Goal: Information Seeking & Learning: Check status

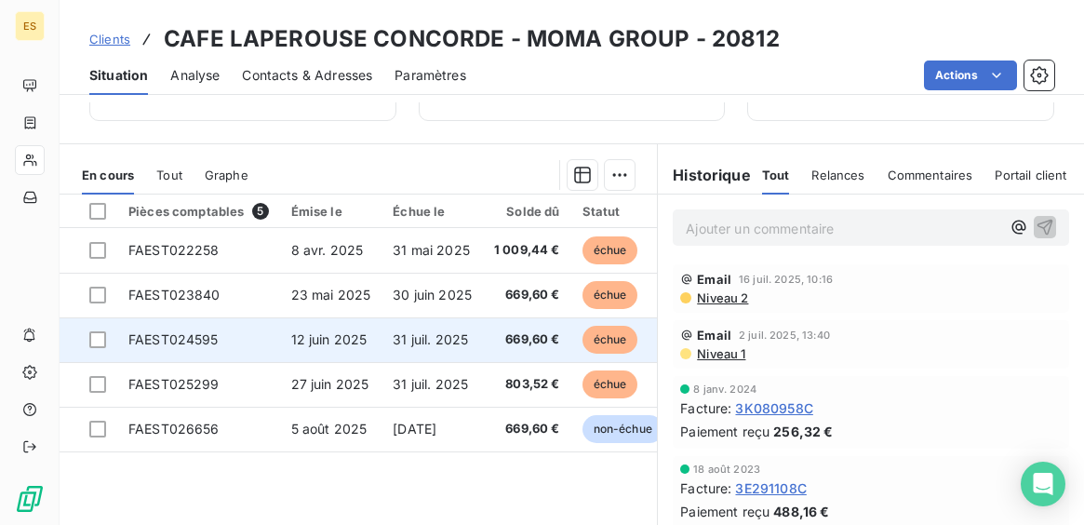
scroll to position [304, 0]
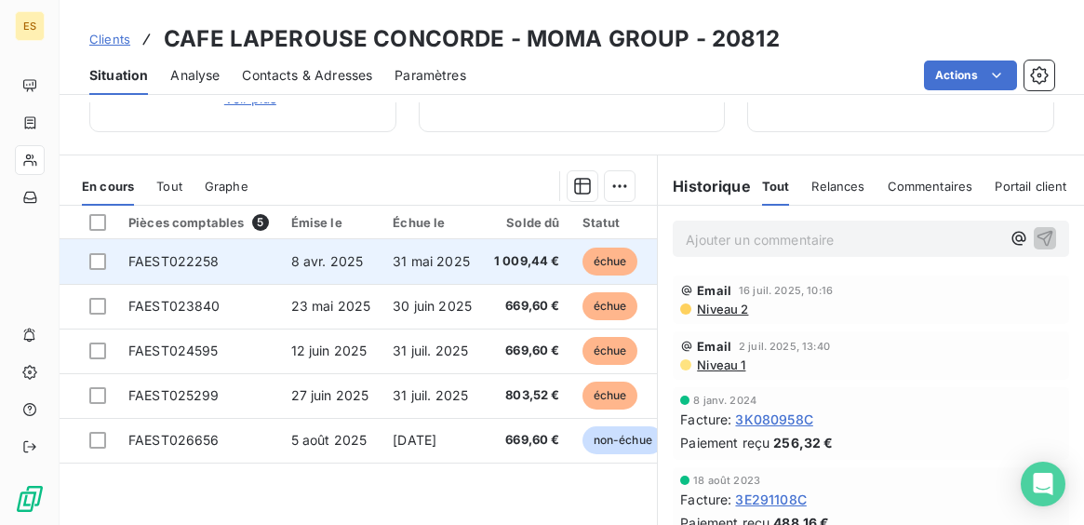
click at [302, 256] on span "8 avr. 2025" at bounding box center [327, 261] width 73 height 16
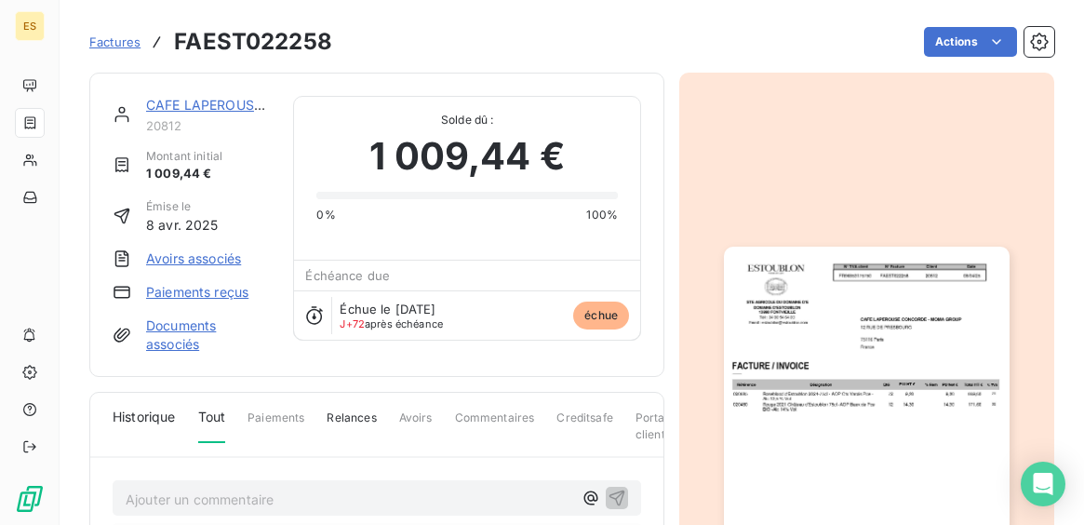
click at [820, 330] on img "button" at bounding box center [866, 448] width 285 height 403
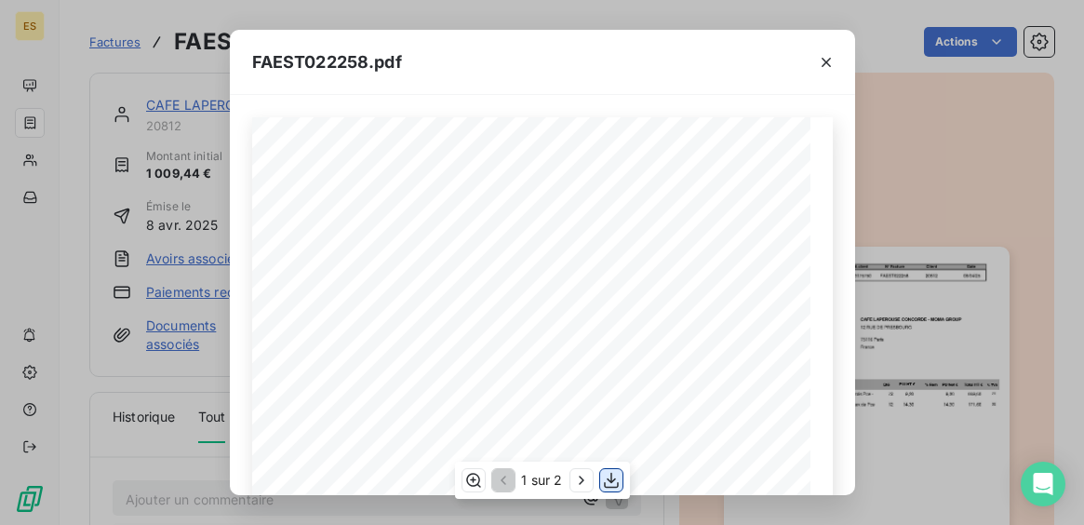
click at [611, 484] on icon "button" at bounding box center [611, 480] width 19 height 19
click at [822, 62] on icon "button" at bounding box center [826, 62] width 19 height 19
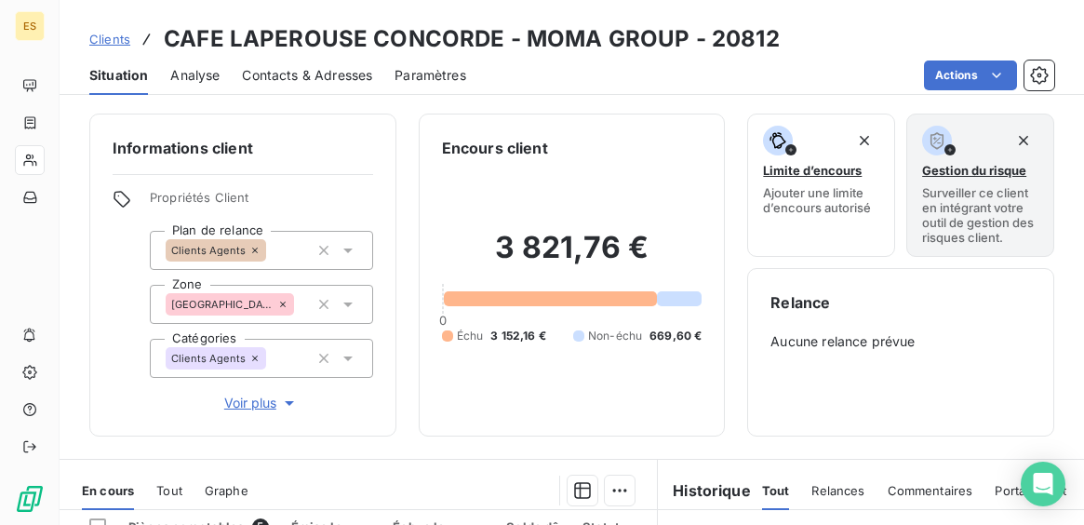
scroll to position [304, 0]
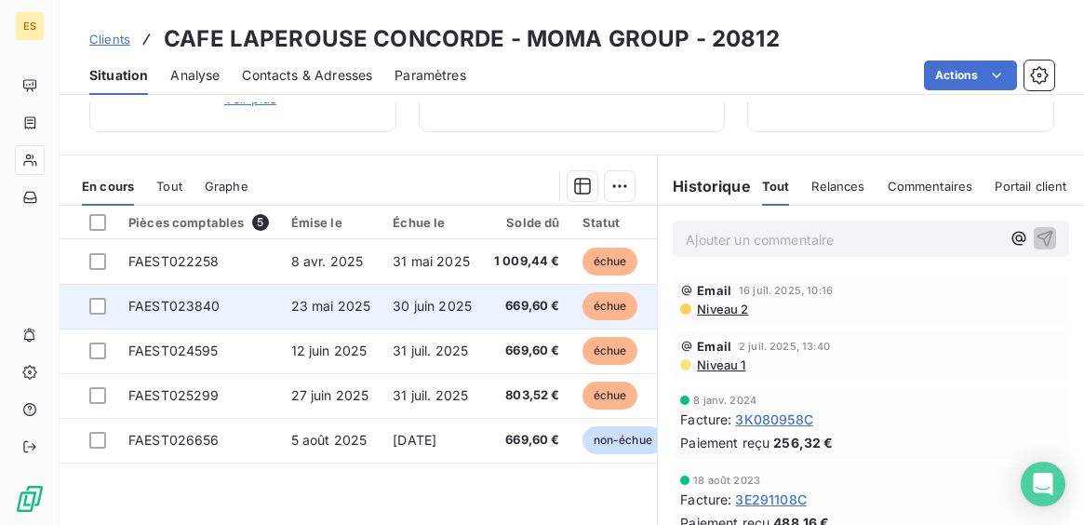
click at [451, 298] on span "30 juin 2025" at bounding box center [432, 306] width 79 height 16
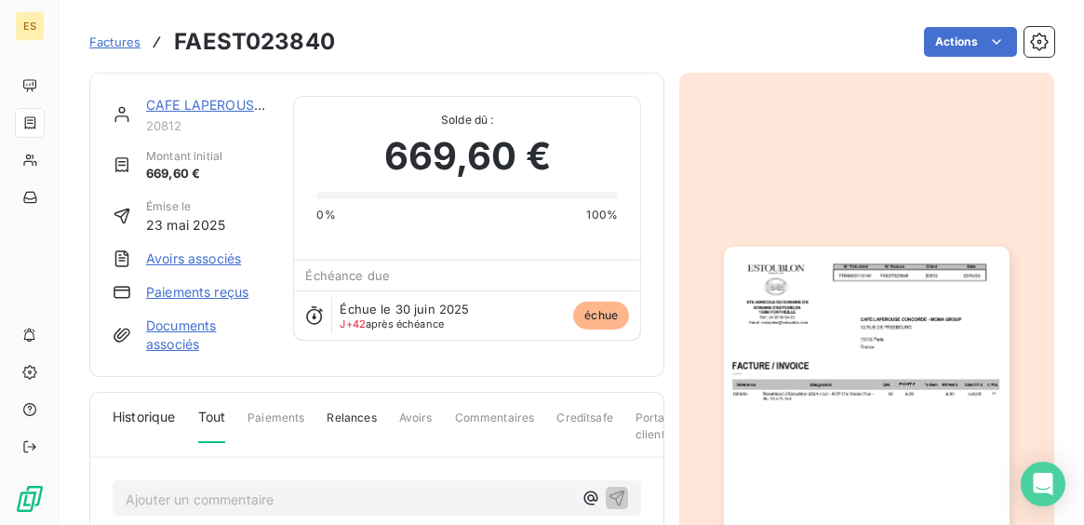
click at [853, 334] on img "button" at bounding box center [866, 448] width 285 height 403
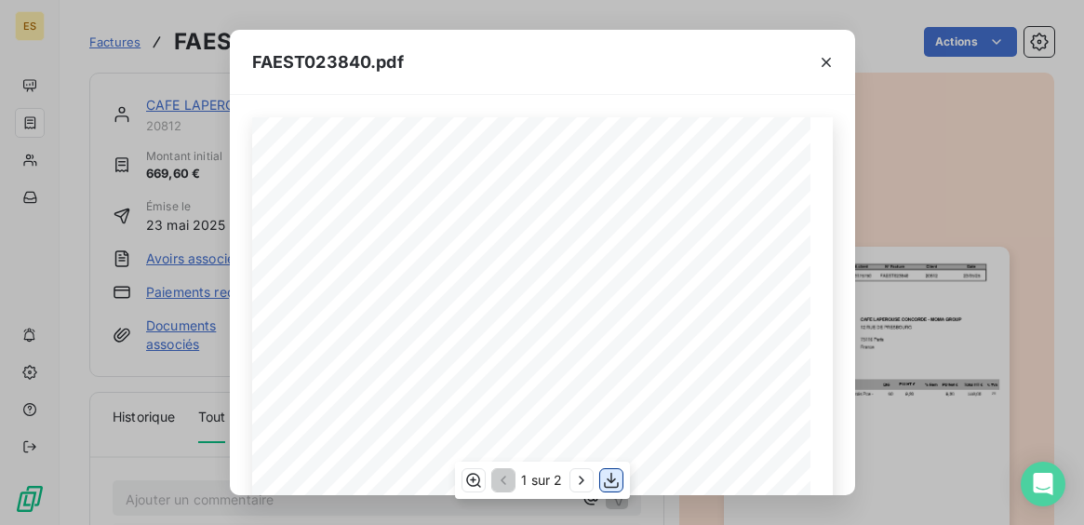
click at [610, 477] on icon "button" at bounding box center [611, 480] width 19 height 19
click at [828, 60] on icon "button" at bounding box center [826, 62] width 9 height 9
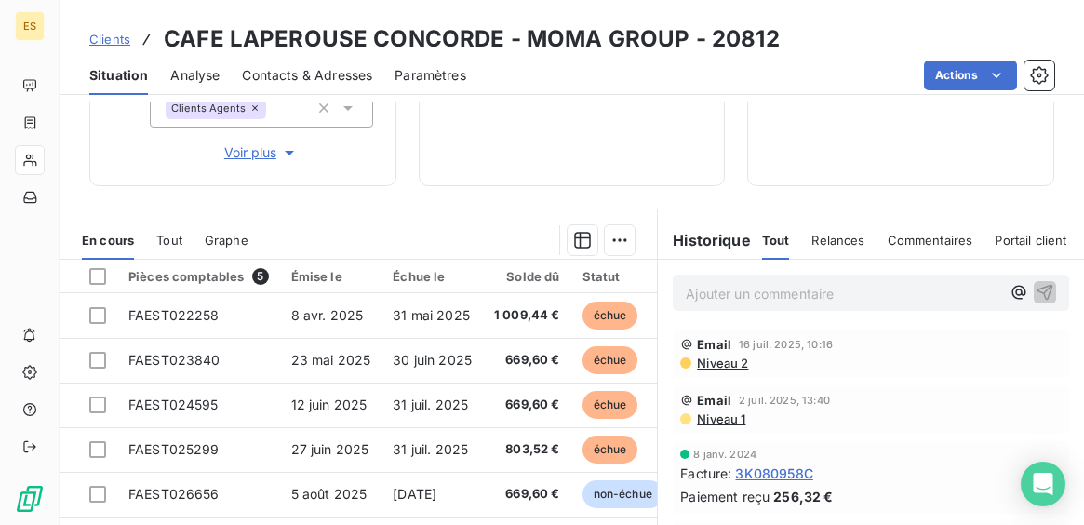
scroll to position [284, 0]
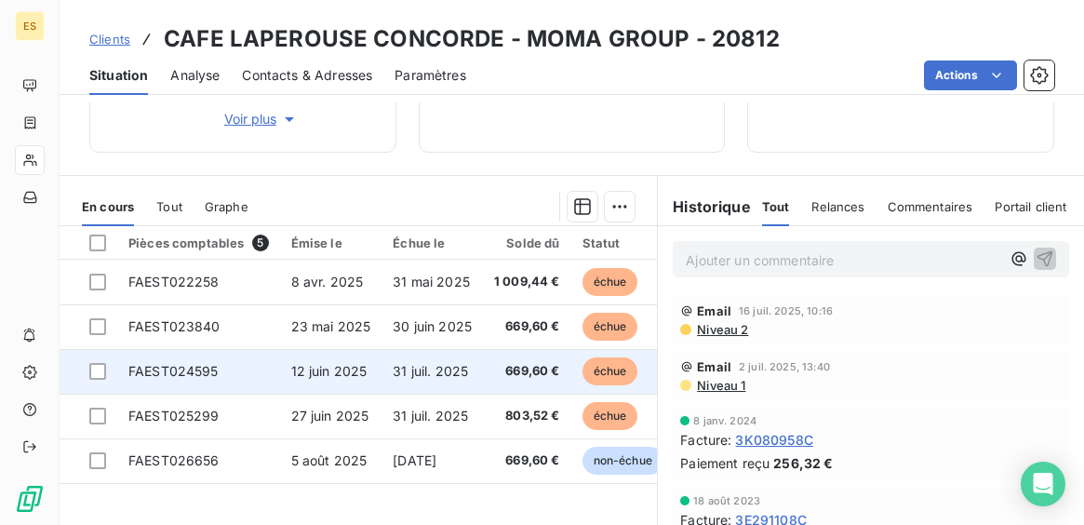
click at [531, 374] on span "669,60 €" at bounding box center [527, 371] width 66 height 19
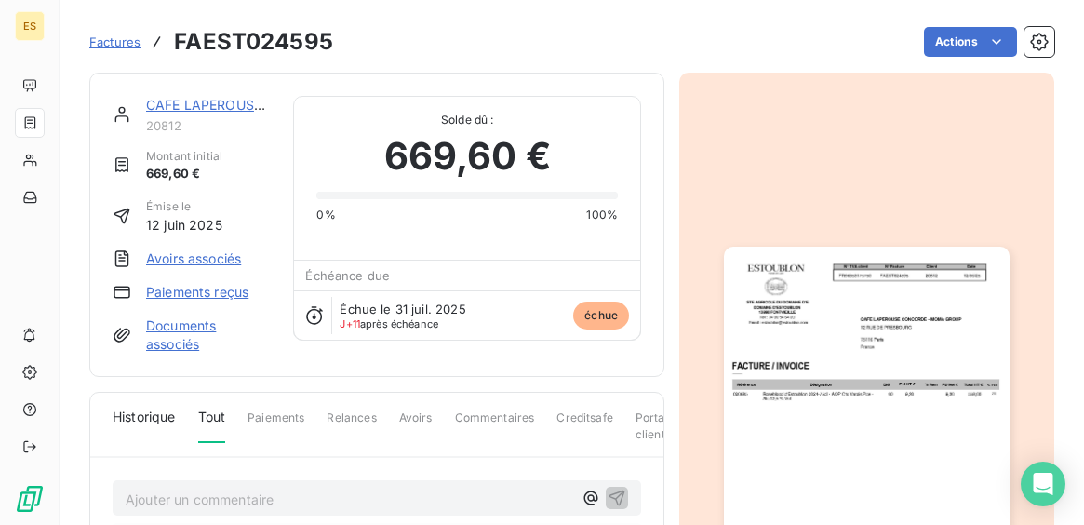
click at [802, 380] on img "button" at bounding box center [866, 448] width 285 height 403
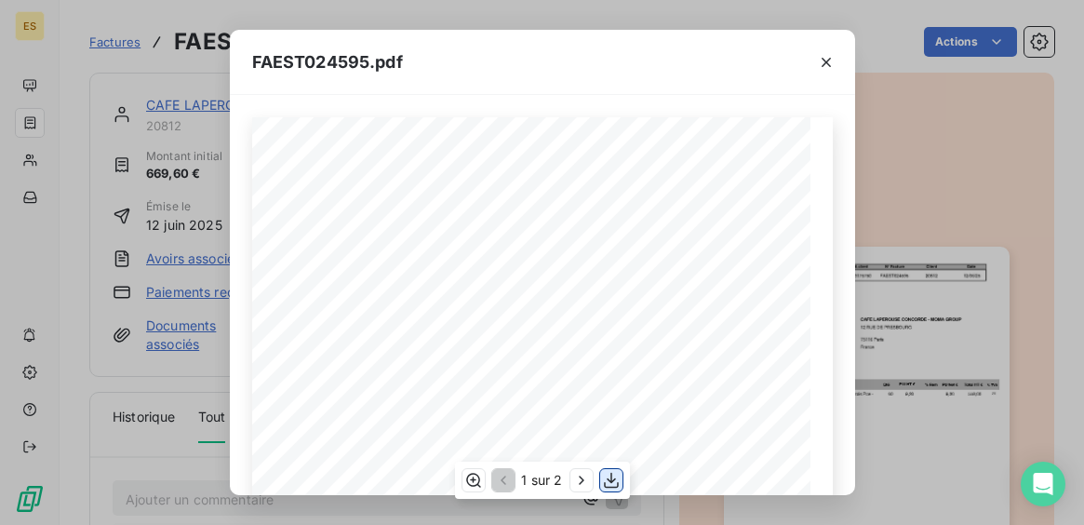
click at [611, 483] on icon "button" at bounding box center [611, 480] width 19 height 19
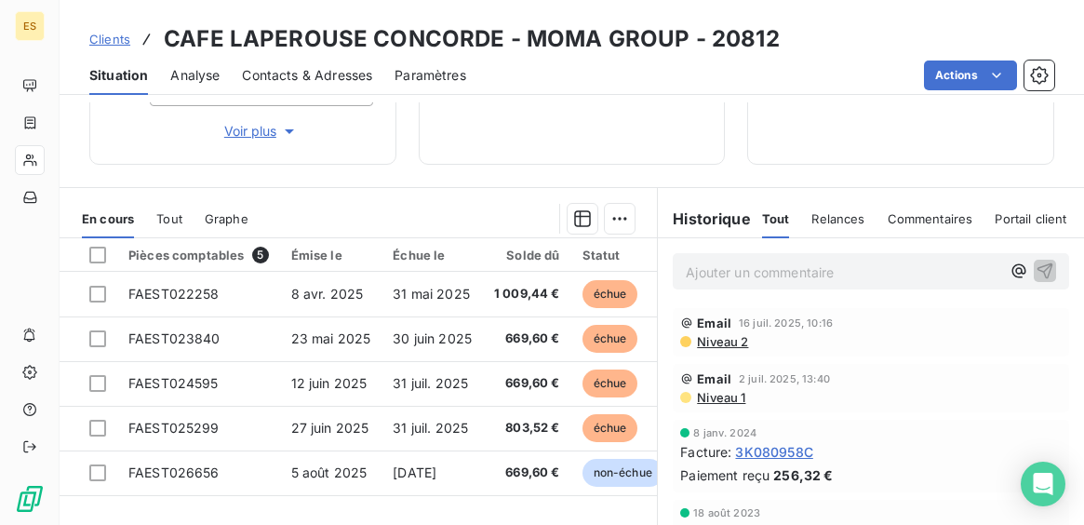
scroll to position [315, 0]
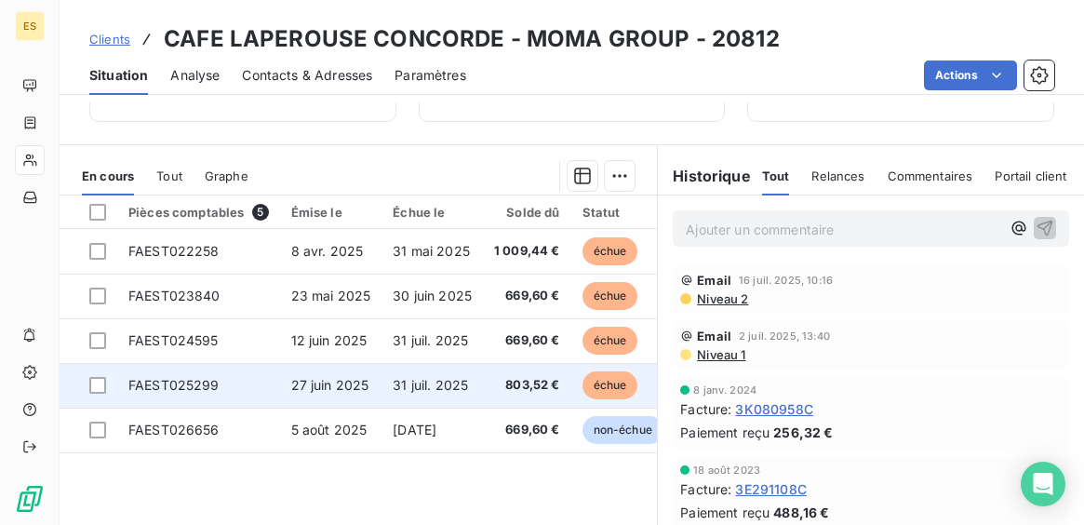
click at [396, 379] on span "31 juil. 2025" at bounding box center [430, 385] width 75 height 16
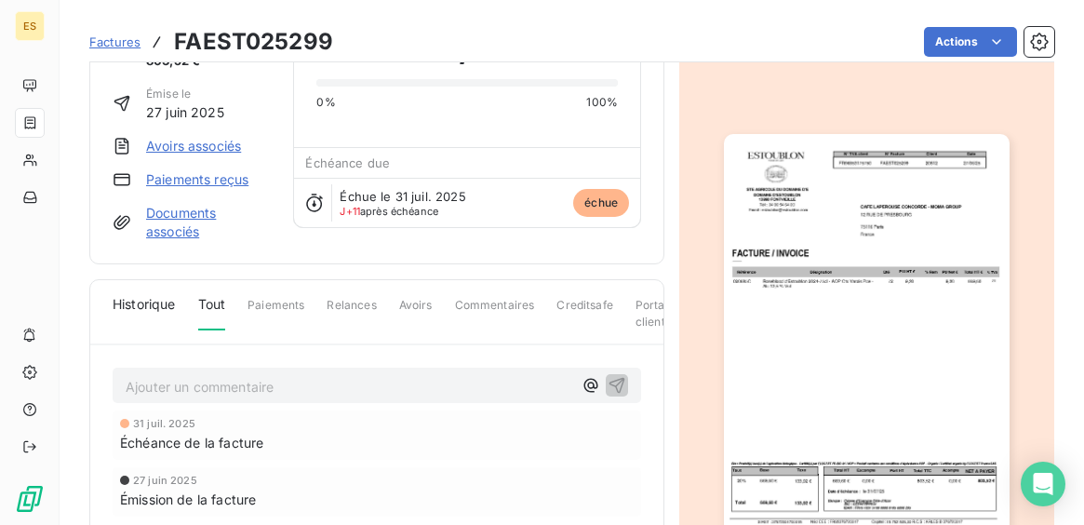
scroll to position [190, 0]
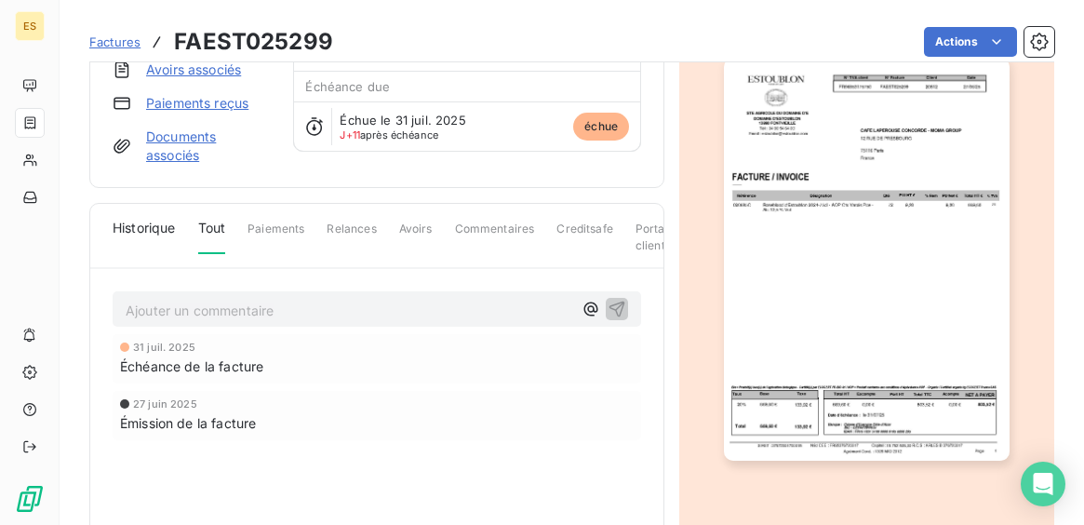
click at [912, 456] on img "button" at bounding box center [866, 259] width 285 height 403
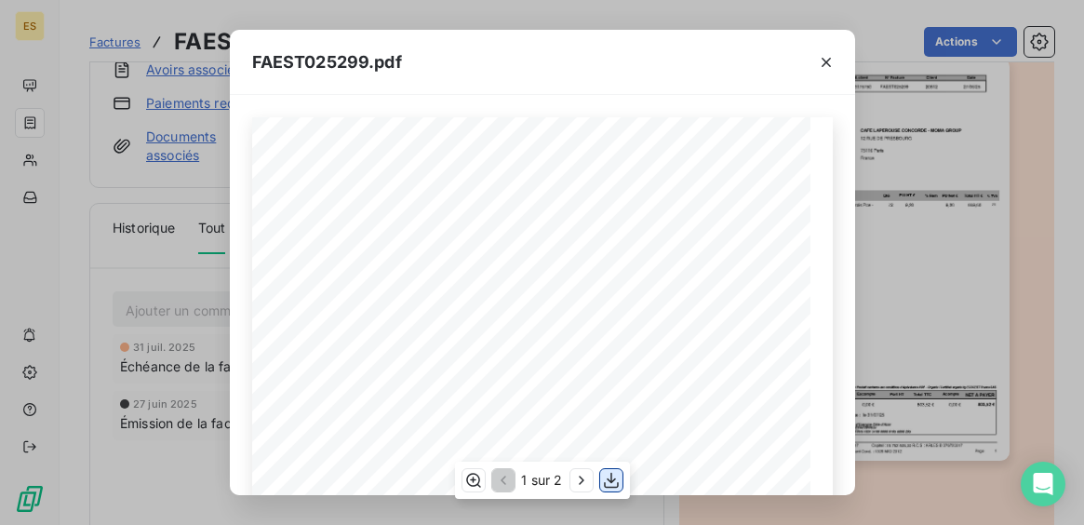
click at [613, 476] on icon "button" at bounding box center [611, 480] width 19 height 19
click at [827, 62] on icon "button" at bounding box center [826, 62] width 9 height 9
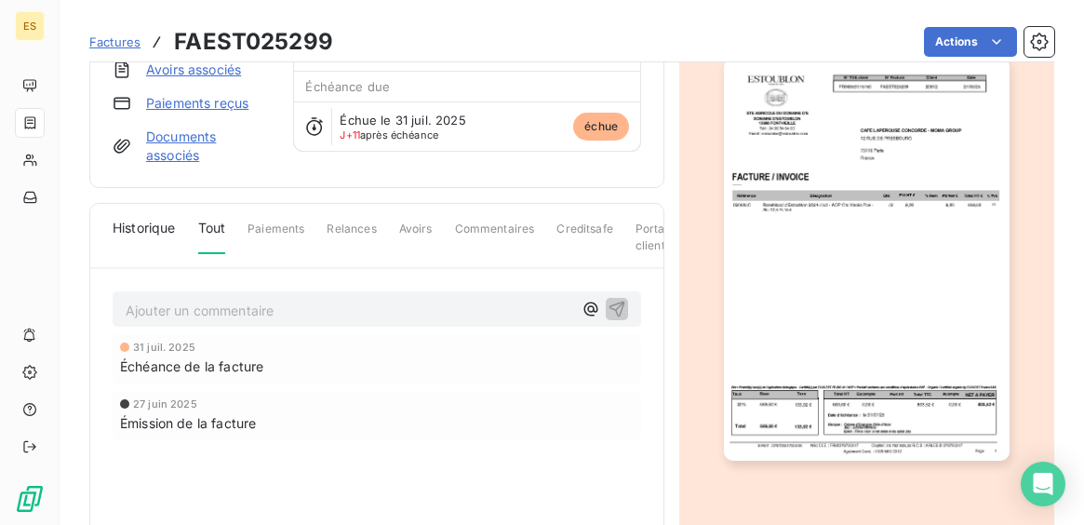
scroll to position [0, 0]
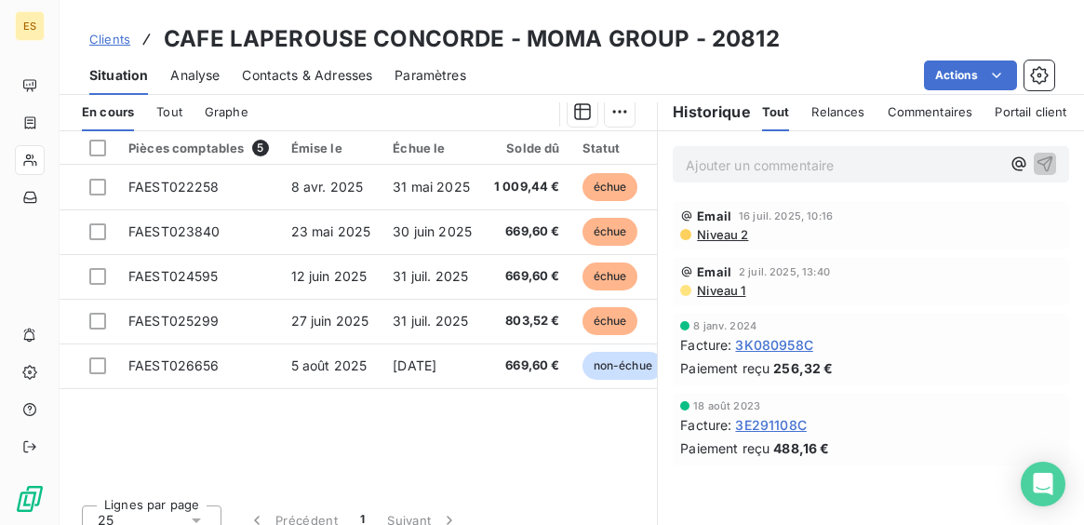
scroll to position [179, 0]
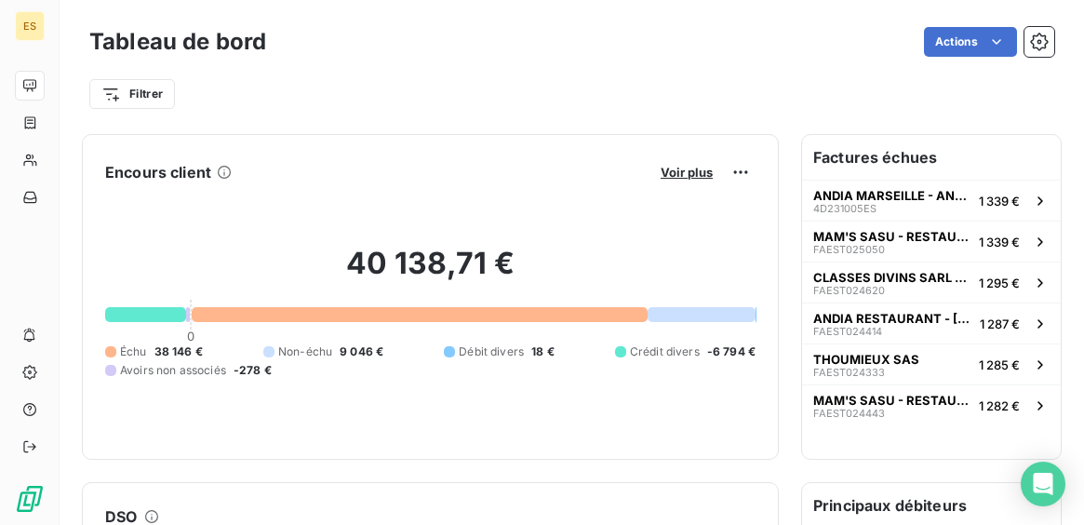
click at [757, 167] on div "Encours client Voir plus 40 138,71 € 0 Échu 38 146 € Non-échu 9 046 € Débit div…" at bounding box center [430, 297] width 697 height 326
click at [704, 173] on span "Voir plus" at bounding box center [687, 172] width 52 height 15
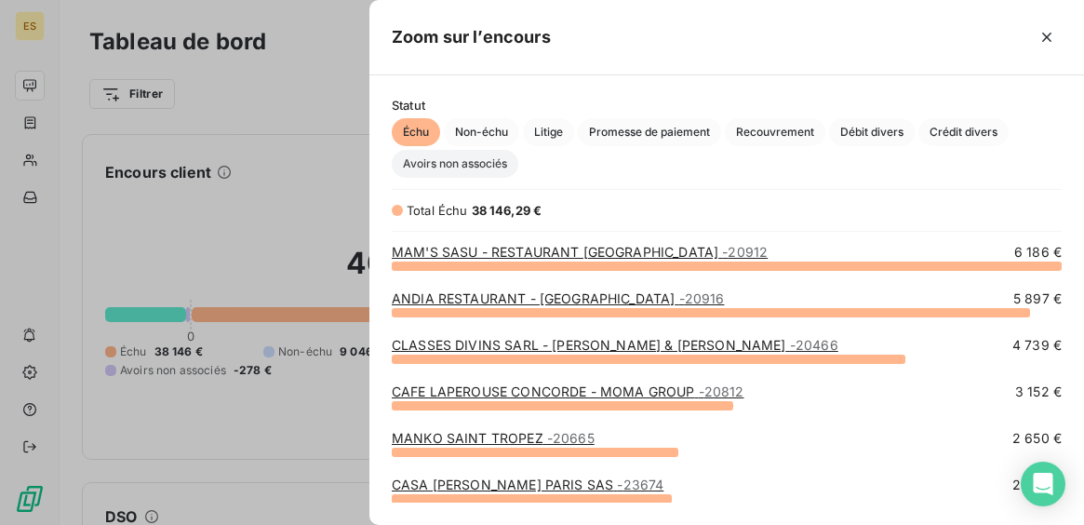
scroll to position [260, 715]
click at [634, 257] on link "MAM'S SASU - RESTAURANT [GEOGRAPHIC_DATA] - 20912" at bounding box center [580, 252] width 376 height 16
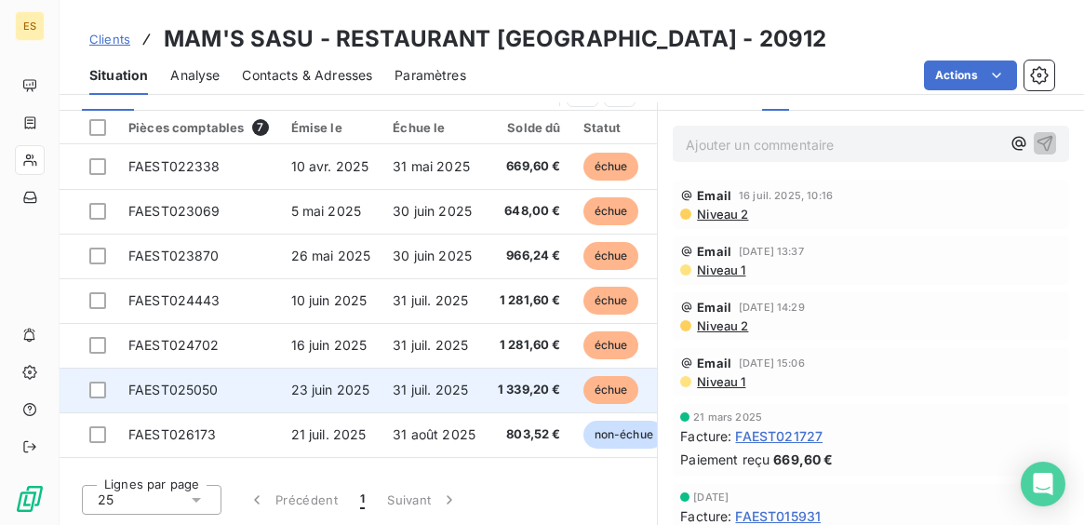
scroll to position [376, 0]
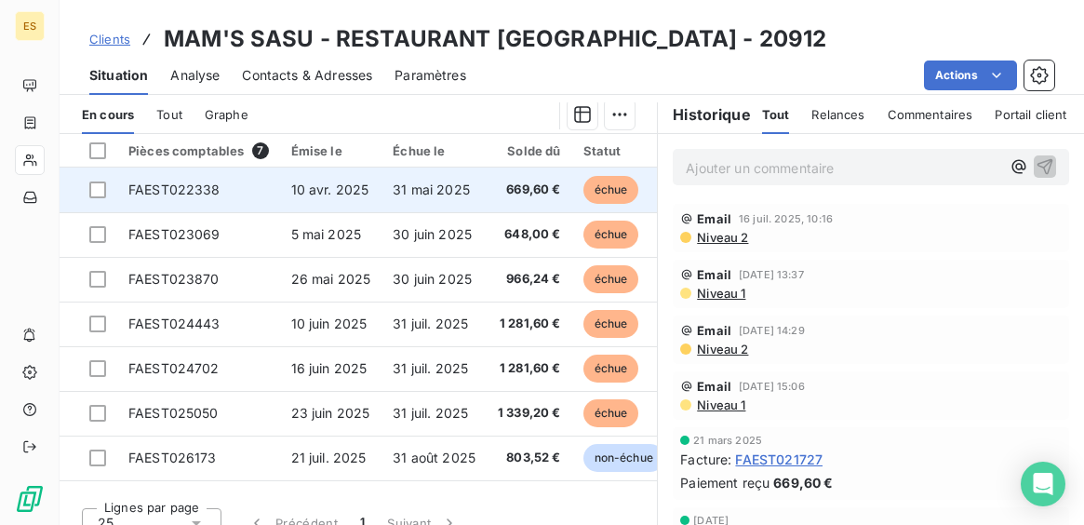
click at [347, 190] on span "10 avr. 2025" at bounding box center [330, 189] width 78 height 16
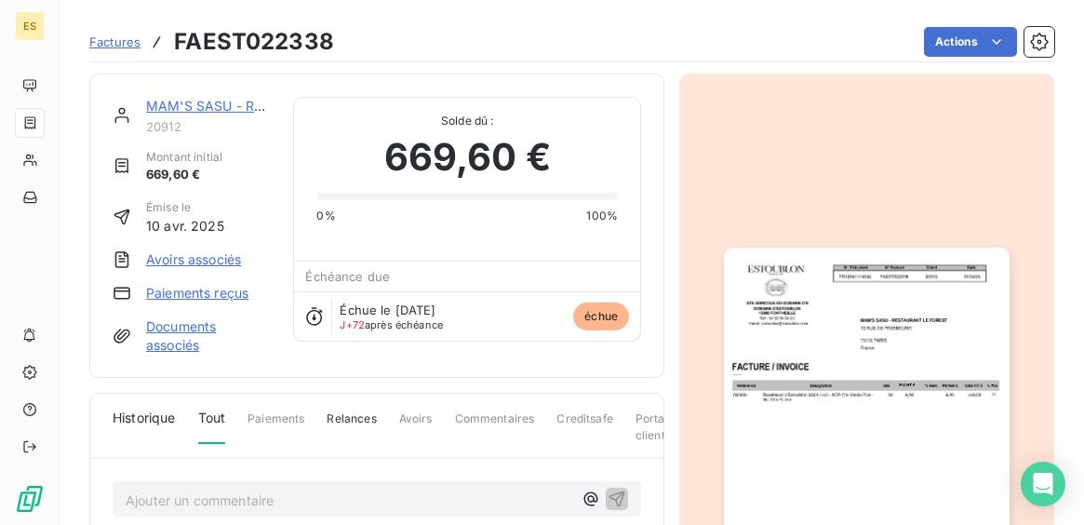
scroll to position [190, 0]
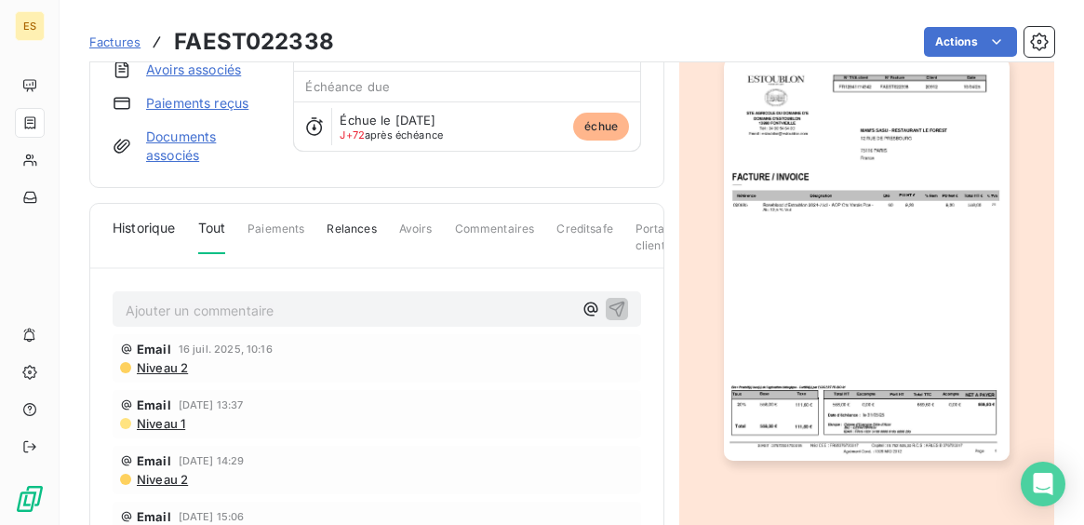
click at [771, 340] on img "button" at bounding box center [866, 259] width 285 height 403
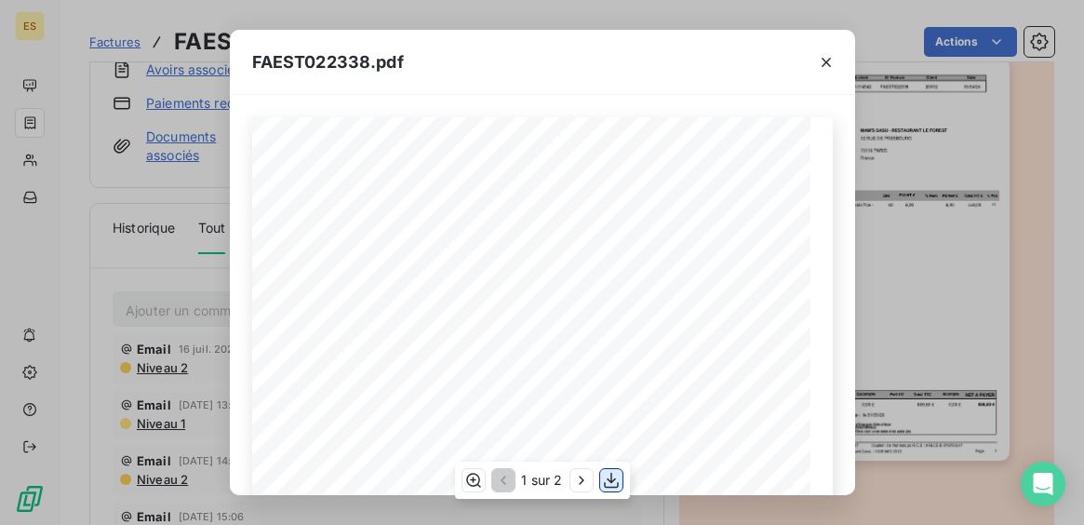
click at [613, 478] on icon "button" at bounding box center [611, 480] width 19 height 19
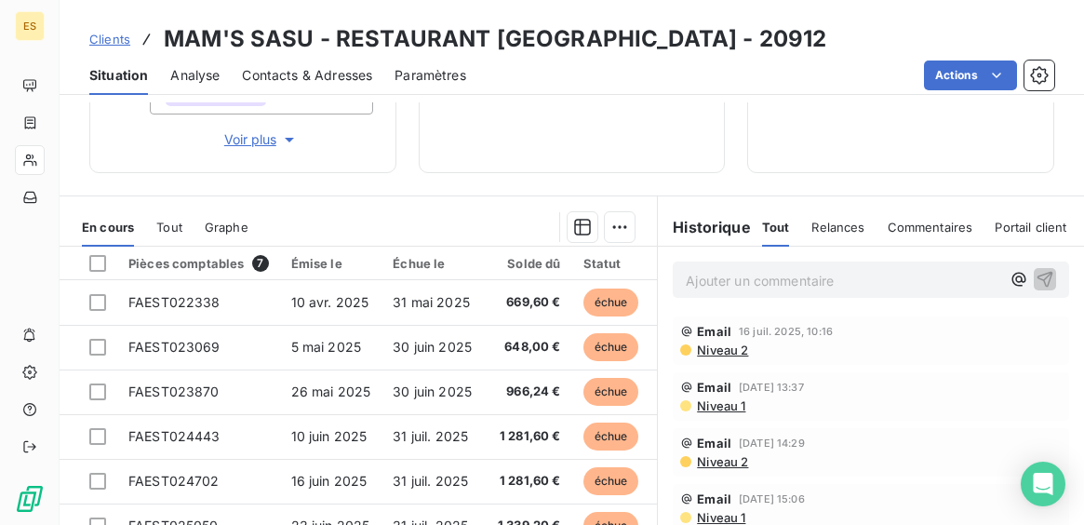
scroll to position [337, 0]
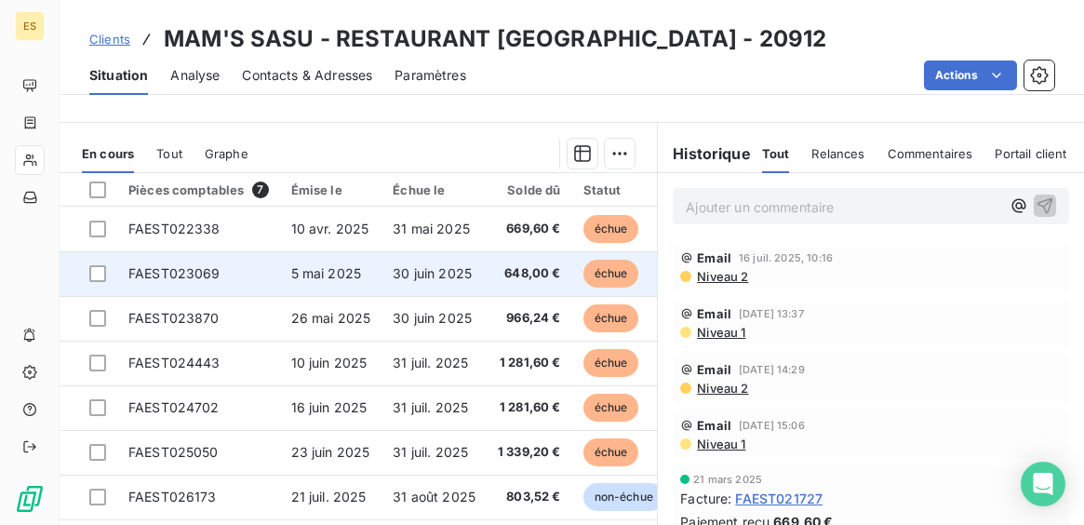
click at [328, 272] on span "5 mai 2025" at bounding box center [326, 273] width 71 height 16
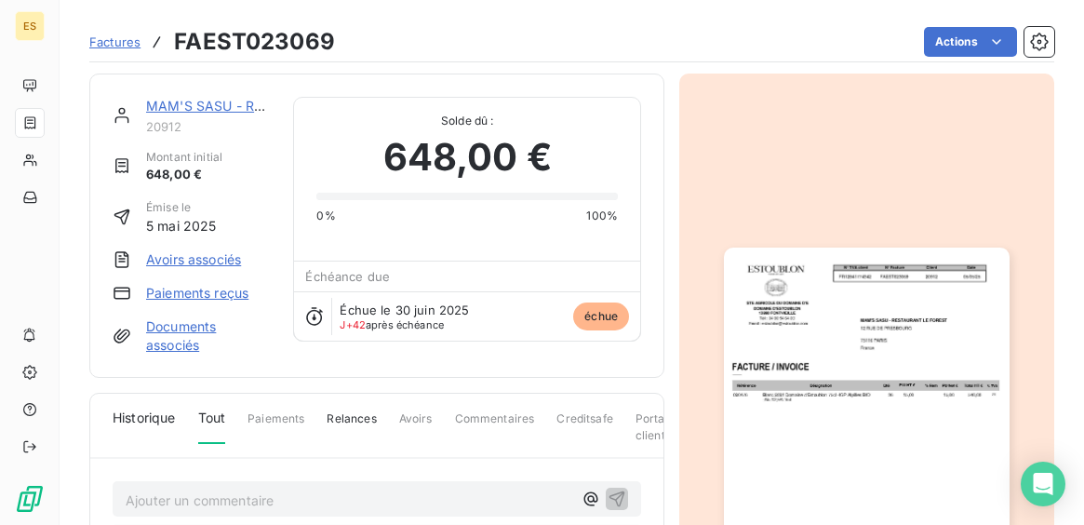
scroll to position [190, 0]
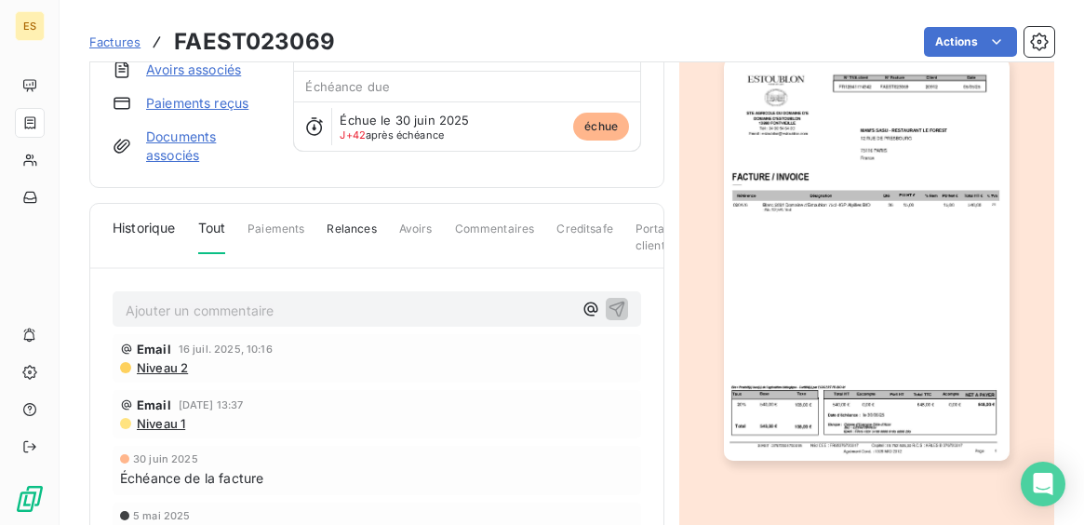
click at [839, 314] on img "button" at bounding box center [866, 259] width 285 height 403
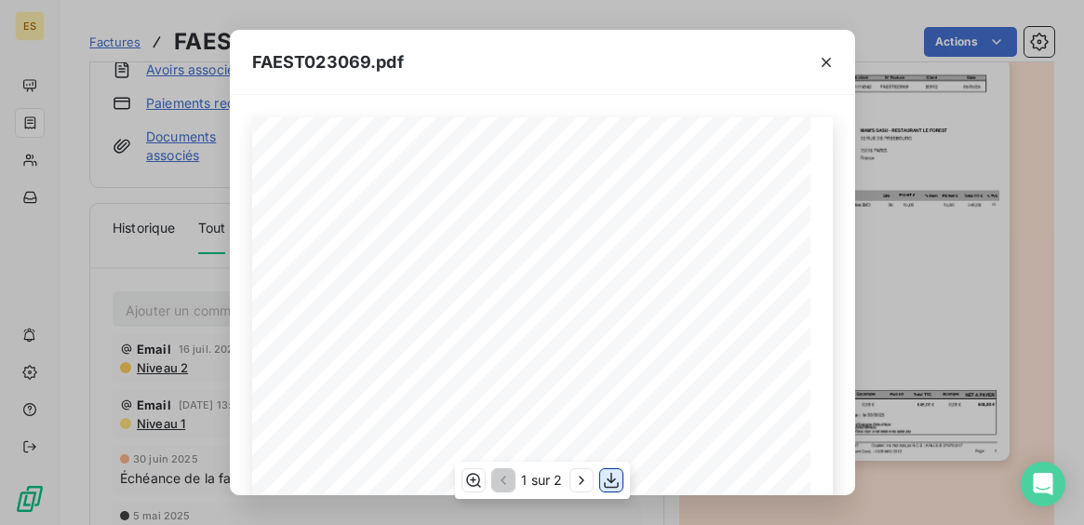
click at [612, 476] on icon "button" at bounding box center [611, 480] width 19 height 19
click at [826, 56] on icon "button" at bounding box center [826, 62] width 19 height 19
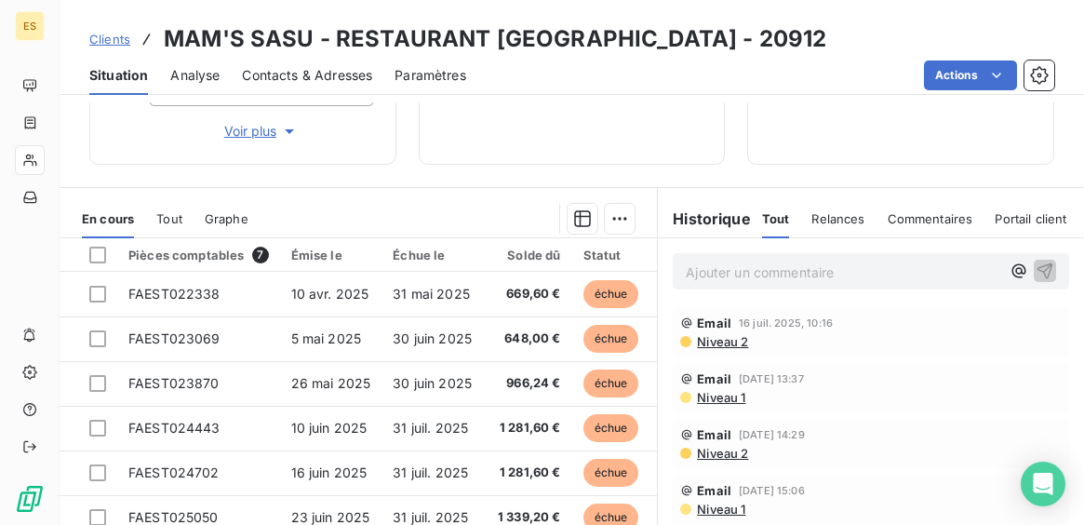
scroll to position [286, 0]
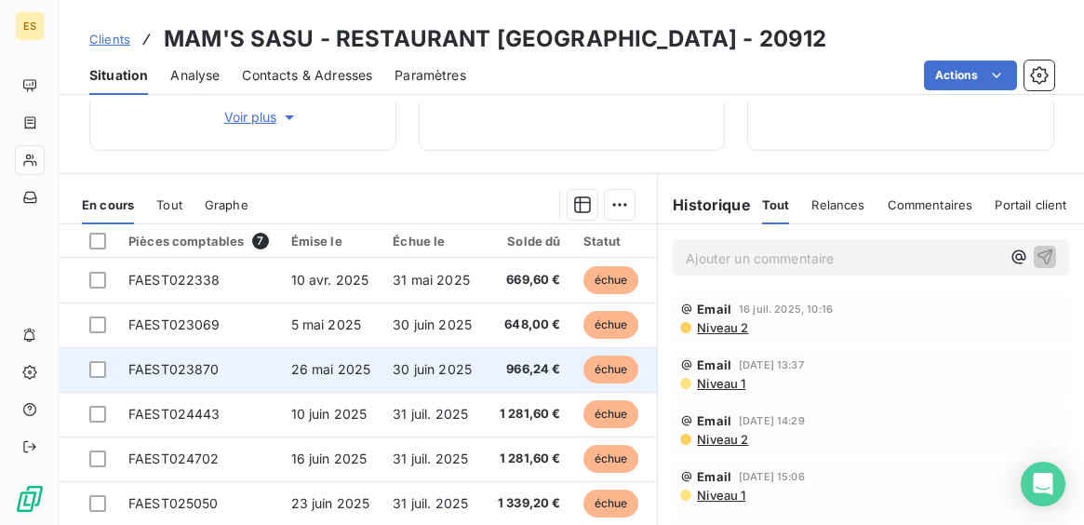
click at [428, 373] on span "30 juin 2025" at bounding box center [432, 369] width 79 height 16
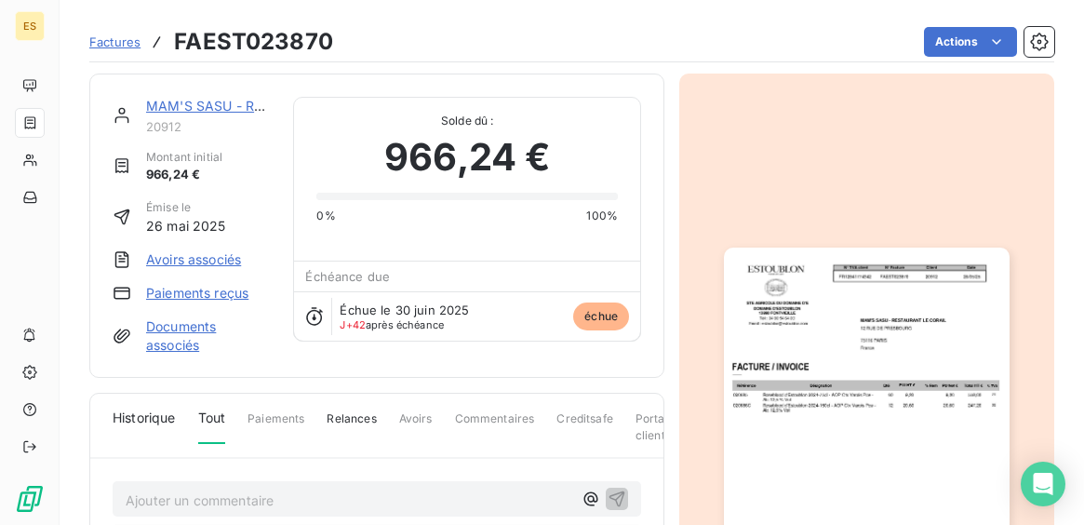
scroll to position [190, 0]
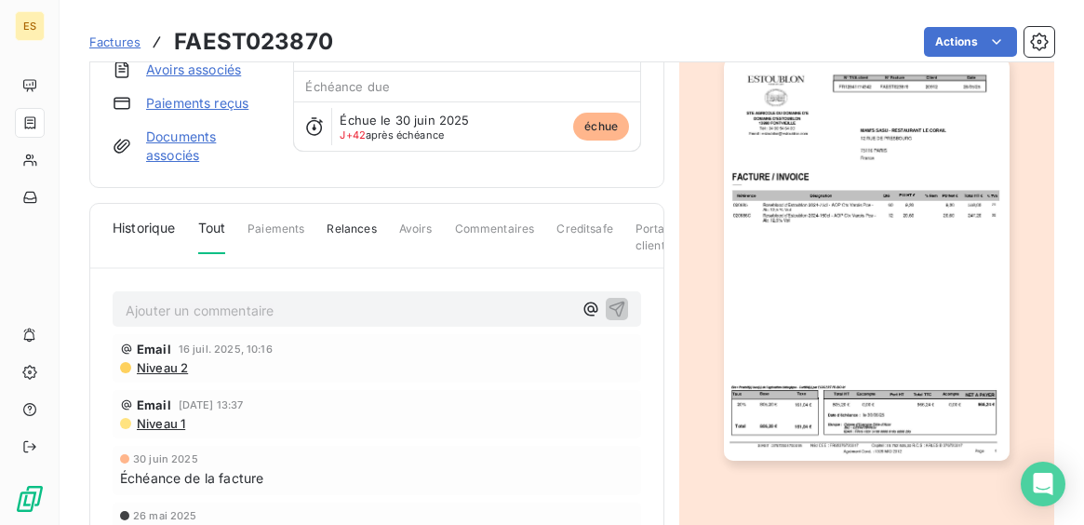
click at [509, 356] on div "Email [DATE] 10:16" at bounding box center [377, 349] width 514 height 15
click at [774, 354] on img "button" at bounding box center [866, 259] width 285 height 403
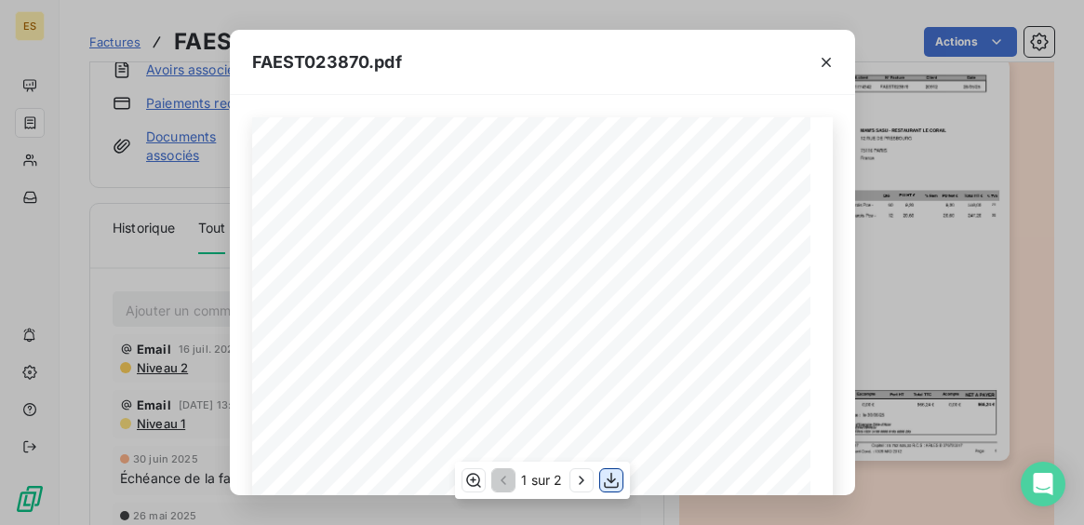
click at [609, 484] on icon "button" at bounding box center [611, 480] width 19 height 19
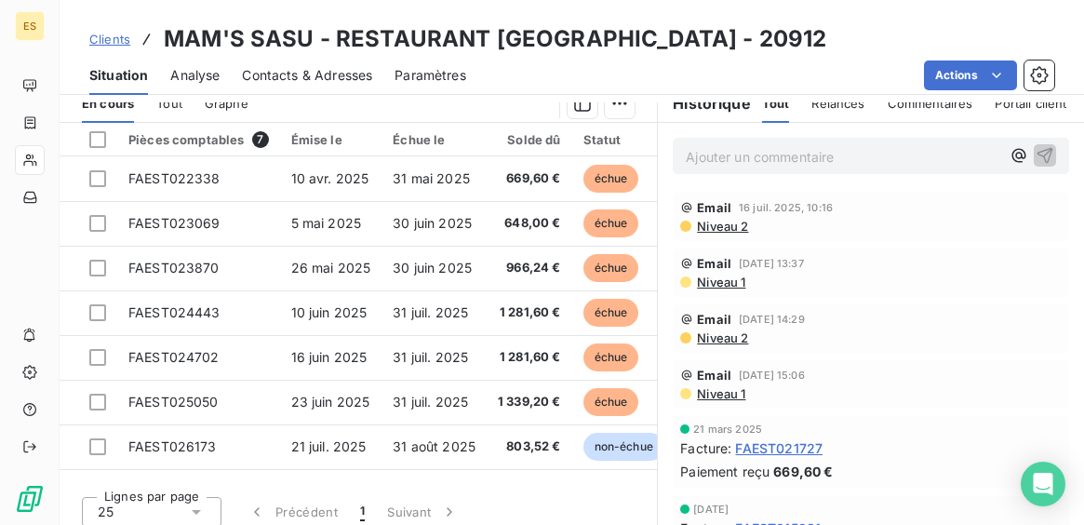
scroll to position [391, 0]
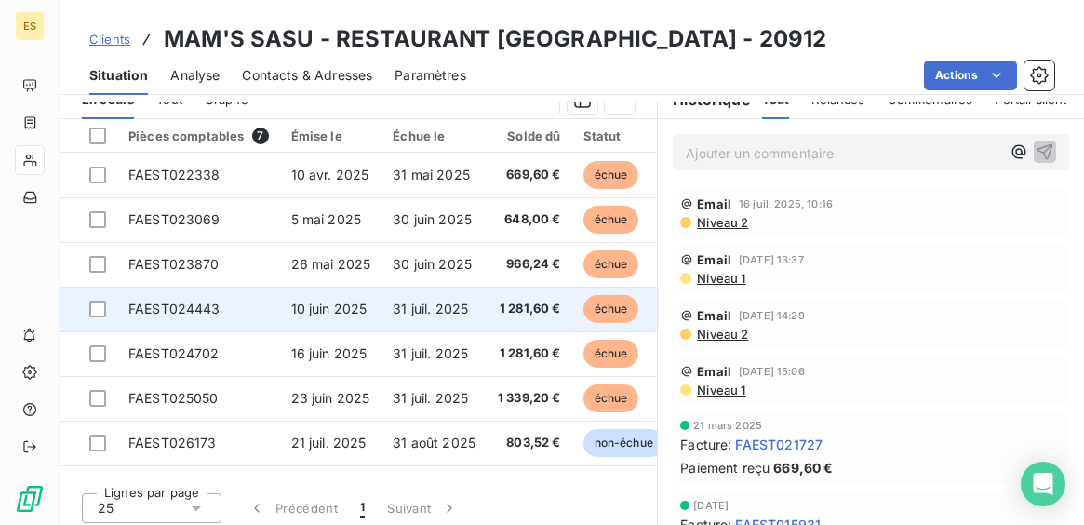
click at [341, 310] on span "10 juin 2025" at bounding box center [329, 309] width 76 height 16
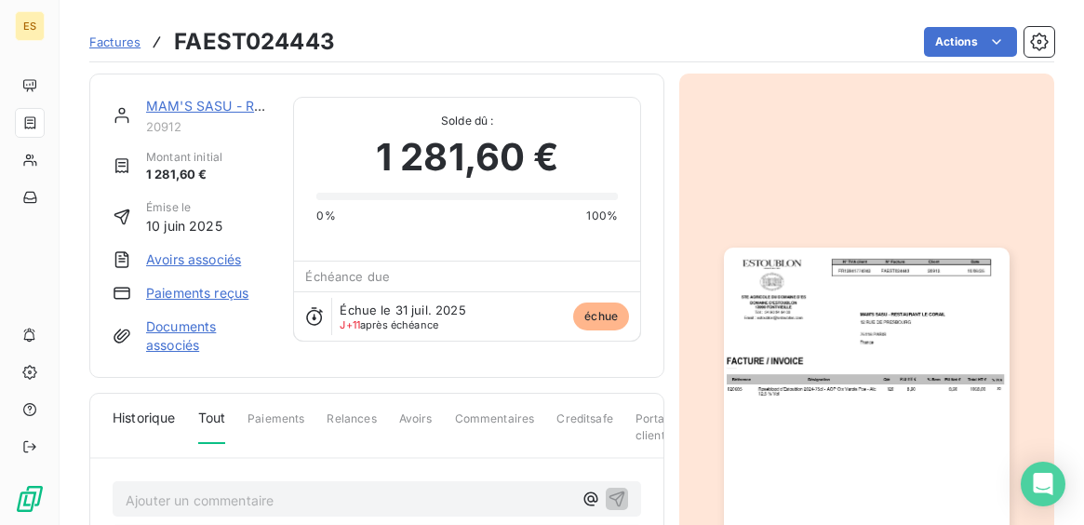
scroll to position [190, 0]
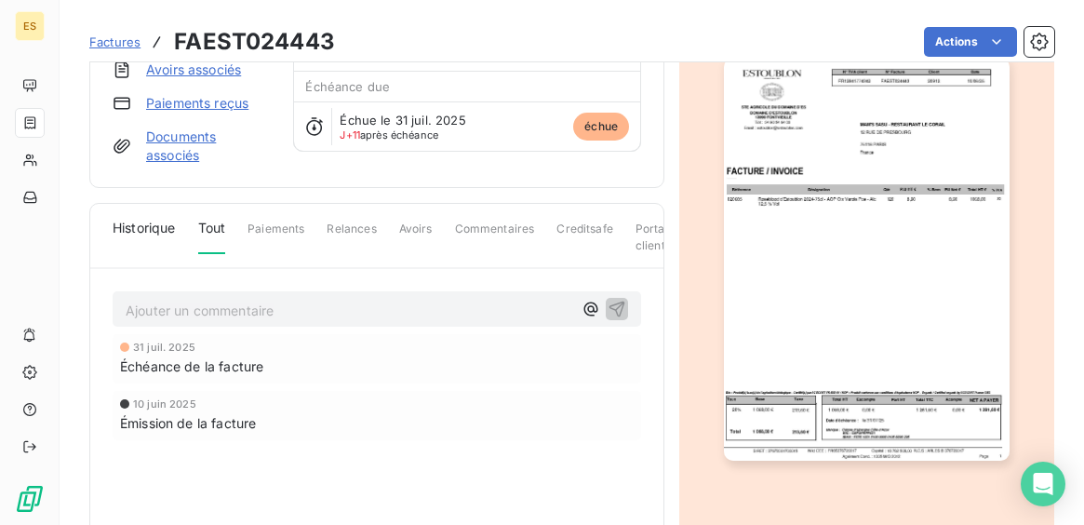
click at [789, 352] on img "button" at bounding box center [866, 259] width 285 height 403
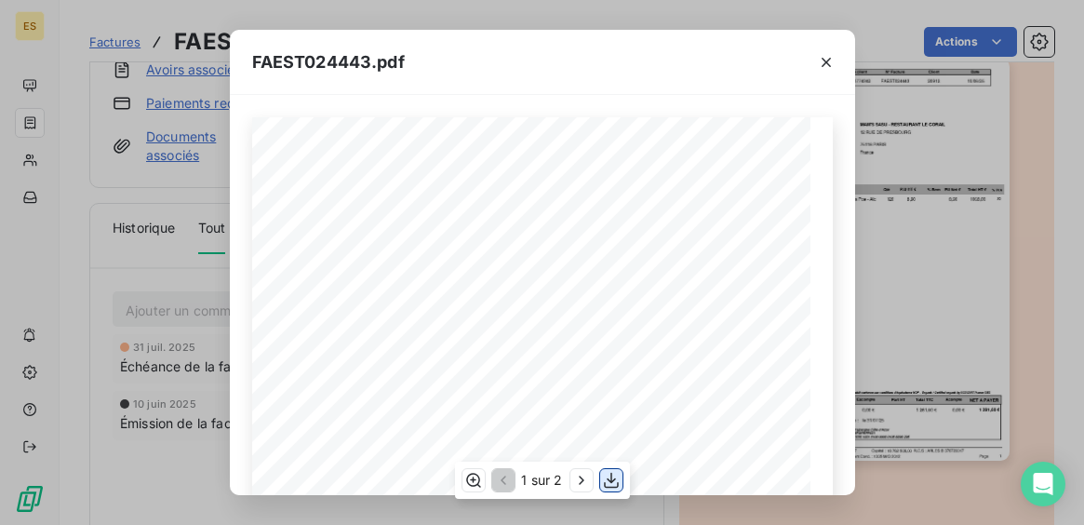
click at [611, 478] on icon "button" at bounding box center [611, 481] width 15 height 16
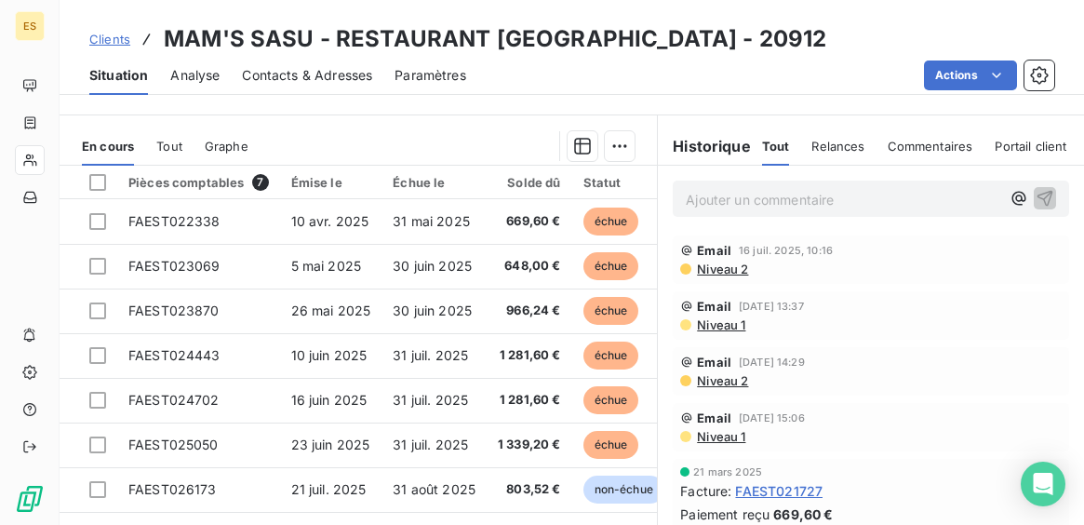
scroll to position [364, 0]
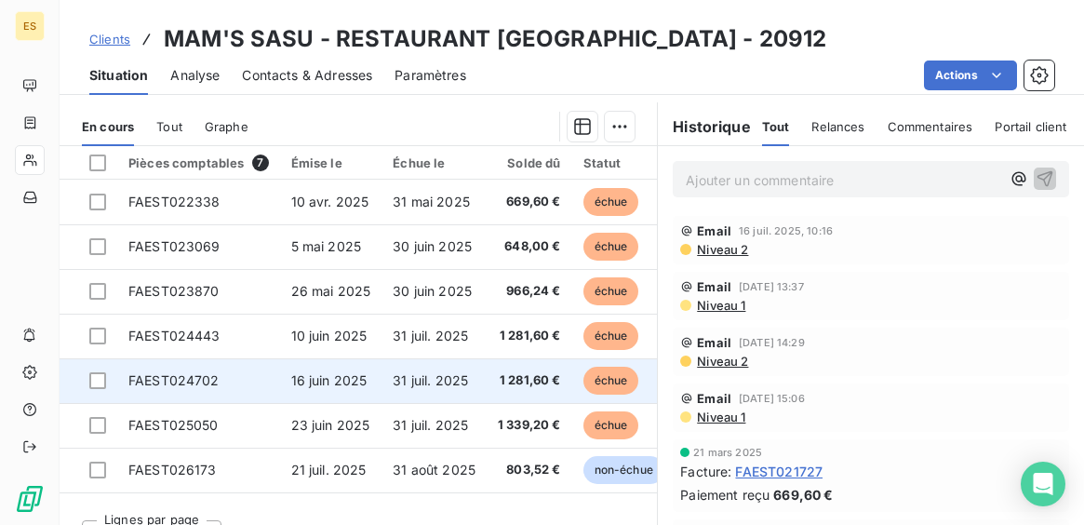
click at [409, 375] on span "31 juil. 2025" at bounding box center [430, 380] width 75 height 16
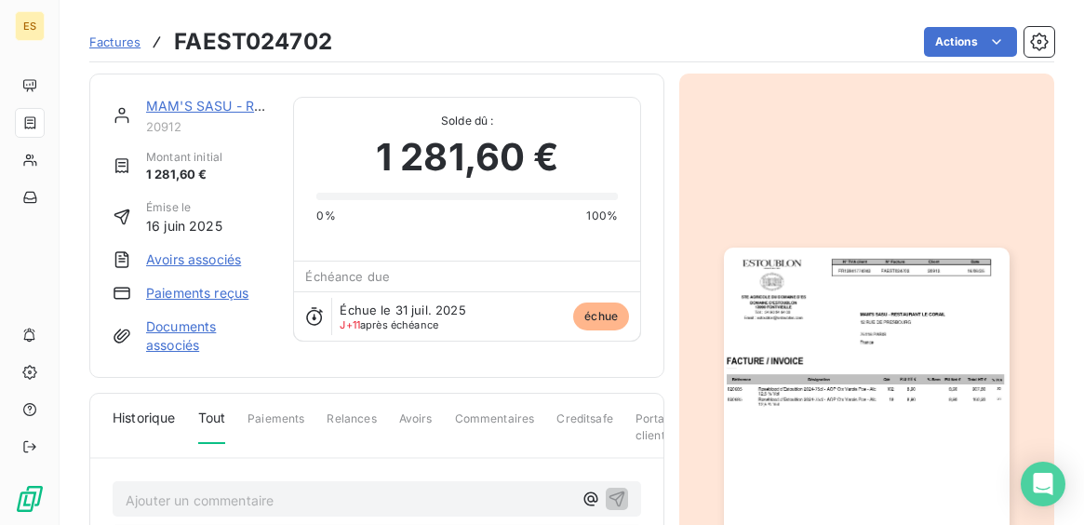
scroll to position [190, 0]
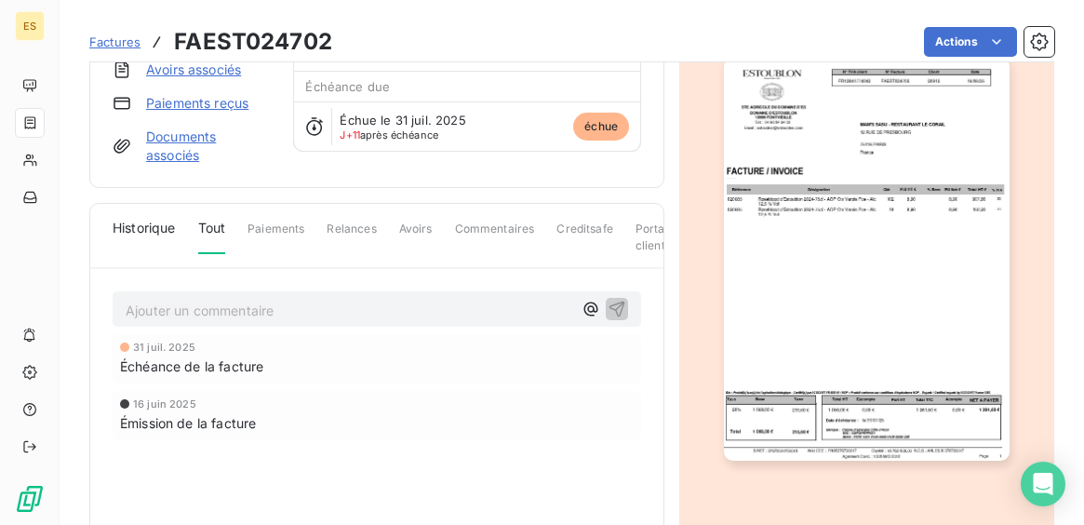
click at [874, 426] on img "button" at bounding box center [866, 259] width 285 height 403
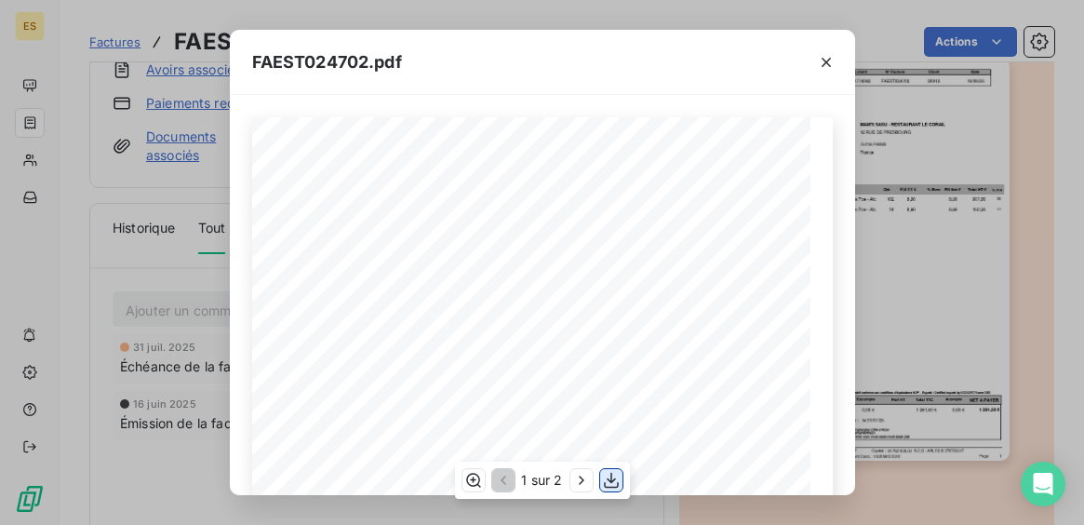
click at [607, 471] on icon "button" at bounding box center [611, 480] width 19 height 19
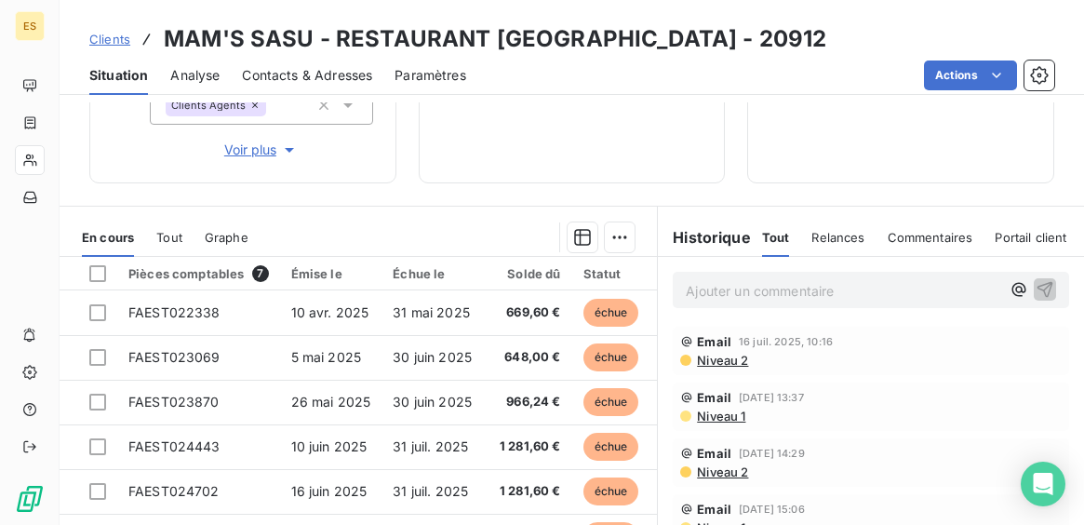
scroll to position [399, 0]
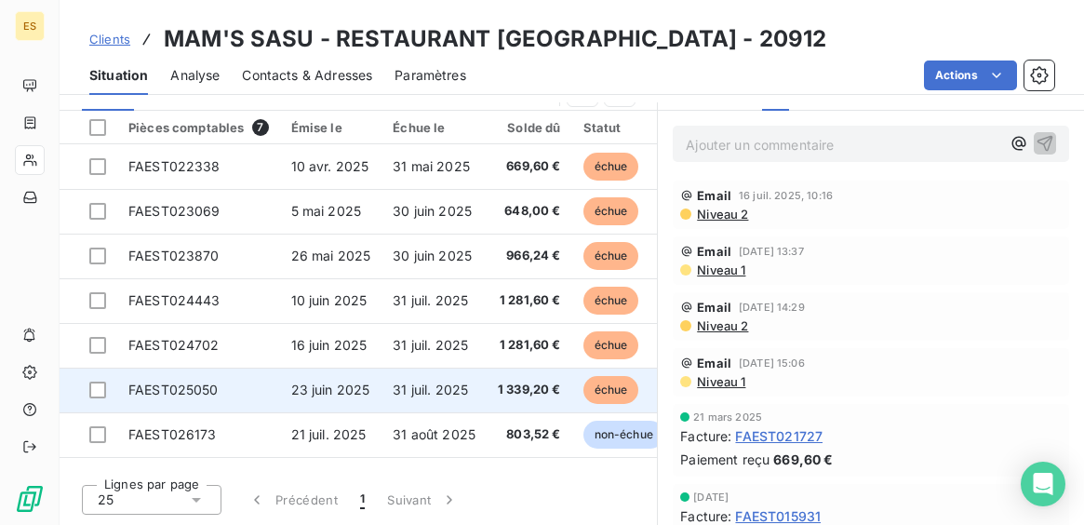
click at [377, 386] on td "23 juin 2025" at bounding box center [331, 390] width 102 height 45
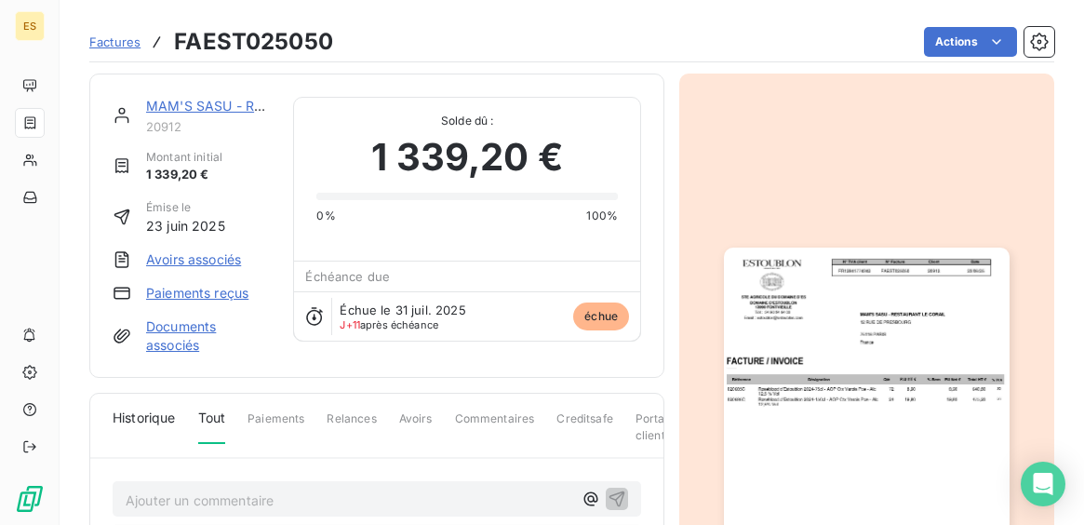
scroll to position [190, 0]
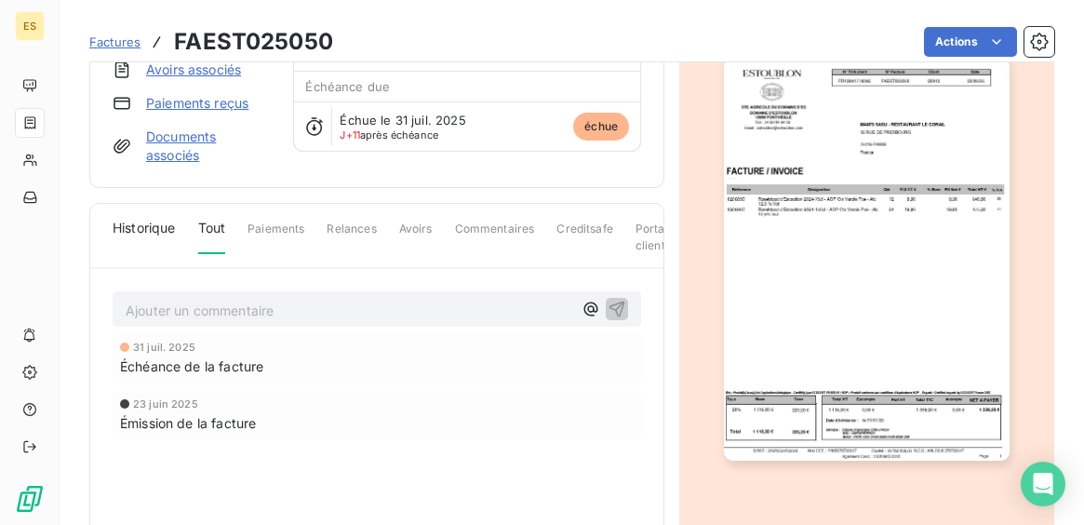
click at [910, 443] on img "button" at bounding box center [866, 259] width 285 height 403
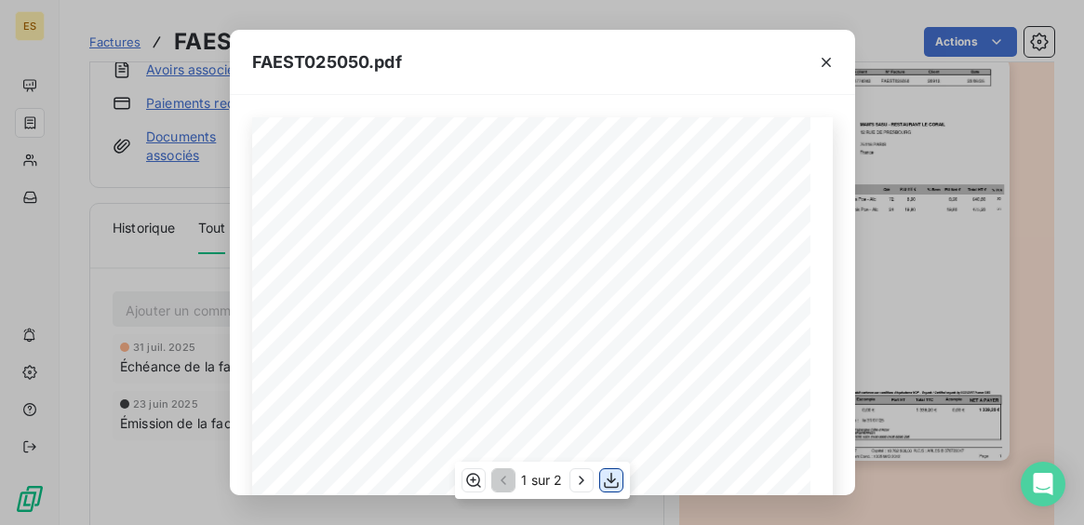
click at [612, 479] on icon "button" at bounding box center [611, 480] width 19 height 19
click at [825, 60] on icon "button" at bounding box center [826, 62] width 19 height 19
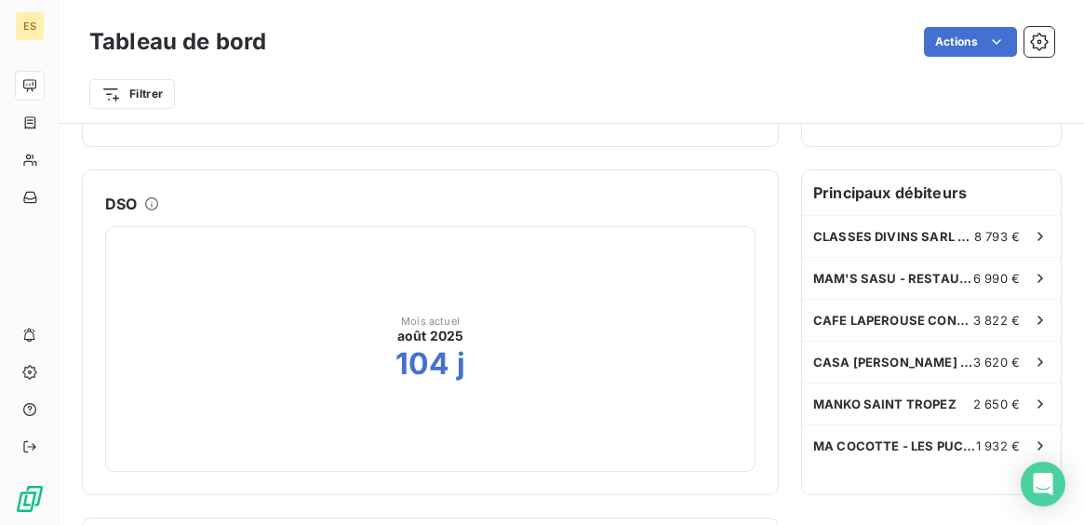
scroll to position [313, 0]
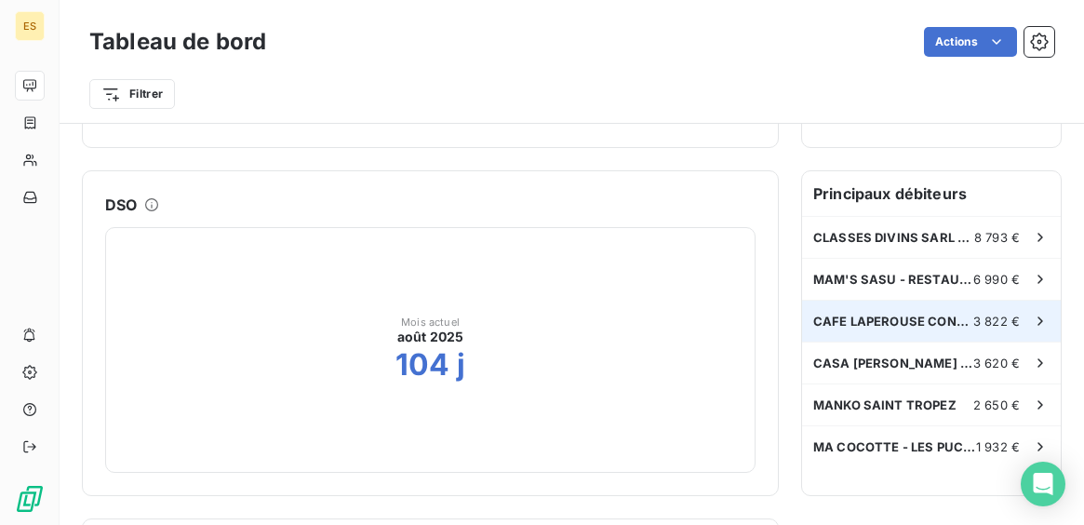
click at [845, 316] on span "CAFE LAPEROUSE CONCORDE - MOMA GROUP" at bounding box center [893, 321] width 160 height 15
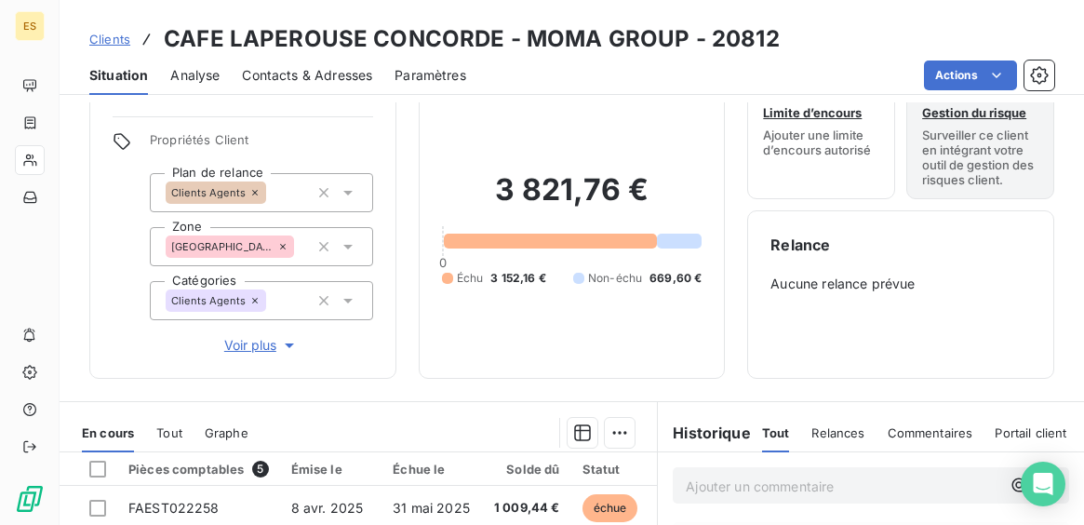
scroll to position [13, 0]
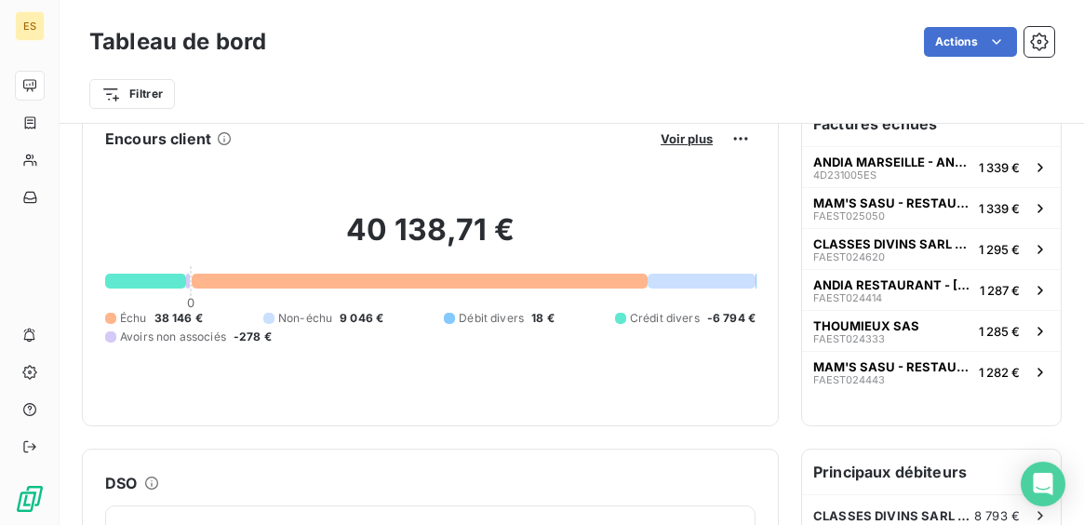
scroll to position [22, 0]
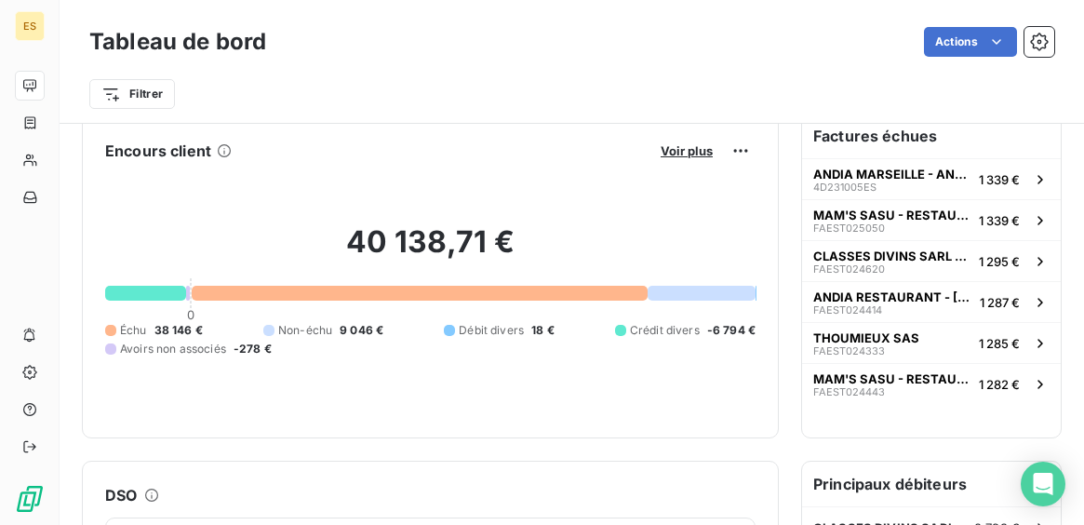
click at [663, 150] on button "Voir plus" at bounding box center [686, 150] width 63 height 17
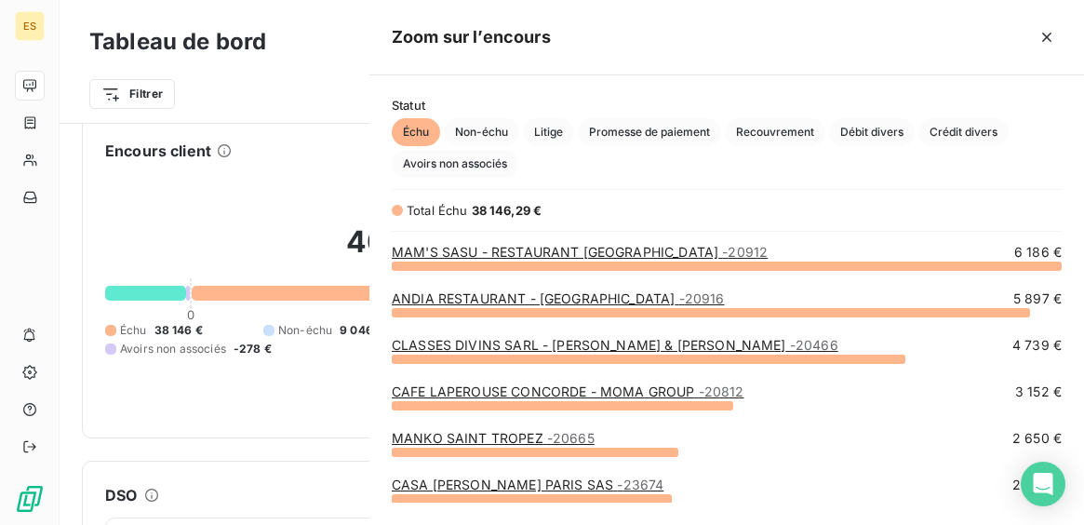
scroll to position [260, 715]
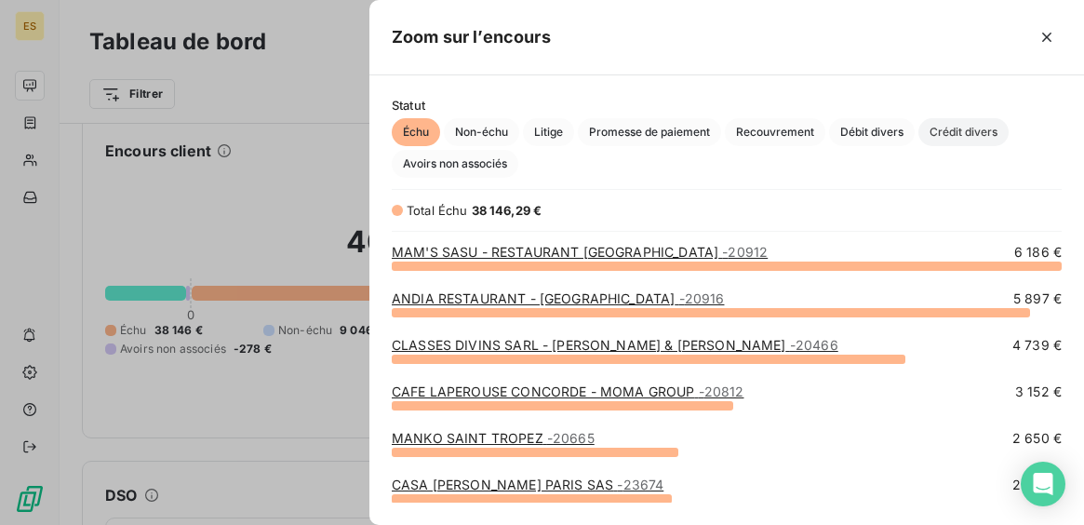
click at [951, 138] on span "Crédit divers" at bounding box center [964, 132] width 90 height 28
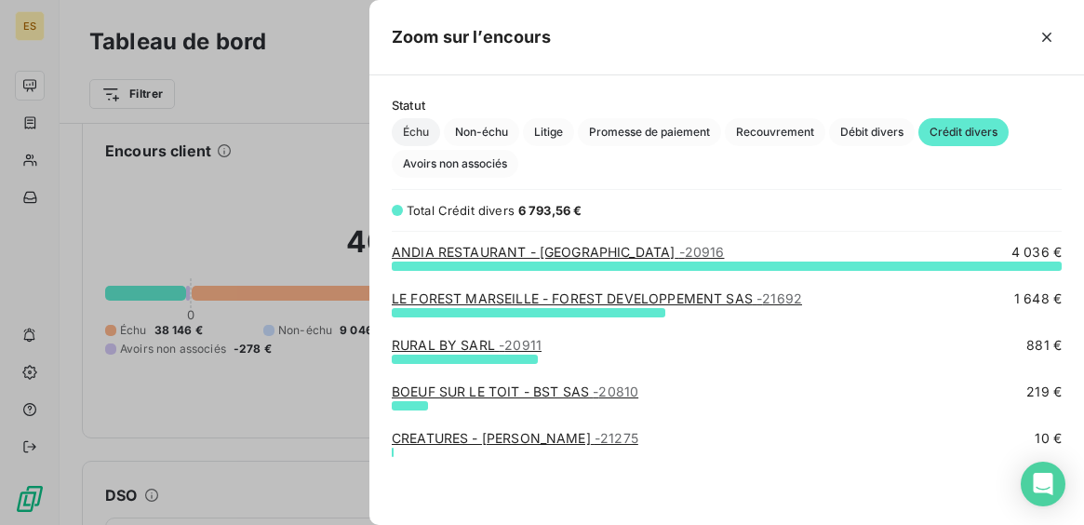
click at [417, 137] on span "Échu" at bounding box center [416, 132] width 48 height 28
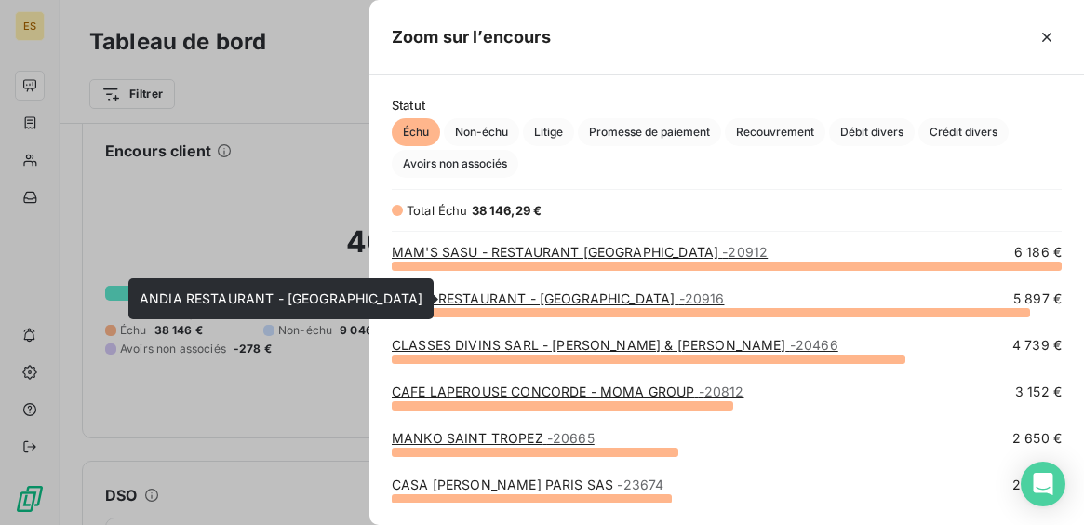
click at [480, 296] on link "ANDIA RESTAURANT - [GEOGRAPHIC_DATA] - 20916" at bounding box center [558, 298] width 332 height 16
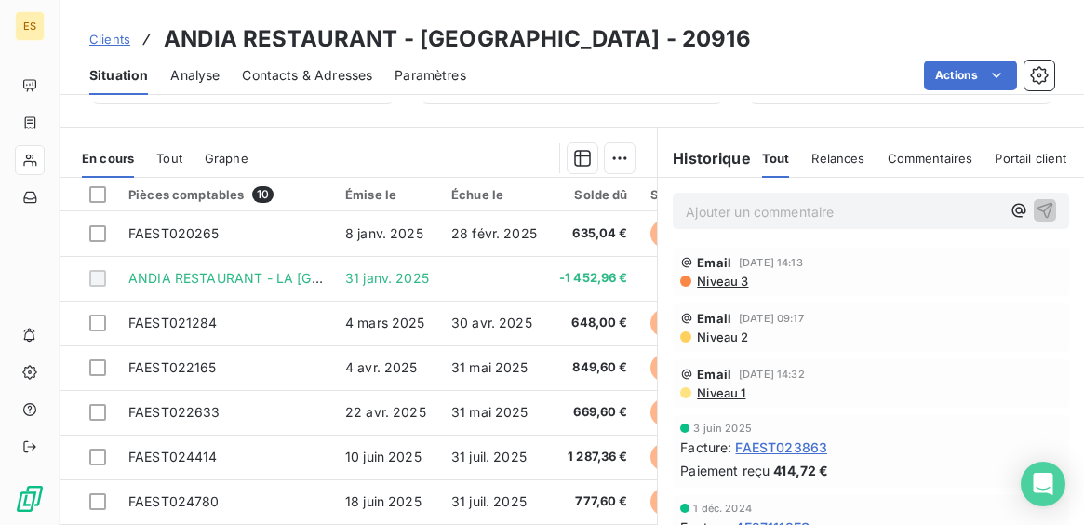
click at [160, 156] on span "Tout" at bounding box center [169, 158] width 26 height 15
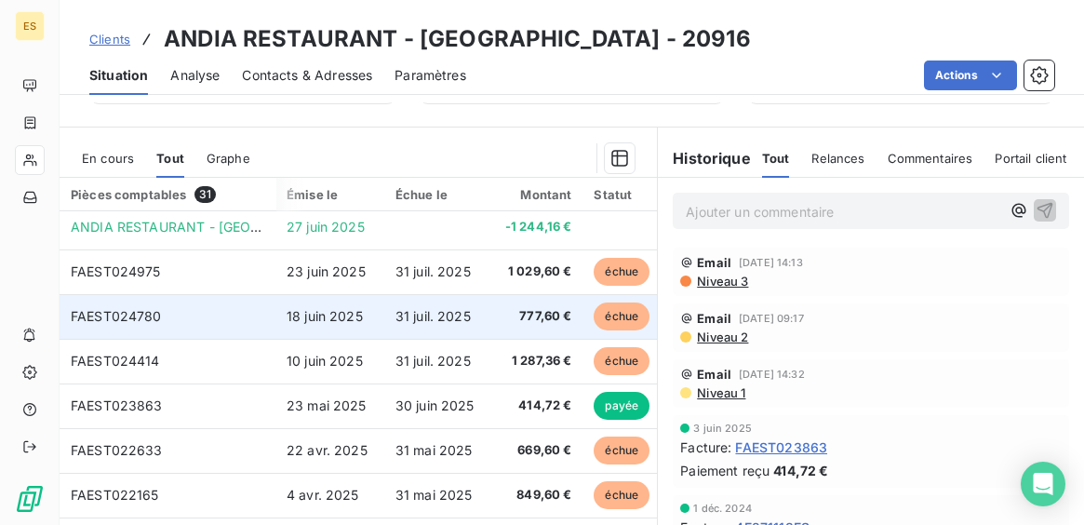
scroll to position [49, 1]
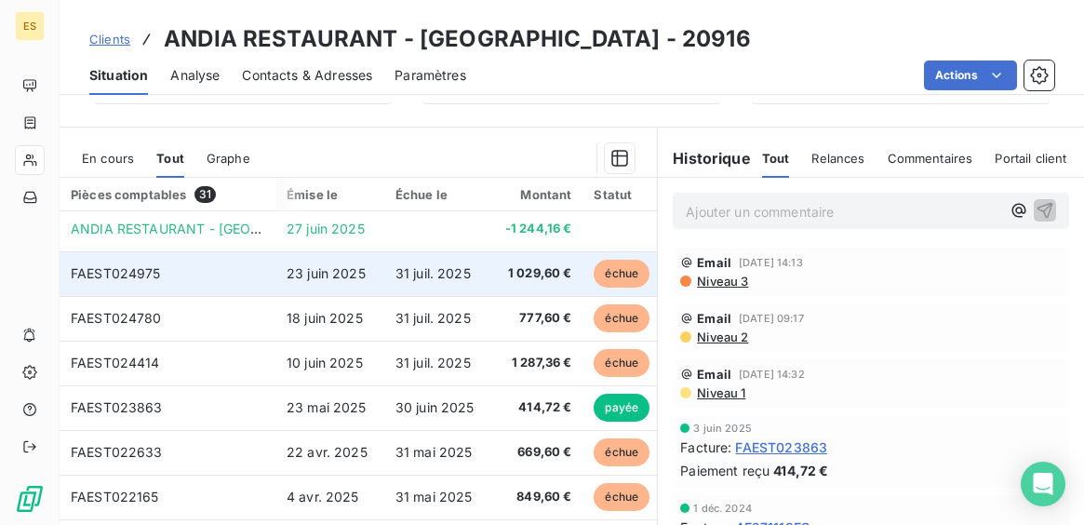
click at [517, 275] on span "1 029,60 €" at bounding box center [537, 273] width 69 height 19
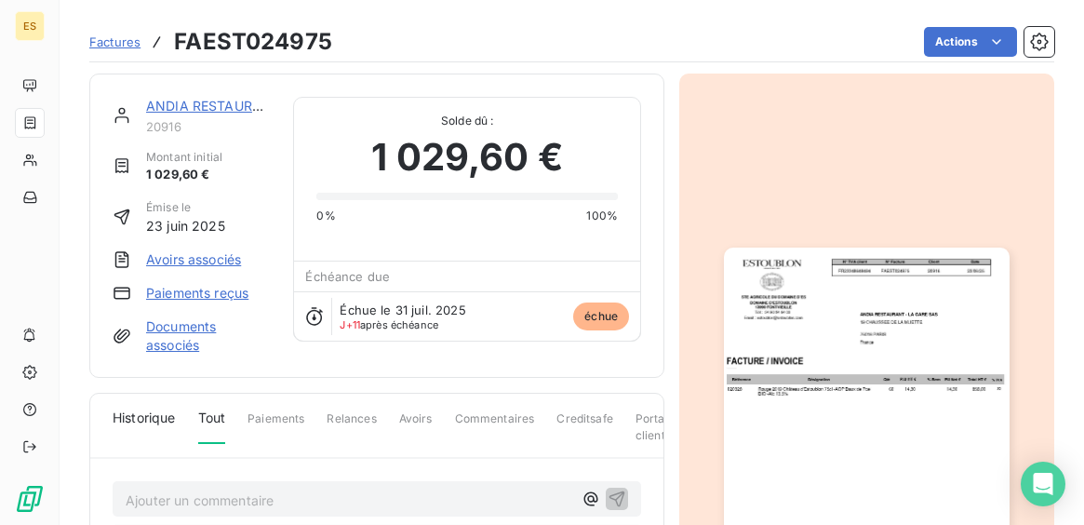
scroll to position [190, 0]
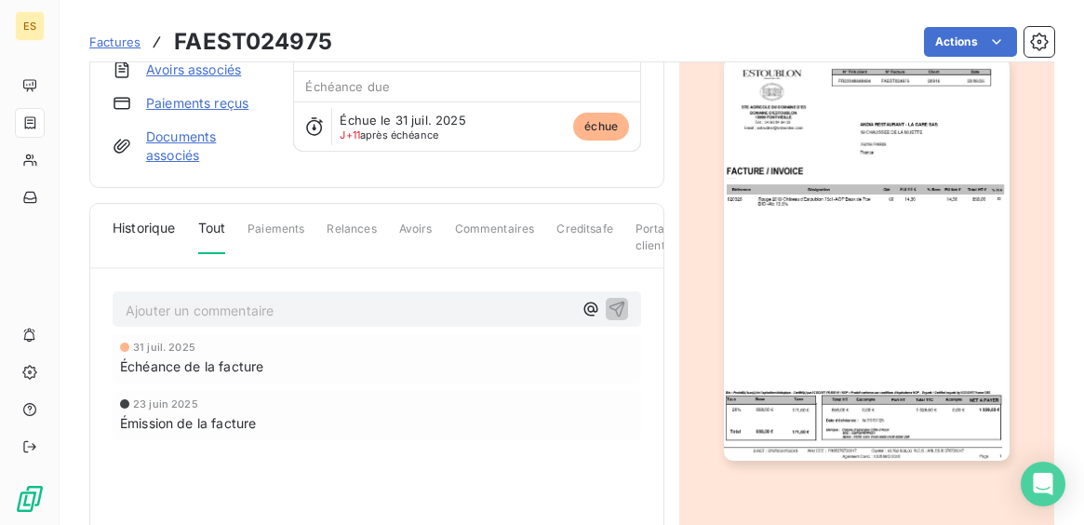
click at [931, 439] on img "button" at bounding box center [866, 259] width 285 height 403
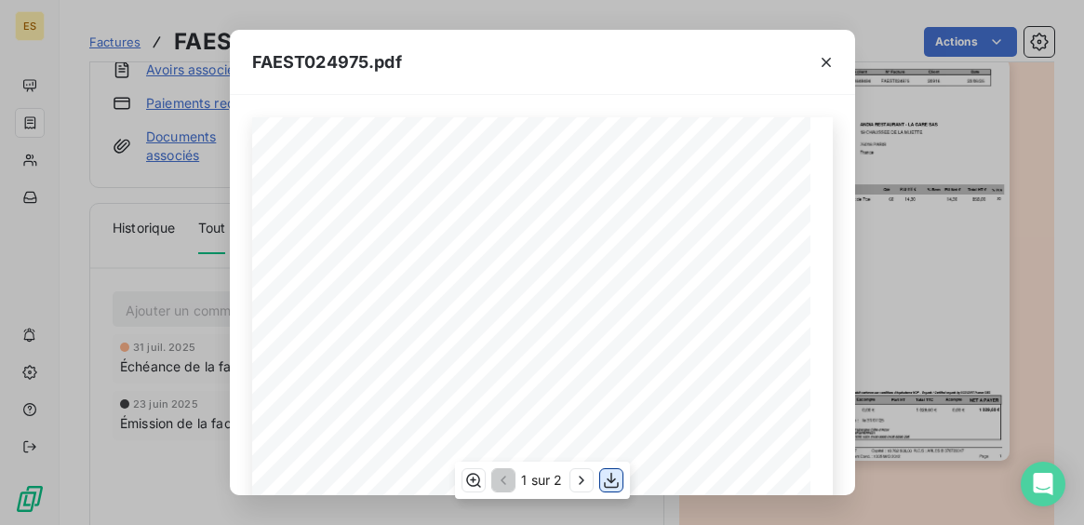
click at [616, 481] on icon "button" at bounding box center [611, 480] width 19 height 19
click at [825, 57] on icon "button" at bounding box center [826, 62] width 19 height 19
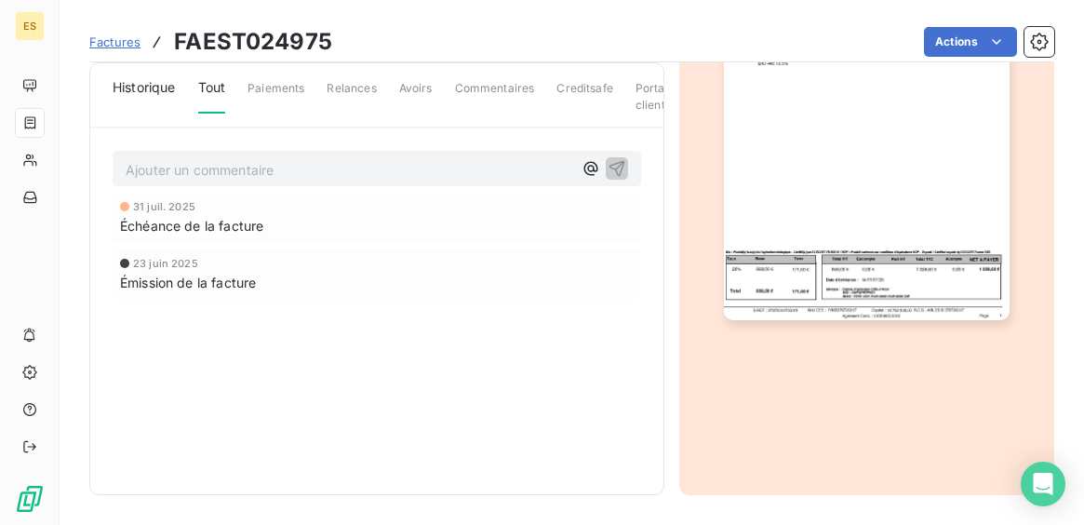
scroll to position [0, 0]
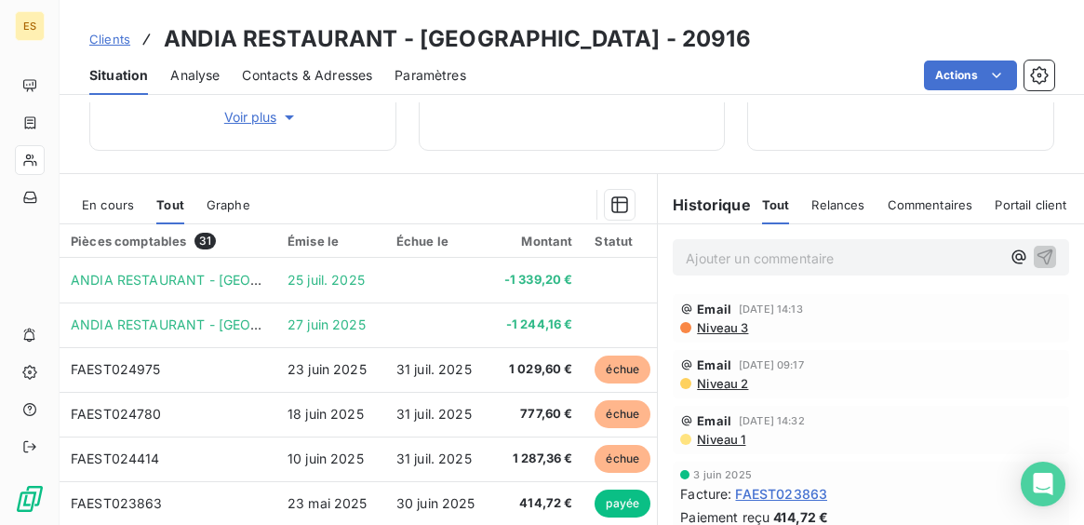
scroll to position [284, 0]
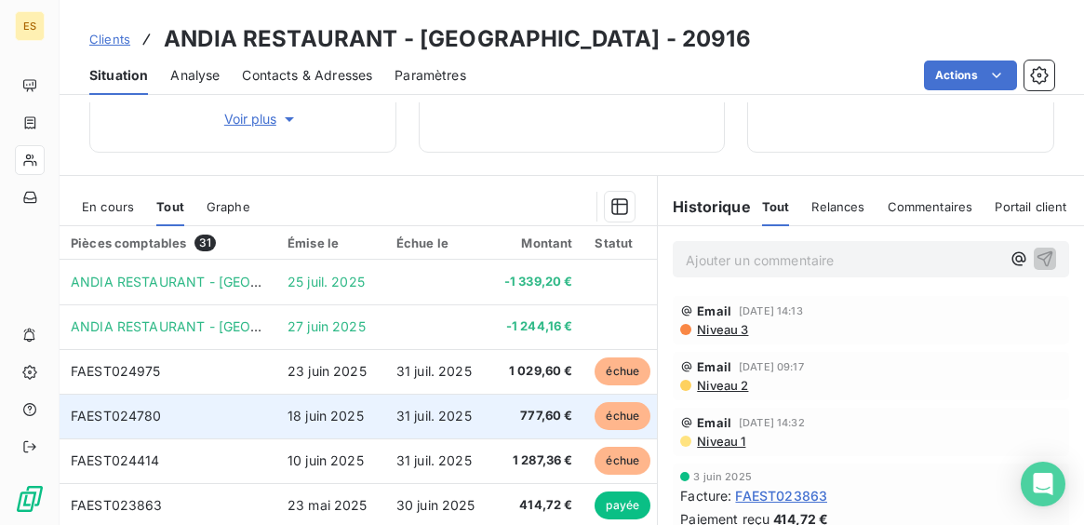
click at [339, 424] on td "18 juin 2025" at bounding box center [330, 416] width 109 height 45
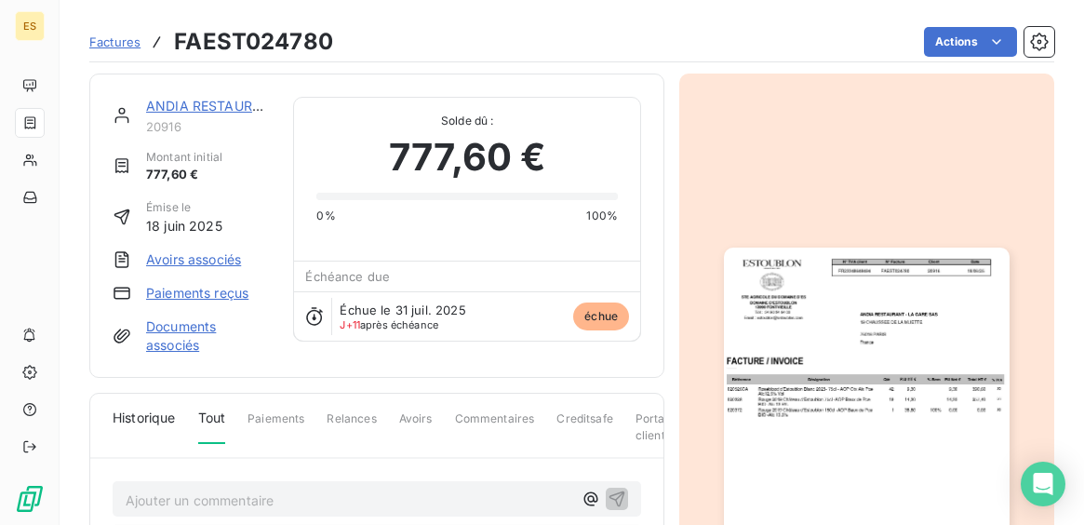
scroll to position [190, 0]
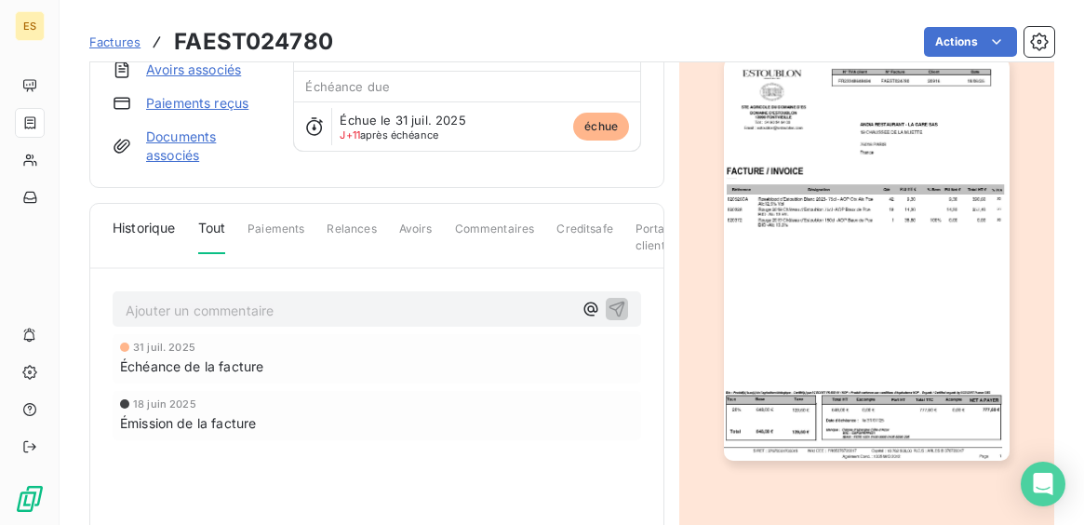
click at [873, 367] on img "button" at bounding box center [866, 259] width 285 height 403
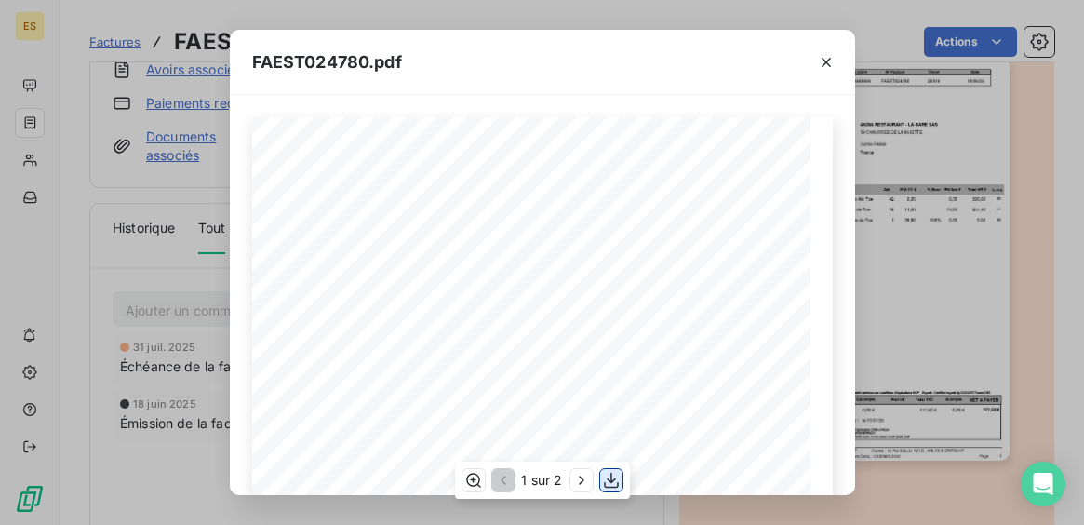
click at [606, 472] on icon "button" at bounding box center [611, 480] width 19 height 19
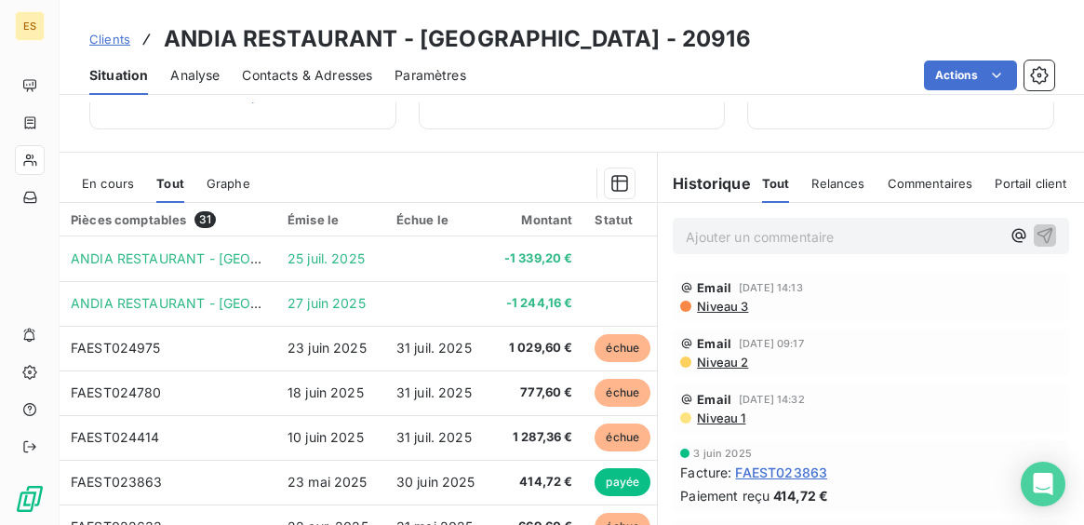
scroll to position [311, 0]
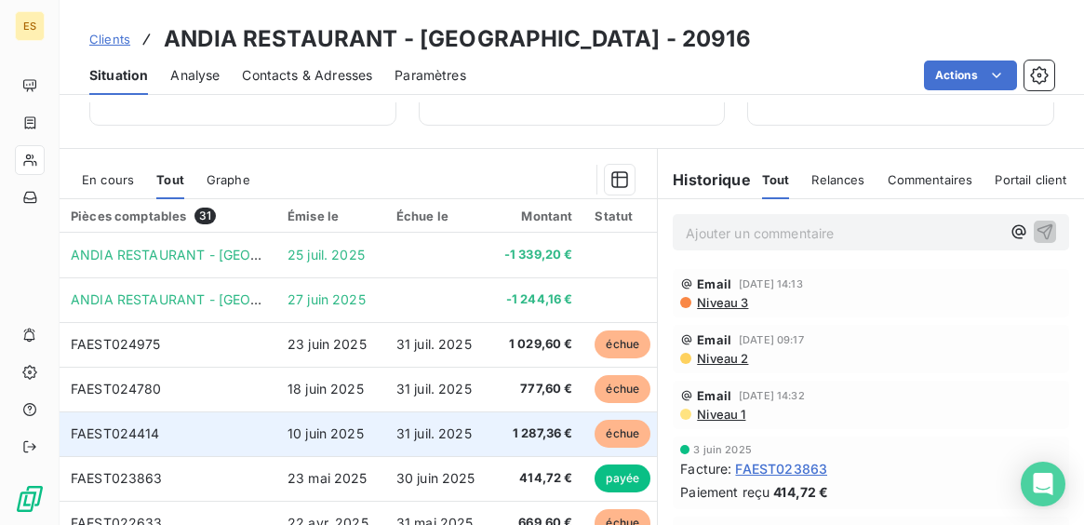
click at [369, 443] on td "10 juin 2025" at bounding box center [330, 433] width 109 height 45
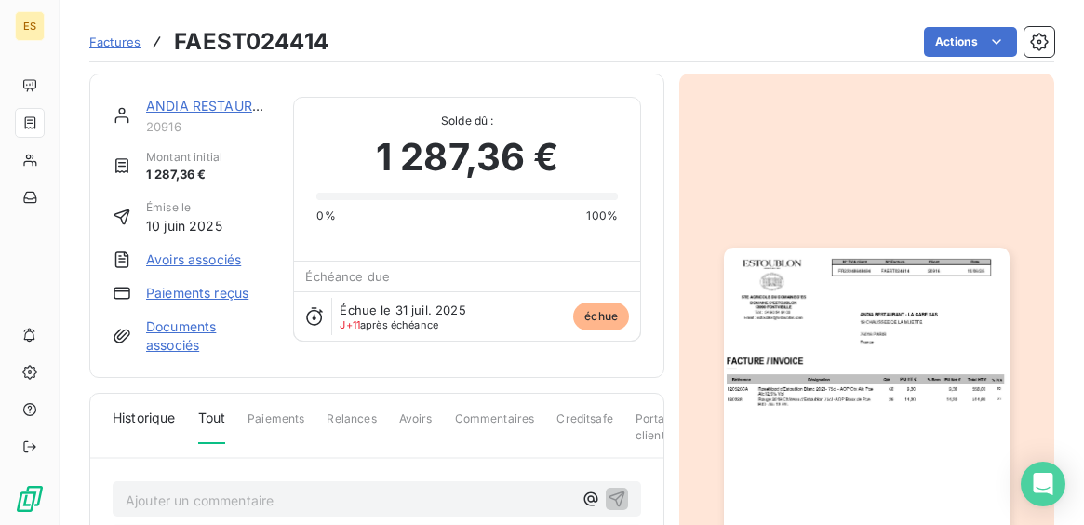
scroll to position [190, 0]
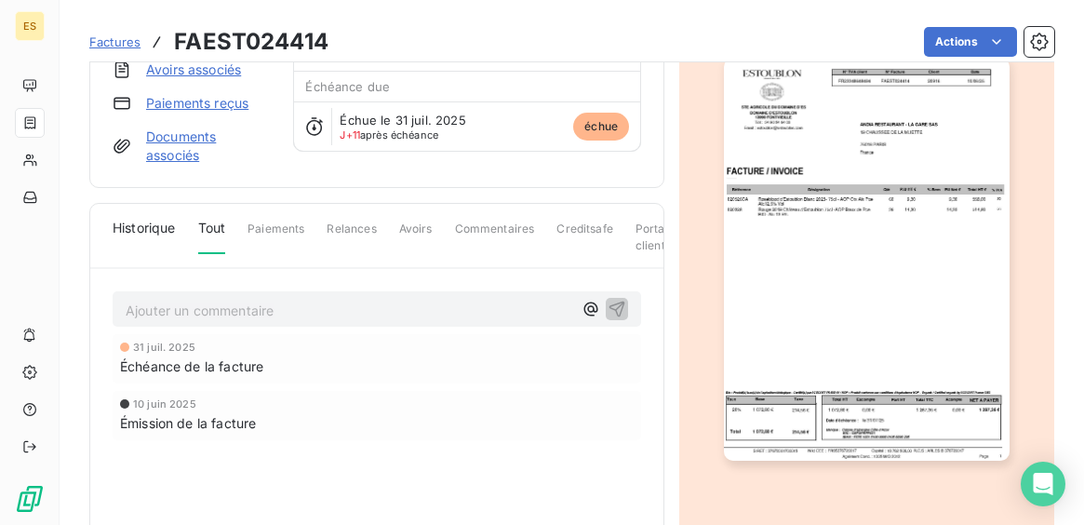
click at [844, 326] on img "button" at bounding box center [866, 259] width 285 height 403
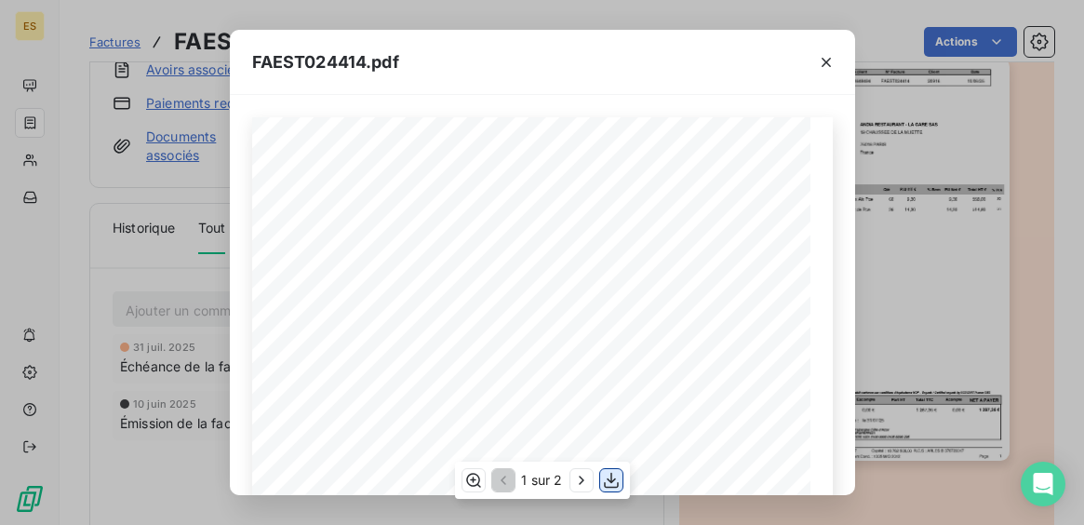
click at [606, 478] on icon "button" at bounding box center [611, 480] width 19 height 19
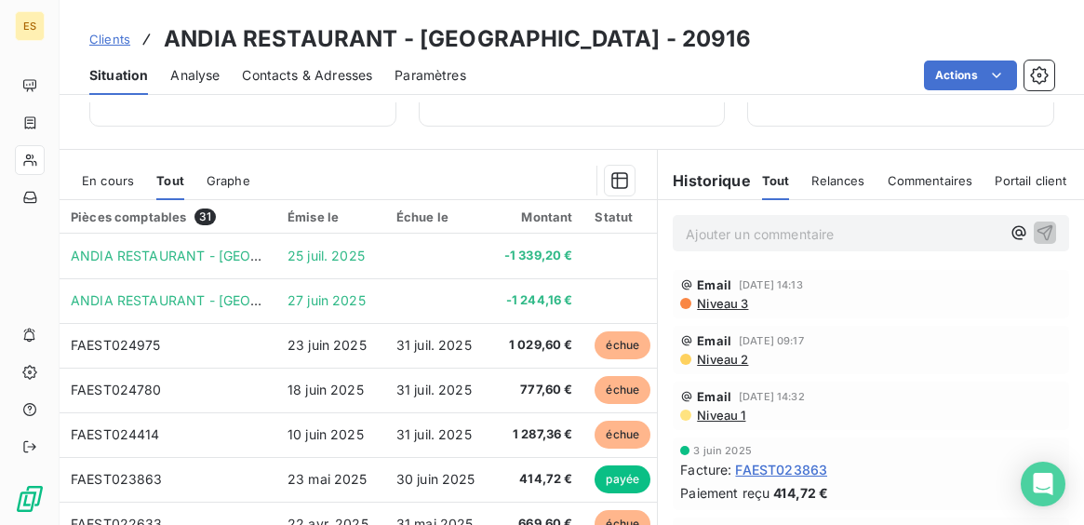
click at [406, 218] on div "Échue le" at bounding box center [439, 216] width 86 height 15
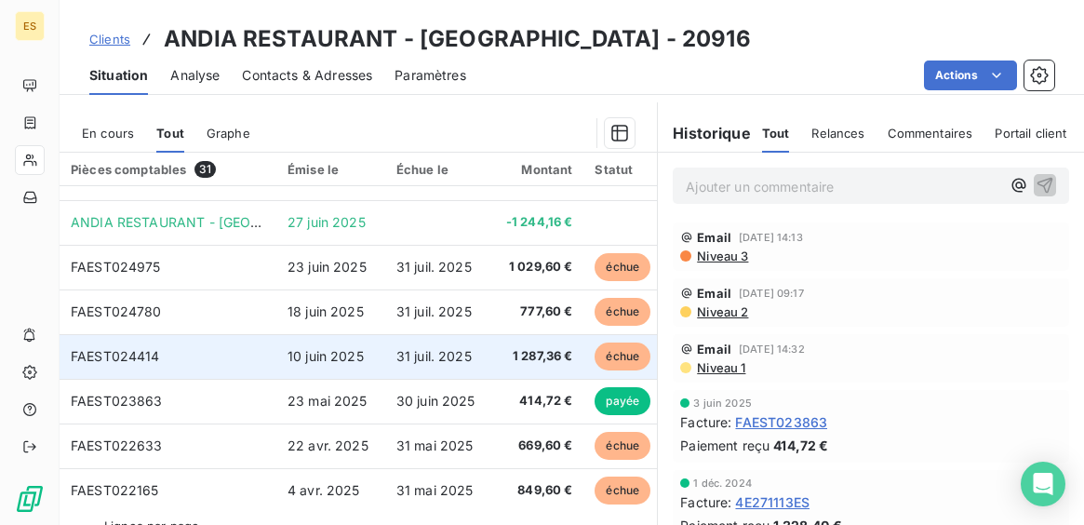
scroll to position [30, 0]
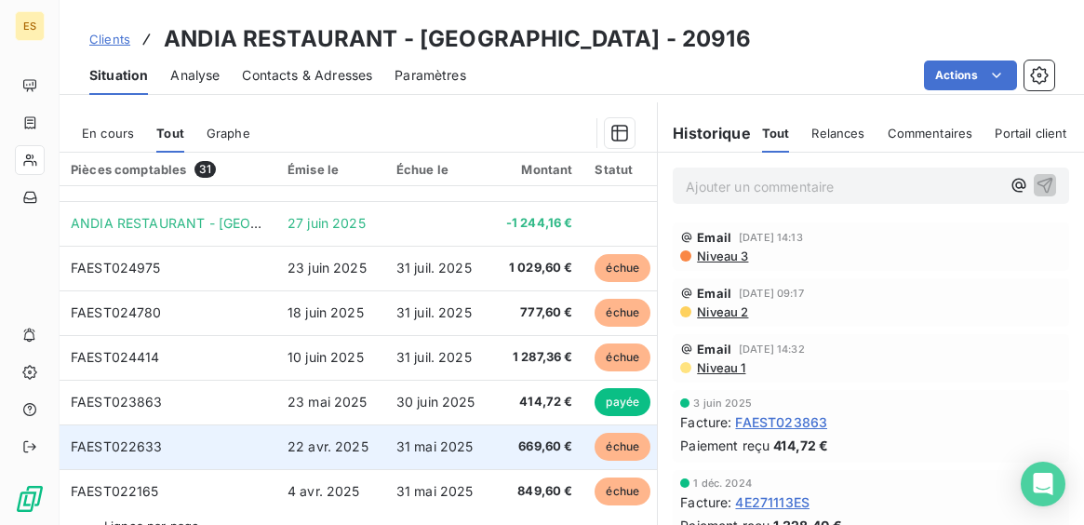
click at [423, 438] on span "31 mai 2025" at bounding box center [434, 446] width 77 height 16
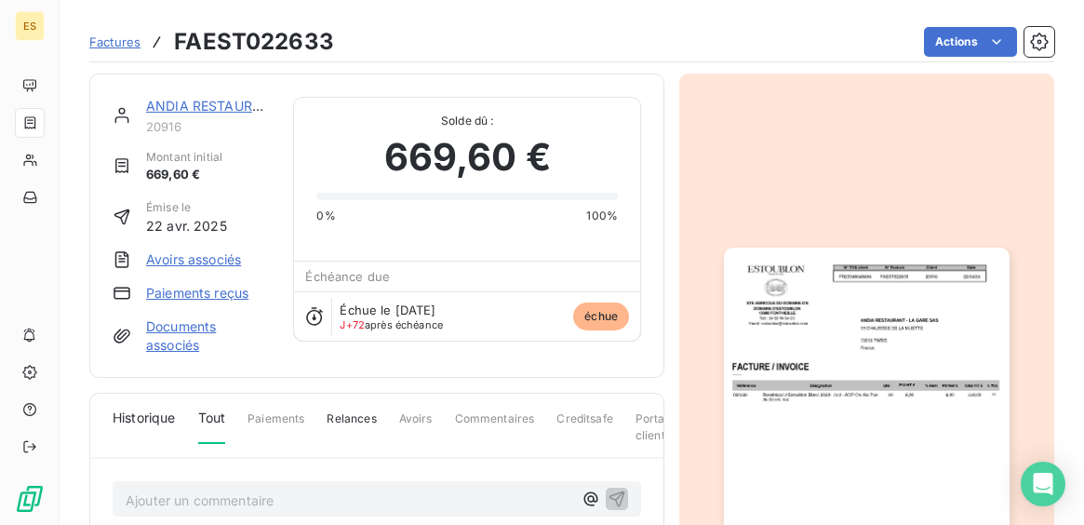
scroll to position [190, 0]
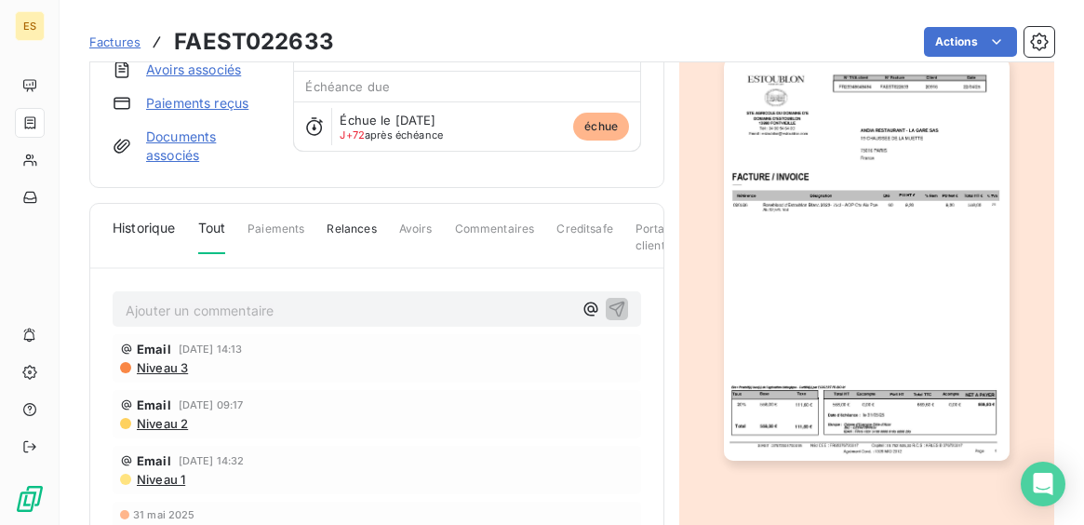
click at [899, 312] on img "button" at bounding box center [866, 259] width 285 height 403
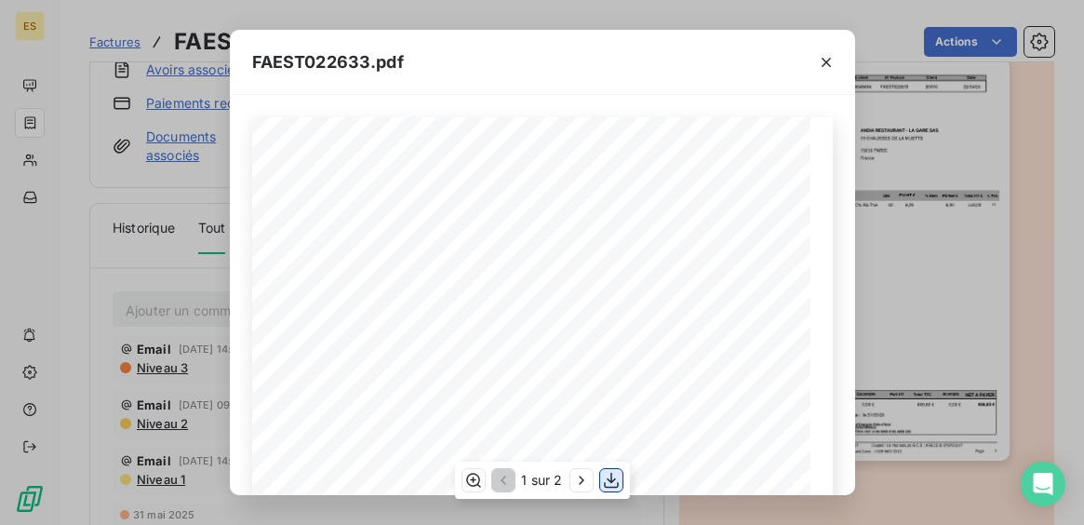
click at [611, 484] on icon "button" at bounding box center [611, 480] width 19 height 19
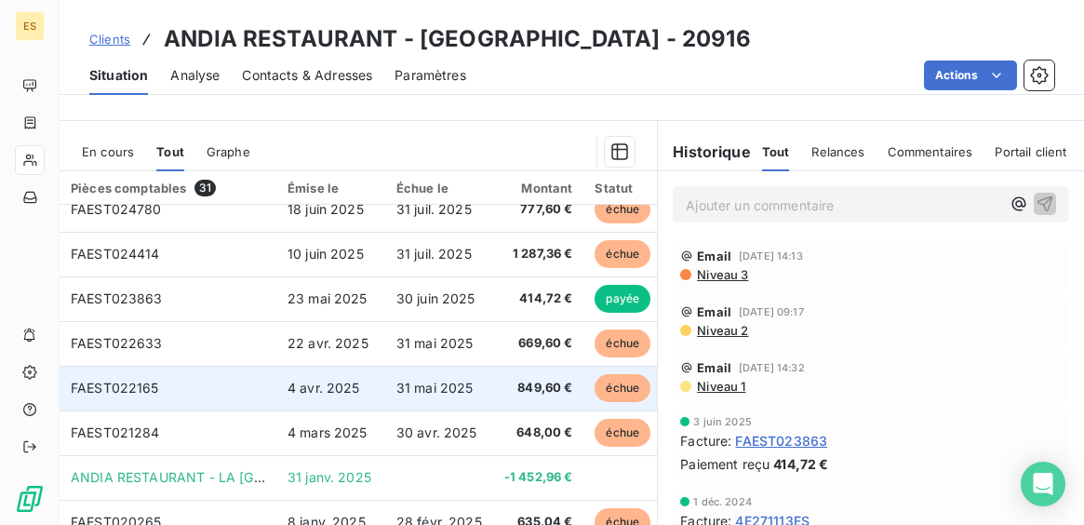
scroll to position [155, 0]
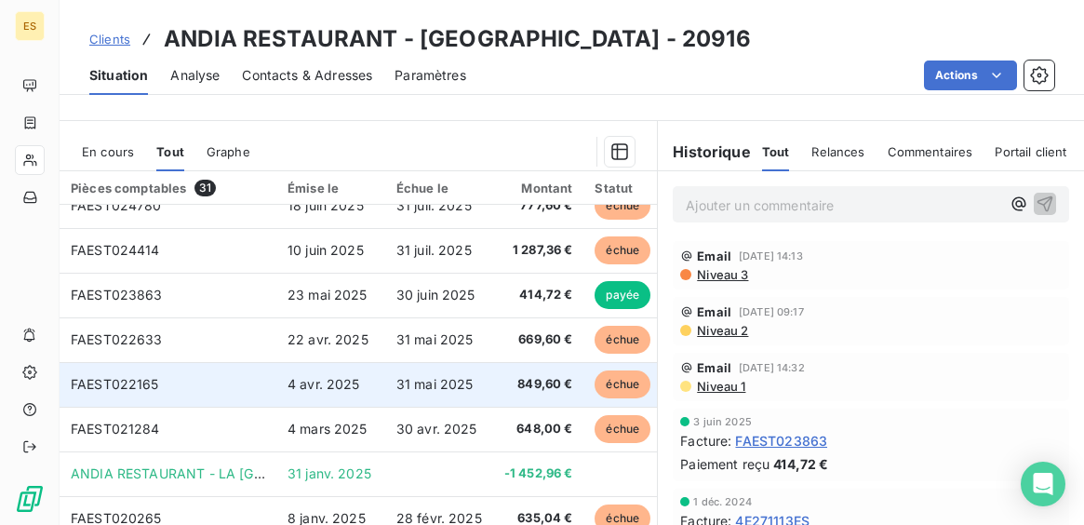
click at [473, 391] on td "31 mai 2025" at bounding box center [439, 384] width 108 height 45
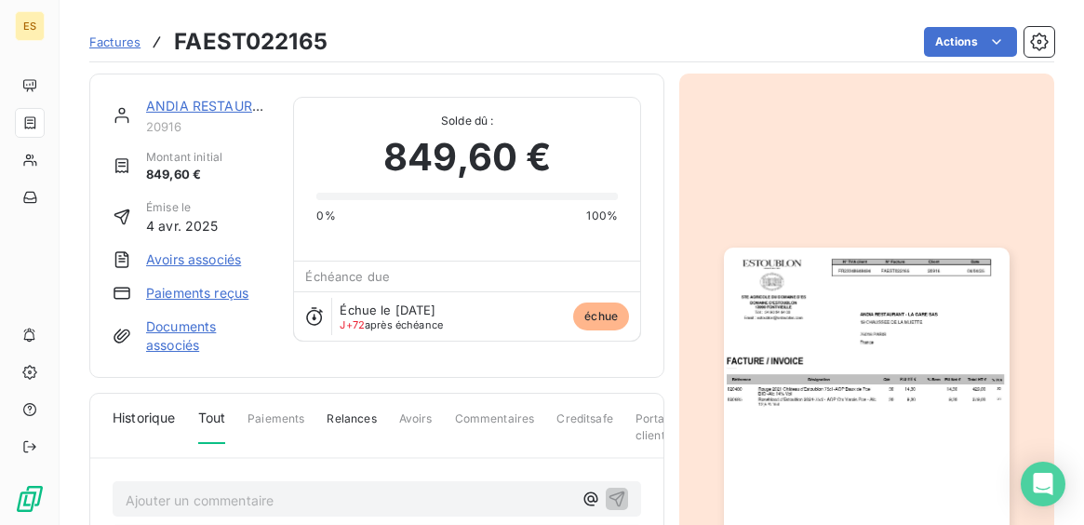
scroll to position [190, 0]
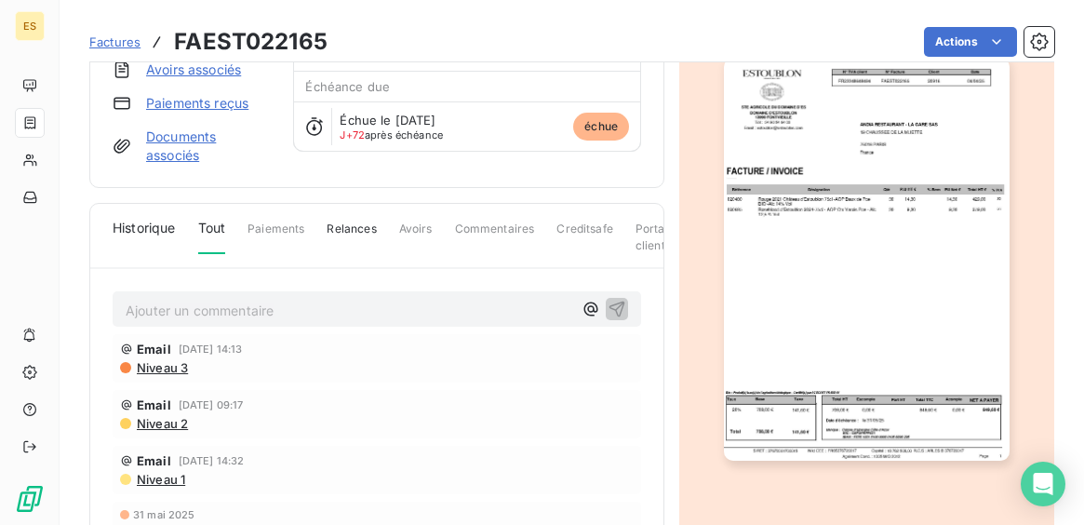
click at [817, 328] on img "button" at bounding box center [866, 259] width 285 height 403
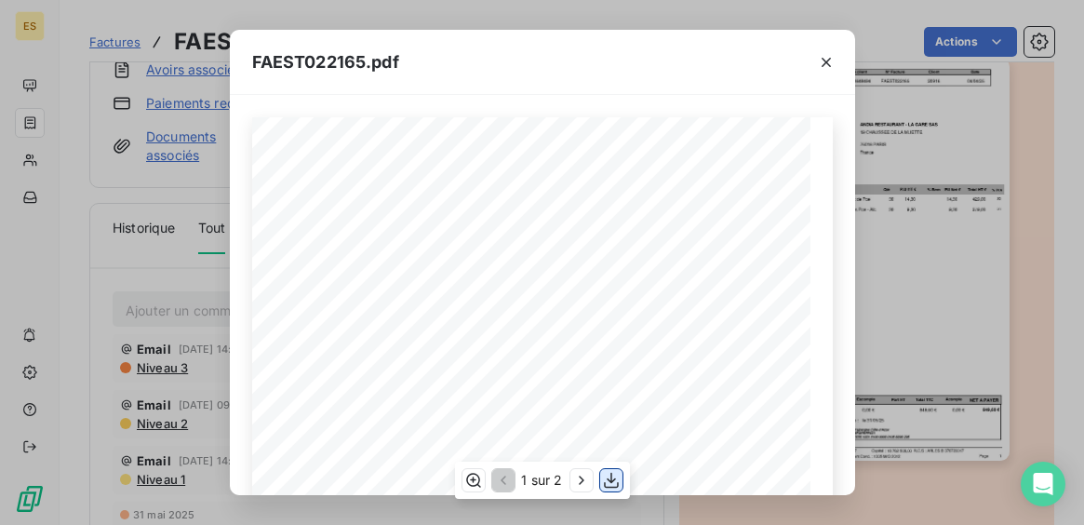
click at [613, 471] on icon "button" at bounding box center [611, 480] width 19 height 19
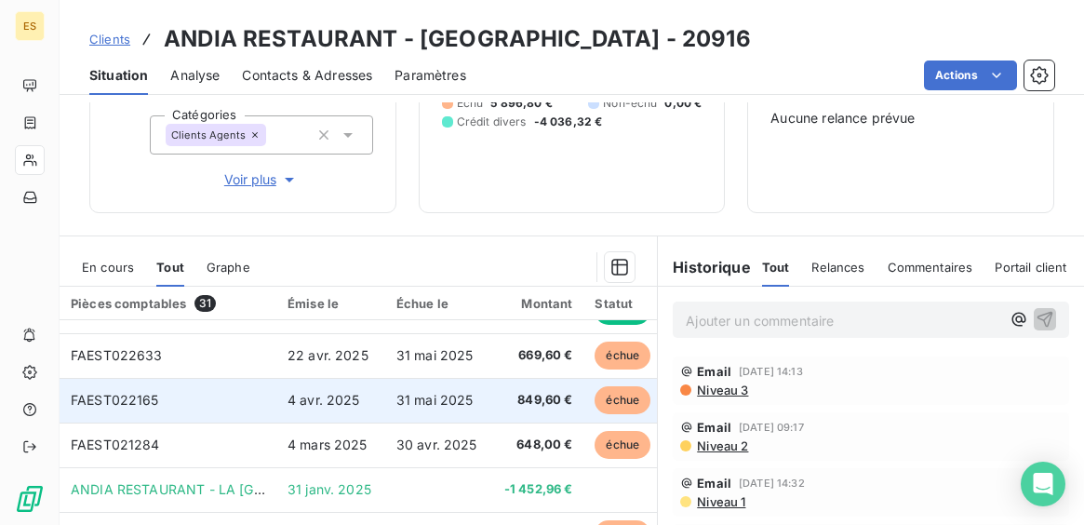
scroll to position [263, 0]
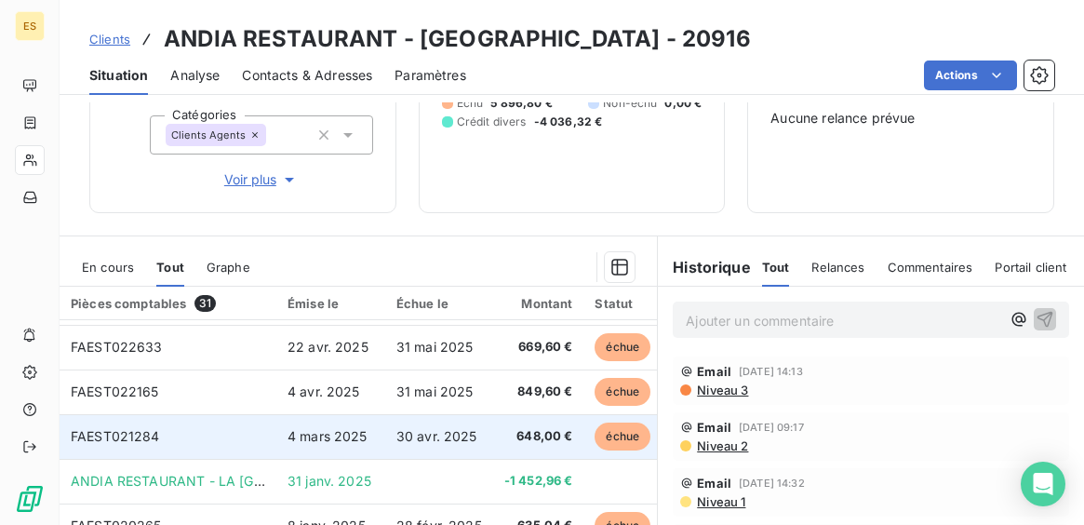
click at [519, 432] on span "648,00 €" at bounding box center [538, 436] width 69 height 19
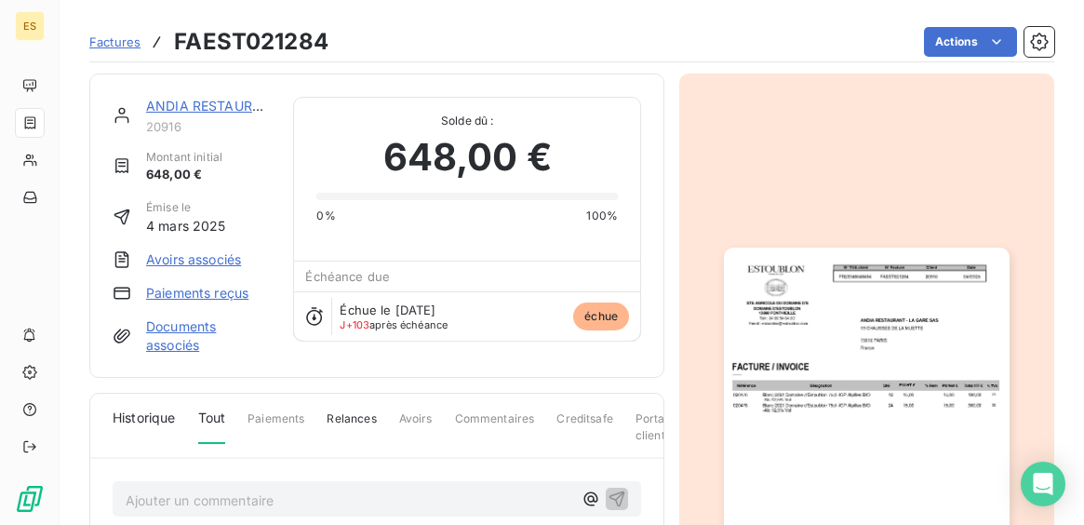
scroll to position [190, 0]
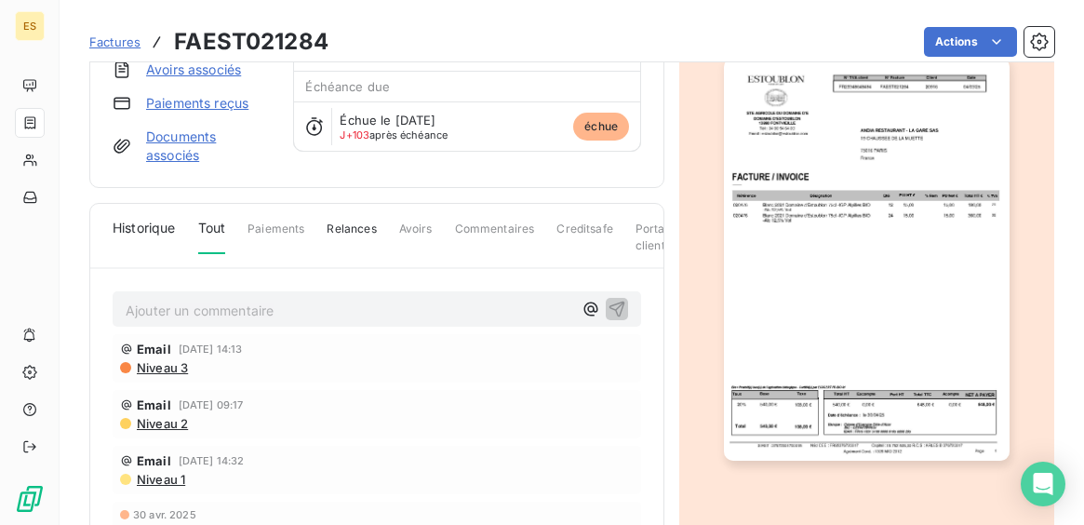
click at [841, 382] on img "button" at bounding box center [866, 259] width 285 height 403
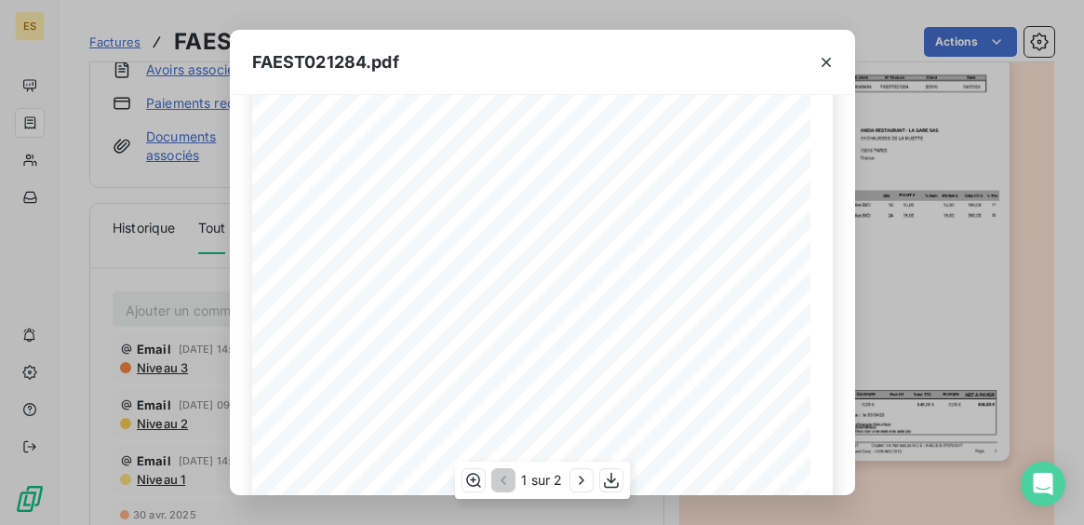
scroll to position [434, 0]
click at [611, 478] on icon "button" at bounding box center [611, 481] width 15 height 16
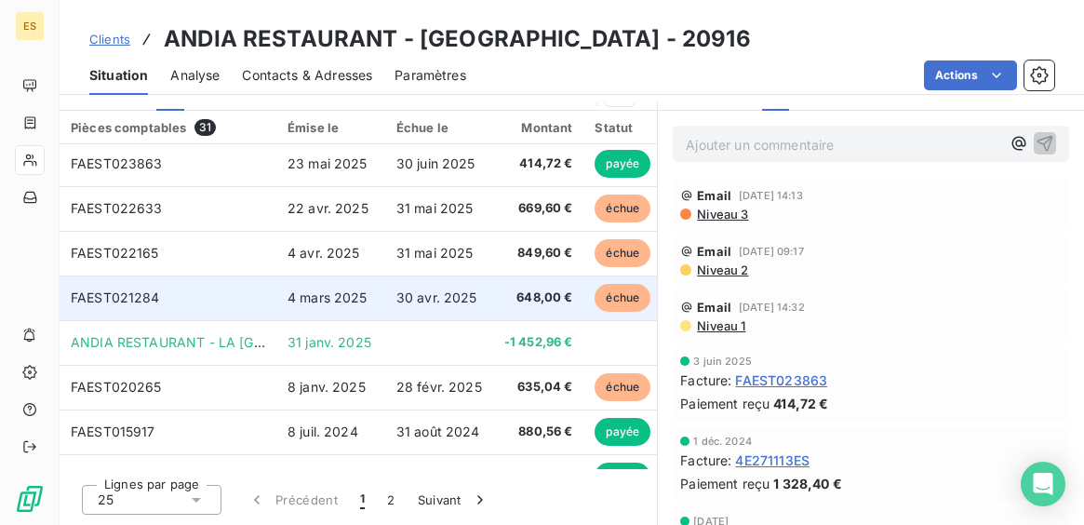
scroll to position [233, 0]
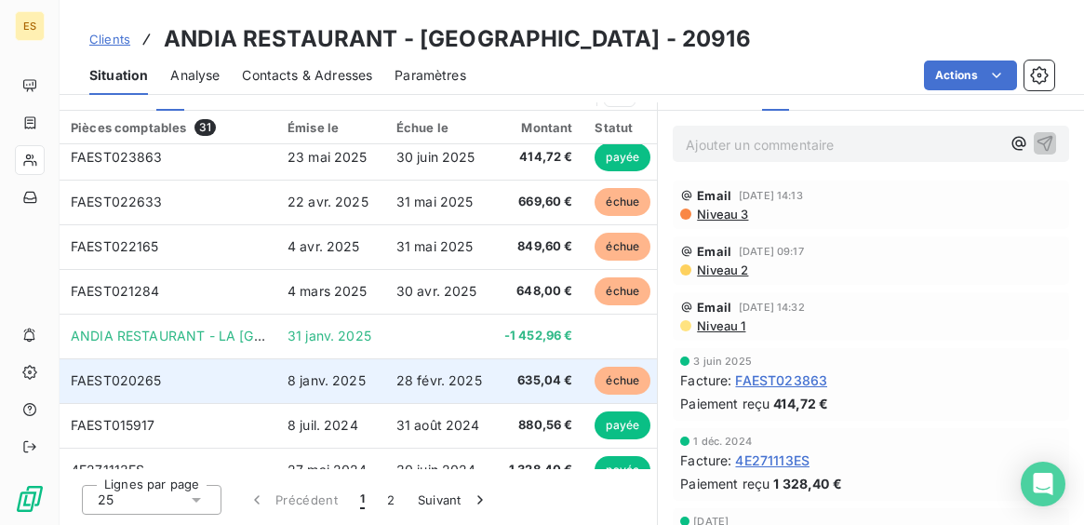
click at [391, 382] on td "28 févr. 2025" at bounding box center [439, 380] width 108 height 45
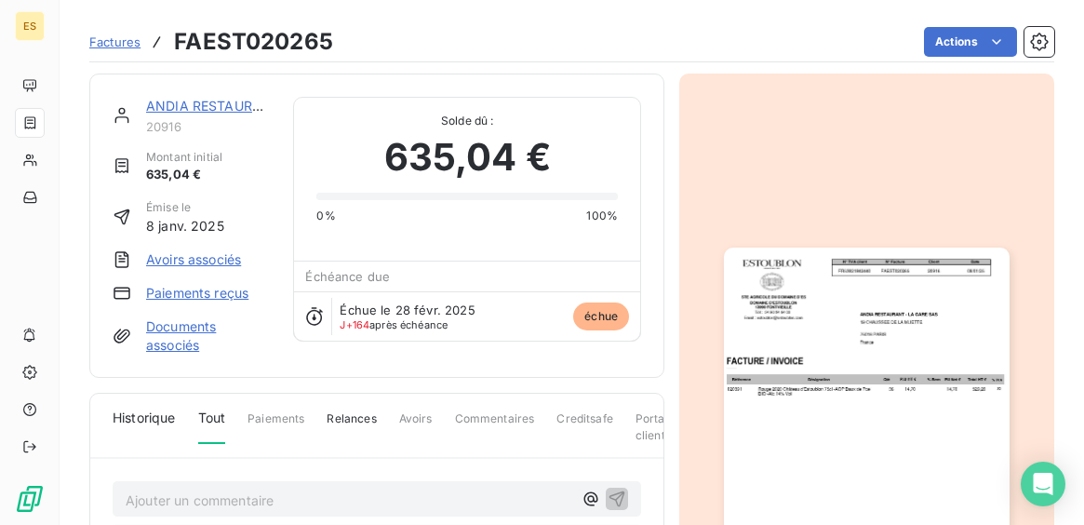
scroll to position [190, 0]
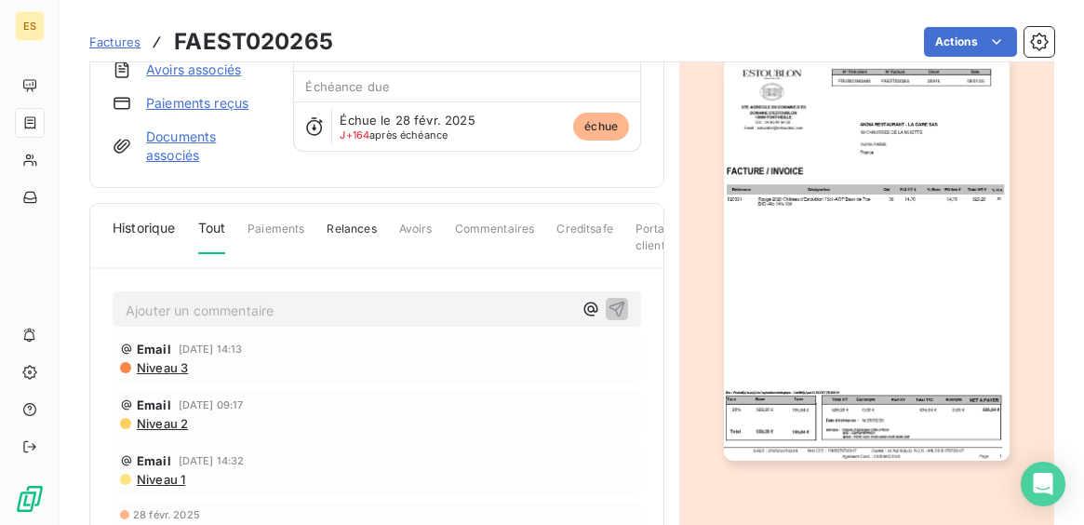
click at [816, 356] on img "button" at bounding box center [866, 259] width 285 height 403
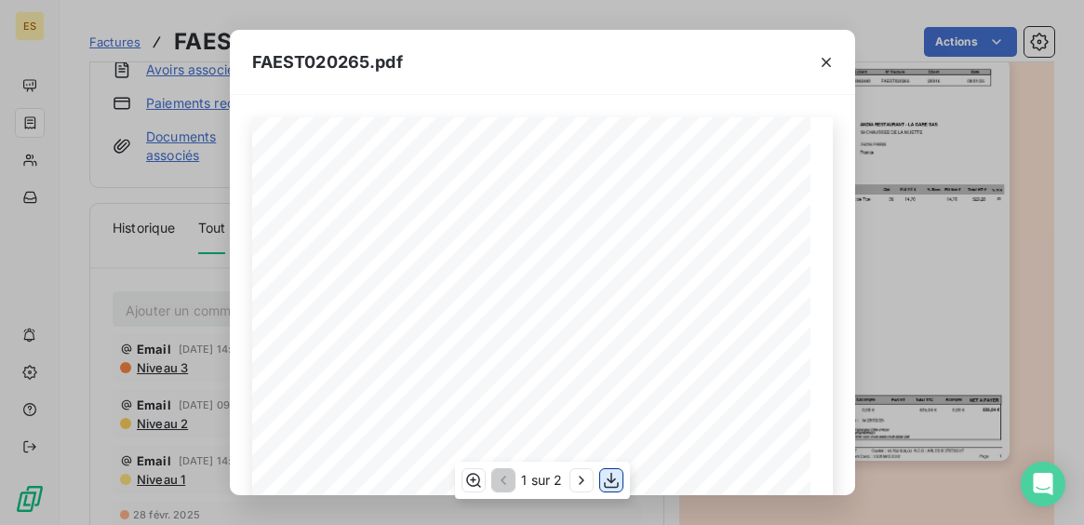
click at [605, 476] on icon "button" at bounding box center [611, 480] width 19 height 19
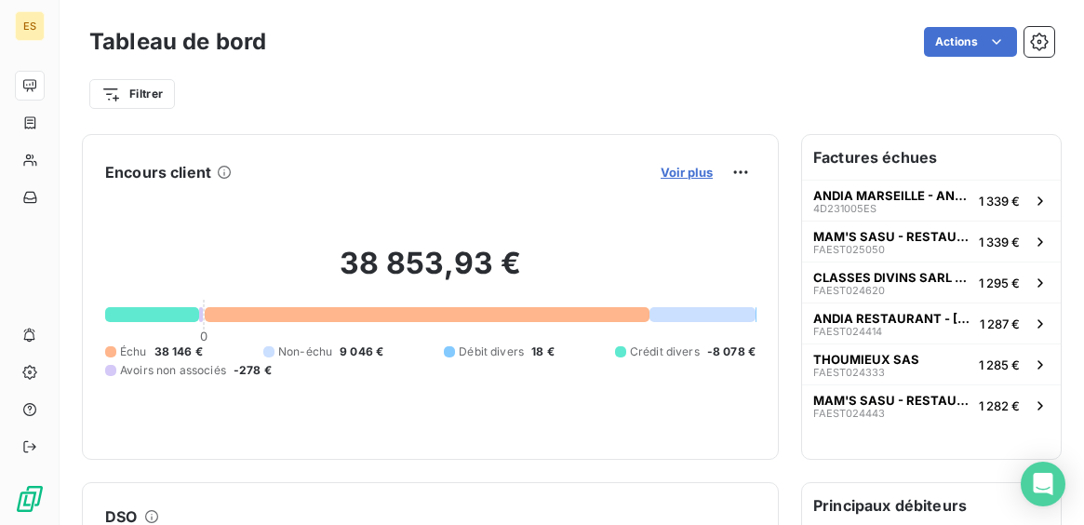
click at [699, 177] on span "Voir plus" at bounding box center [687, 172] width 52 height 15
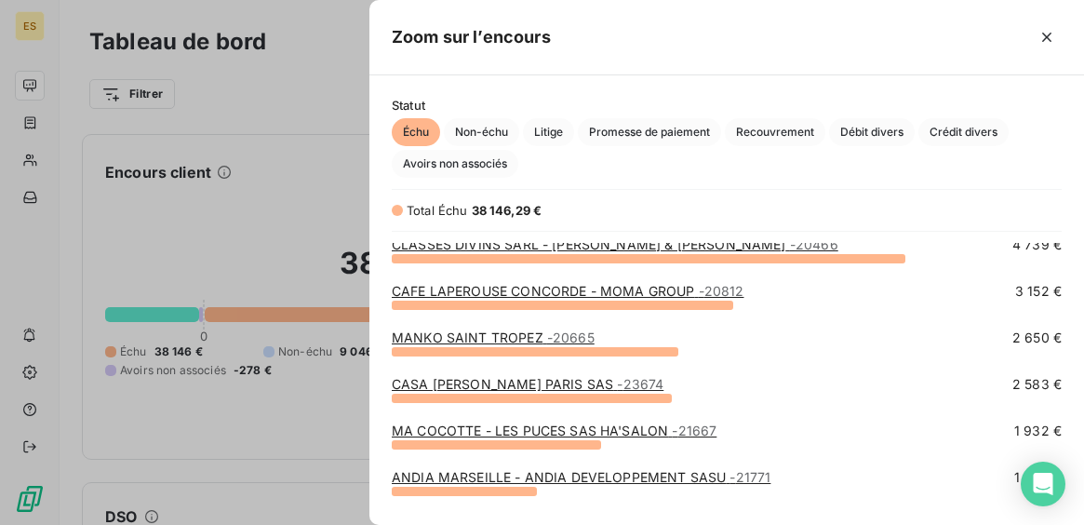
scroll to position [101, 0]
click at [690, 396] on div "CASA [PERSON_NAME] SAS - 23674 2 583 €" at bounding box center [727, 388] width 670 height 28
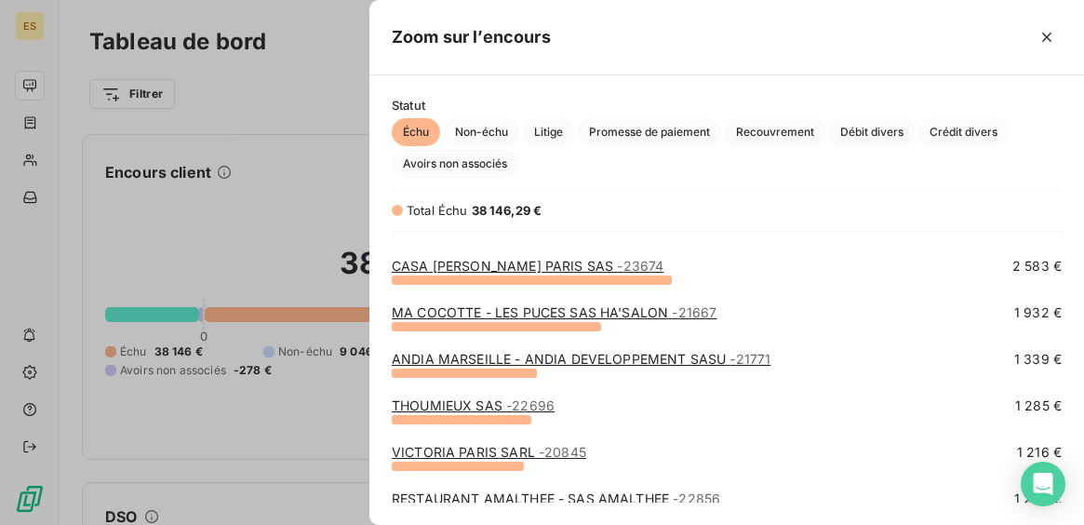
scroll to position [220, 0]
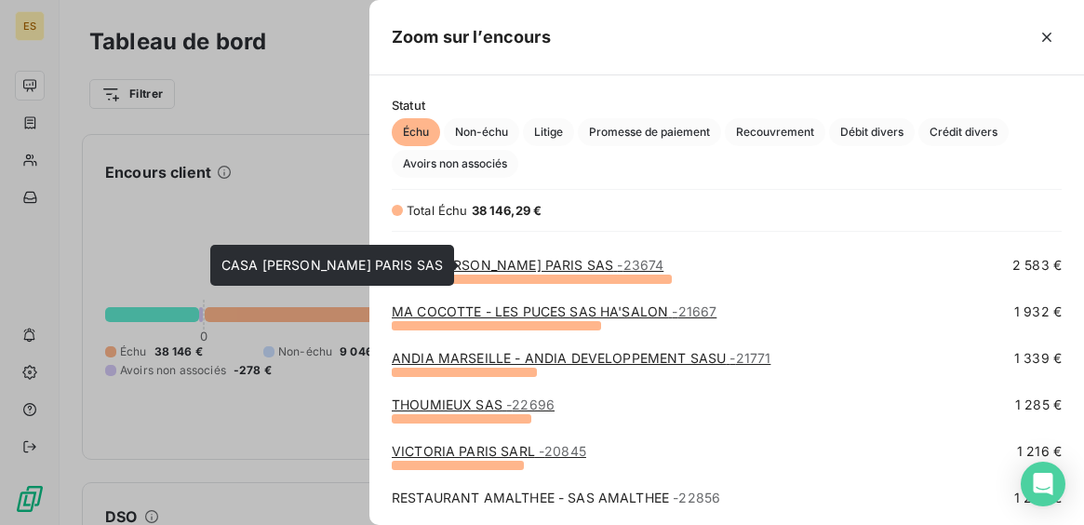
click at [498, 266] on link "CASA [PERSON_NAME] SAS - 23674" at bounding box center [528, 265] width 272 height 16
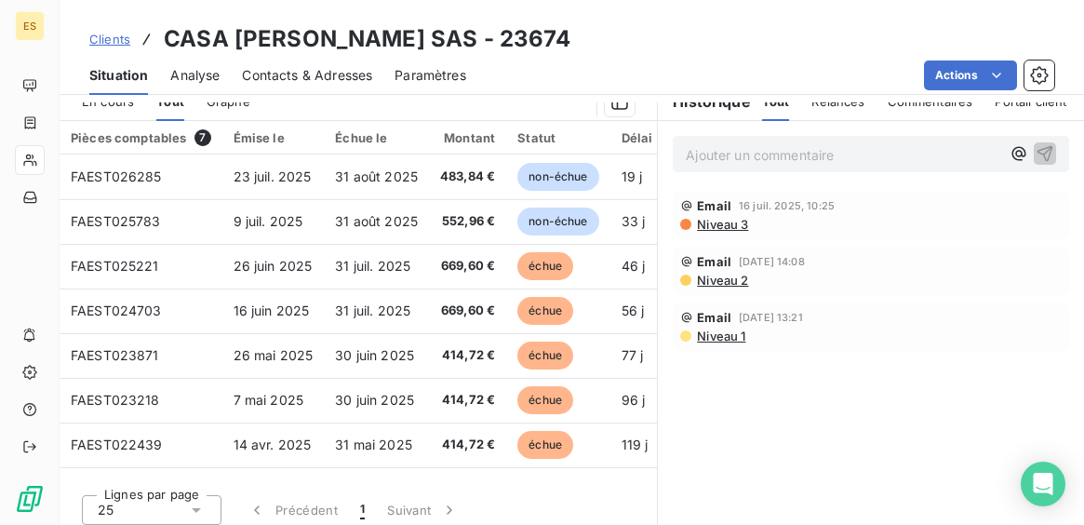
scroll to position [399, 0]
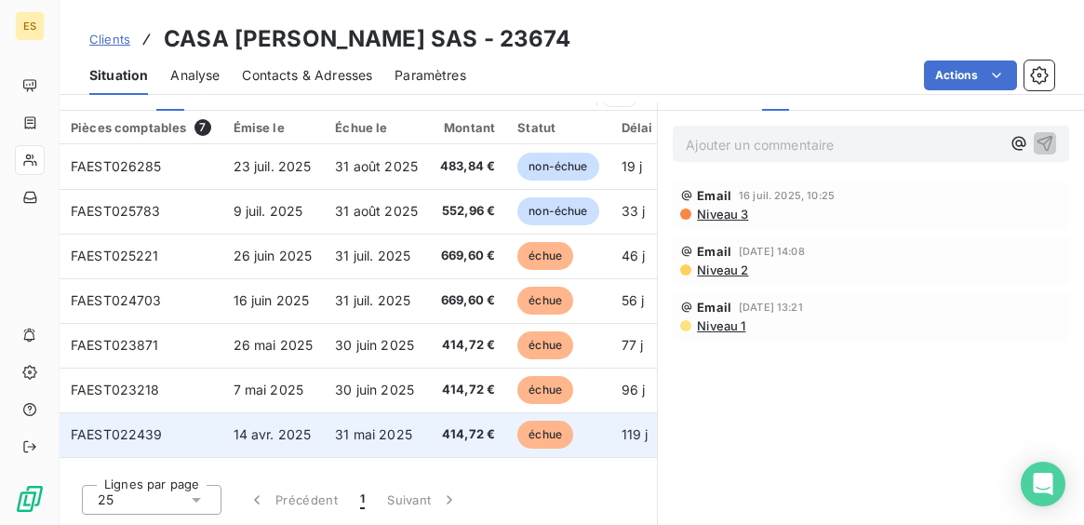
click at [415, 431] on td "31 mai 2025" at bounding box center [376, 434] width 105 height 45
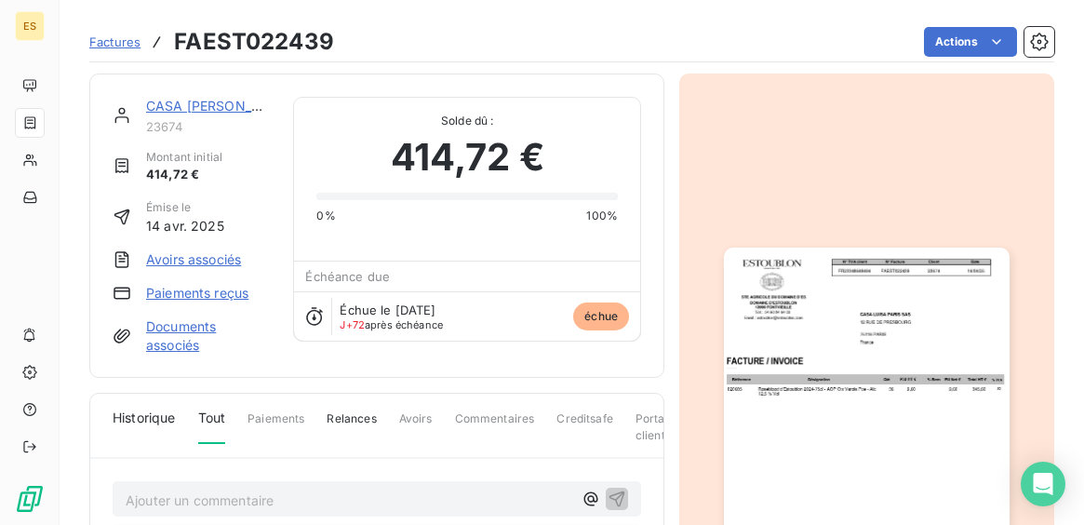
scroll to position [190, 0]
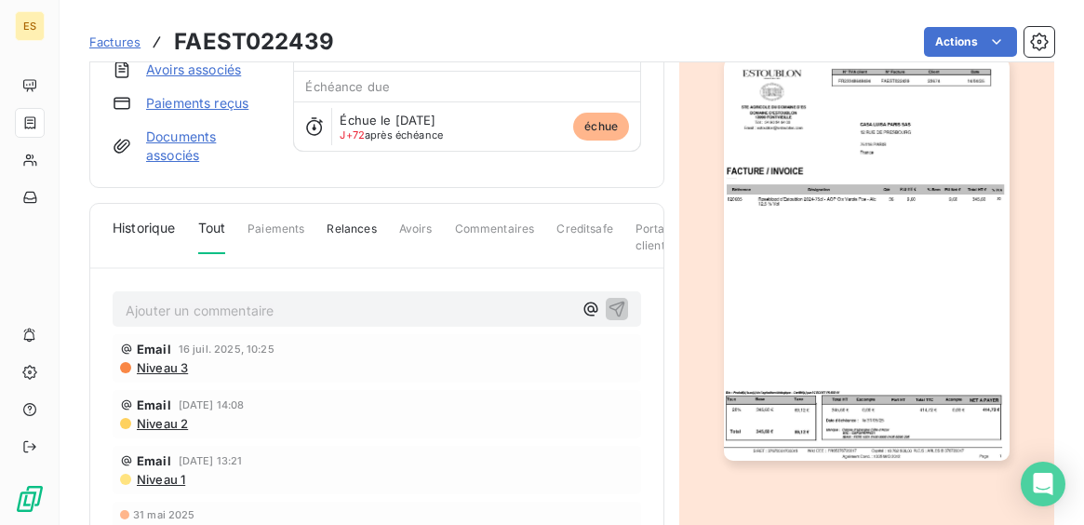
click at [841, 435] on img "button" at bounding box center [866, 259] width 285 height 403
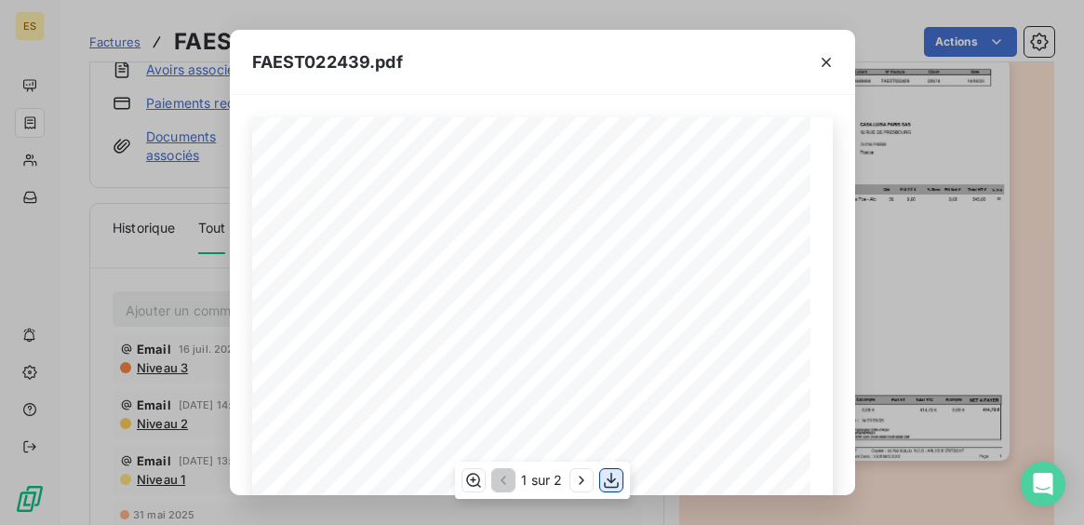
click at [617, 477] on icon "button" at bounding box center [611, 480] width 19 height 19
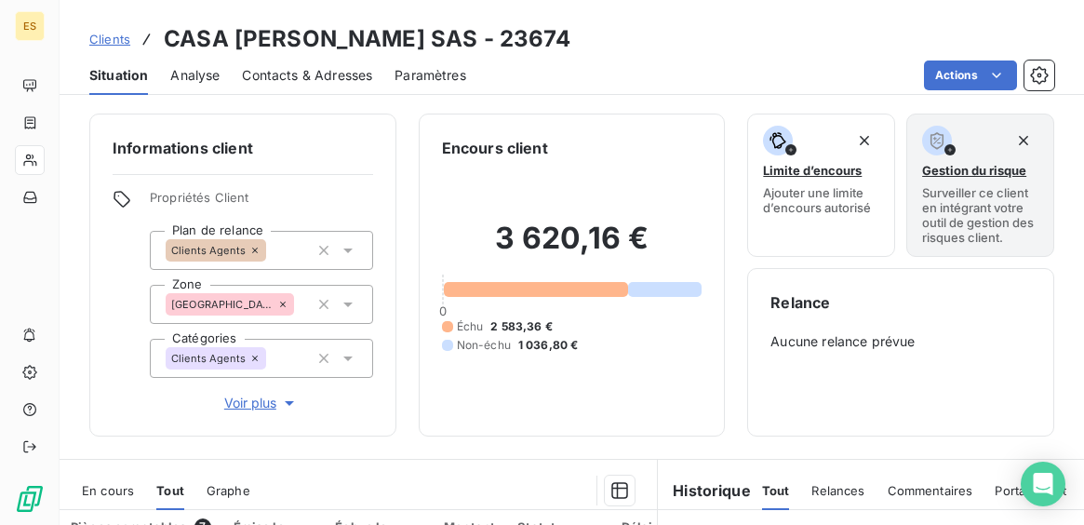
scroll to position [399, 0]
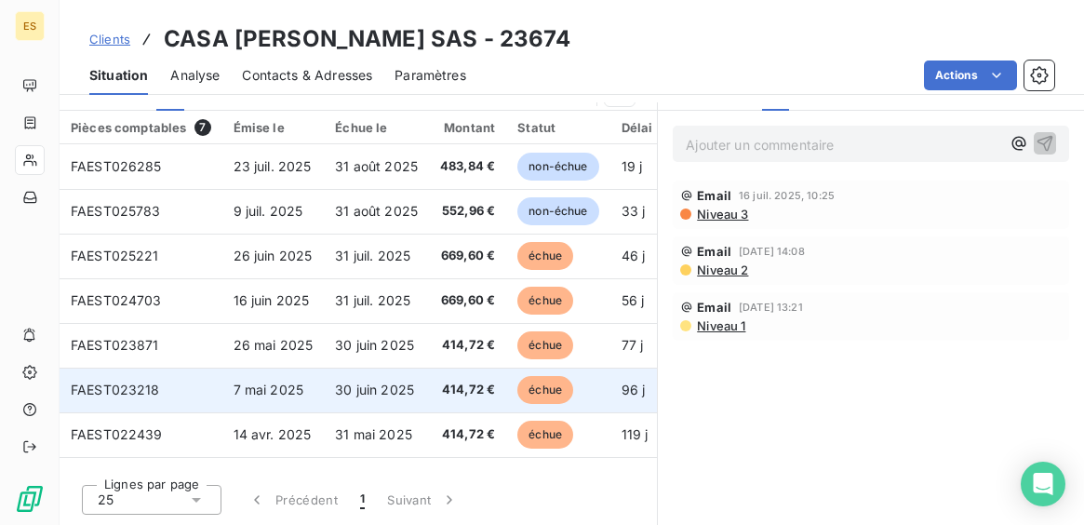
click at [352, 386] on span "30 juin 2025" at bounding box center [374, 390] width 79 height 16
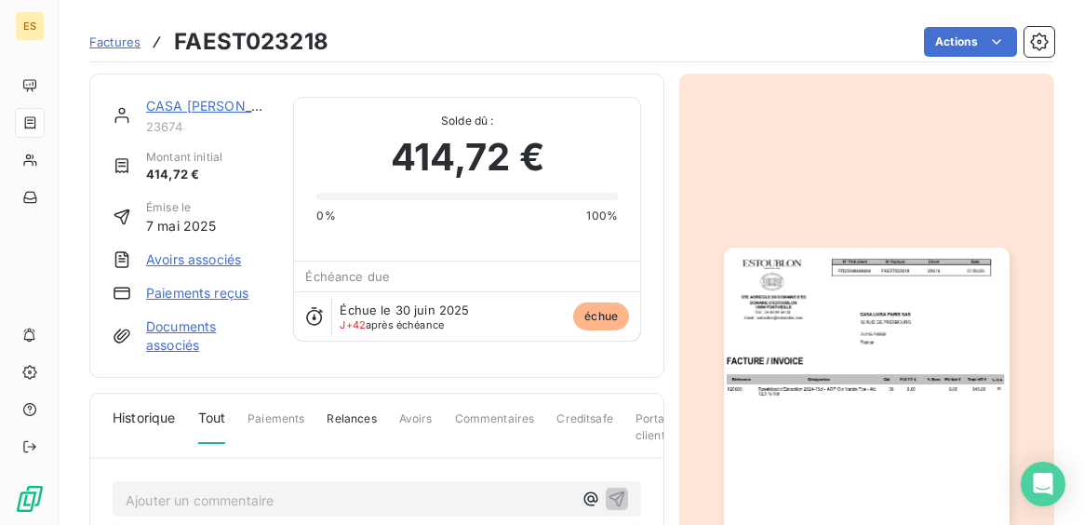
scroll to position [190, 0]
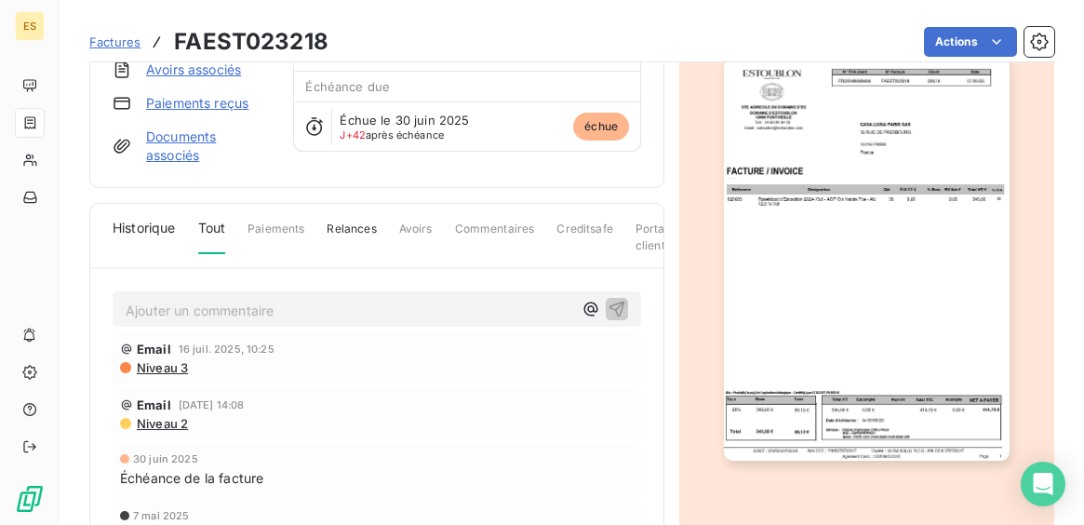
click at [835, 366] on img "button" at bounding box center [866, 259] width 285 height 403
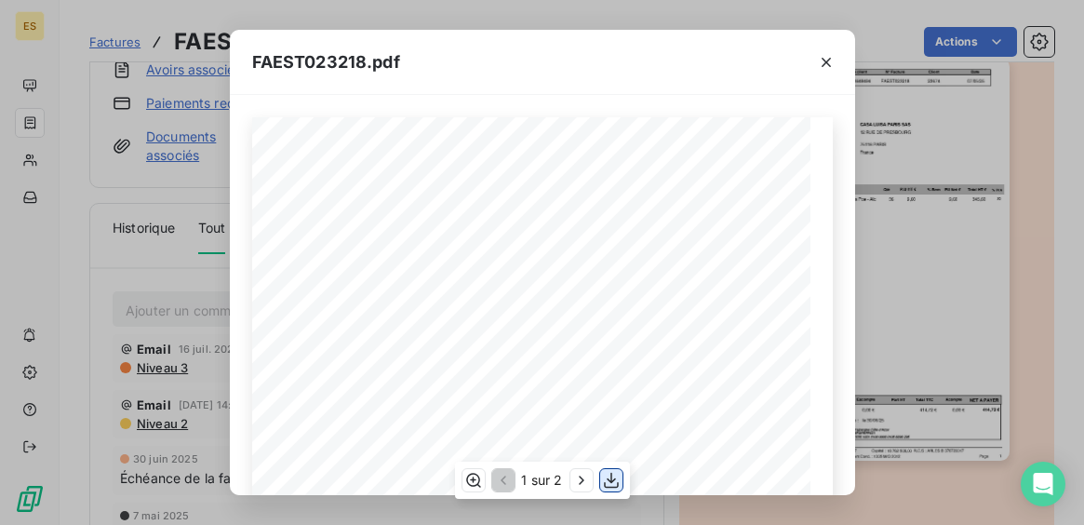
click at [623, 486] on button "button" at bounding box center [611, 480] width 22 height 22
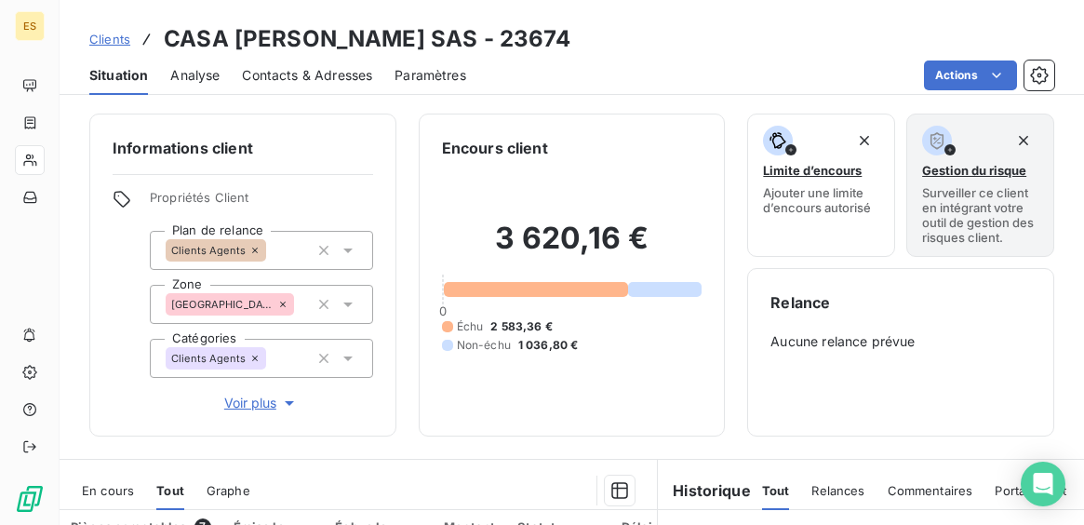
scroll to position [399, 0]
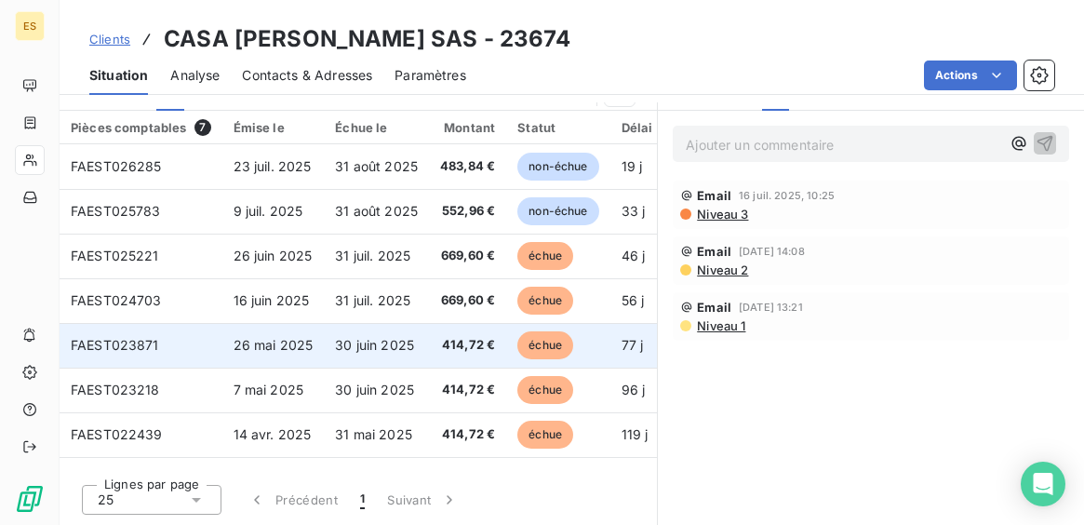
click at [416, 351] on td "30 juin 2025" at bounding box center [376, 345] width 105 height 45
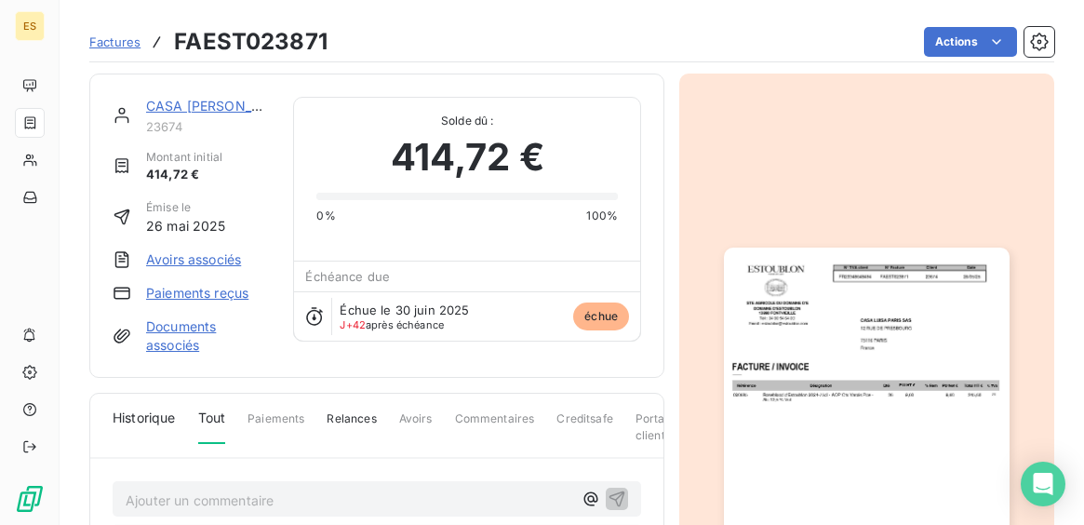
scroll to position [190, 0]
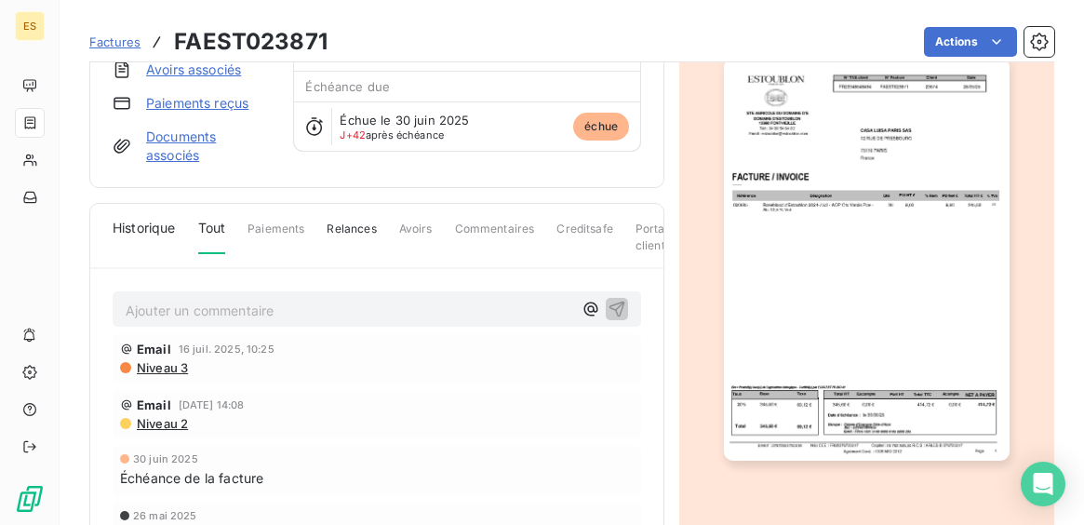
click at [815, 317] on img "button" at bounding box center [866, 259] width 285 height 403
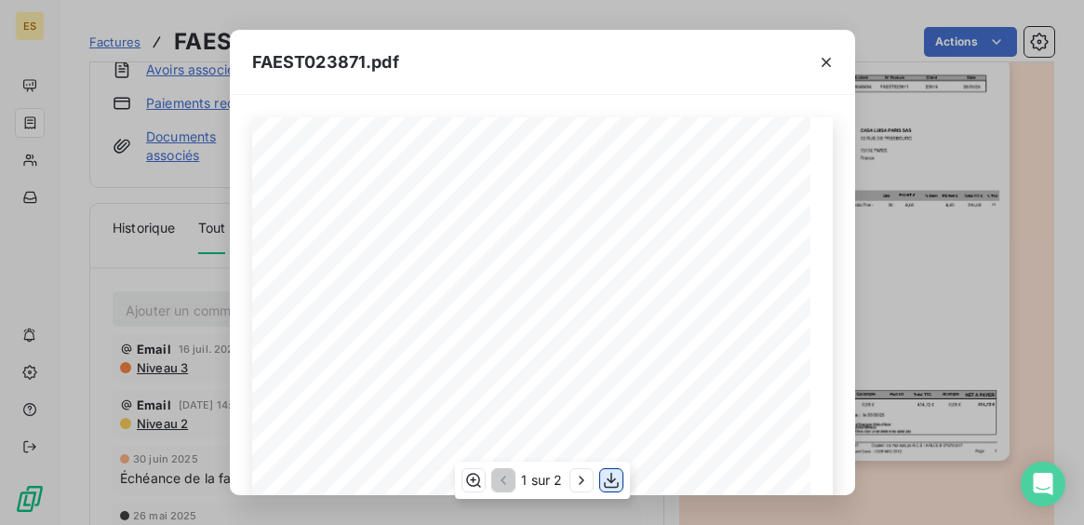
click at [611, 476] on icon "button" at bounding box center [611, 480] width 19 height 19
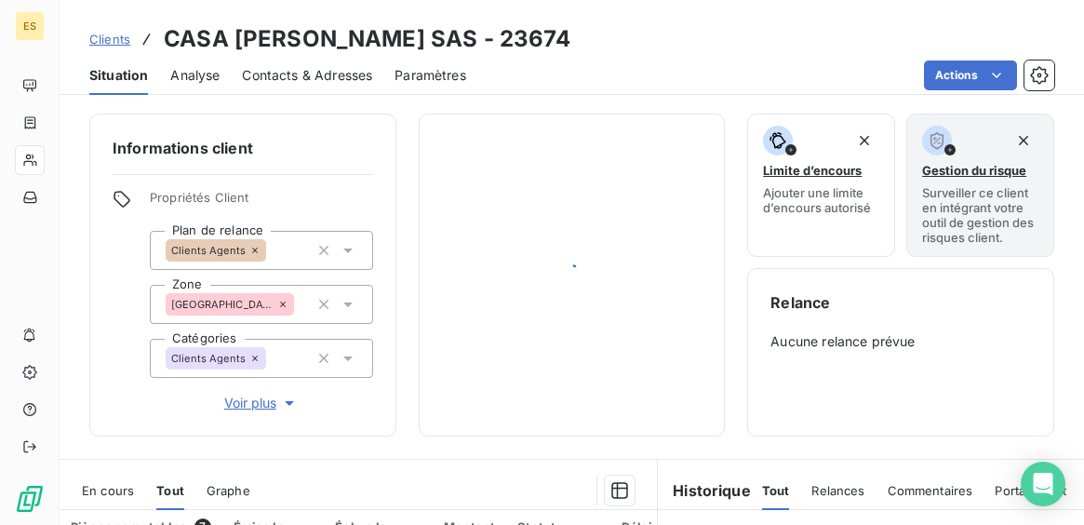
scroll to position [399, 0]
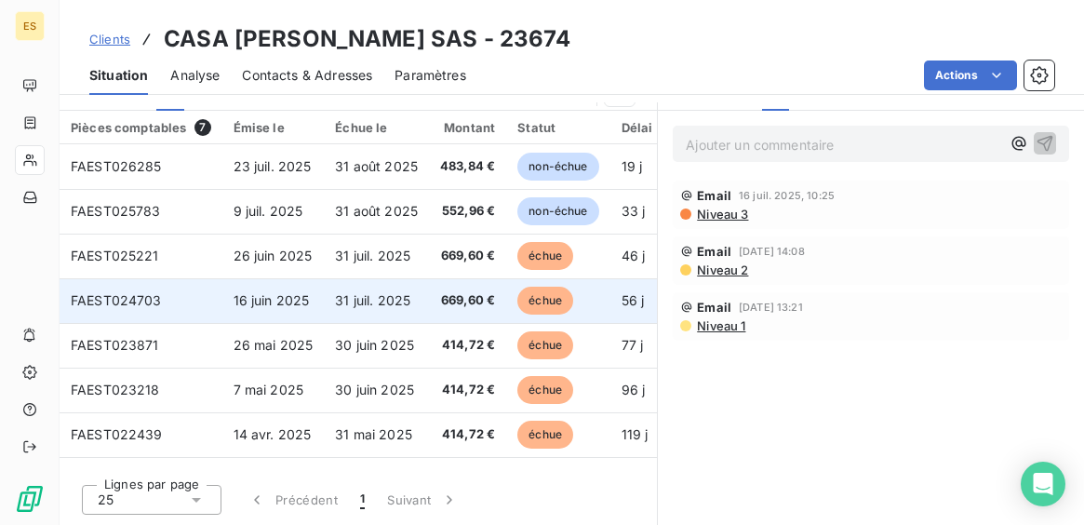
click at [453, 300] on span "669,60 €" at bounding box center [467, 300] width 55 height 19
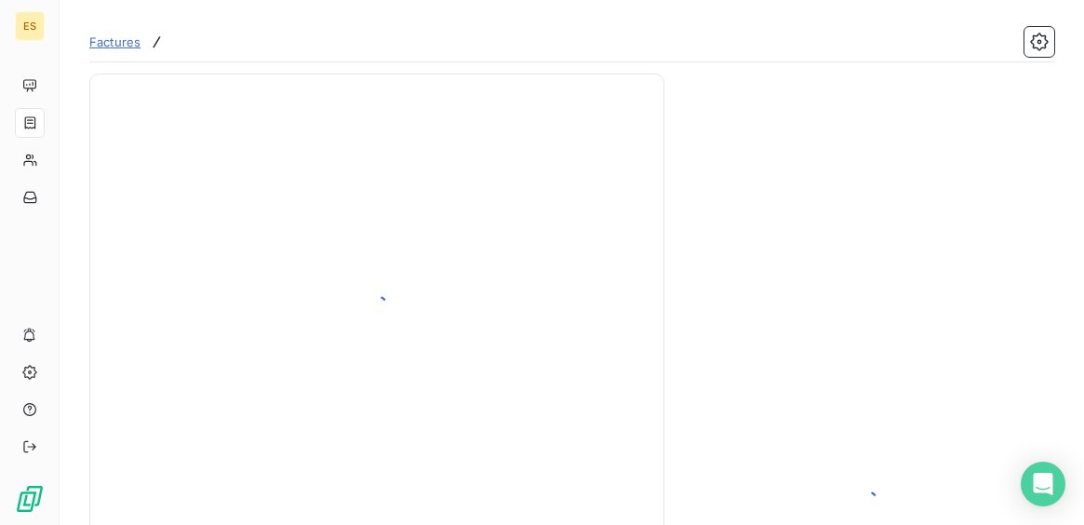
scroll to position [190, 0]
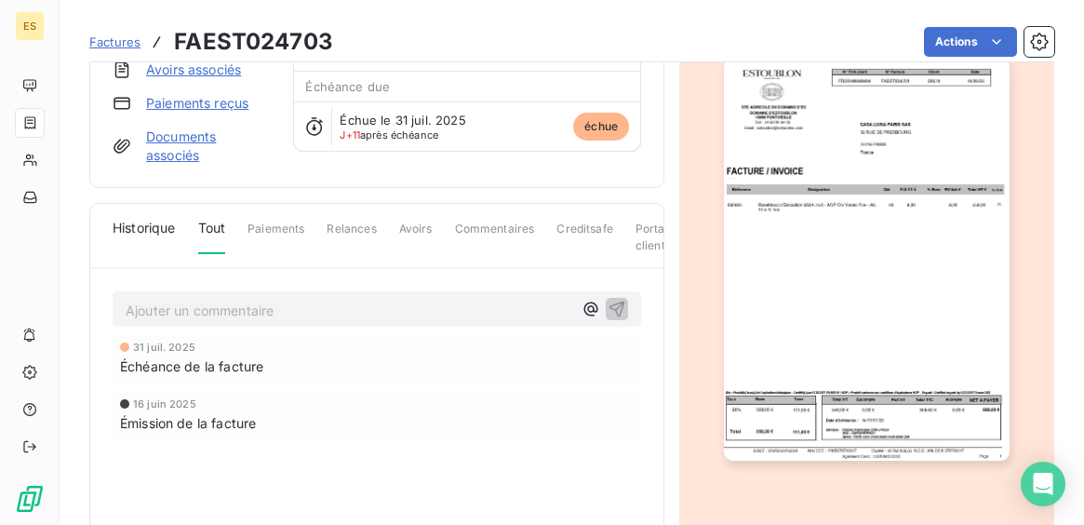
click at [813, 364] on img "button" at bounding box center [866, 259] width 285 height 403
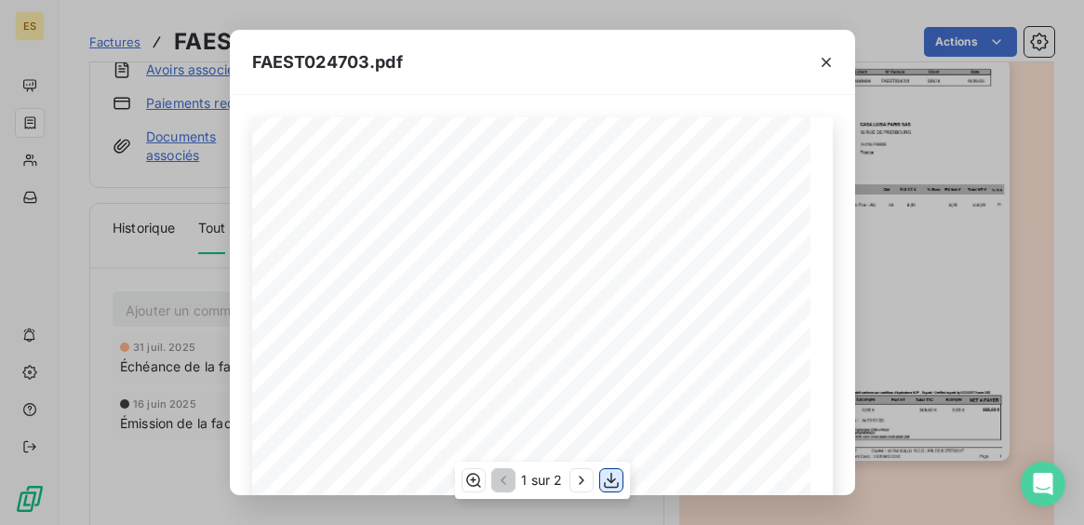
click at [621, 474] on button "button" at bounding box center [611, 480] width 22 height 22
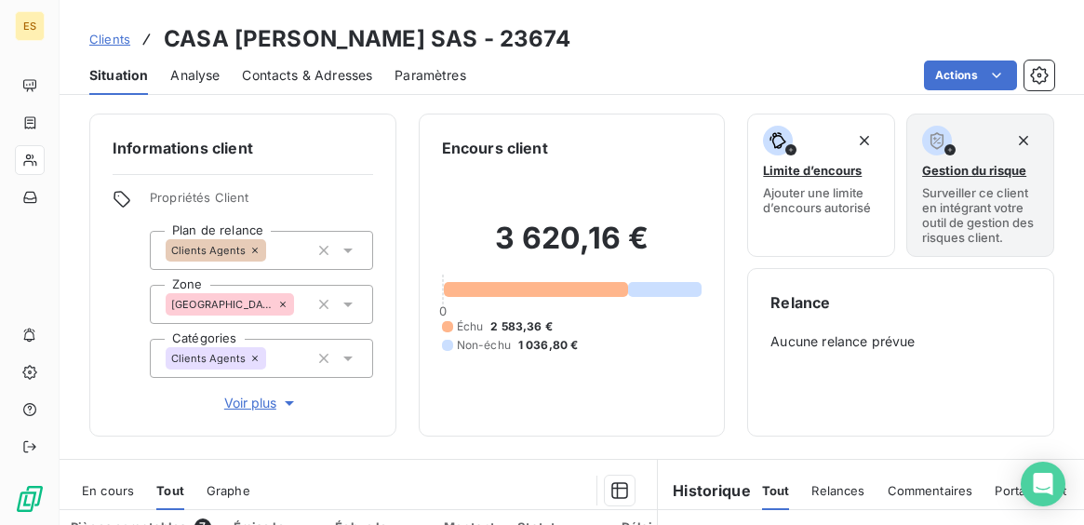
scroll to position [399, 0]
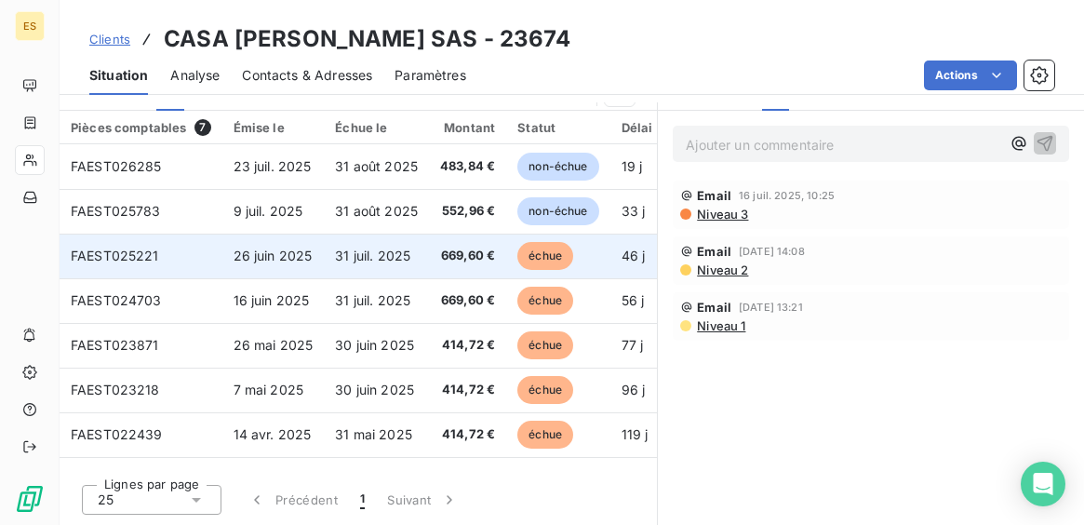
click at [456, 250] on span "669,60 €" at bounding box center [467, 256] width 55 height 19
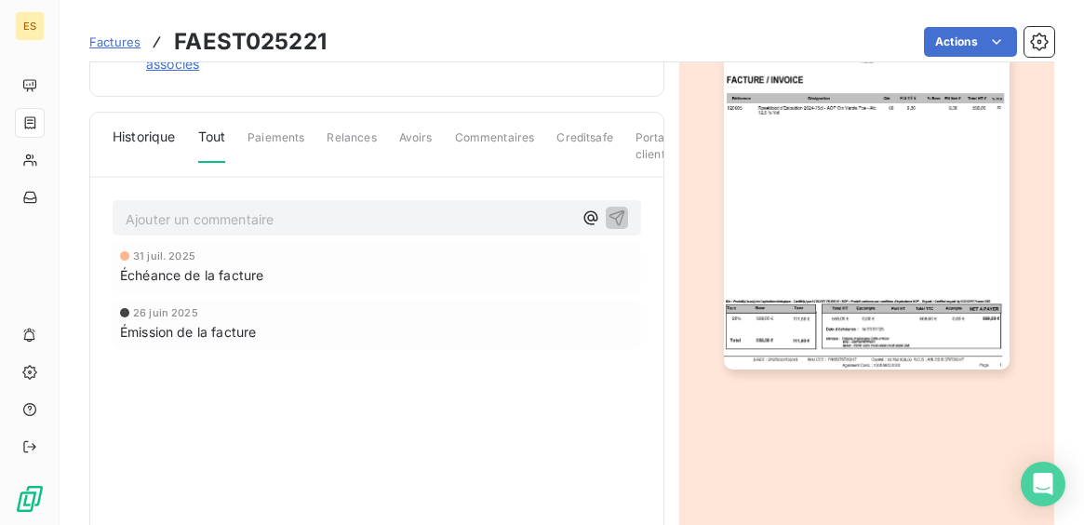
scroll to position [283, 0]
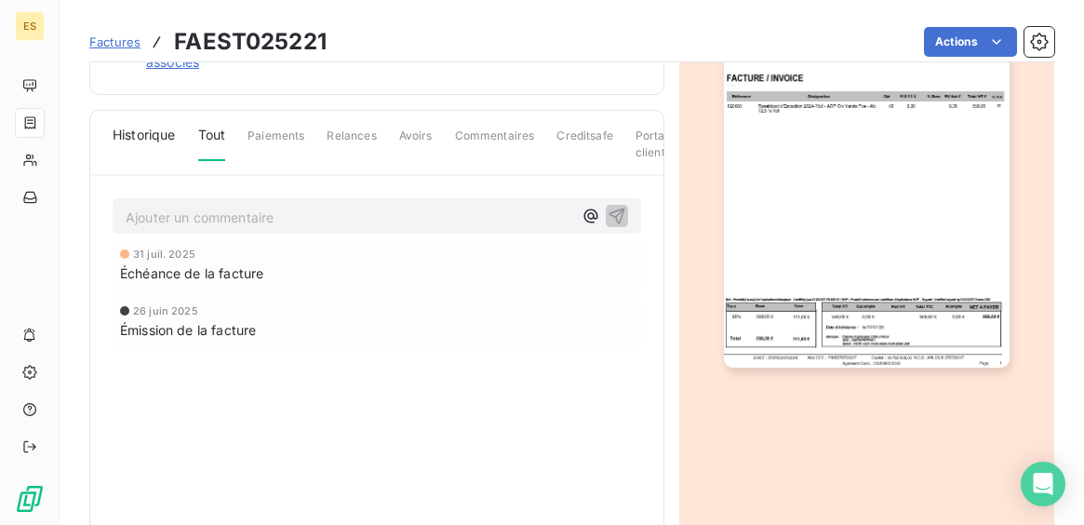
click at [841, 351] on img "button" at bounding box center [866, 166] width 285 height 403
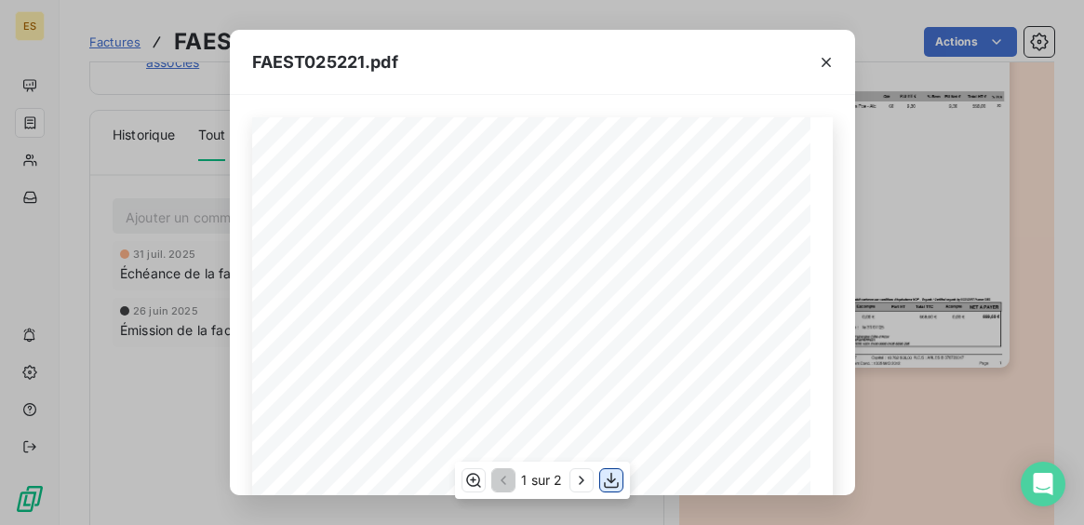
click at [607, 476] on icon "button" at bounding box center [611, 480] width 19 height 19
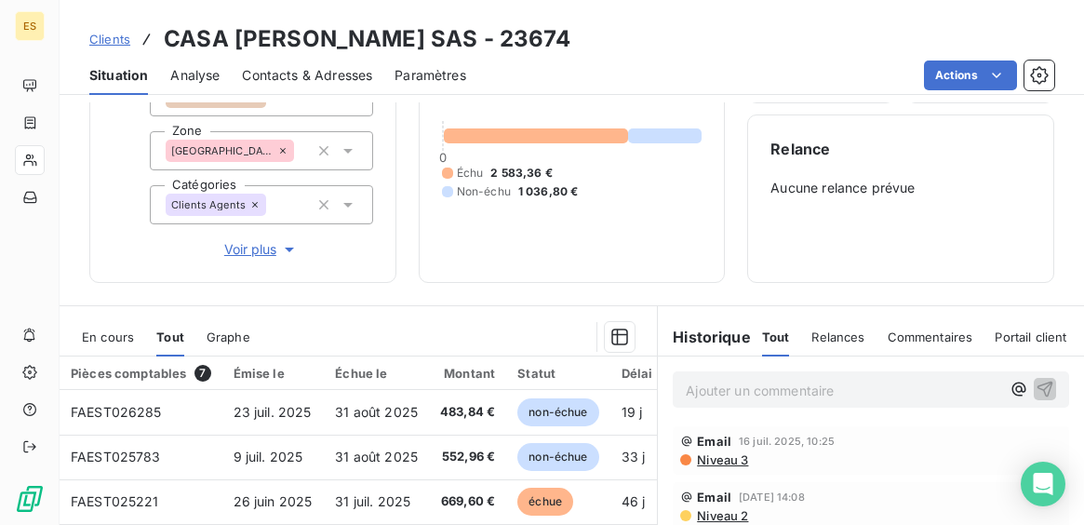
scroll to position [130, 0]
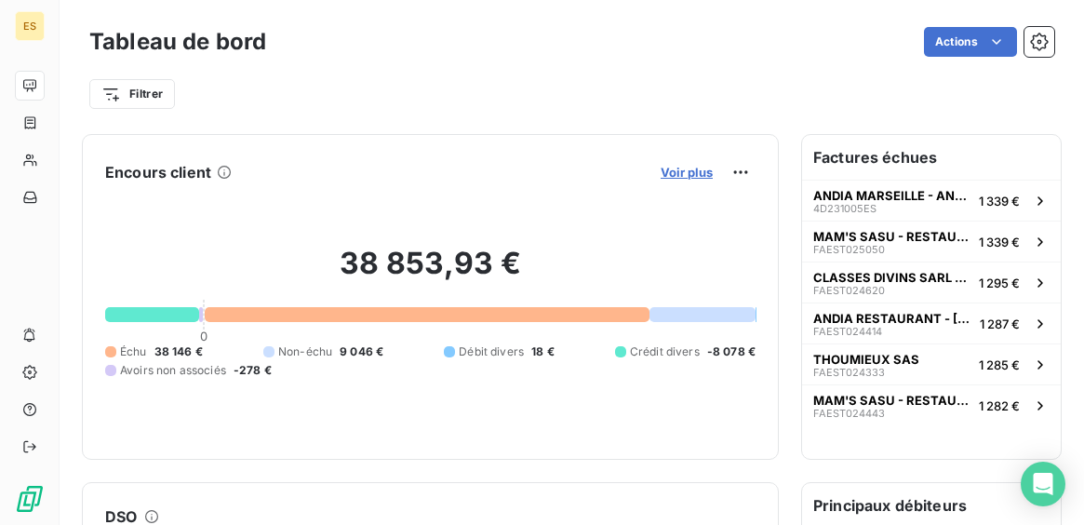
click at [685, 177] on span "Voir plus" at bounding box center [687, 172] width 52 height 15
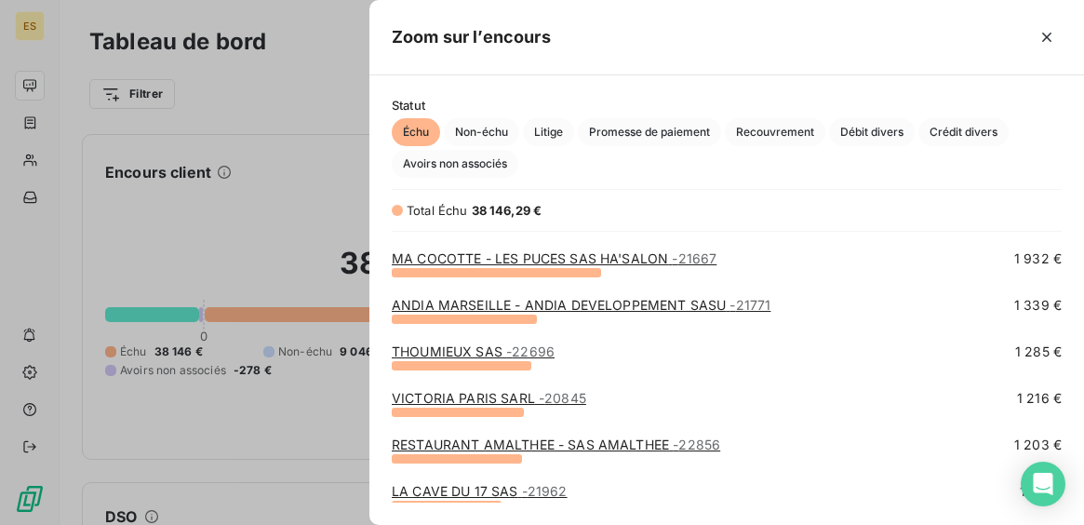
scroll to position [275, 0]
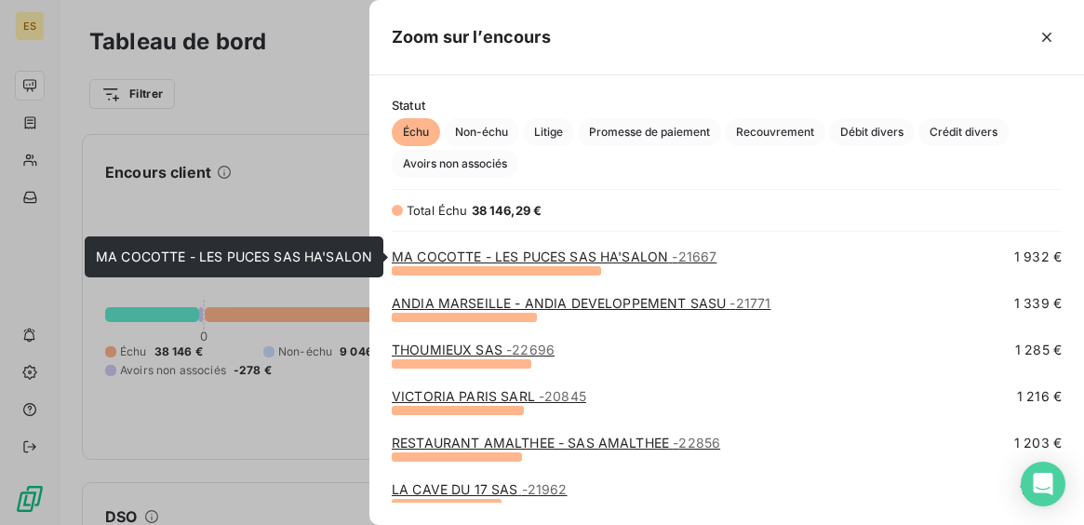
click at [605, 255] on link "MA COCOTTE - LES PUCES SAS HA'SALON - 21667" at bounding box center [554, 256] width 325 height 16
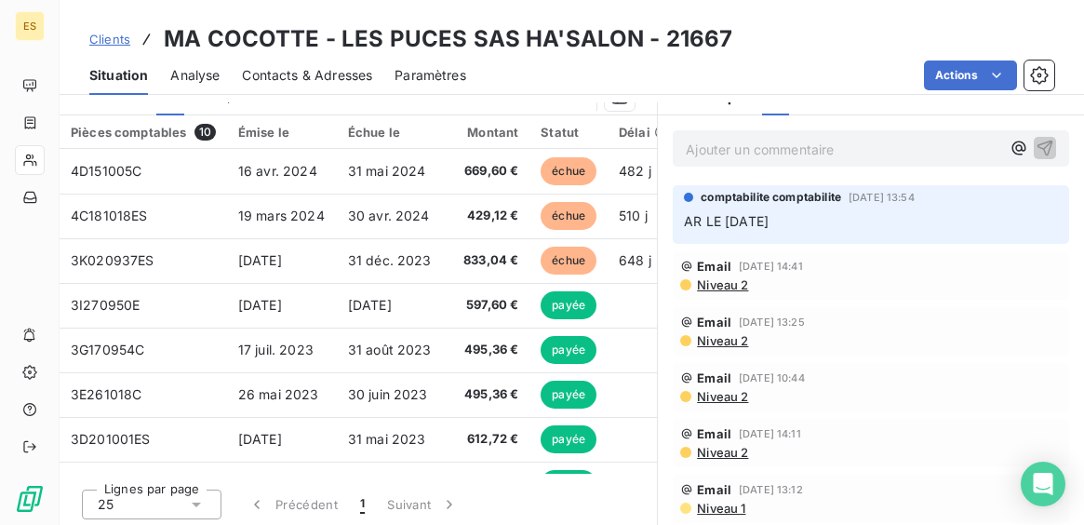
scroll to position [394, 0]
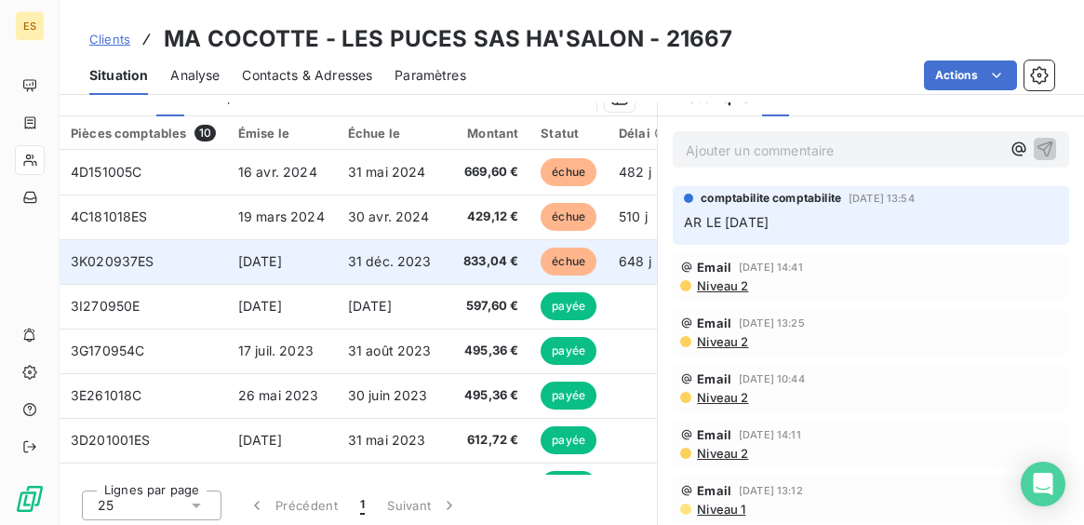
click at [401, 264] on span "31 déc. 2023" at bounding box center [390, 261] width 84 height 16
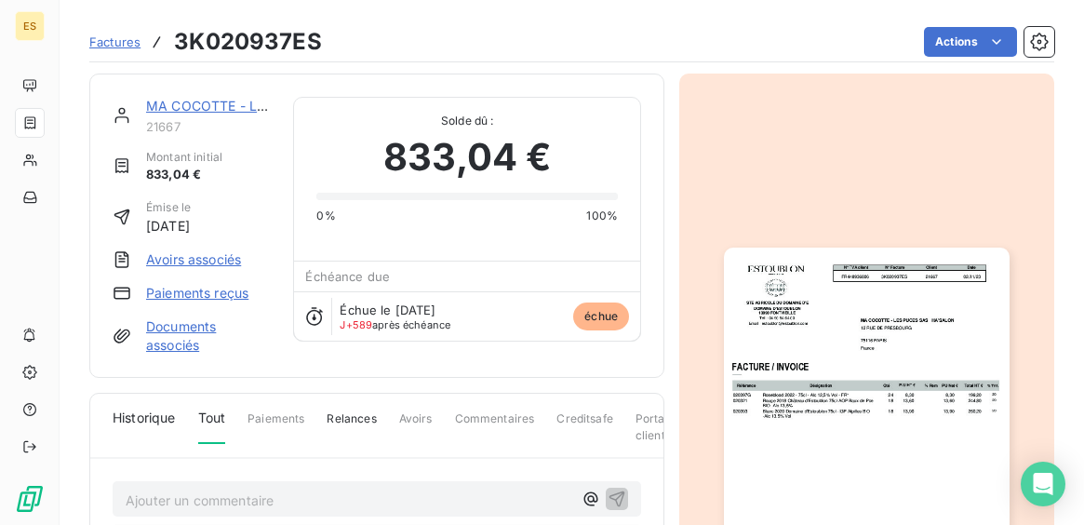
scroll to position [283, 0]
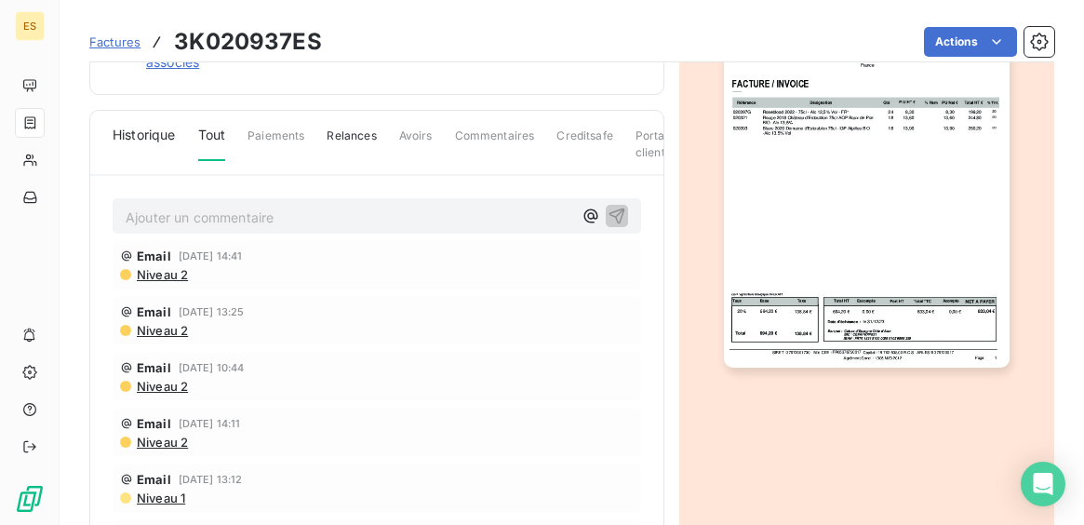
click at [880, 342] on img "button" at bounding box center [866, 166] width 285 height 403
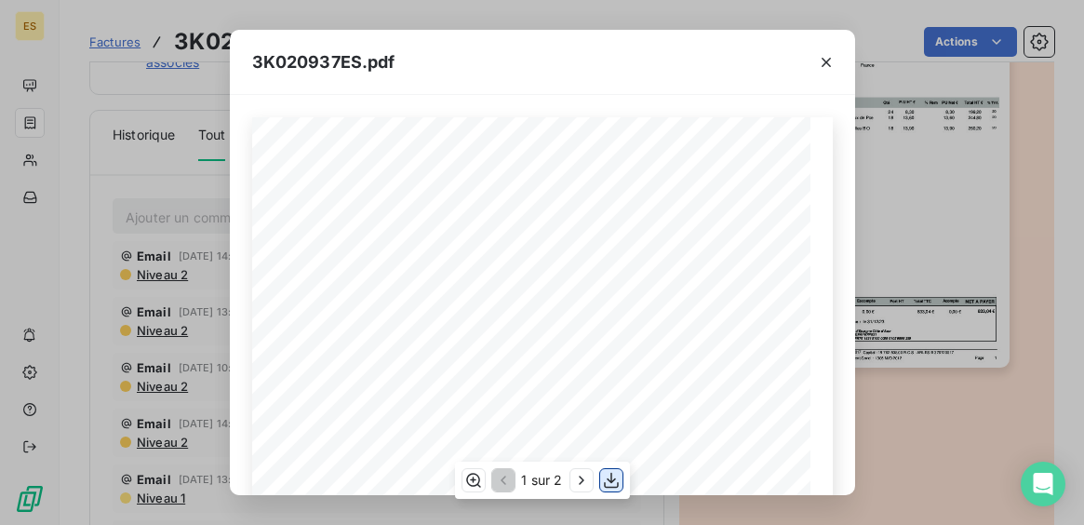
click at [615, 477] on icon "button" at bounding box center [611, 480] width 19 height 19
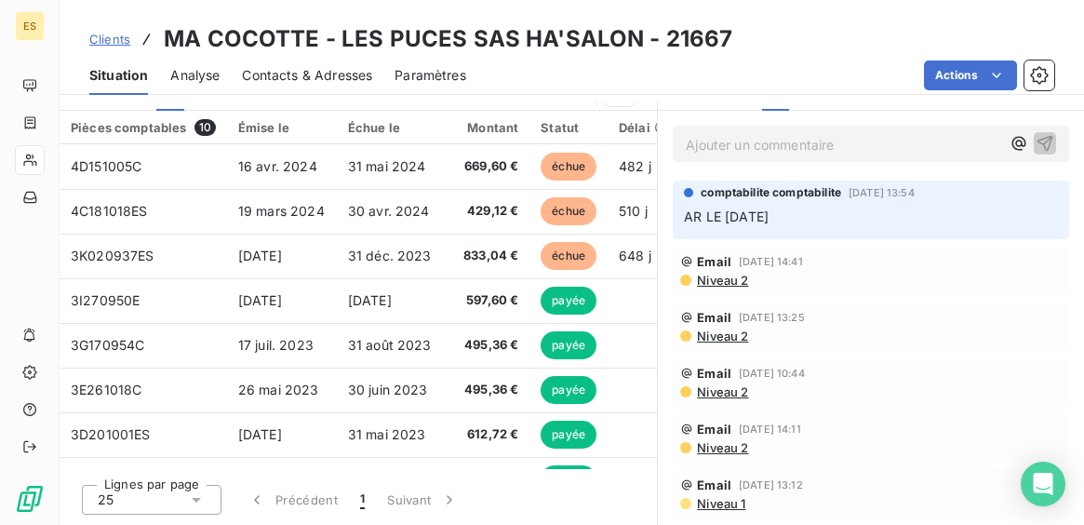
scroll to position [398, 0]
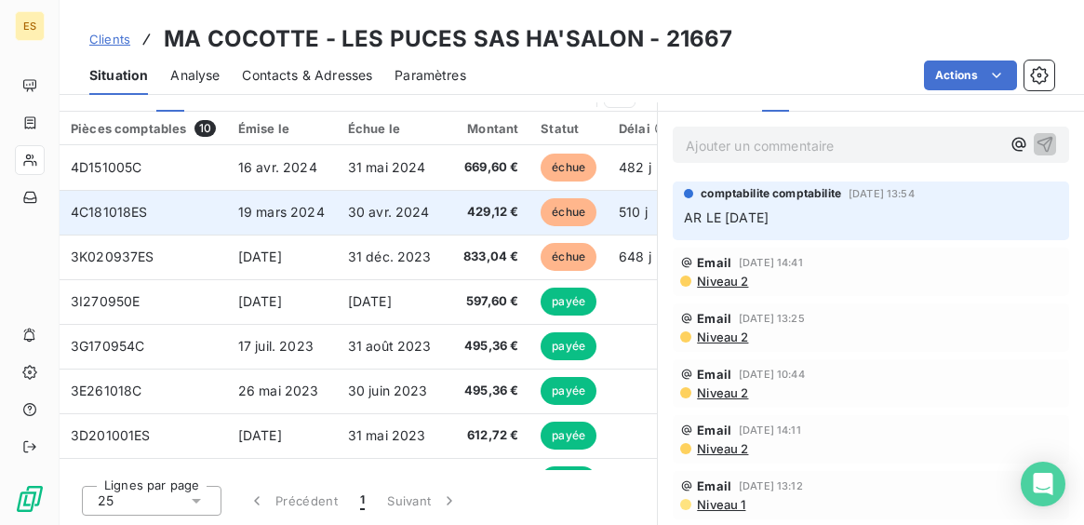
click at [425, 222] on td "30 avr. 2024" at bounding box center [391, 212] width 109 height 45
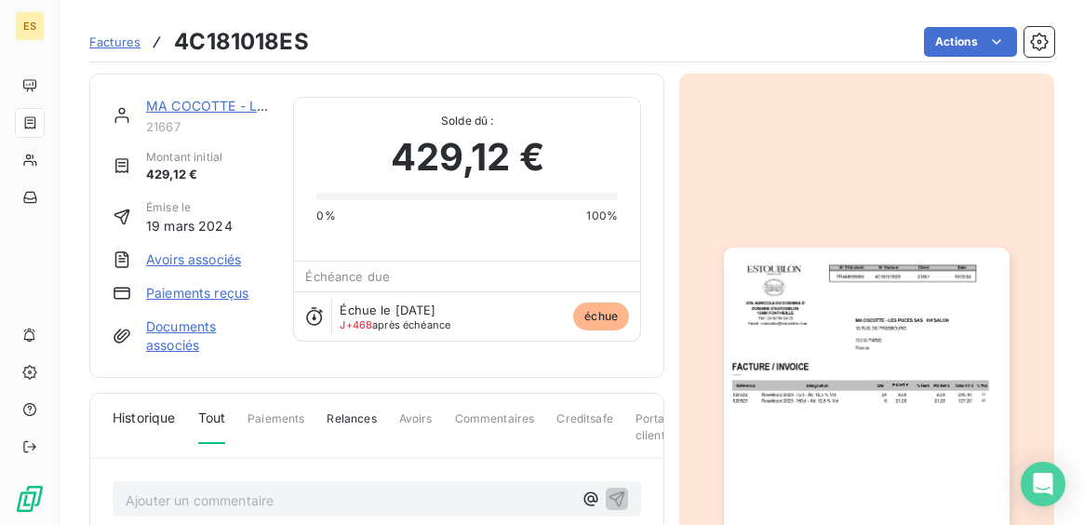
scroll to position [283, 0]
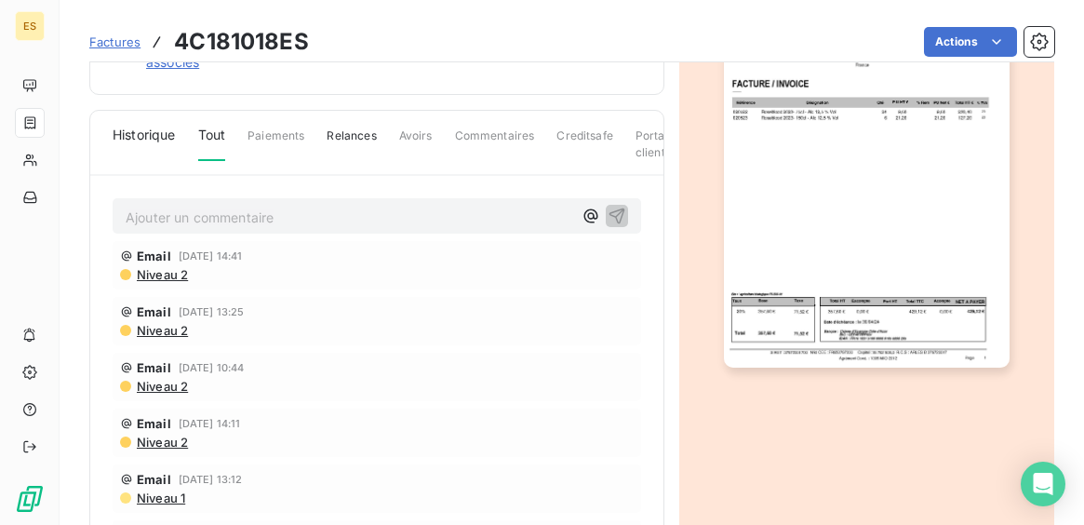
click at [789, 329] on img "button" at bounding box center [866, 166] width 285 height 403
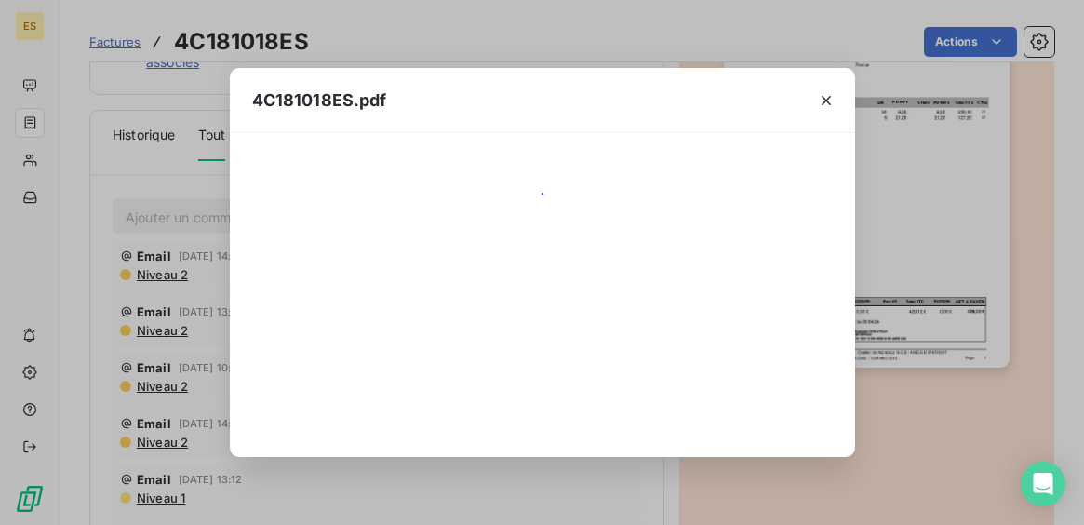
click at [789, 329] on div at bounding box center [542, 294] width 581 height 279
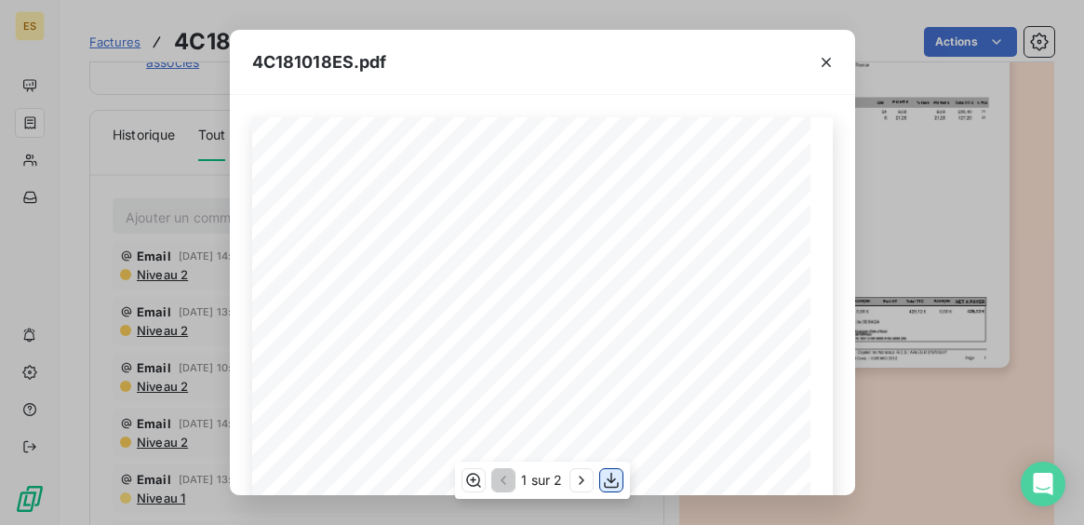
click at [612, 483] on icon "button" at bounding box center [611, 480] width 19 height 19
click at [828, 66] on icon "button" at bounding box center [826, 62] width 19 height 19
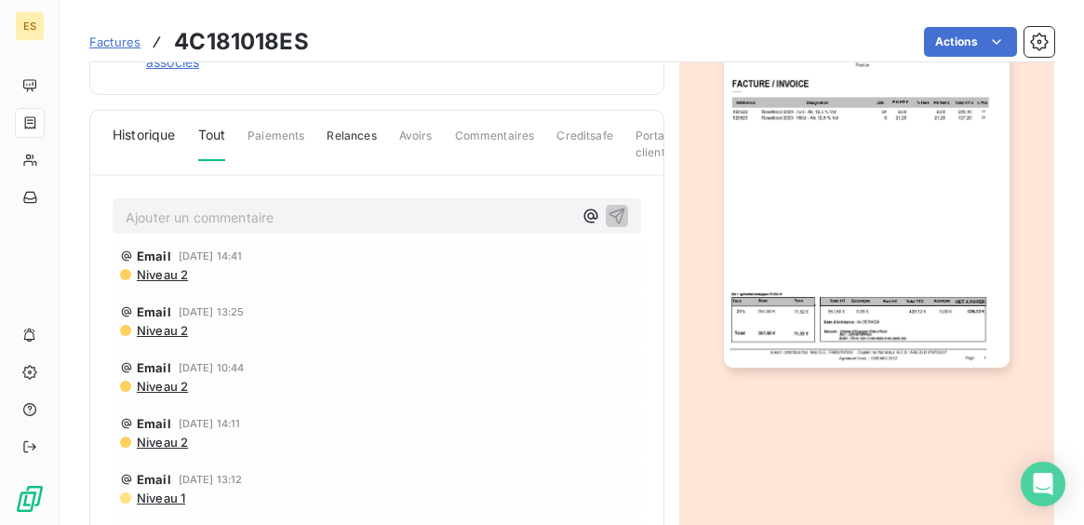
scroll to position [0, 0]
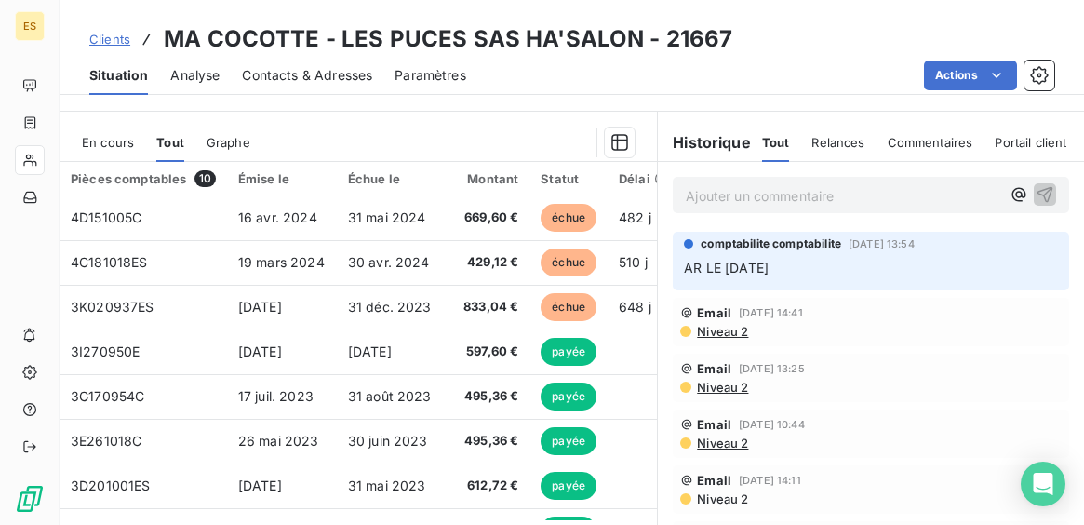
scroll to position [351, 0]
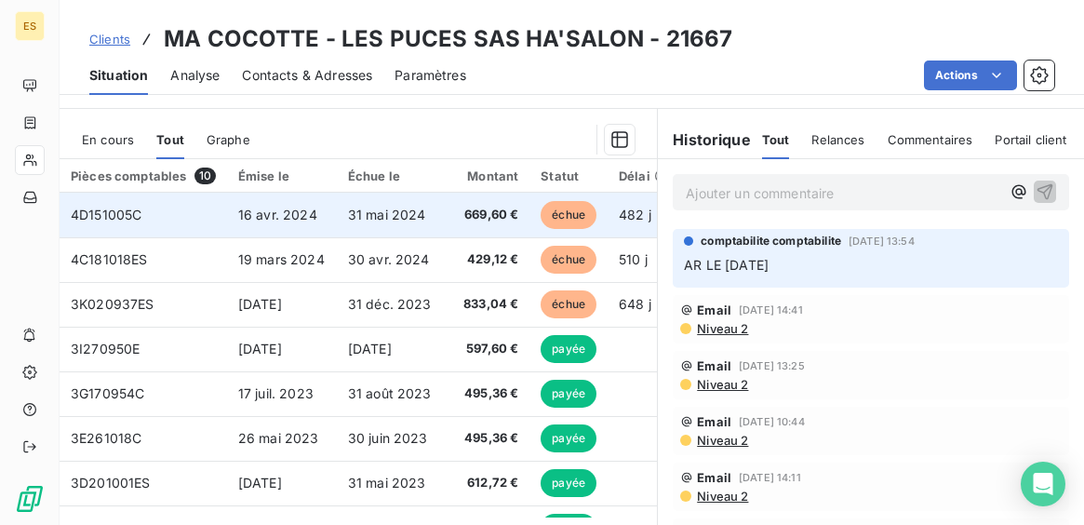
click at [300, 219] on span "16 avr. 2024" at bounding box center [277, 215] width 79 height 16
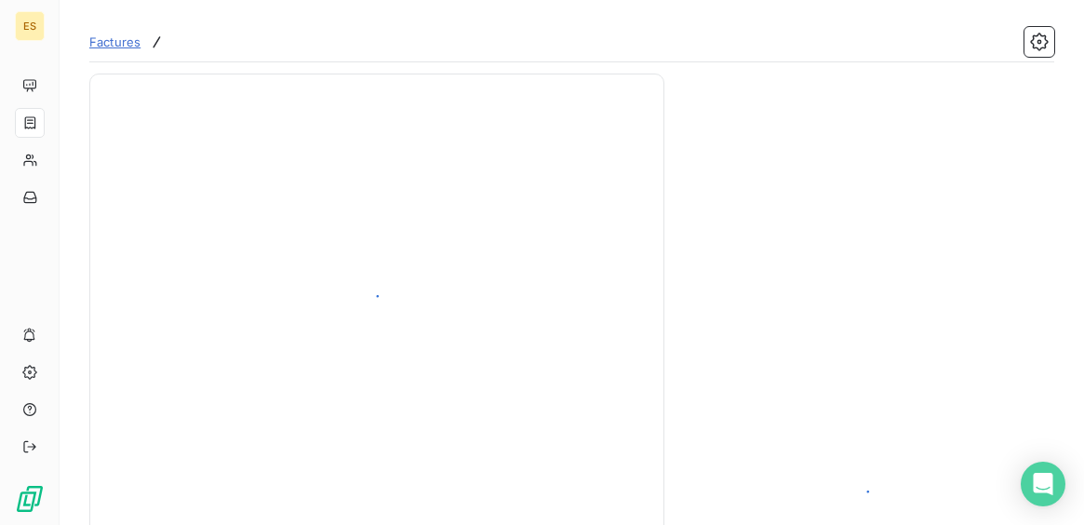
scroll to position [283, 0]
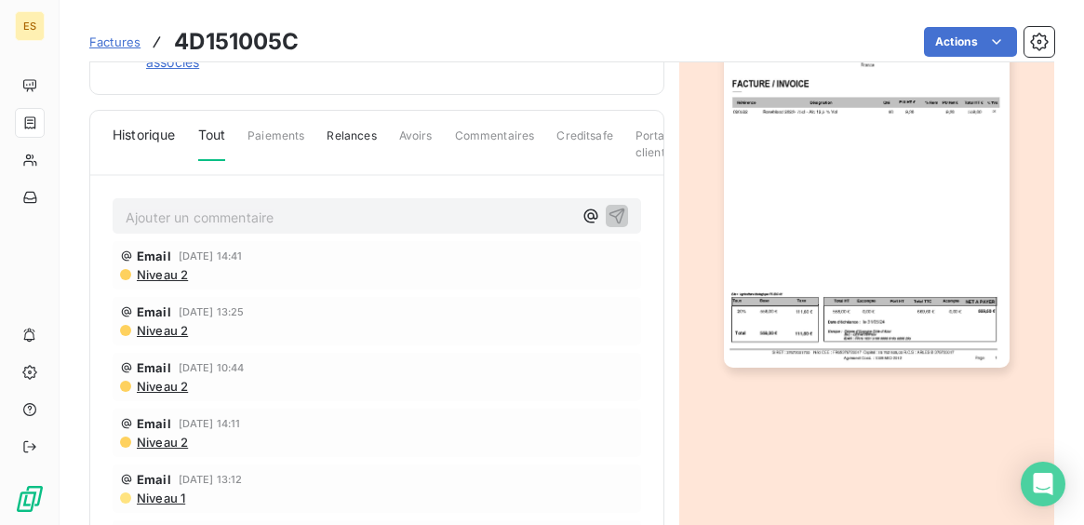
click at [885, 356] on img "button" at bounding box center [866, 166] width 285 height 403
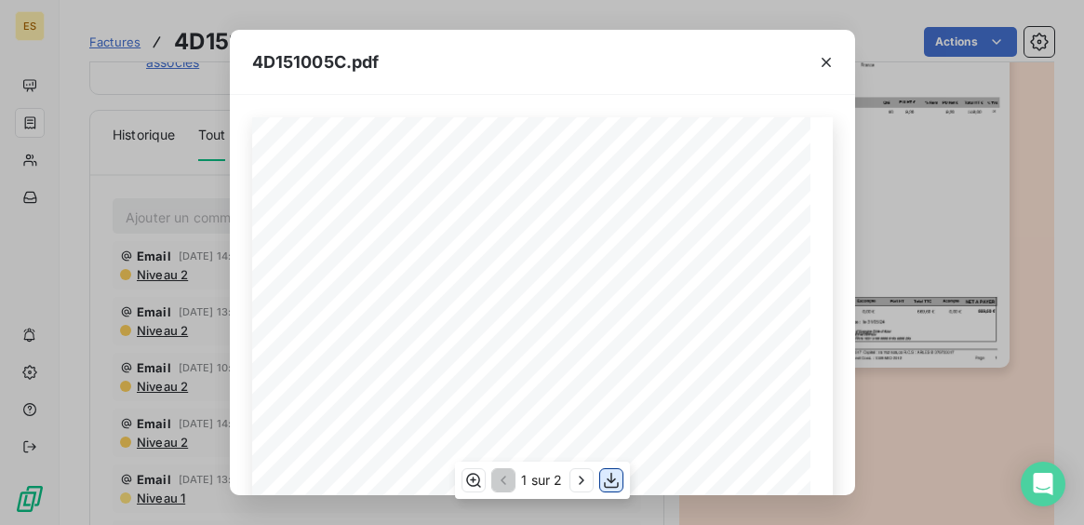
click at [615, 485] on icon "button" at bounding box center [611, 480] width 19 height 19
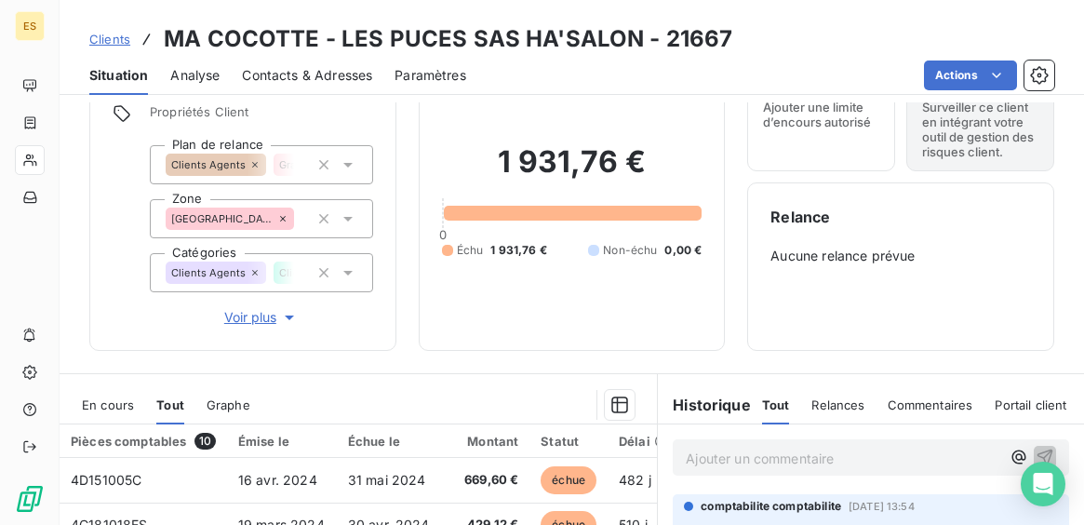
scroll to position [85, 0]
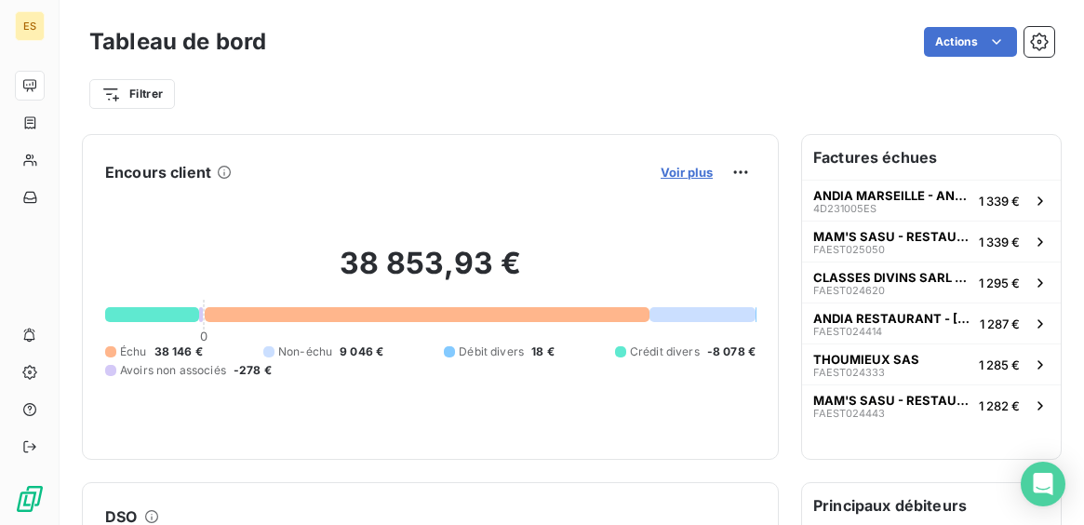
click at [688, 170] on span "Voir plus" at bounding box center [687, 172] width 52 height 15
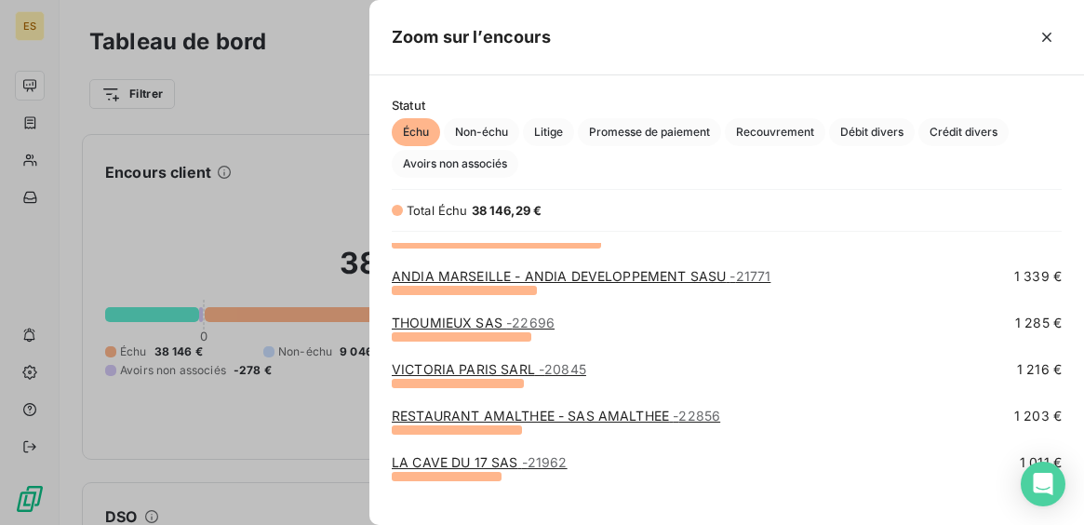
scroll to position [304, 0]
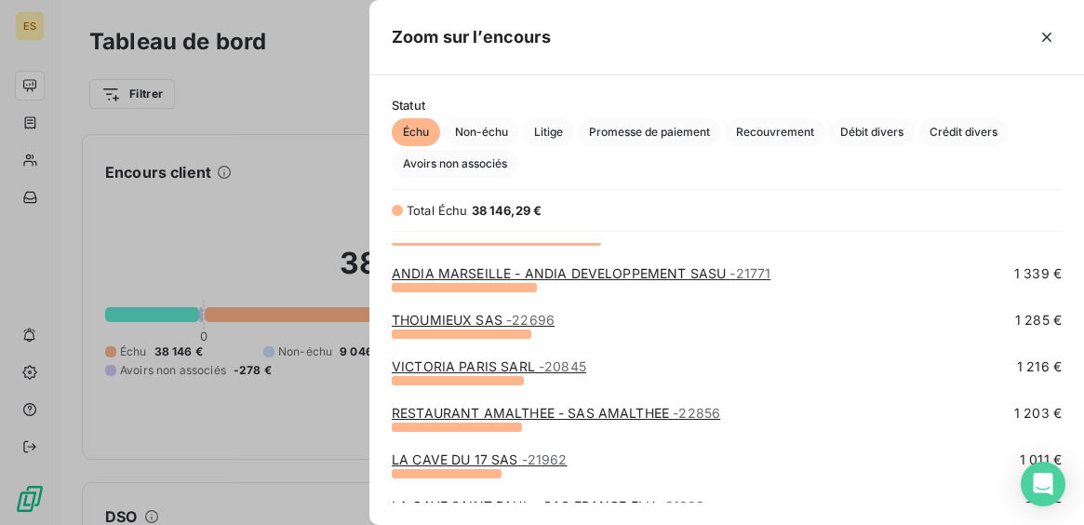
click at [630, 275] on link "ANDIA MARSEILLE - ANDIA DEVELOPPEMENT SASU - 21771" at bounding box center [581, 273] width 379 height 16
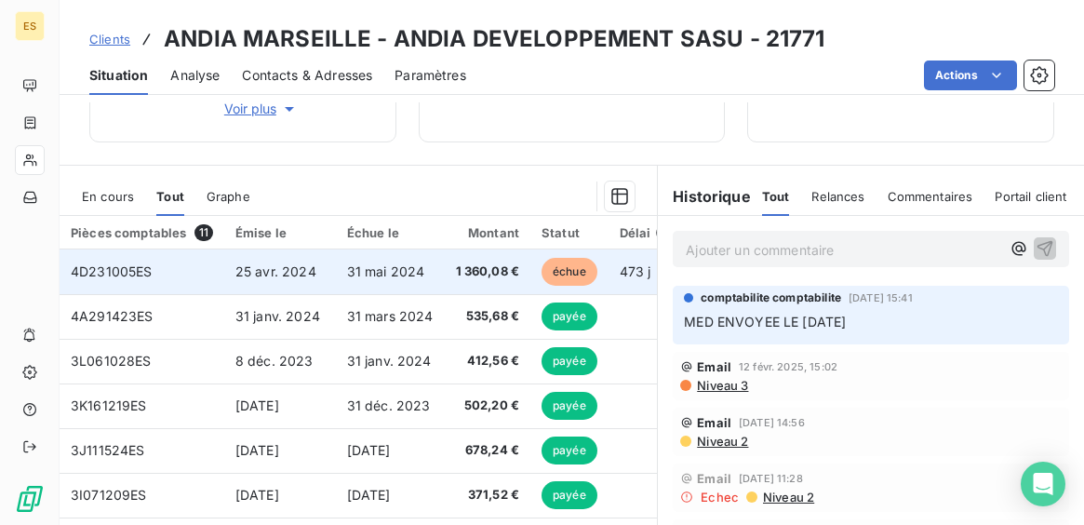
click at [394, 280] on td "31 mai 2024" at bounding box center [390, 271] width 109 height 45
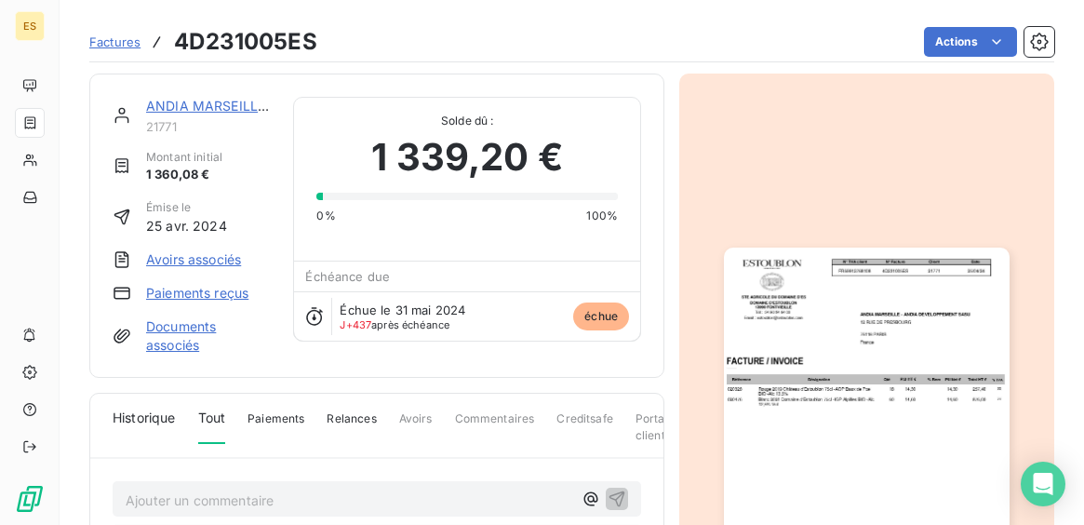
scroll to position [283, 0]
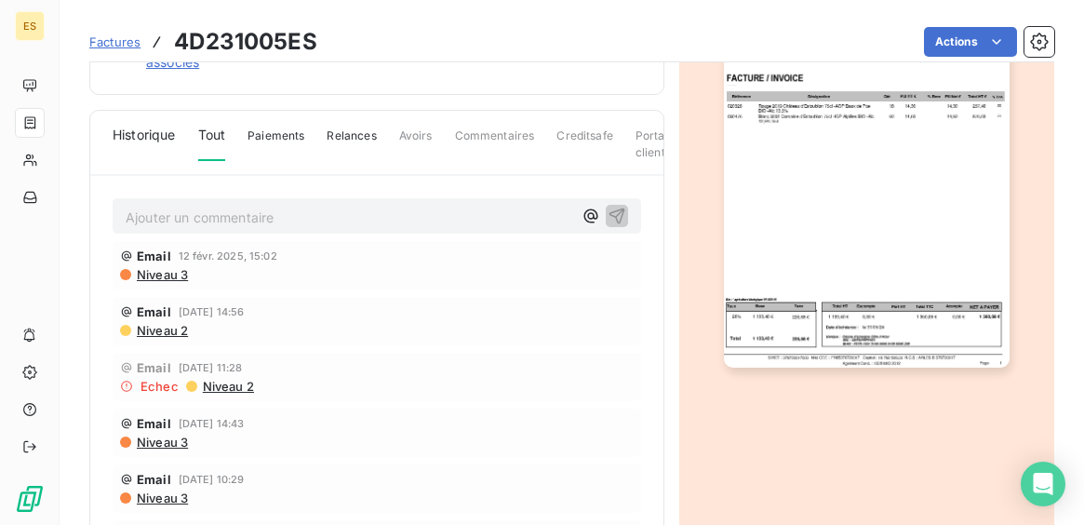
click at [840, 349] on img "button" at bounding box center [866, 166] width 285 height 403
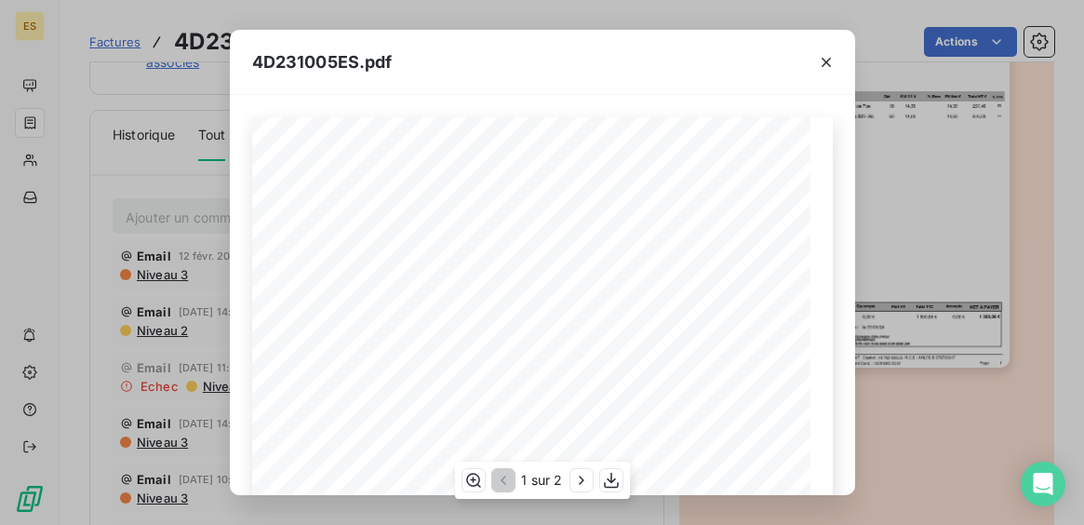
scroll to position [434, 0]
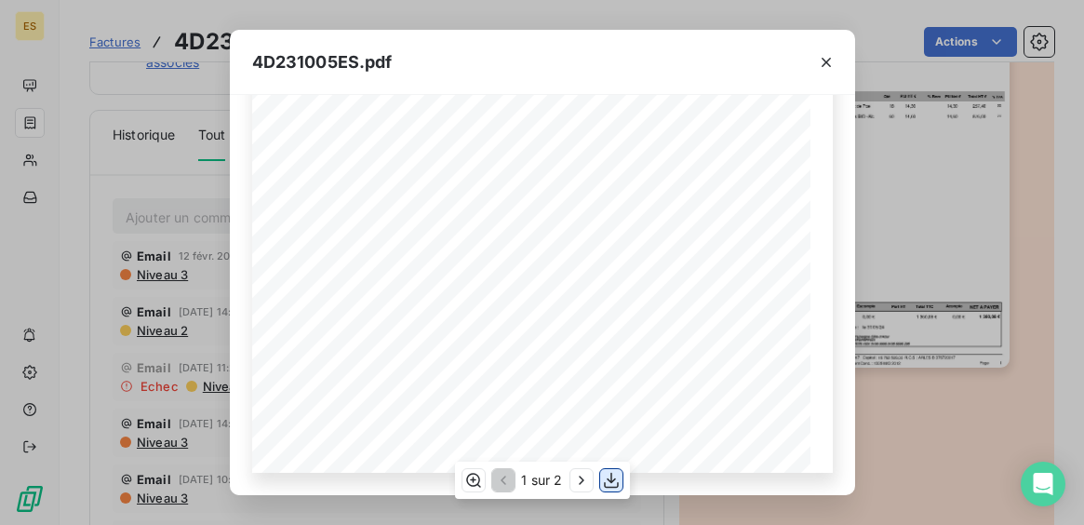
click at [614, 474] on icon "button" at bounding box center [611, 480] width 19 height 19
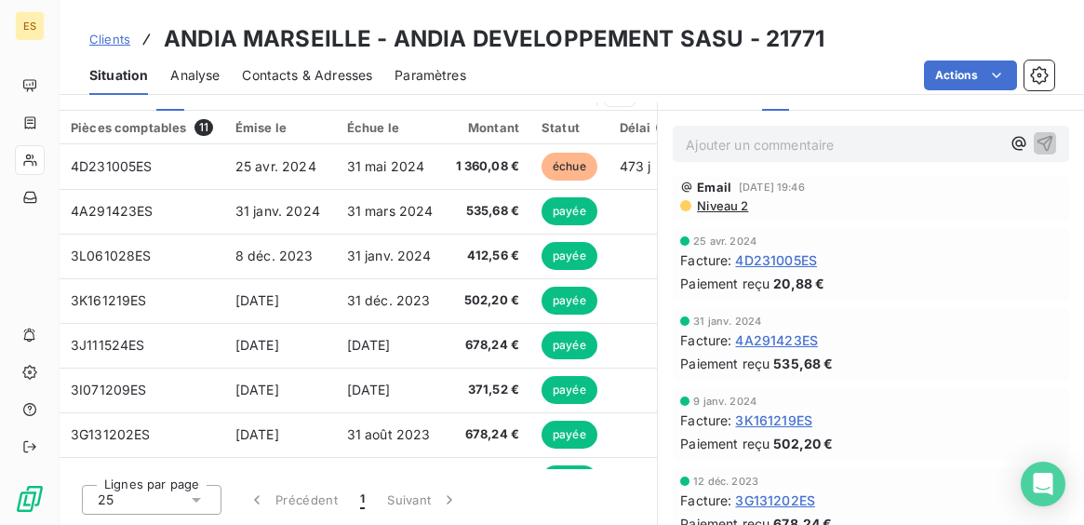
scroll to position [409, 0]
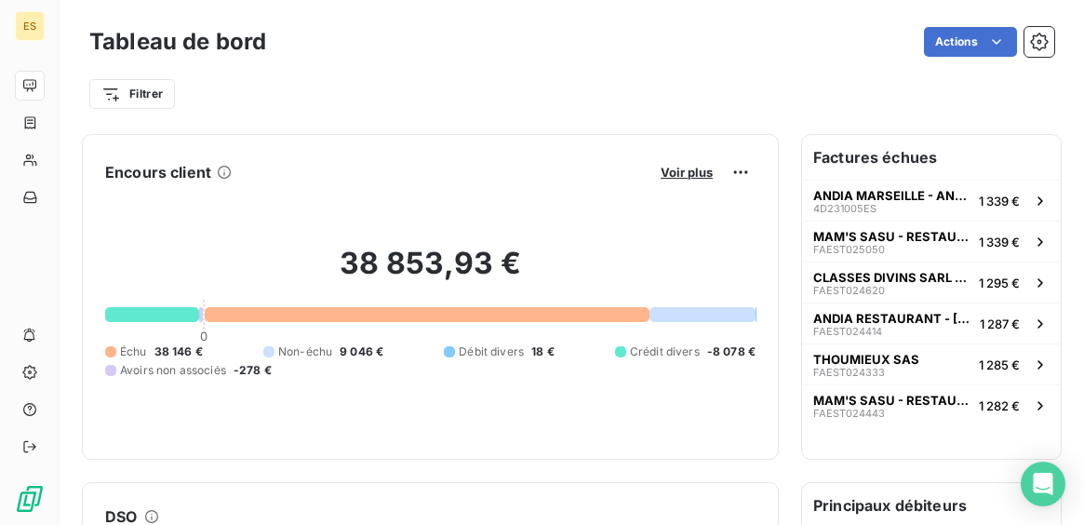
click at [668, 183] on div "Voir plus" at bounding box center [705, 172] width 101 height 30
click at [670, 176] on span "Voir plus" at bounding box center [687, 172] width 52 height 15
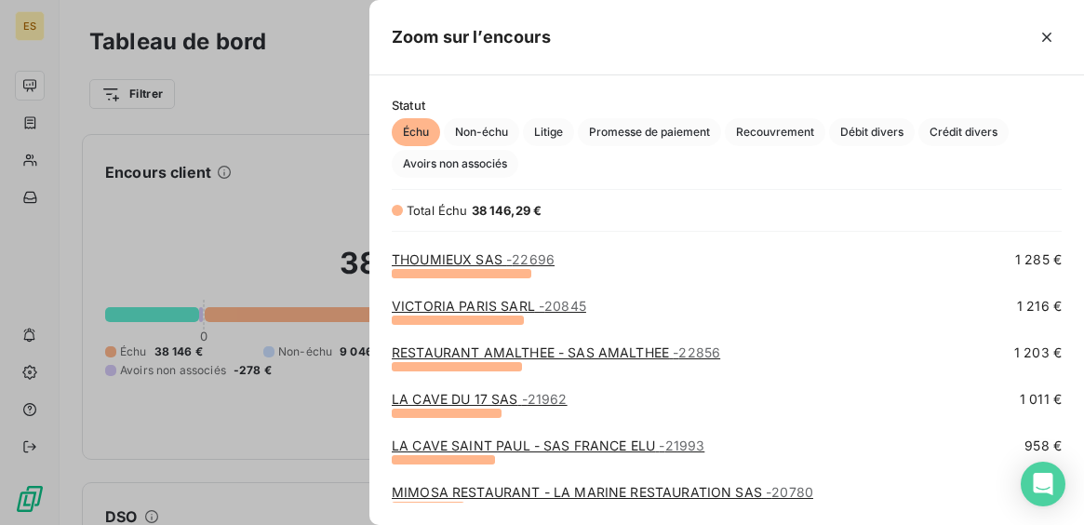
scroll to position [366, 0]
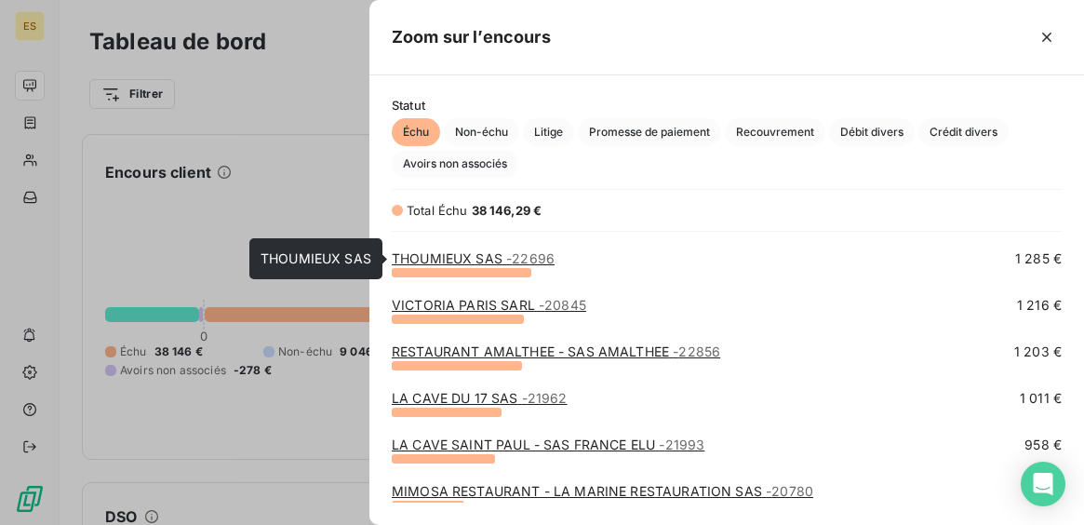
click at [491, 258] on link "THOUMIEUX SAS - 22696" at bounding box center [473, 258] width 163 height 16
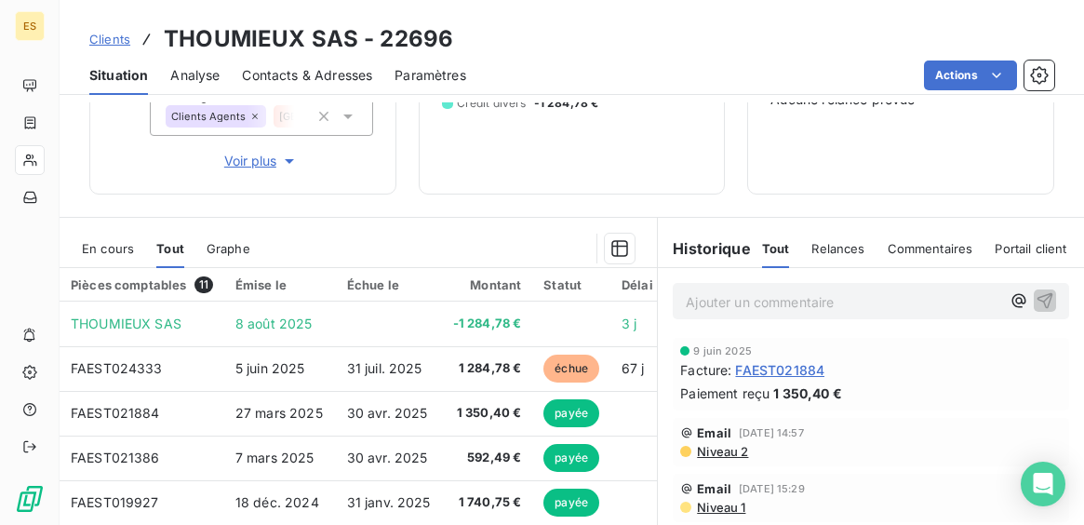
scroll to position [239, 0]
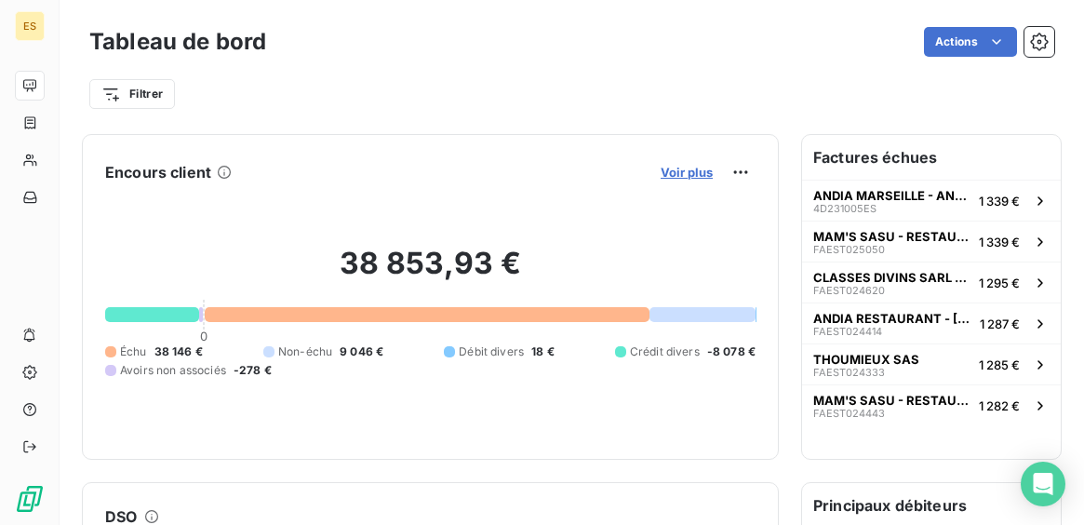
click at [686, 170] on span "Voir plus" at bounding box center [687, 172] width 52 height 15
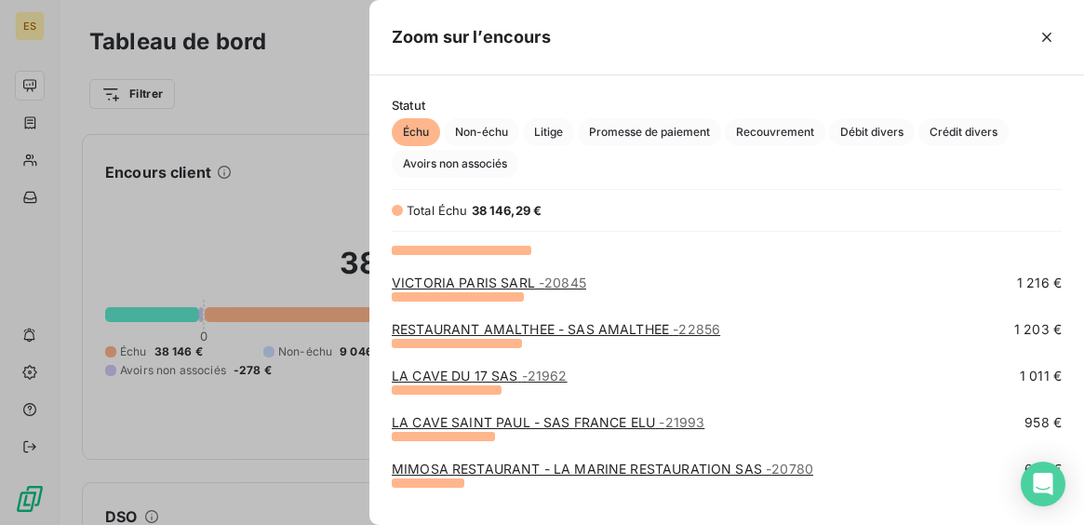
scroll to position [399, 0]
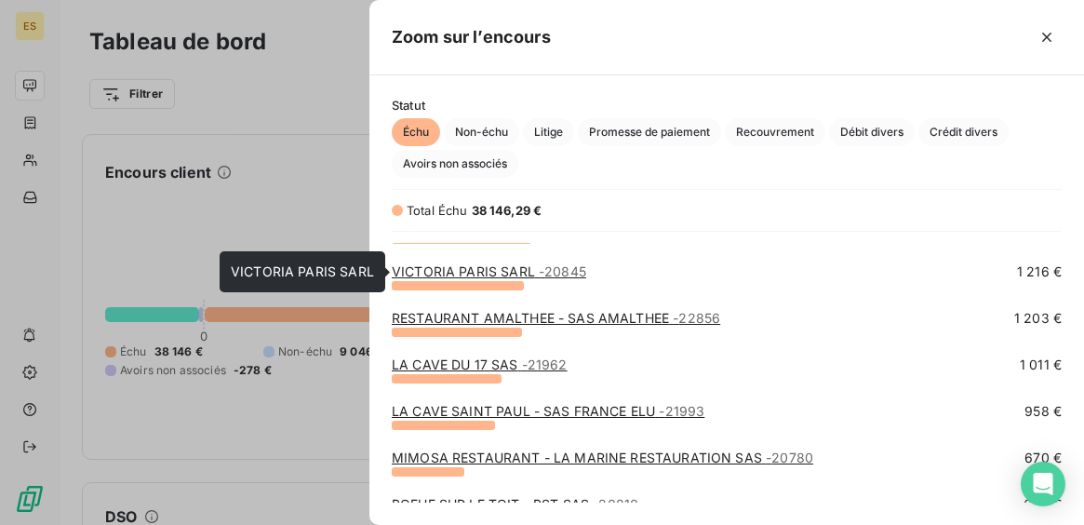
click at [521, 276] on link "VICTORIA PARIS SARL - 20845" at bounding box center [489, 271] width 195 height 16
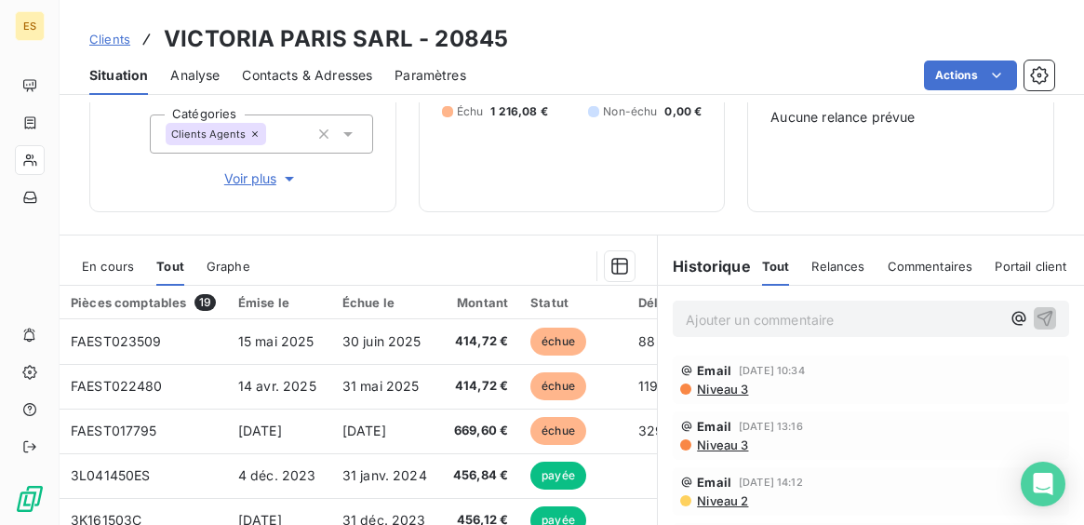
scroll to position [221, 0]
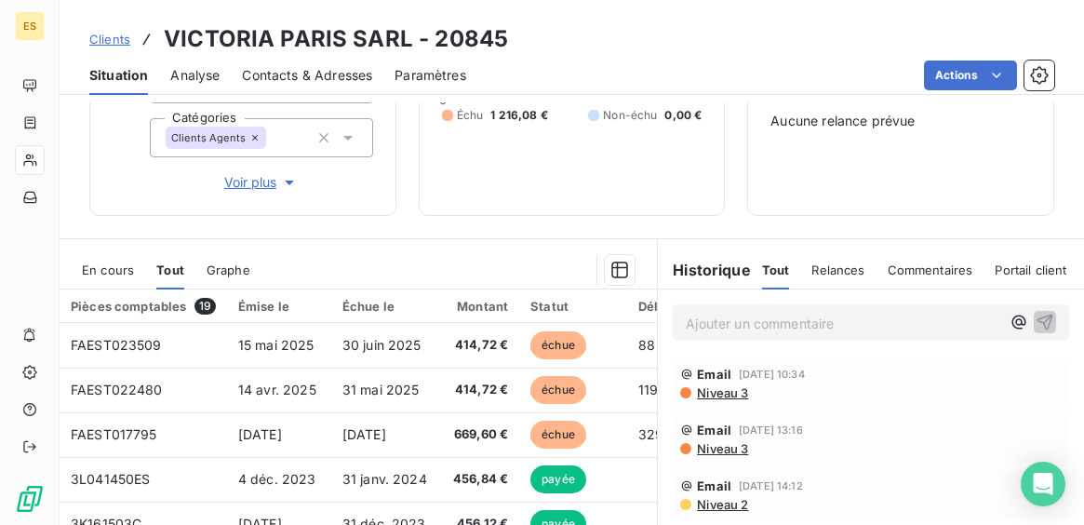
click at [800, 293] on div "Ajouter un commentaire ﻿" at bounding box center [871, 322] width 426 height 66
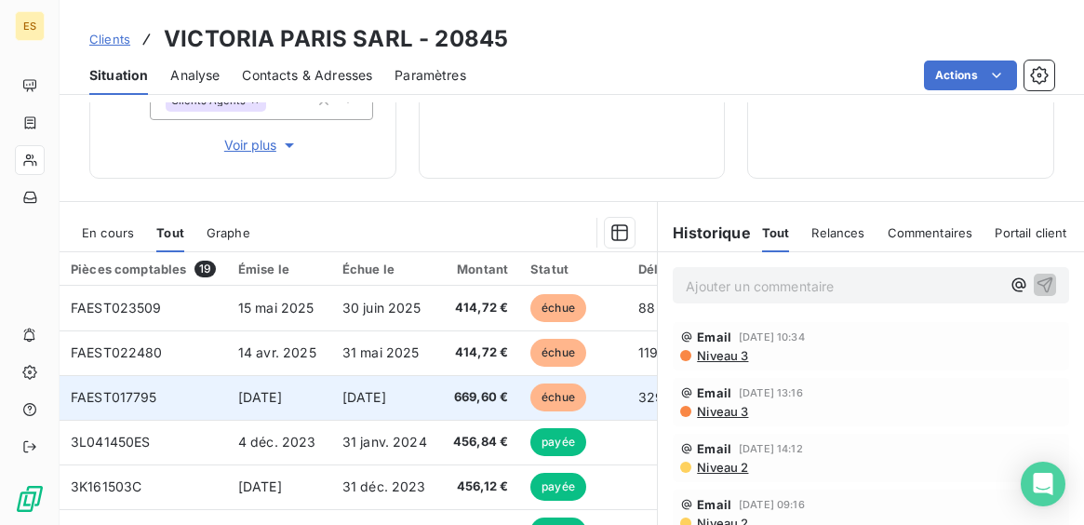
scroll to position [0, 1]
click at [455, 406] on span "669,60 €" at bounding box center [478, 397] width 57 height 19
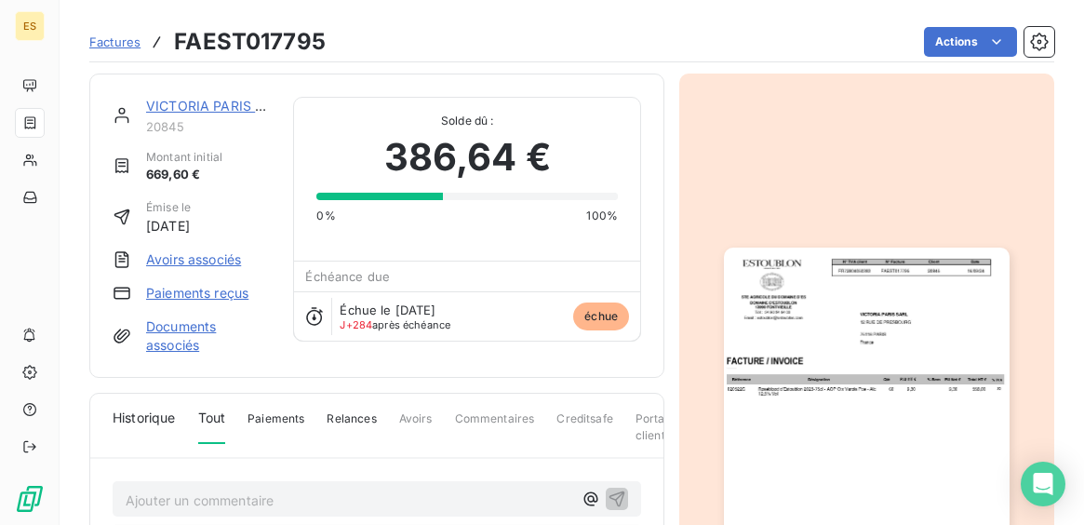
scroll to position [283, 0]
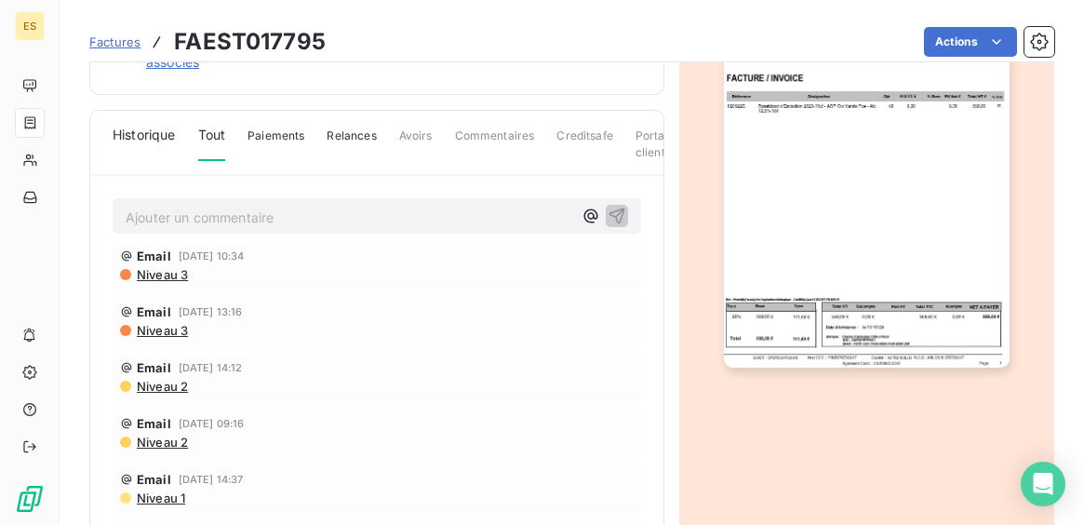
click at [732, 310] on img "button" at bounding box center [866, 166] width 285 height 403
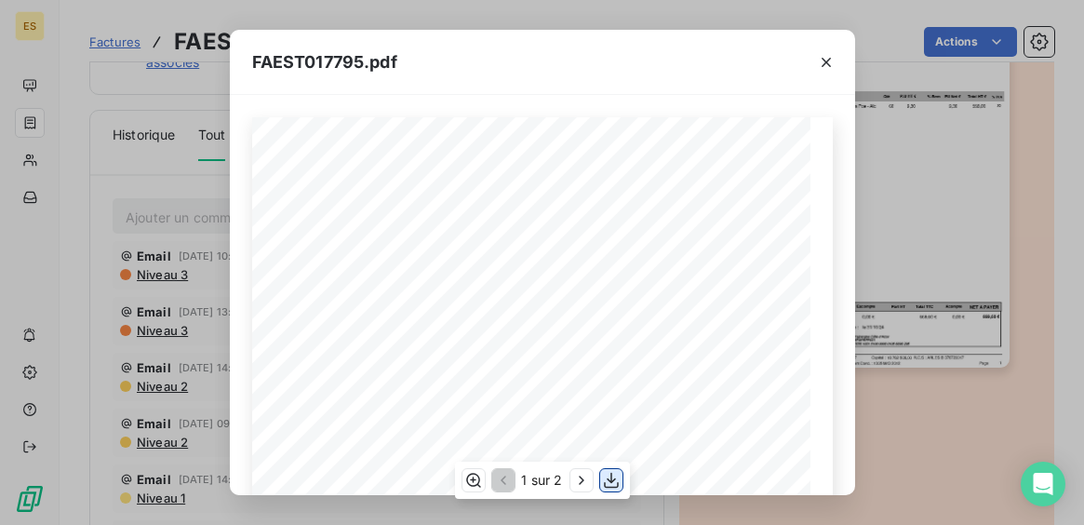
click at [611, 488] on icon "button" at bounding box center [611, 481] width 15 height 16
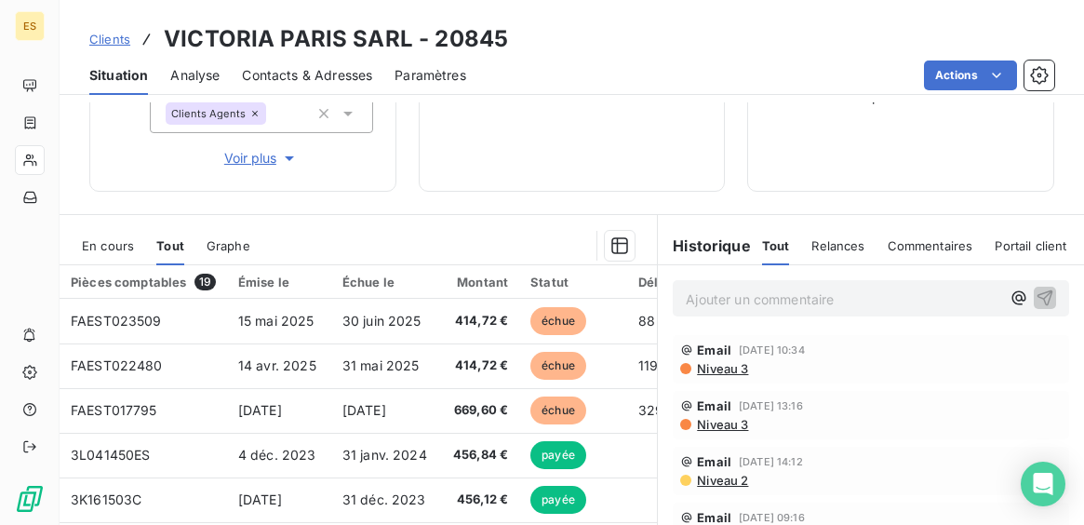
scroll to position [243, 0]
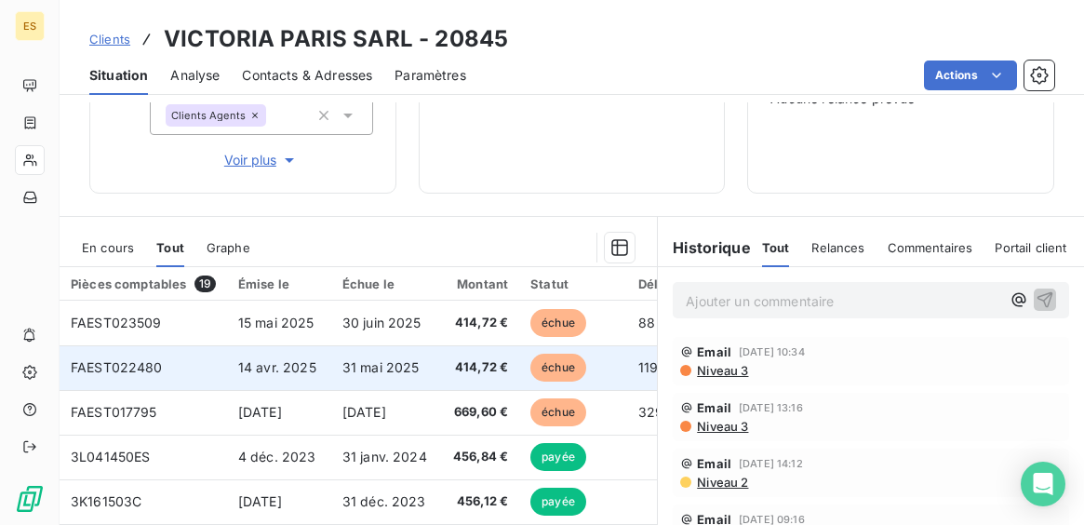
click at [393, 371] on span "31 mai 2025" at bounding box center [380, 367] width 77 height 16
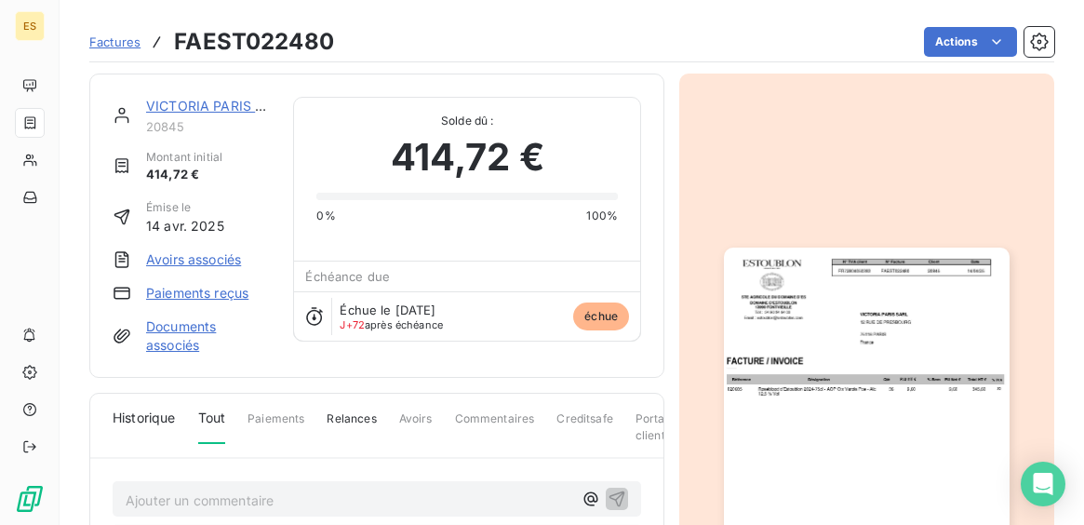
scroll to position [283, 0]
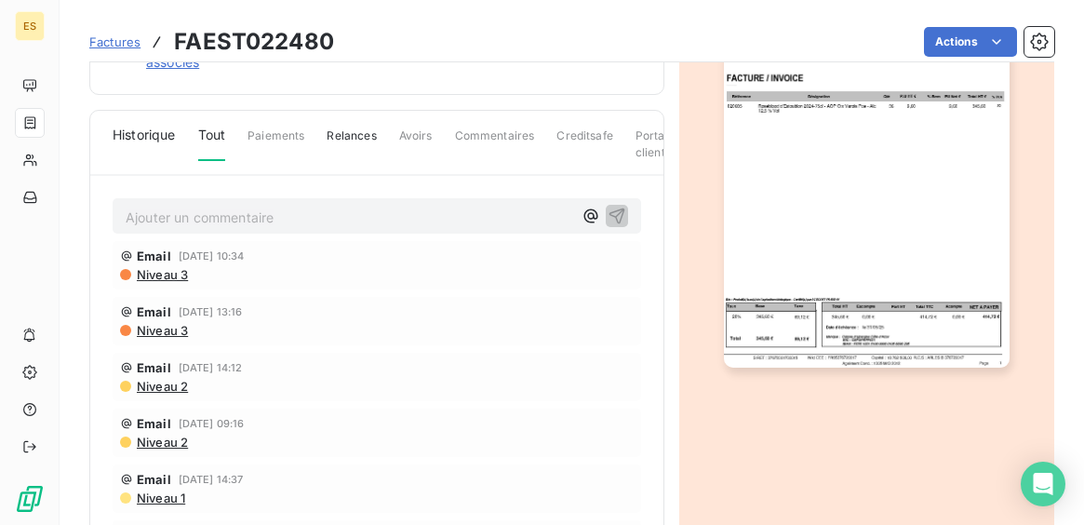
click at [768, 301] on img "button" at bounding box center [866, 166] width 285 height 403
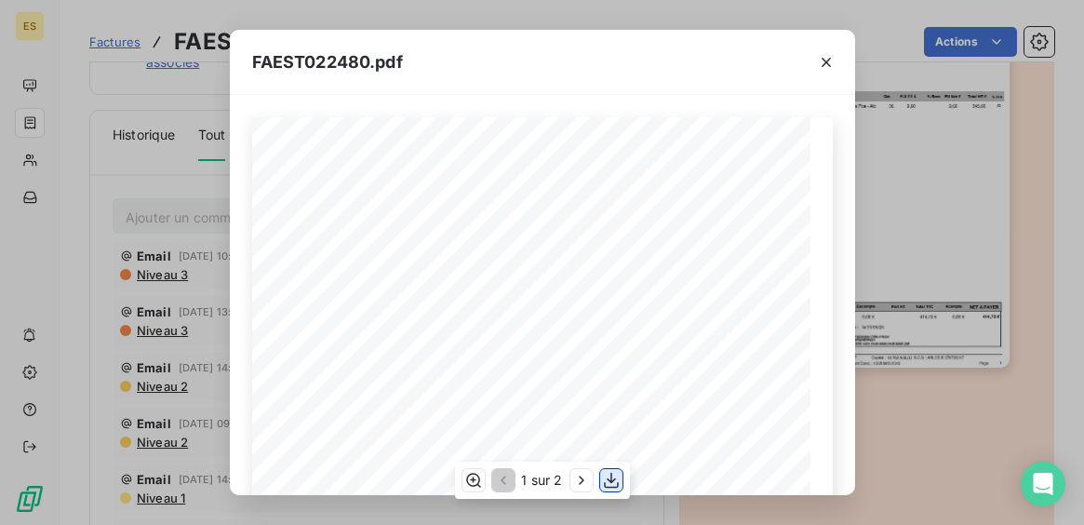
click at [615, 476] on icon "button" at bounding box center [611, 480] width 19 height 19
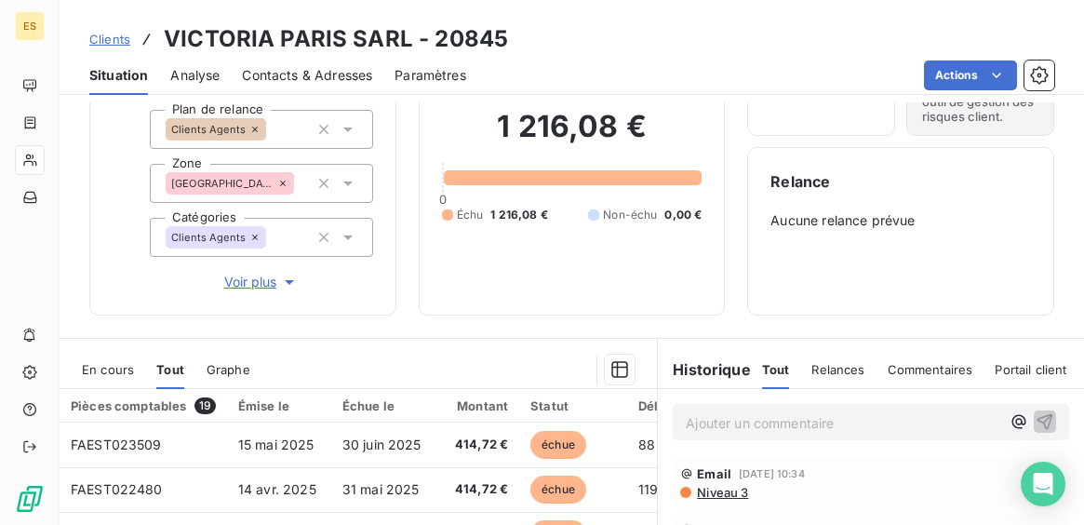
scroll to position [149, 0]
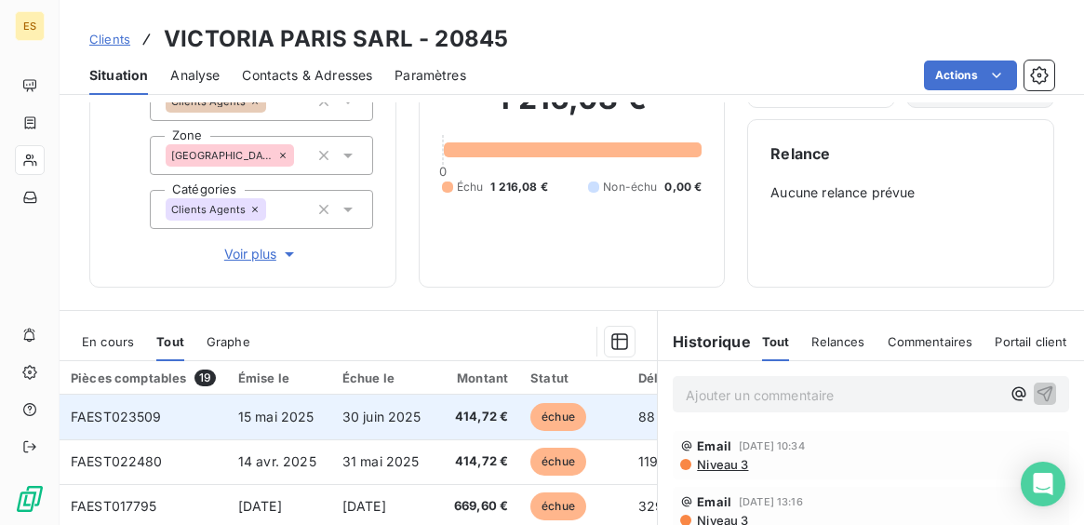
click at [420, 416] on span "30 juin 2025" at bounding box center [381, 417] width 79 height 16
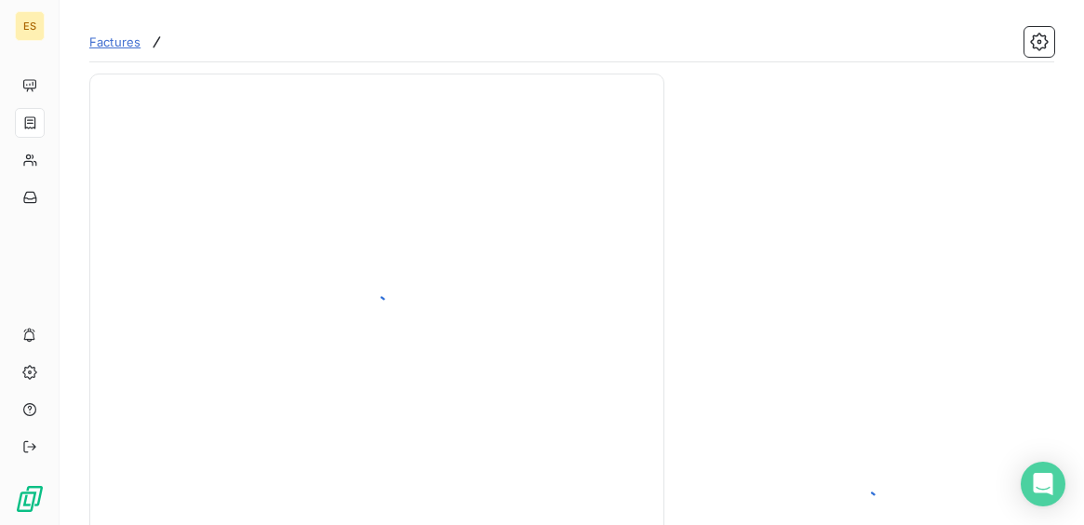
scroll to position [283, 0]
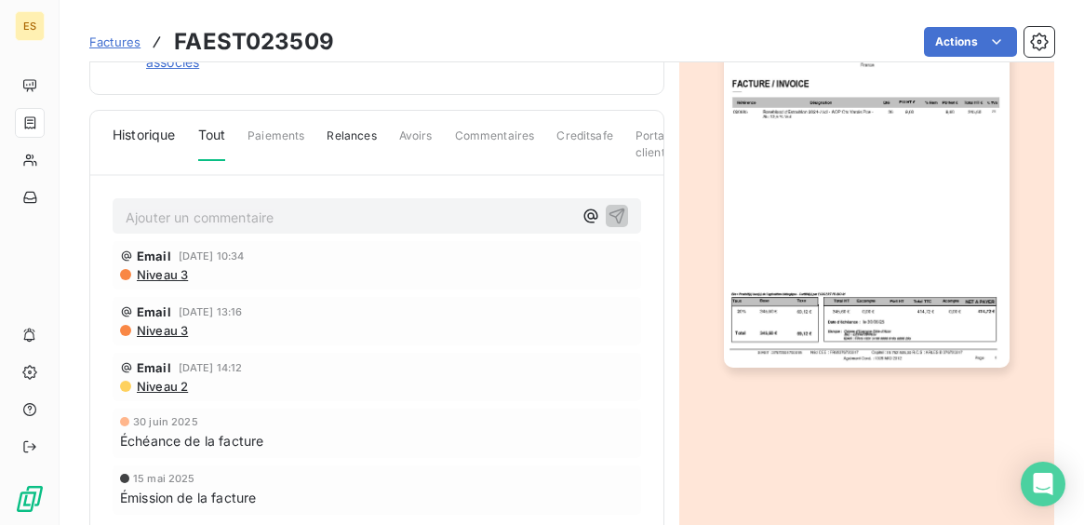
click at [876, 262] on img "button" at bounding box center [866, 166] width 285 height 403
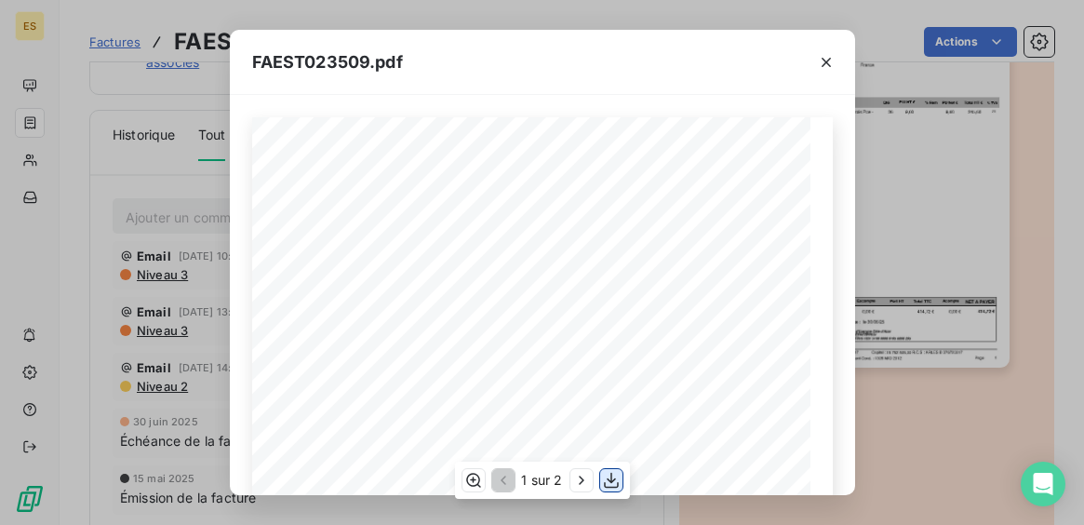
click at [616, 476] on icon "button" at bounding box center [611, 480] width 19 height 19
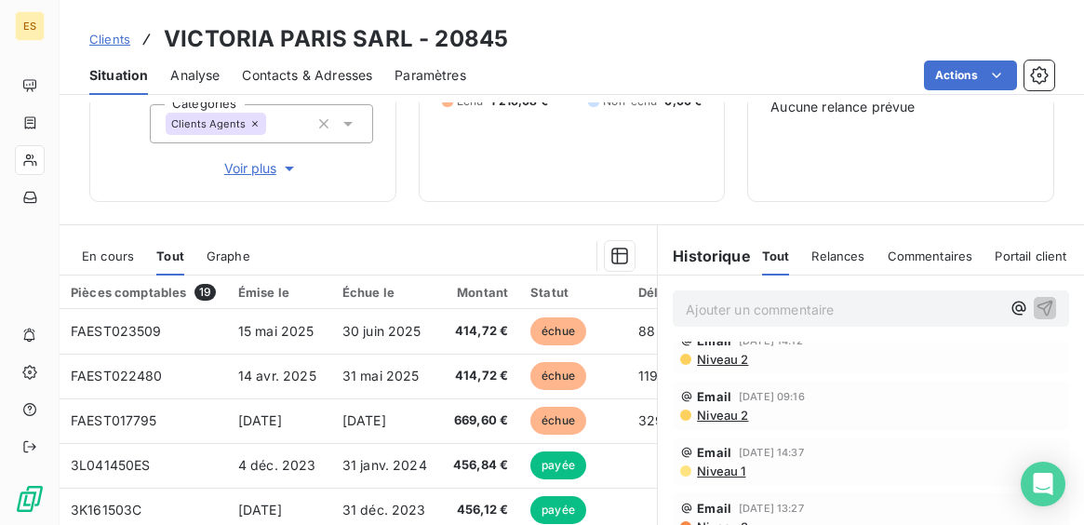
scroll to position [131, 0]
click at [774, 255] on span "Tout" at bounding box center [776, 255] width 28 height 15
click at [727, 258] on h6 "Historique" at bounding box center [704, 256] width 93 height 22
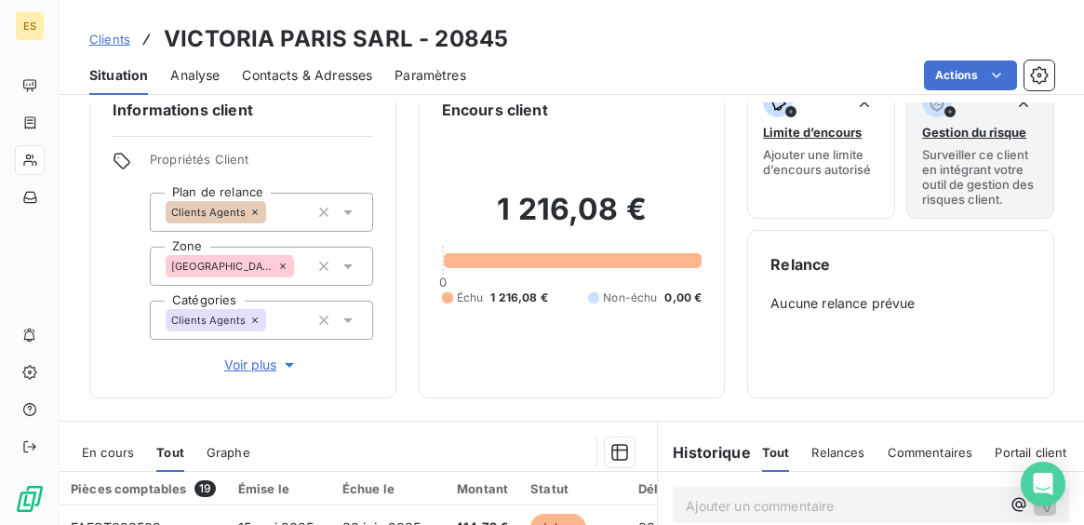
scroll to position [0, 0]
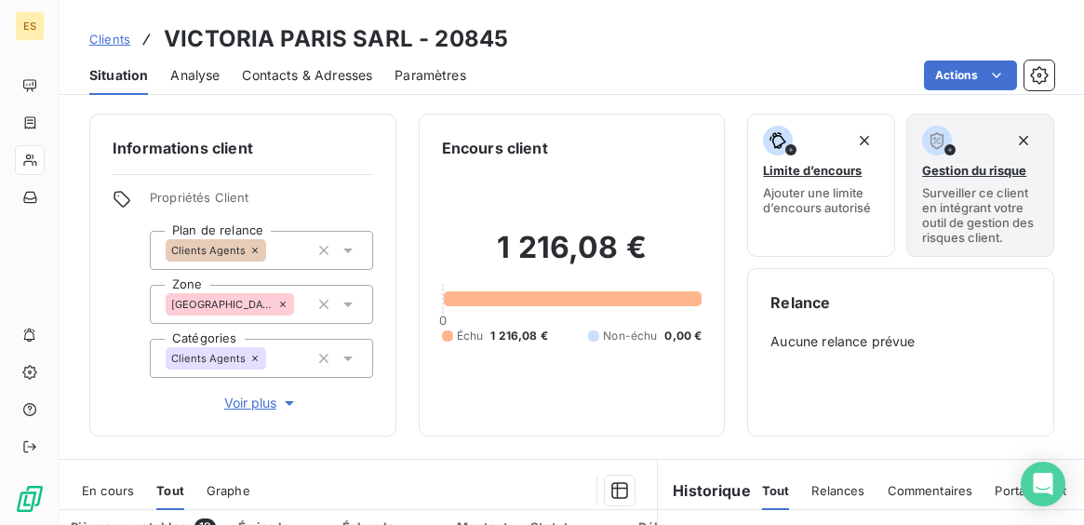
click at [416, 161] on div "Informations client Propriétés Client Plan de relance Clients Agents Zone [GEOG…" at bounding box center [572, 275] width 1025 height 323
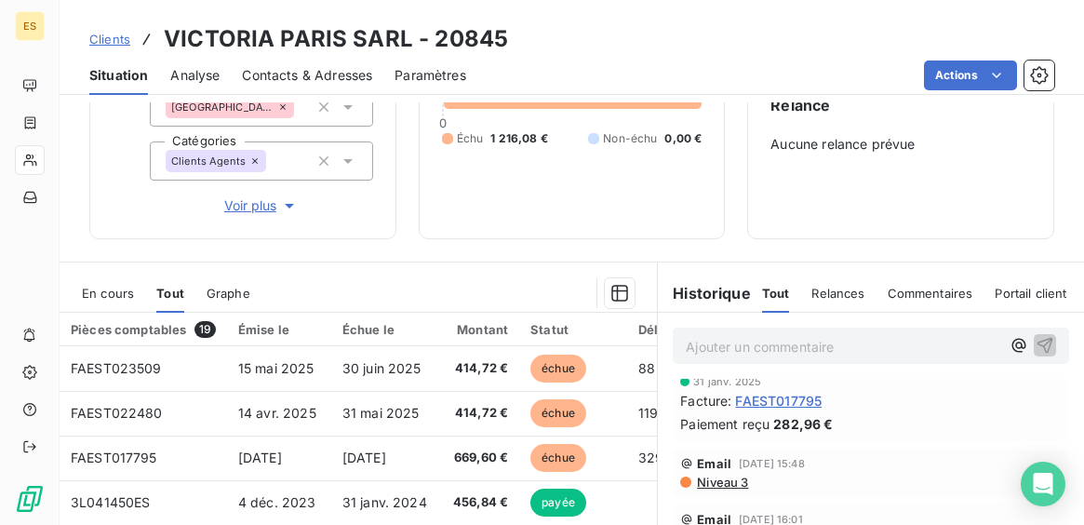
scroll to position [613, 0]
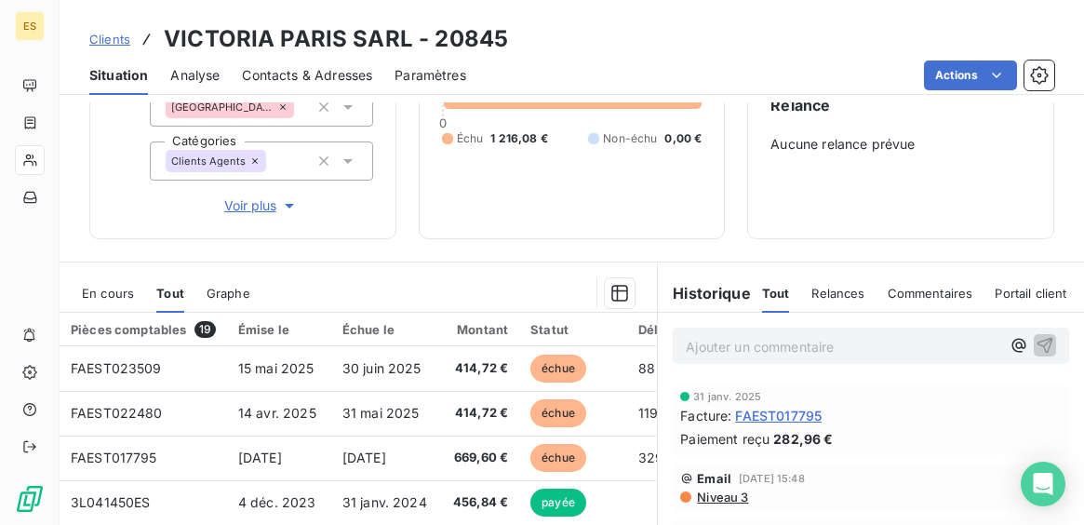
click at [661, 268] on div "Historique Tout Relances Commentaires Portail client Tout Relances Commentaires…" at bounding box center [871, 287] width 426 height 50
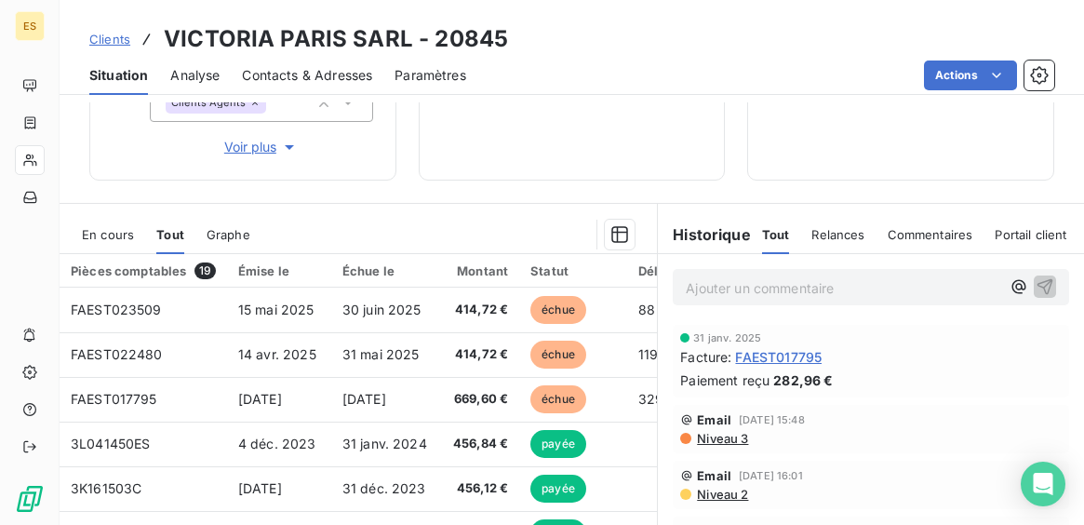
scroll to position [198, 0]
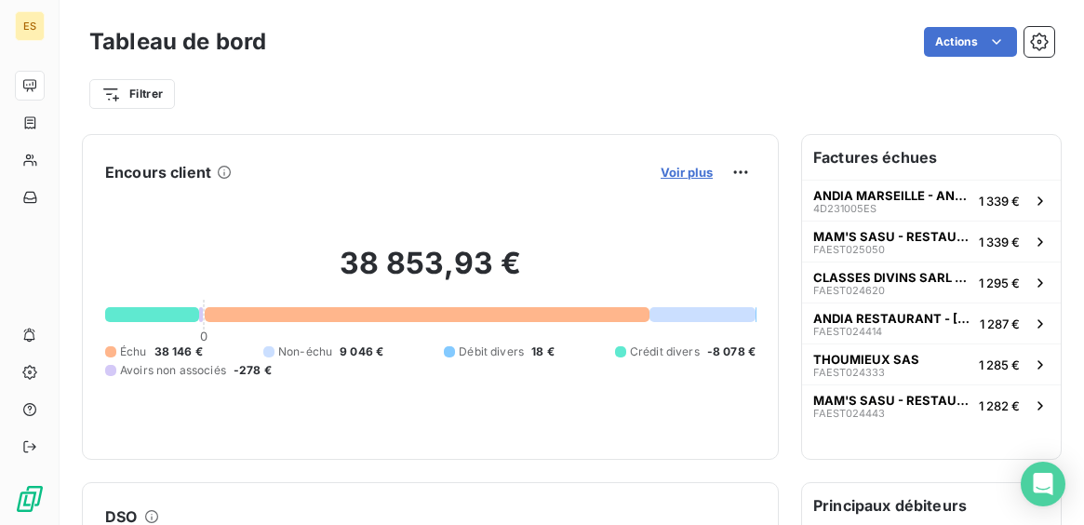
click at [701, 174] on span "Voir plus" at bounding box center [687, 172] width 52 height 15
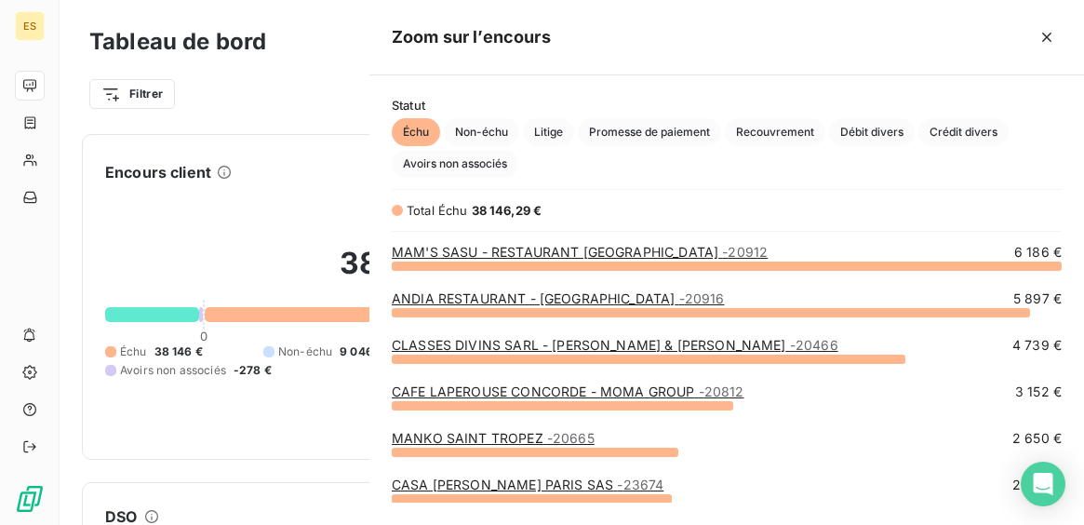
scroll to position [260, 715]
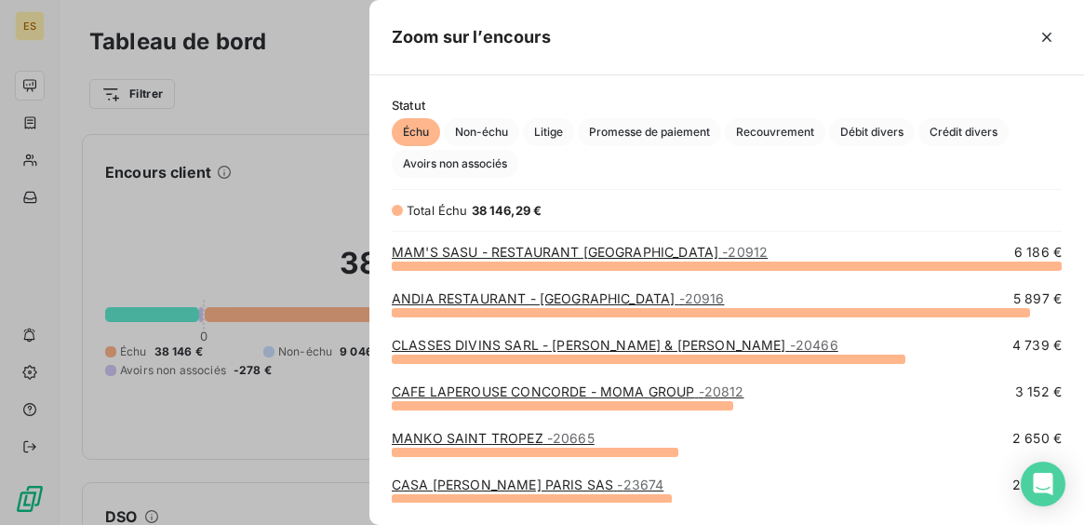
click at [600, 256] on link "MAM'S SASU - RESTAURANT [GEOGRAPHIC_DATA] - 20912" at bounding box center [580, 252] width 376 height 16
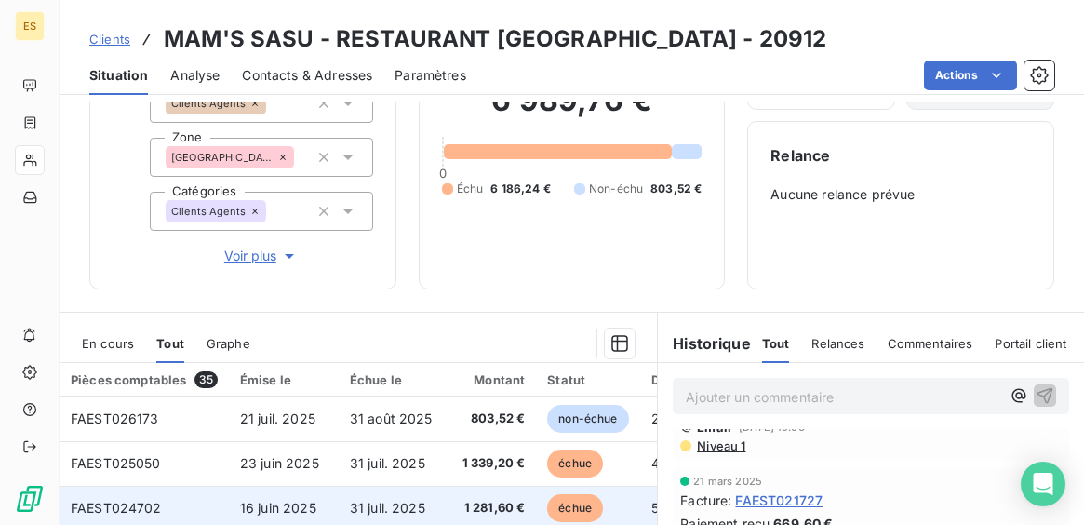
scroll to position [124, 0]
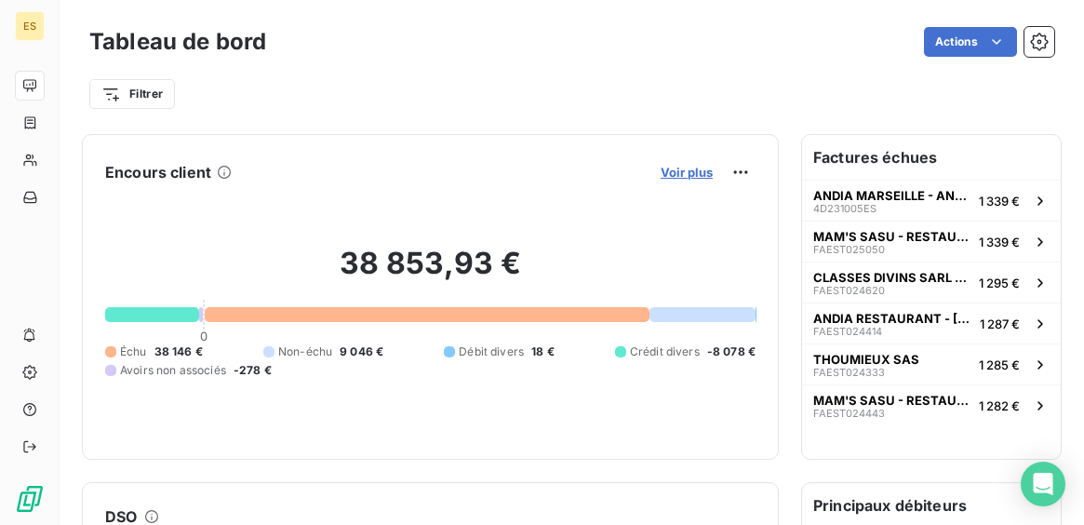
click at [675, 171] on span "Voir plus" at bounding box center [687, 172] width 52 height 15
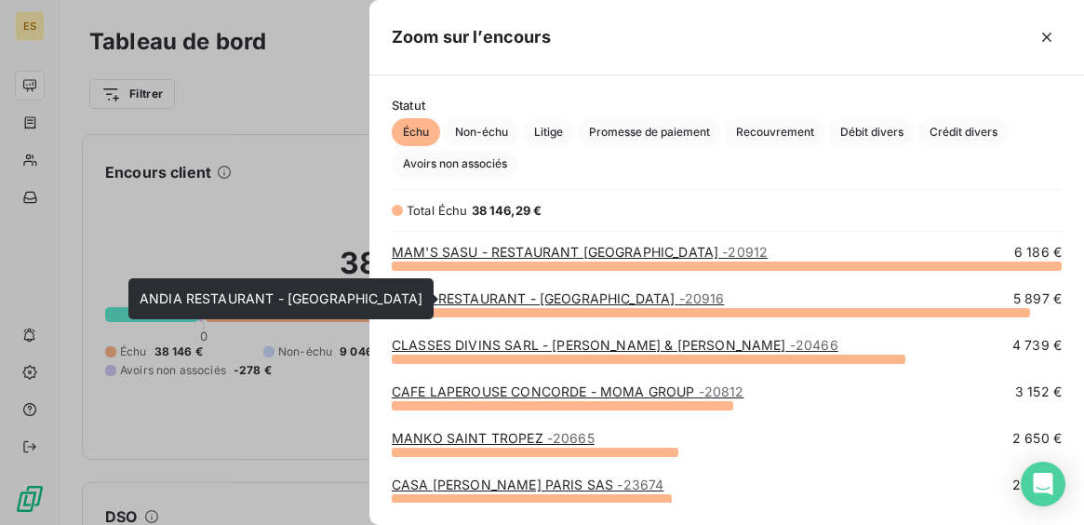
click at [559, 297] on link "ANDIA RESTAURANT - [GEOGRAPHIC_DATA] - 20916" at bounding box center [558, 298] width 332 height 16
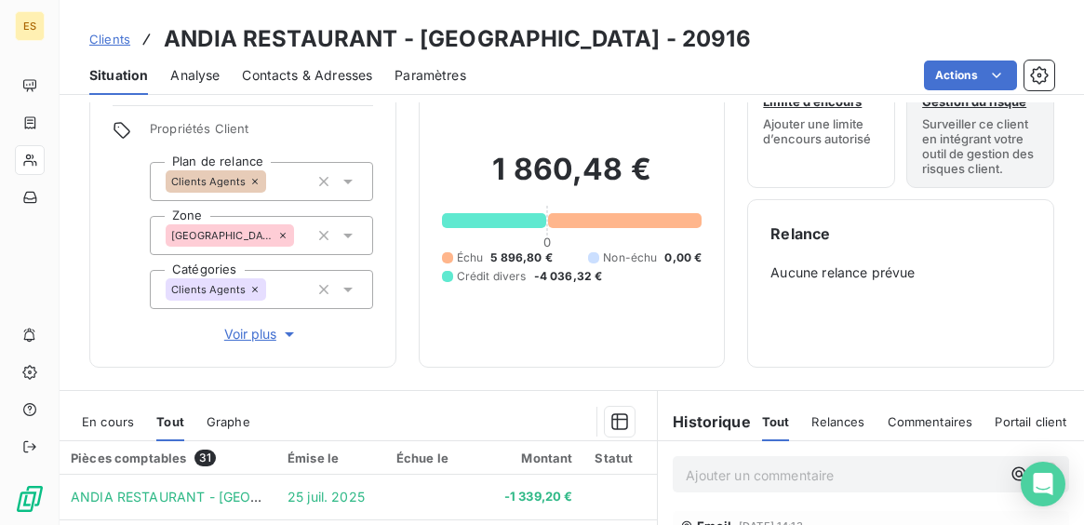
scroll to position [60, 0]
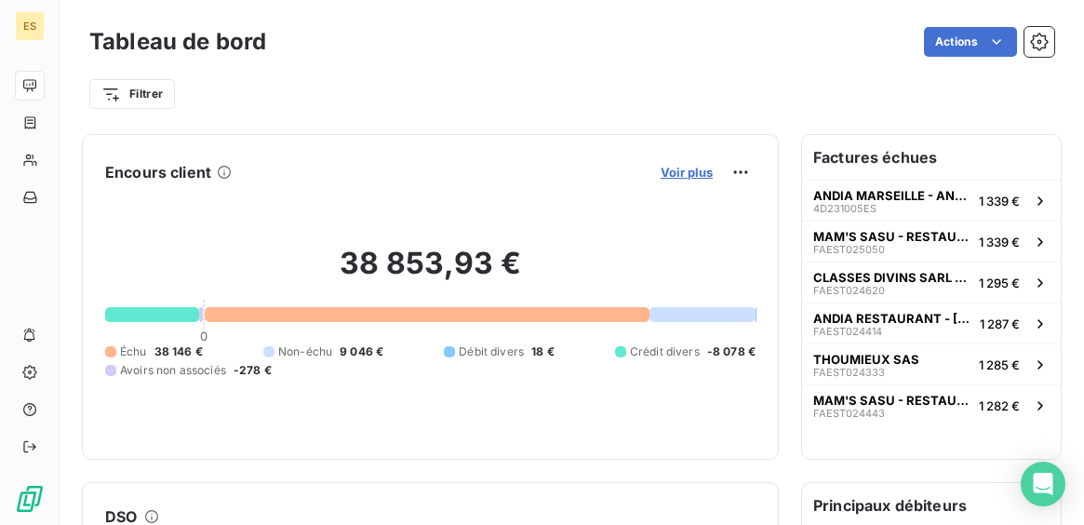
click at [676, 170] on span "Voir plus" at bounding box center [687, 172] width 52 height 15
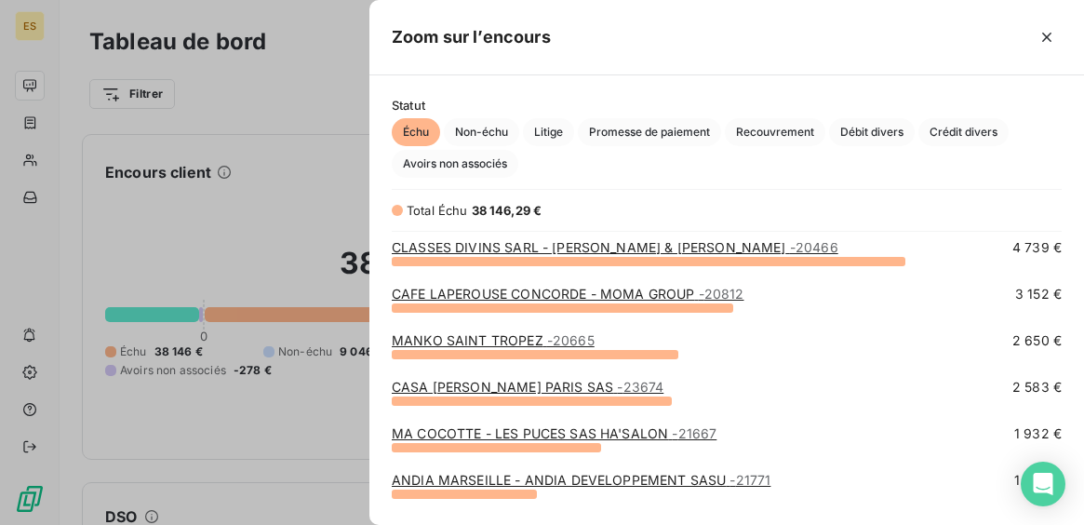
scroll to position [106, 0]
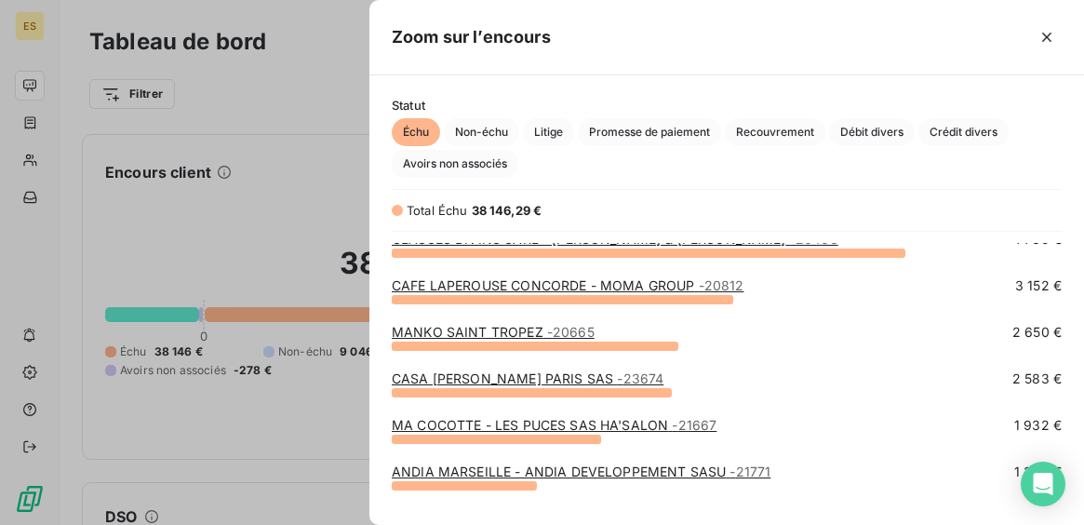
click at [509, 376] on link "CASA [PERSON_NAME] SAS - 23674" at bounding box center [528, 378] width 272 height 16
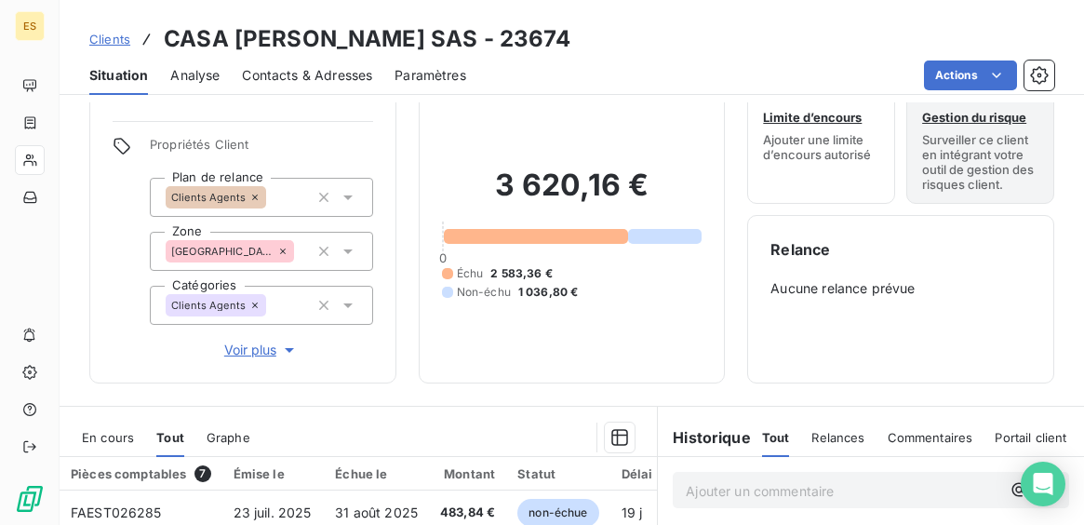
scroll to position [47, 0]
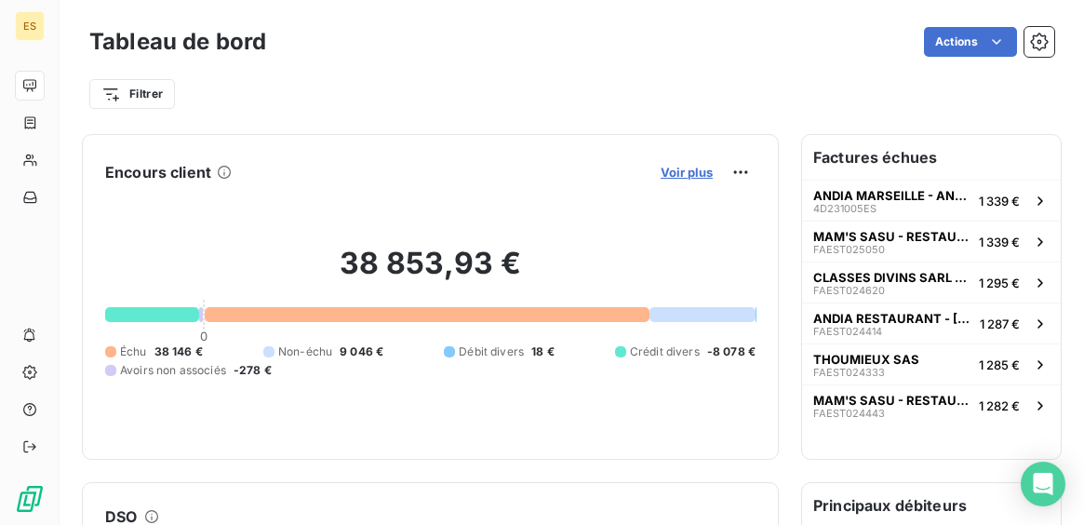
click at [708, 172] on span "Voir plus" at bounding box center [687, 172] width 52 height 15
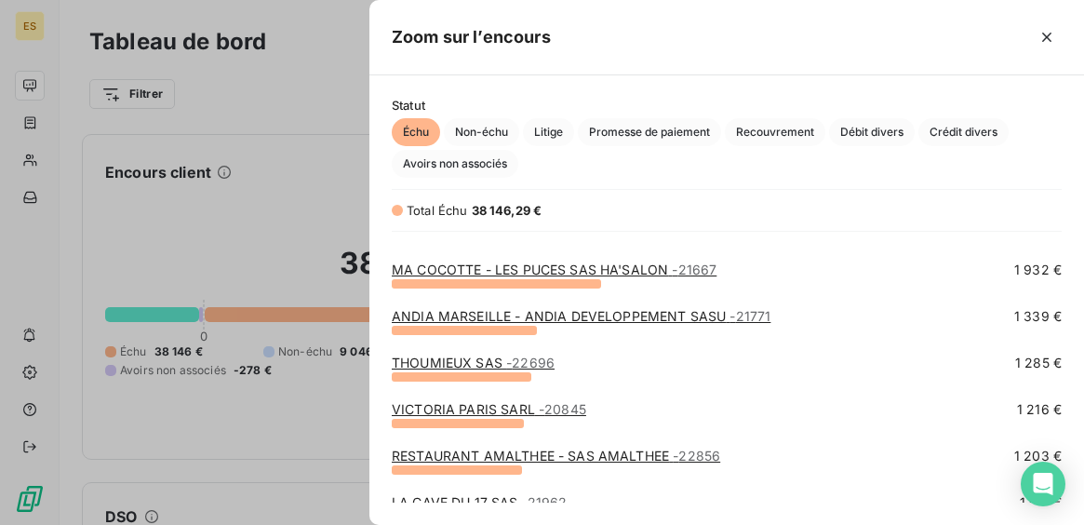
scroll to position [262, 0]
click at [602, 265] on link "MA COCOTTE - LES PUCES SAS HA'SALON - 21667" at bounding box center [554, 269] width 325 height 16
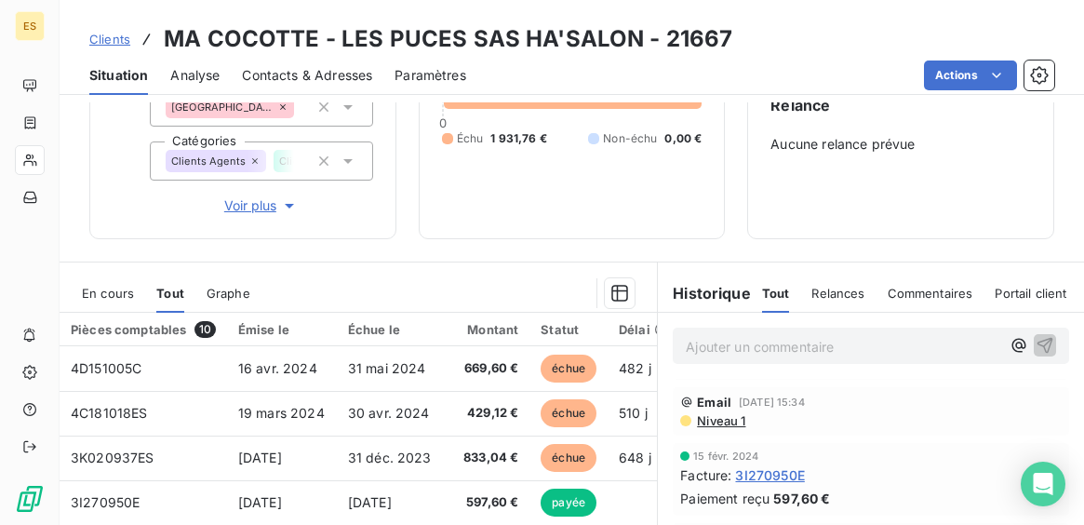
scroll to position [196, 0]
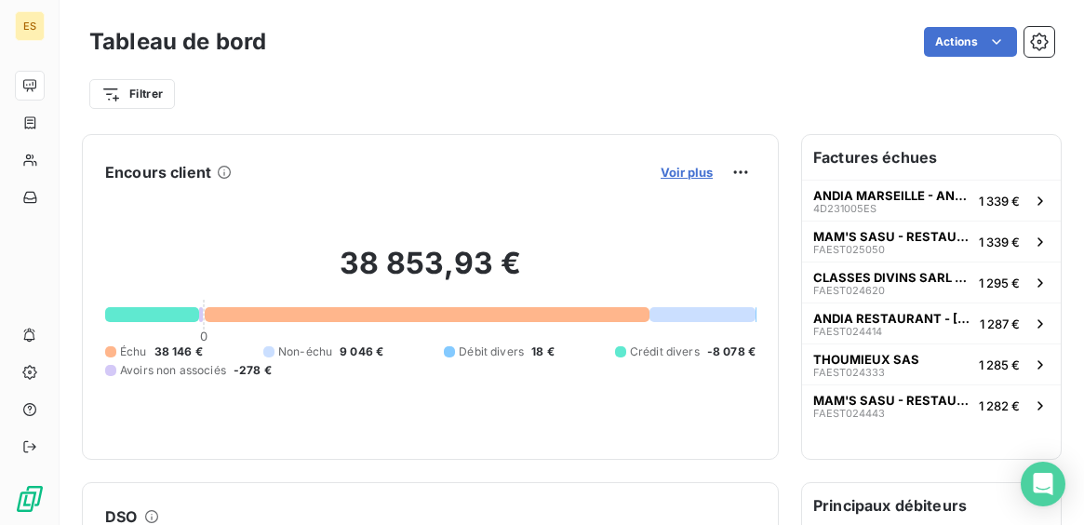
click at [698, 178] on span "Voir plus" at bounding box center [687, 172] width 52 height 15
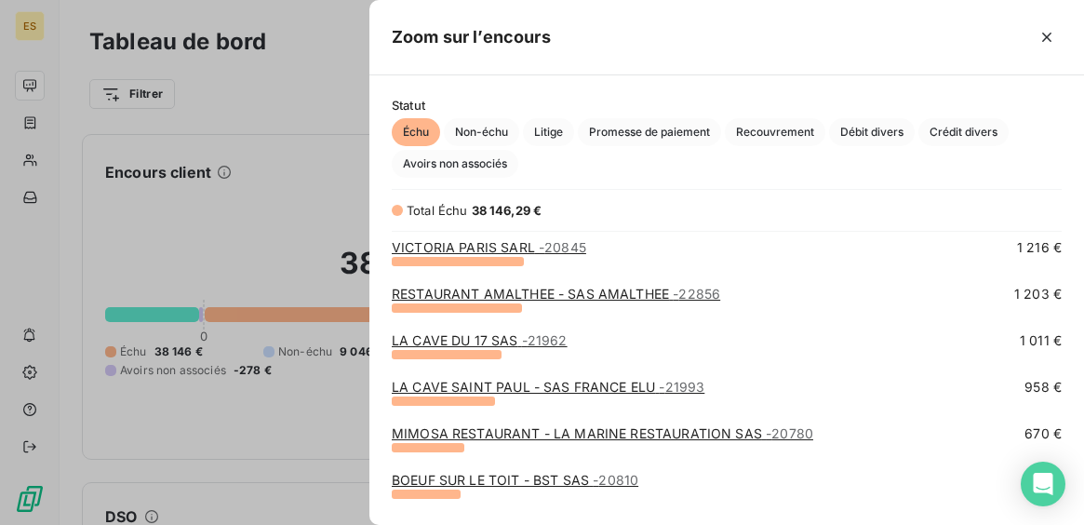
scroll to position [420, 0]
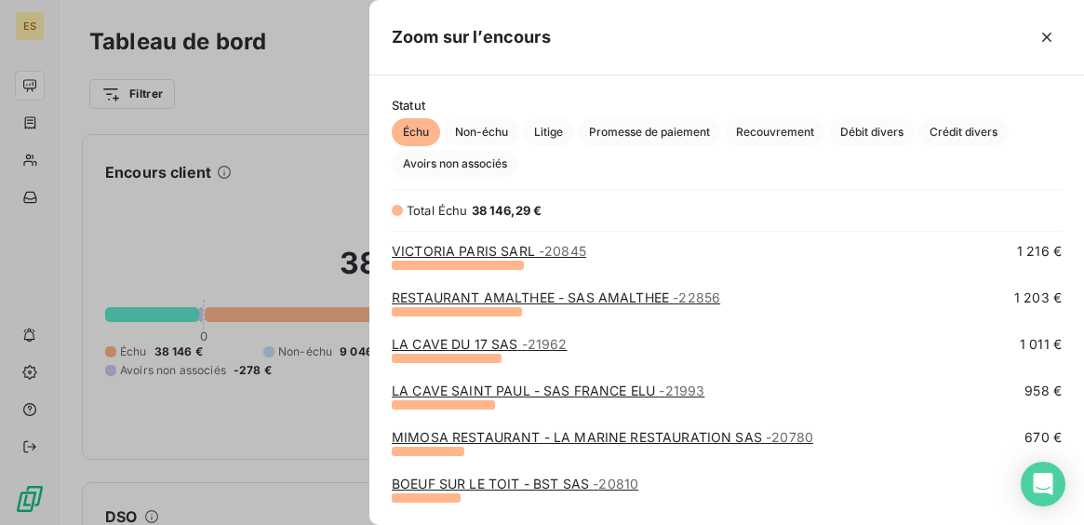
click at [659, 304] on link "RESTAURANT [GEOGRAPHIC_DATA] - SAS AMALTHEE - 22856" at bounding box center [556, 297] width 329 height 16
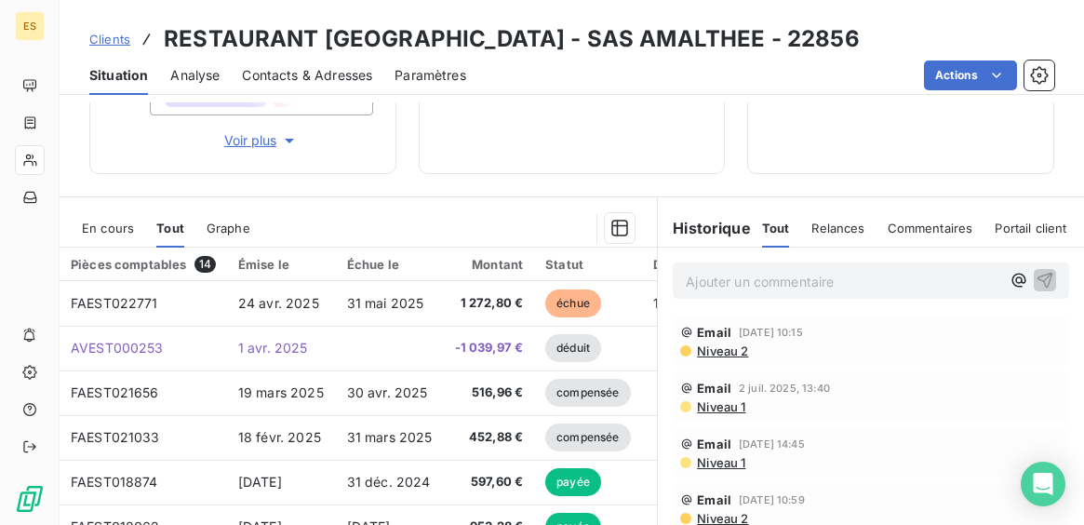
scroll to position [264, 0]
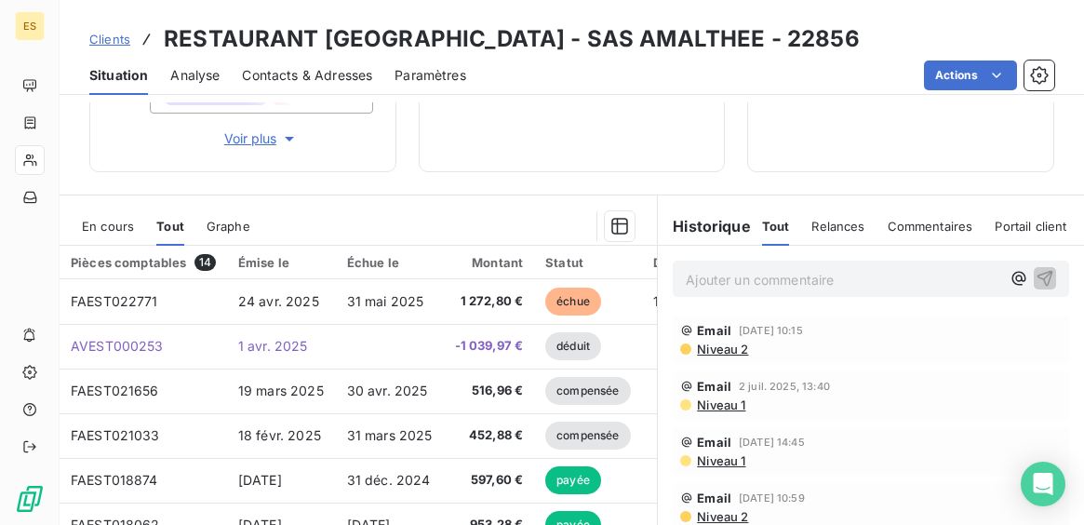
click at [666, 281] on div "Ajouter un commentaire ﻿" at bounding box center [871, 279] width 426 height 66
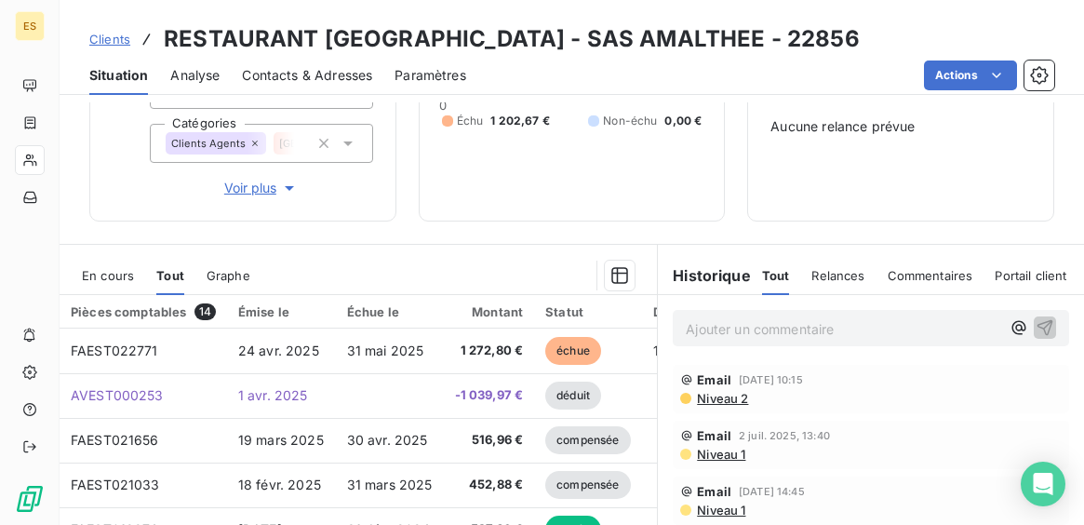
scroll to position [206, 0]
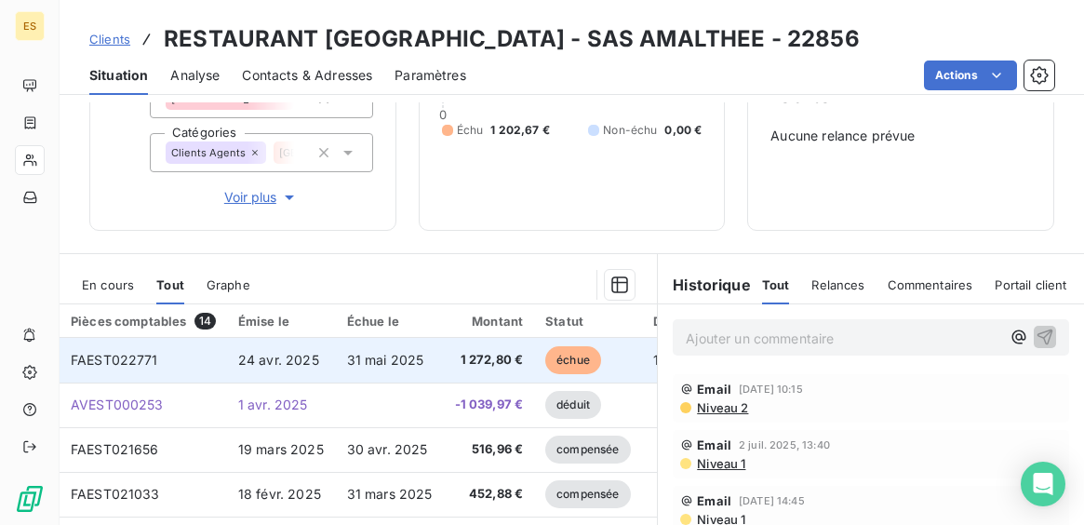
click at [469, 356] on span "1 272,80 €" at bounding box center [489, 360] width 69 height 19
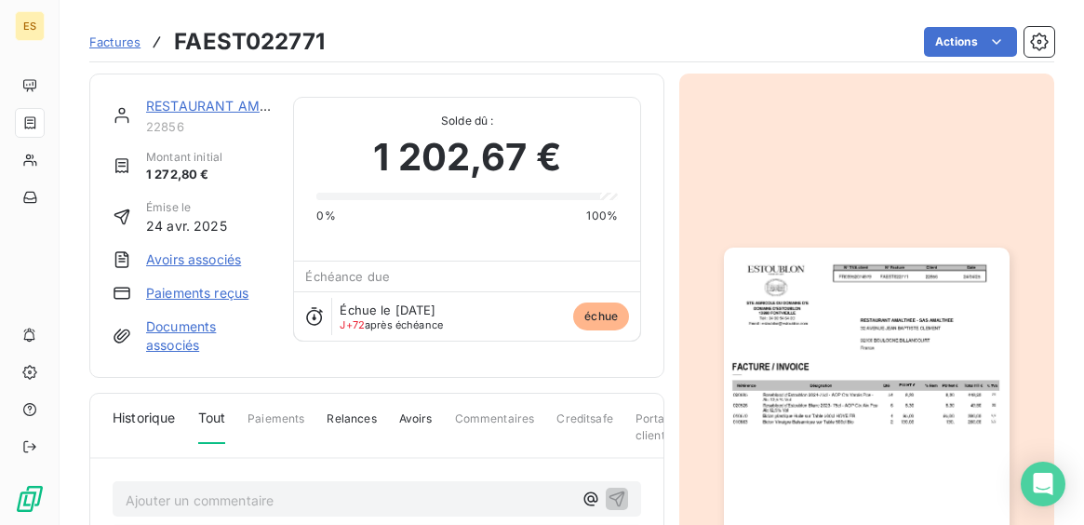
scroll to position [283, 0]
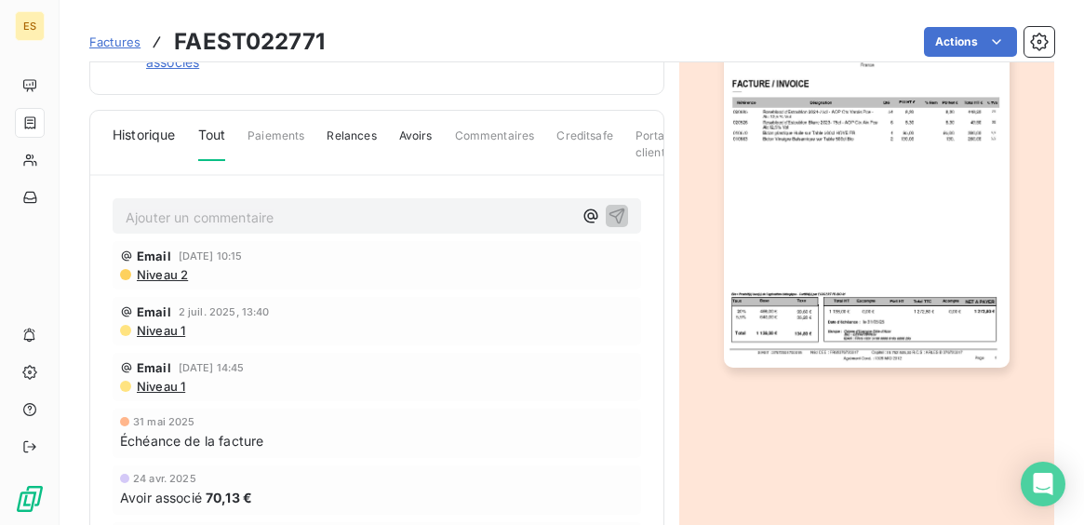
click at [857, 283] on img "button" at bounding box center [866, 166] width 285 height 403
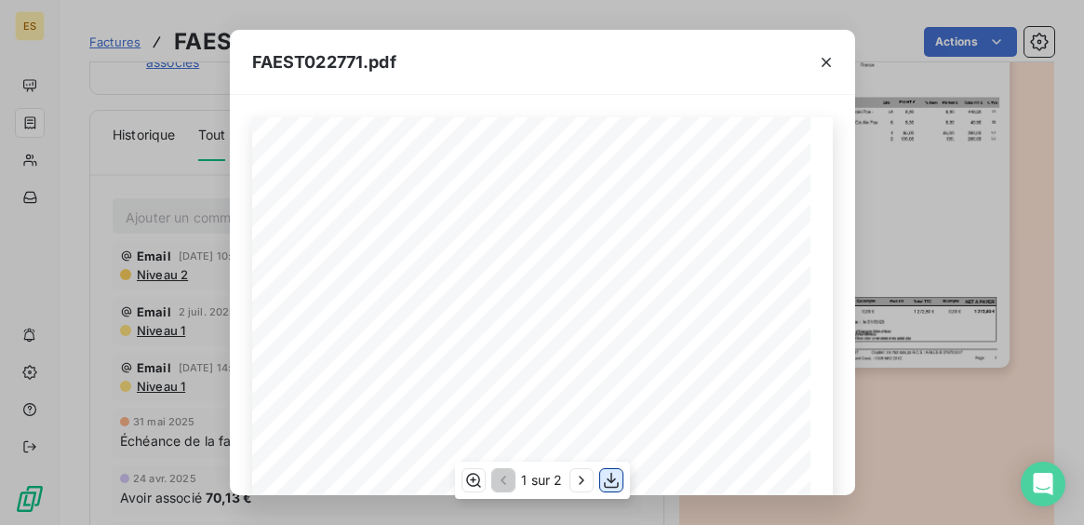
click at [611, 481] on icon "button" at bounding box center [611, 481] width 15 height 16
click at [831, 62] on icon "button" at bounding box center [826, 62] width 19 height 19
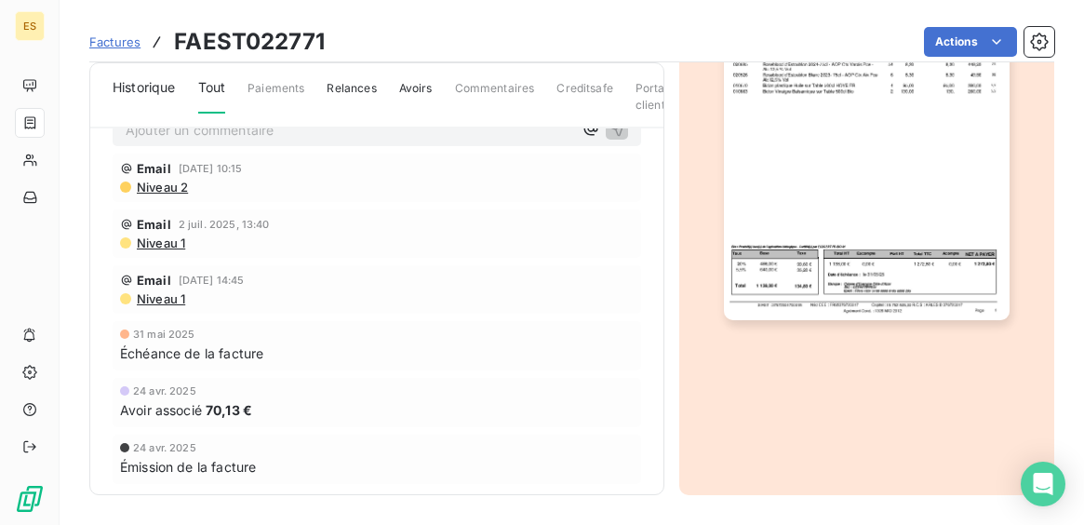
scroll to position [0, 0]
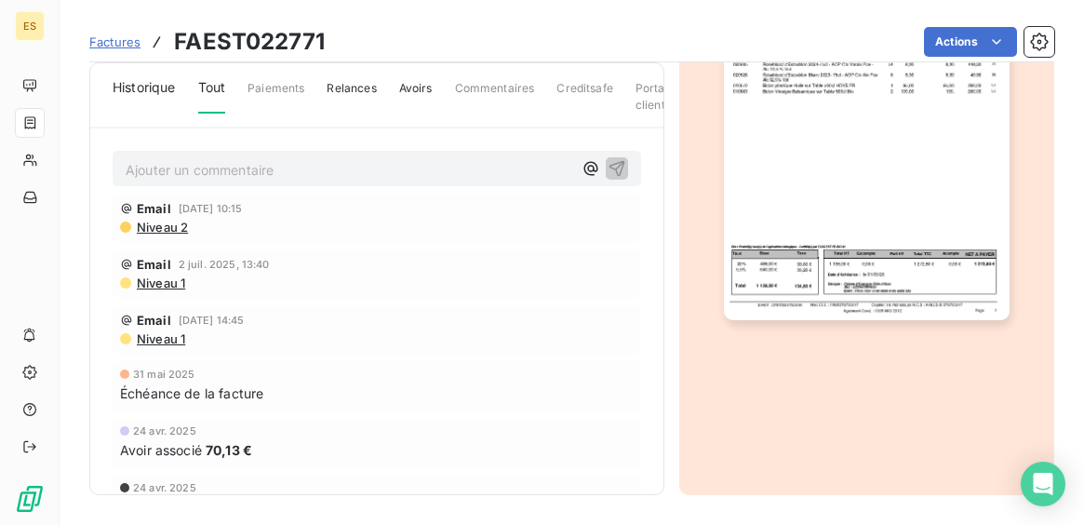
click at [425, 94] on span "Avoirs" at bounding box center [416, 96] width 34 height 32
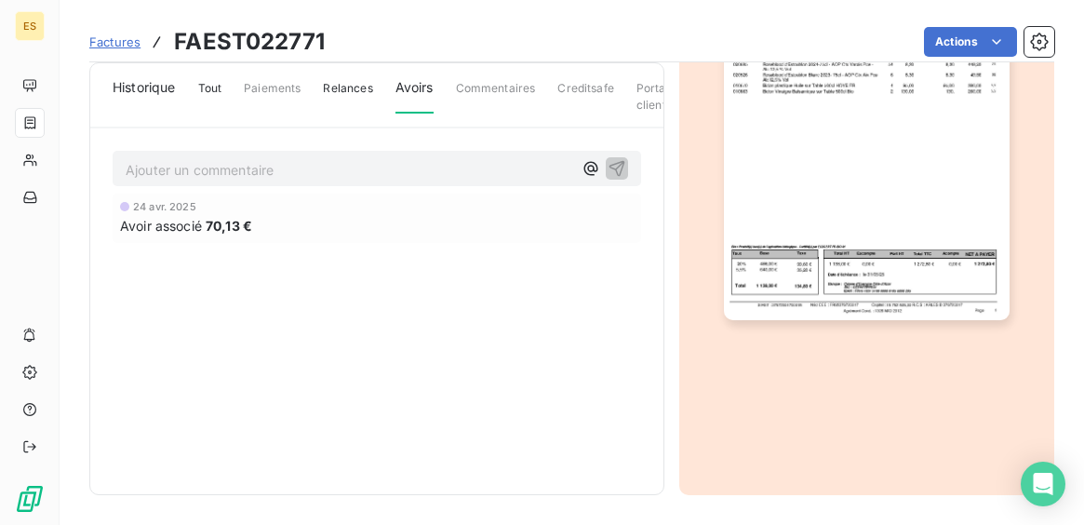
click at [359, 212] on div "24 avr. 2025" at bounding box center [377, 206] width 514 height 11
click at [353, 222] on div "Avoir associé 70,13 €" at bounding box center [377, 226] width 514 height 20
click at [236, 225] on span "70,13 €" at bounding box center [229, 226] width 47 height 20
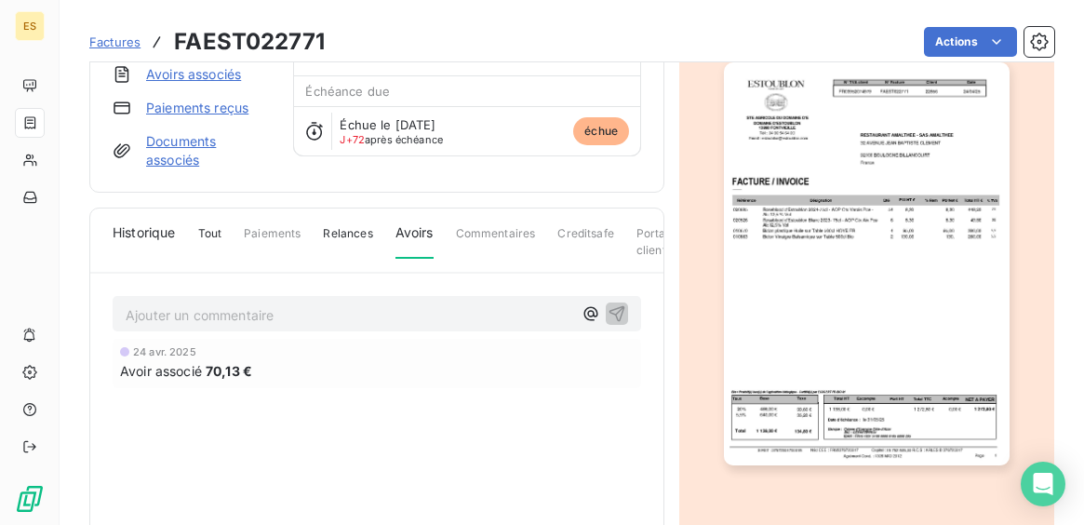
scroll to position [174, 0]
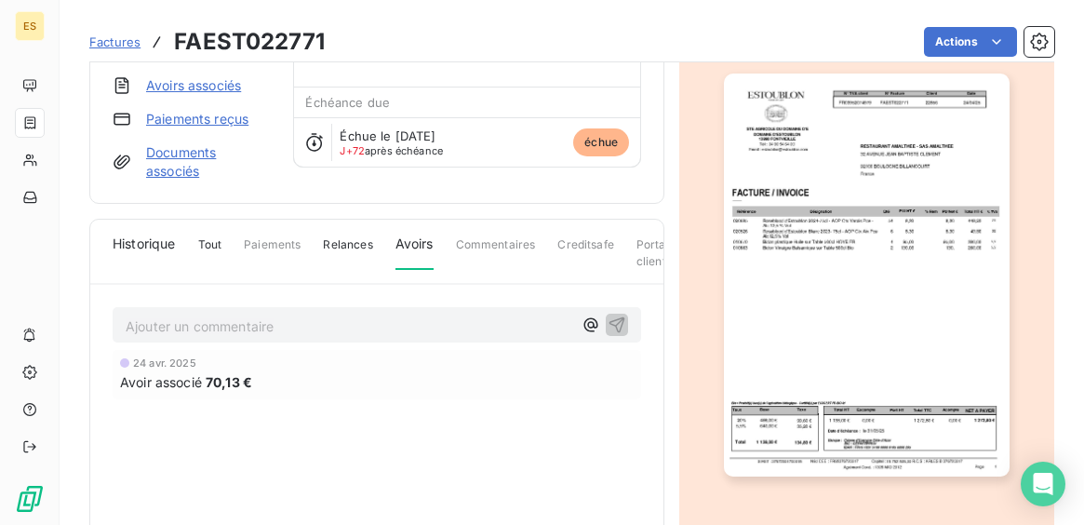
click at [209, 383] on span "70,13 €" at bounding box center [229, 382] width 47 height 20
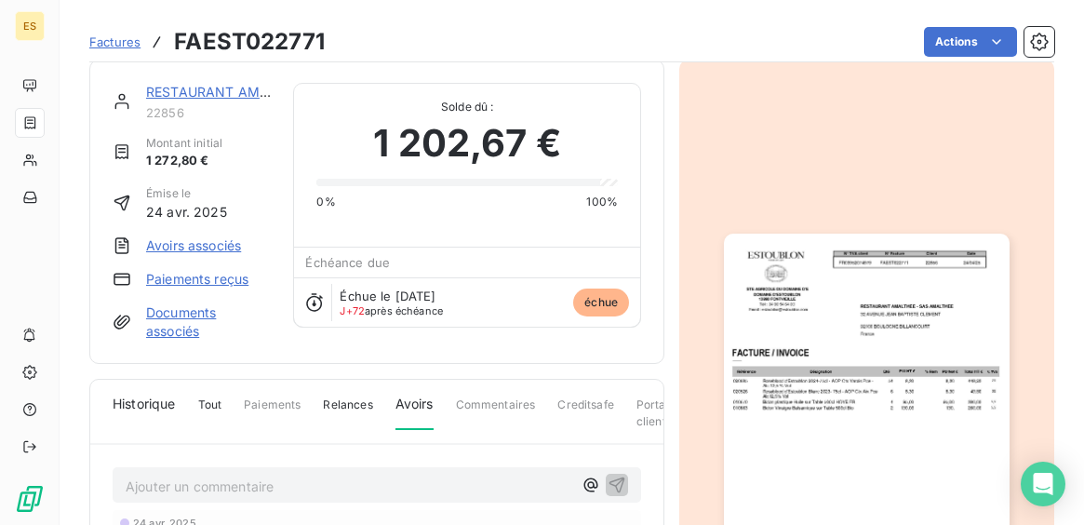
scroll to position [13, 0]
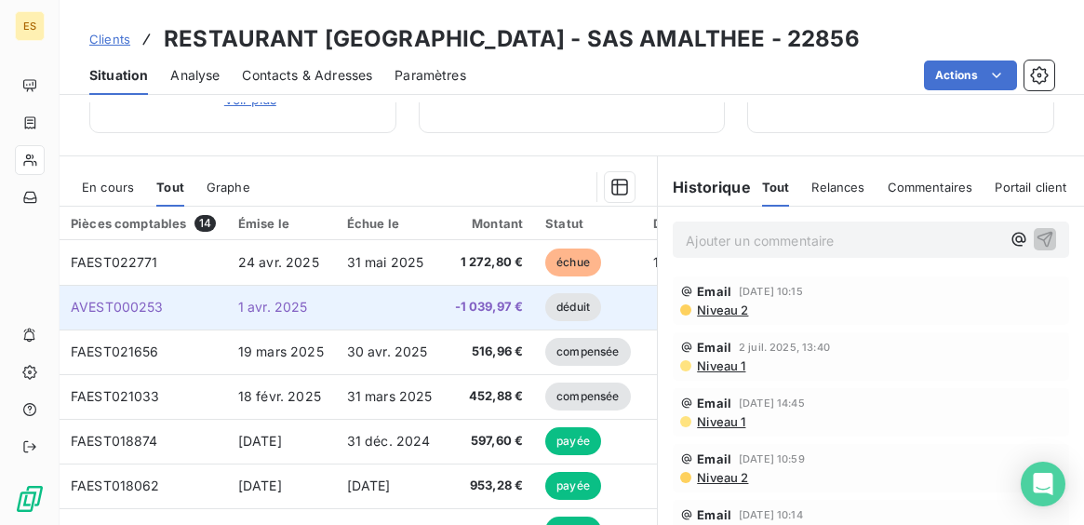
scroll to position [302, 0]
click at [413, 314] on td at bounding box center [390, 308] width 108 height 45
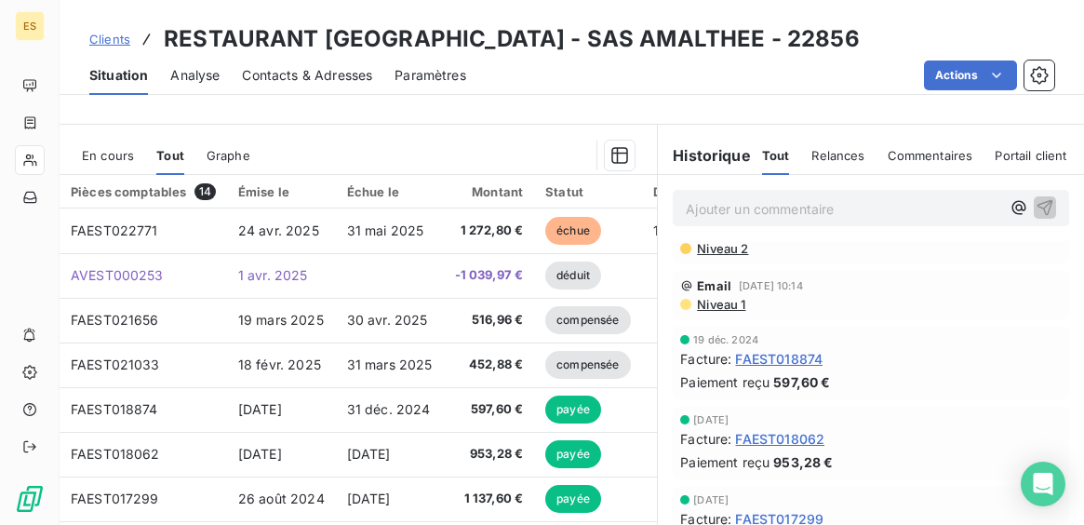
scroll to position [343, 0]
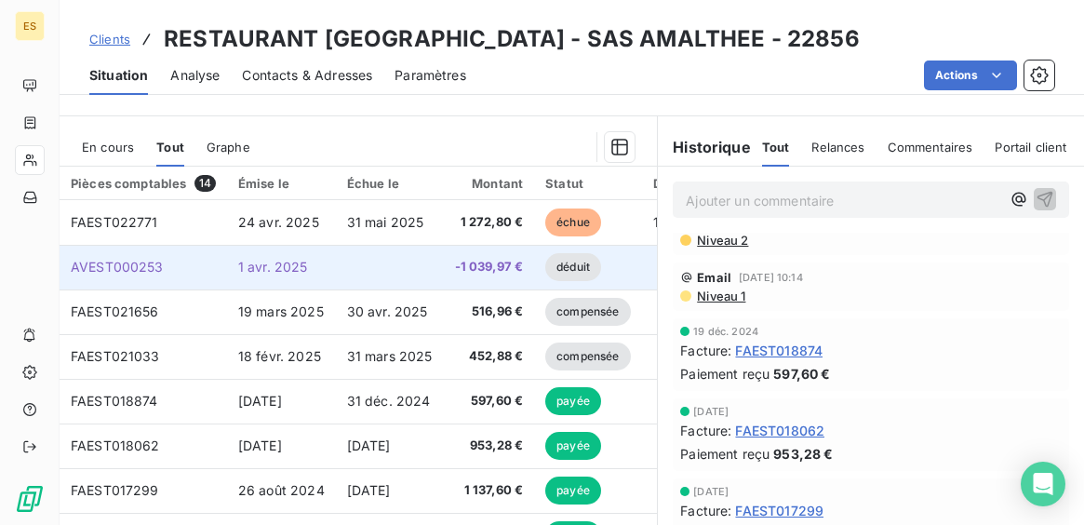
click at [387, 262] on td at bounding box center [390, 267] width 108 height 45
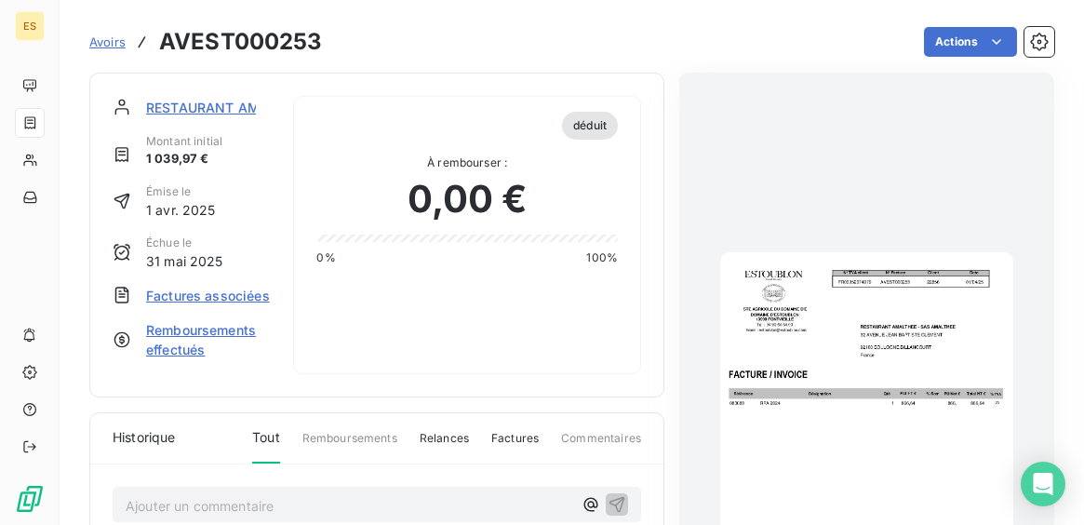
click at [867, 355] on img "button" at bounding box center [866, 458] width 292 height 413
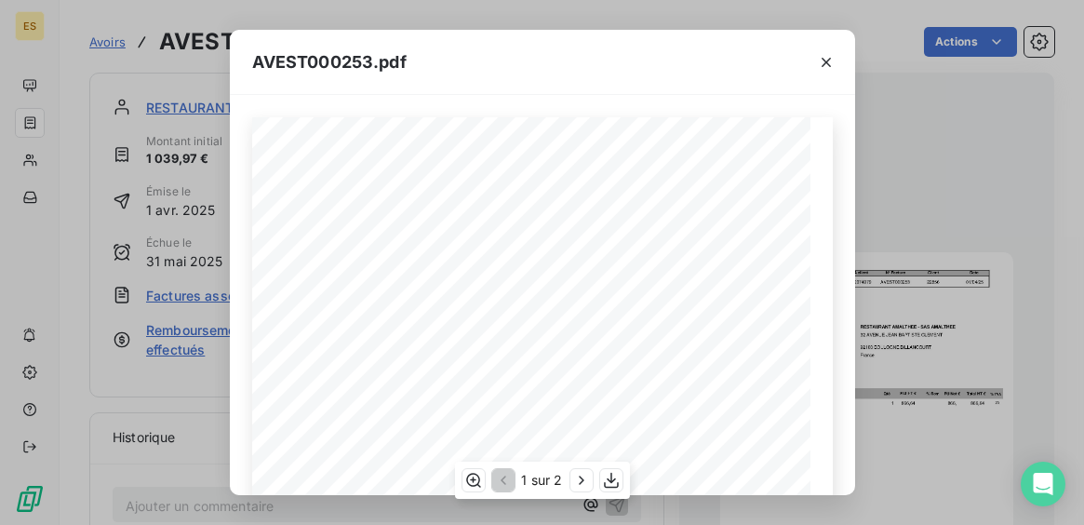
scroll to position [218, 0]
click at [606, 476] on icon "button" at bounding box center [611, 480] width 19 height 19
click at [826, 62] on icon "button" at bounding box center [826, 62] width 9 height 9
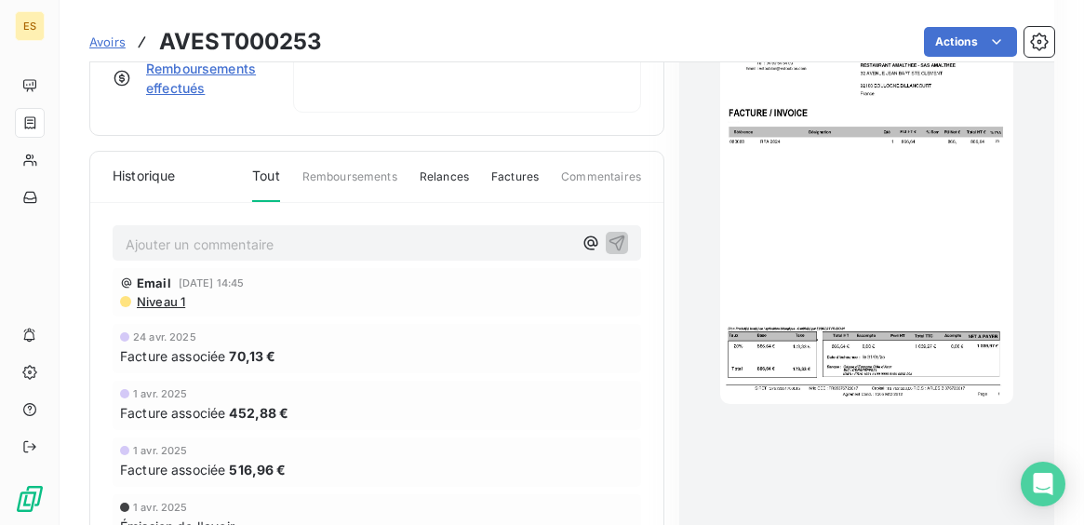
scroll to position [255, 0]
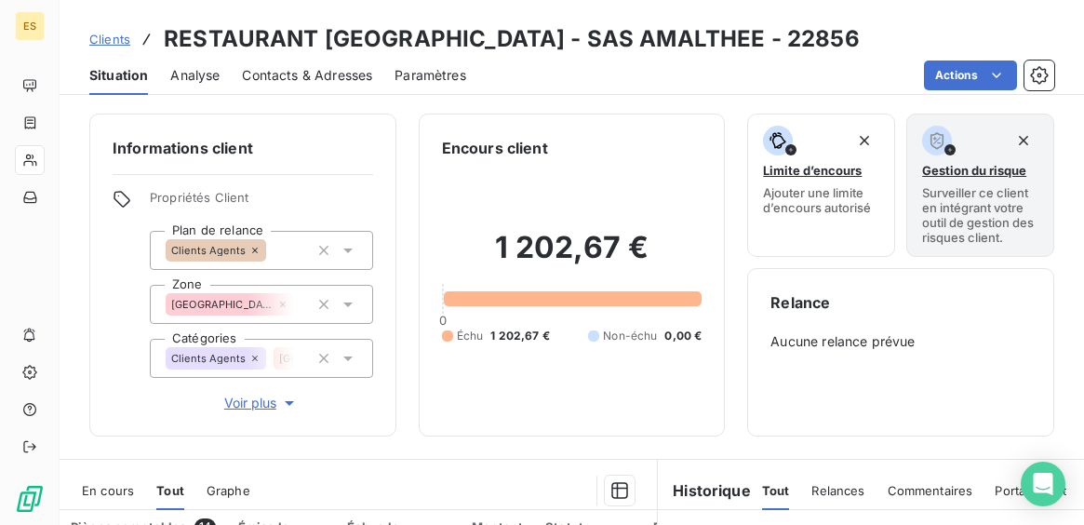
click at [412, 289] on div "Informations client Propriétés Client Plan de relance Clients Agents Zone [GEOG…" at bounding box center [572, 275] width 1025 height 323
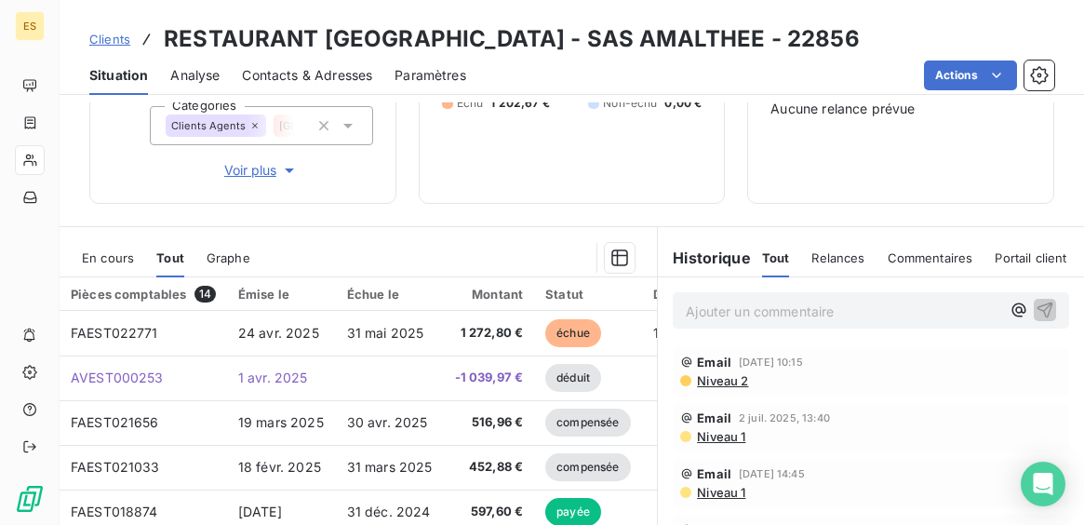
scroll to position [234, 0]
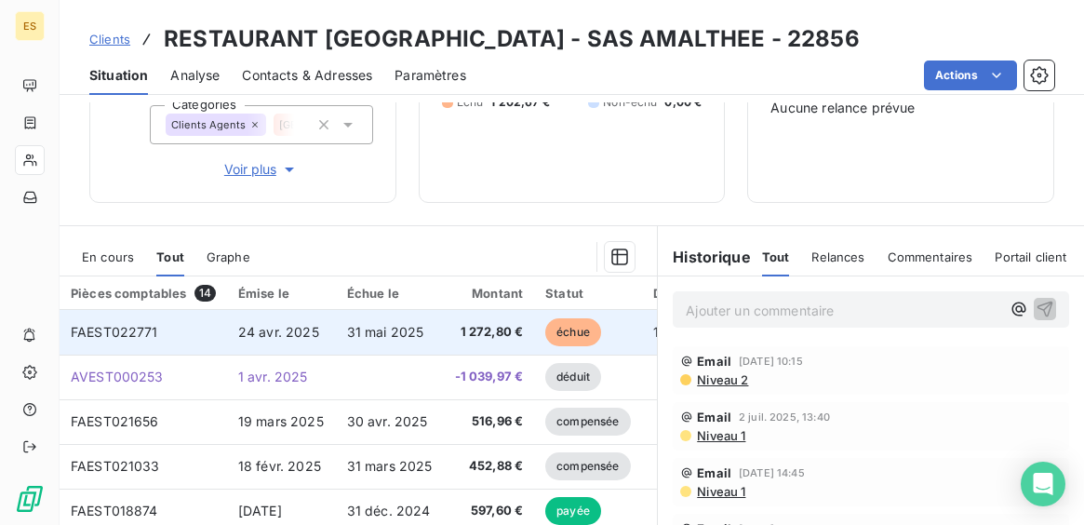
click at [361, 333] on span "31 mai 2025" at bounding box center [385, 332] width 77 height 16
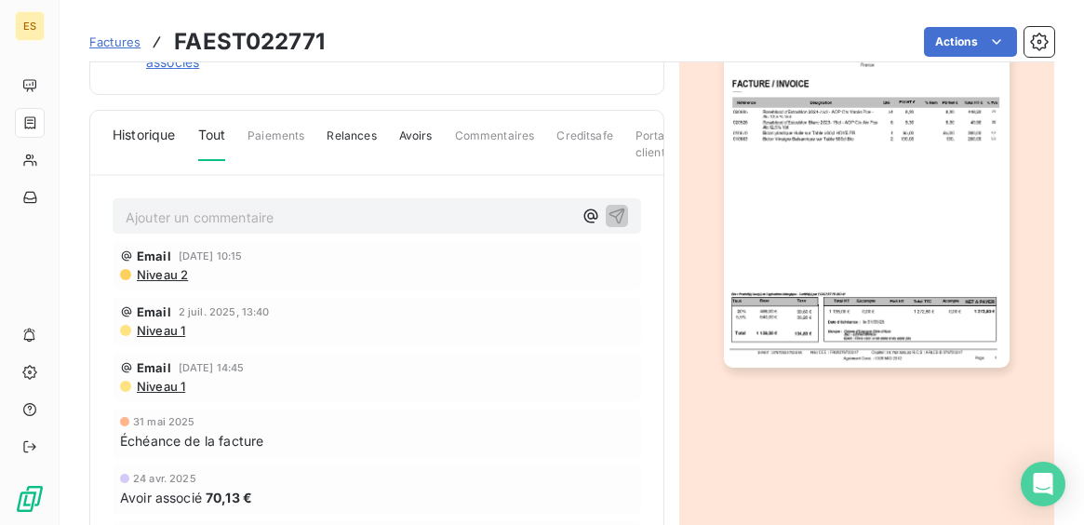
click at [820, 342] on img "button" at bounding box center [866, 166] width 285 height 403
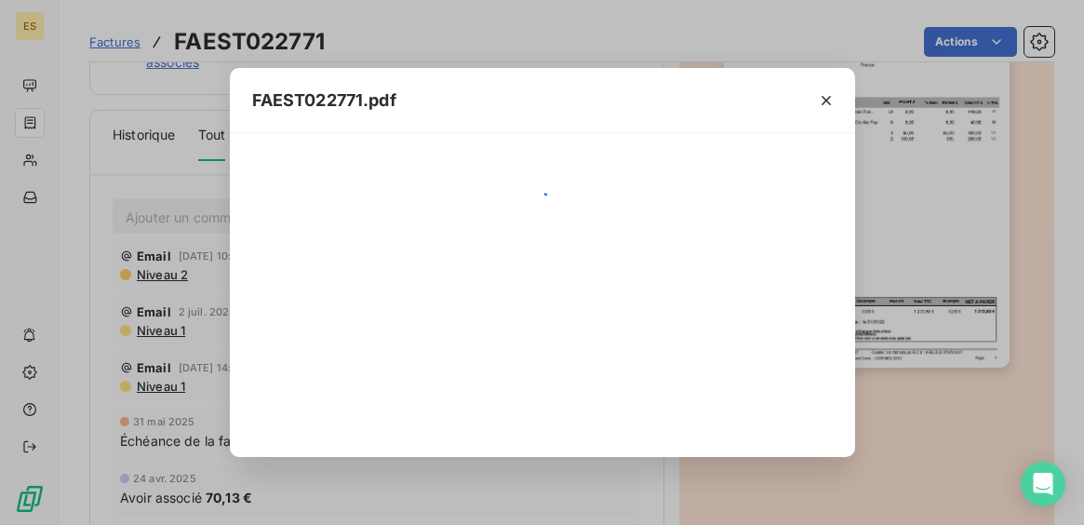
scroll to position [284, 0]
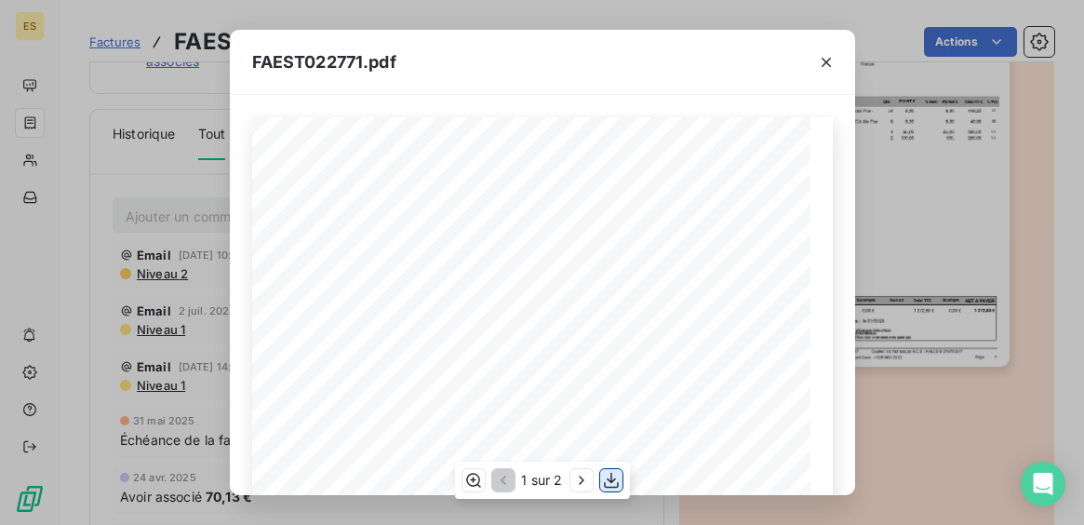
click at [616, 475] on icon "button" at bounding box center [611, 480] width 19 height 19
click at [820, 60] on icon "button" at bounding box center [826, 62] width 19 height 19
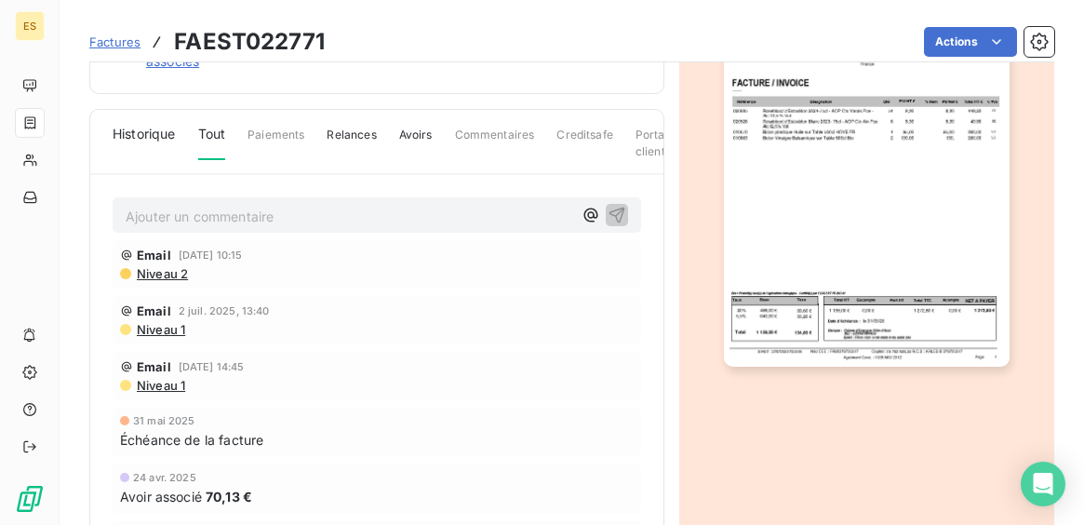
scroll to position [40, 0]
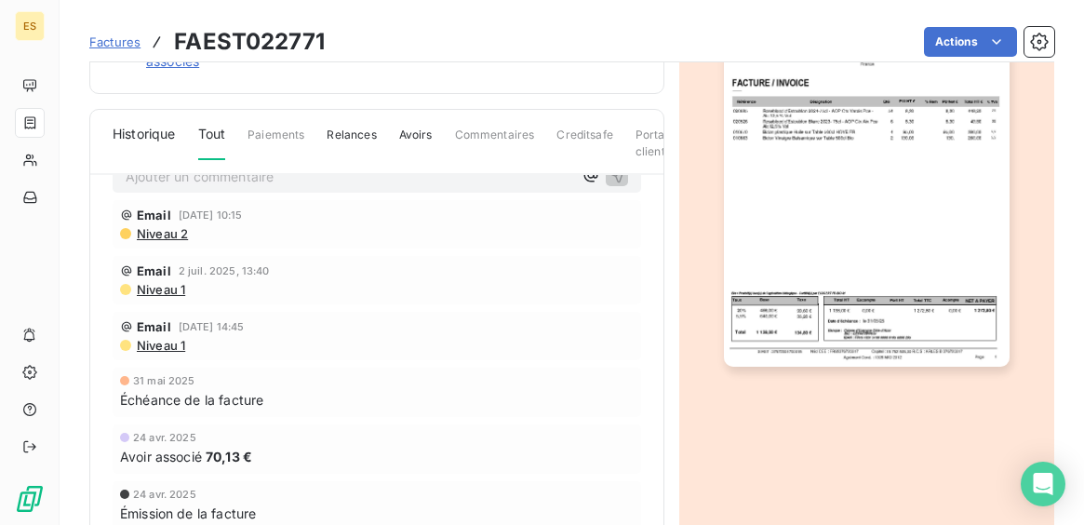
click at [433, 135] on span "Avoirs" at bounding box center [416, 143] width 34 height 32
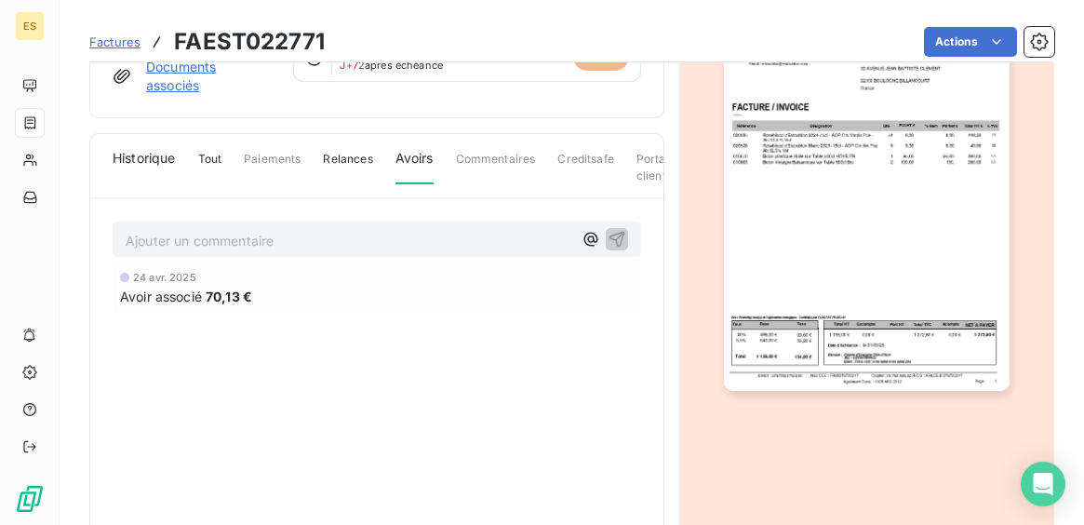
scroll to position [266, 0]
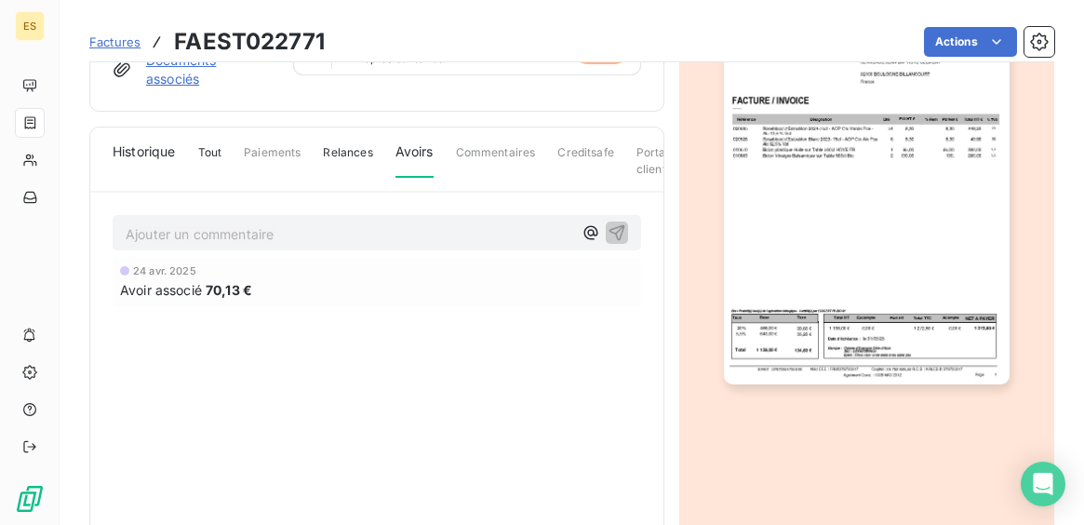
click at [379, 335] on div "[DATE] Avoir associé 70,13 €" at bounding box center [377, 320] width 529 height 124
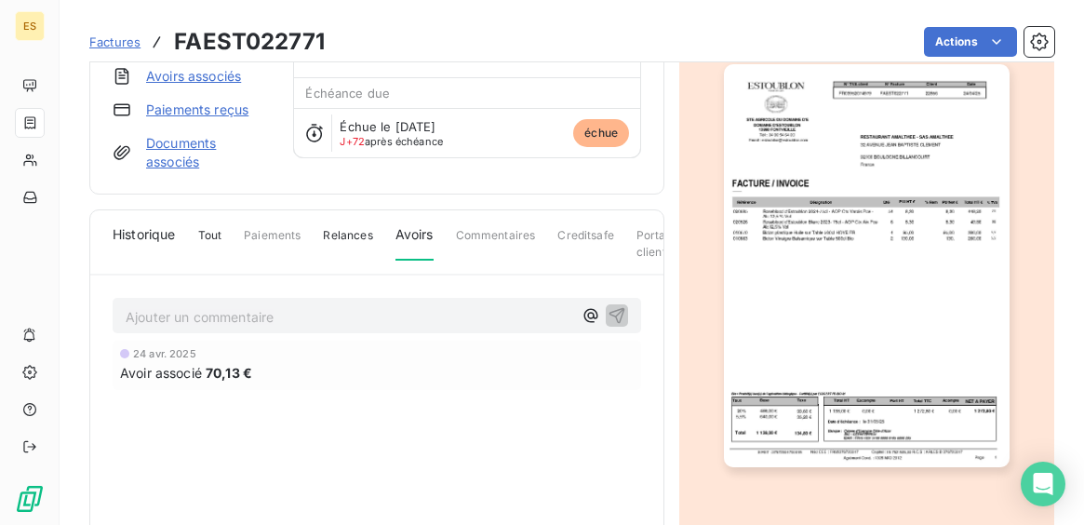
click at [222, 240] on span "Tout" at bounding box center [210, 243] width 24 height 32
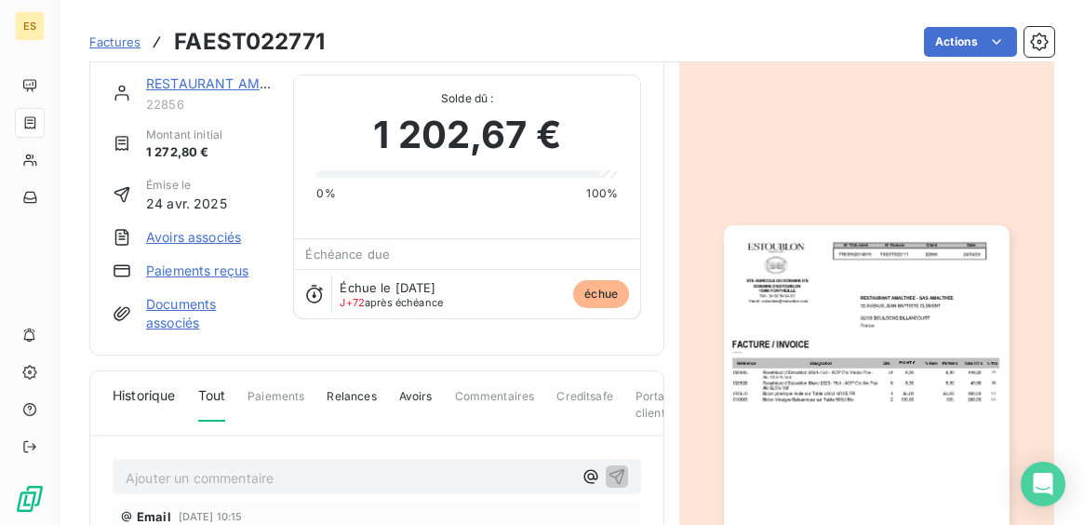
scroll to position [0, 0]
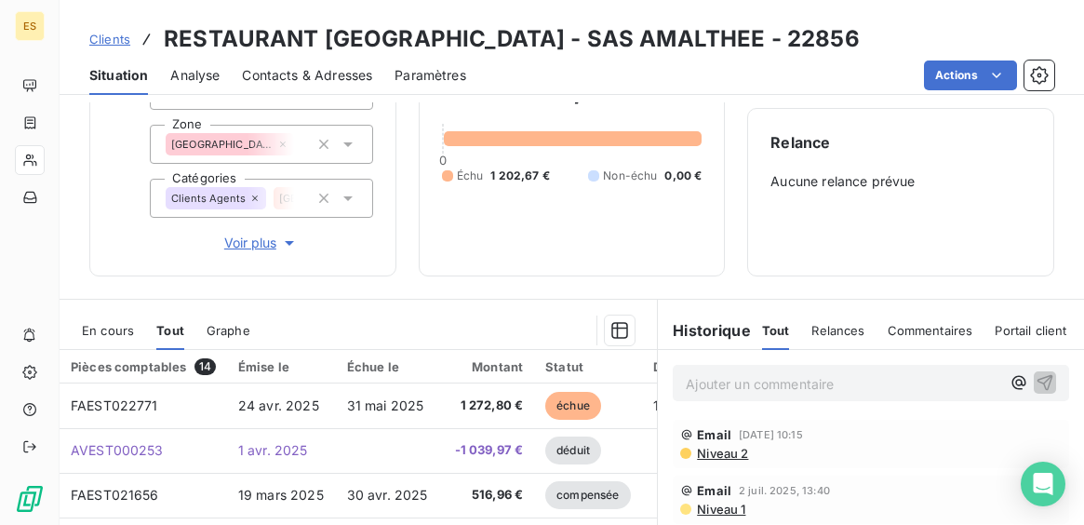
scroll to position [159, 0]
click at [767, 289] on div "Informations client Propriétés Client Plan de relance Clients Agents Zone [GEOG…" at bounding box center [572, 313] width 1025 height 423
click at [510, 287] on div "Informations client Propriétés Client Plan de relance Clients Agents Zone [GEOG…" at bounding box center [572, 313] width 1025 height 423
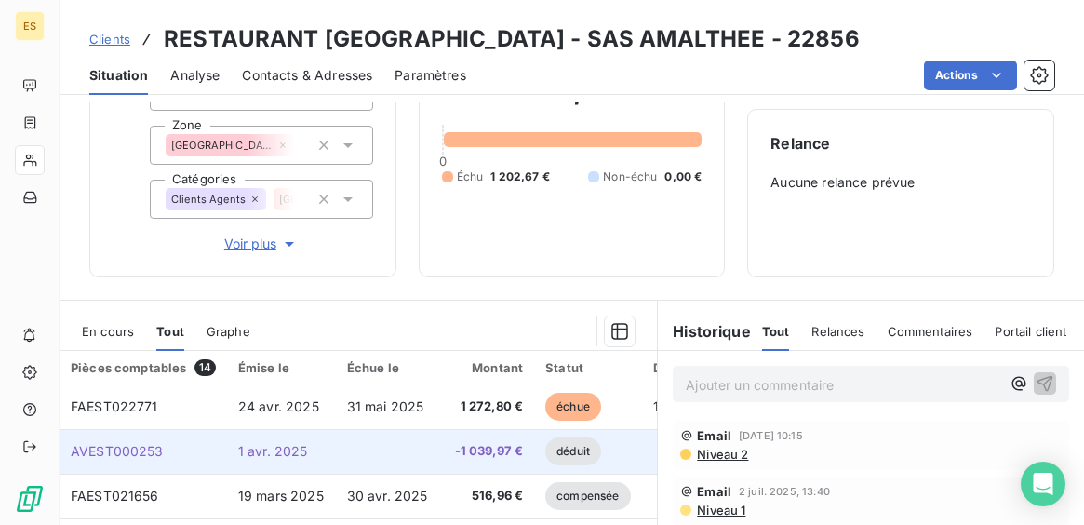
click at [438, 447] on td at bounding box center [390, 451] width 108 height 45
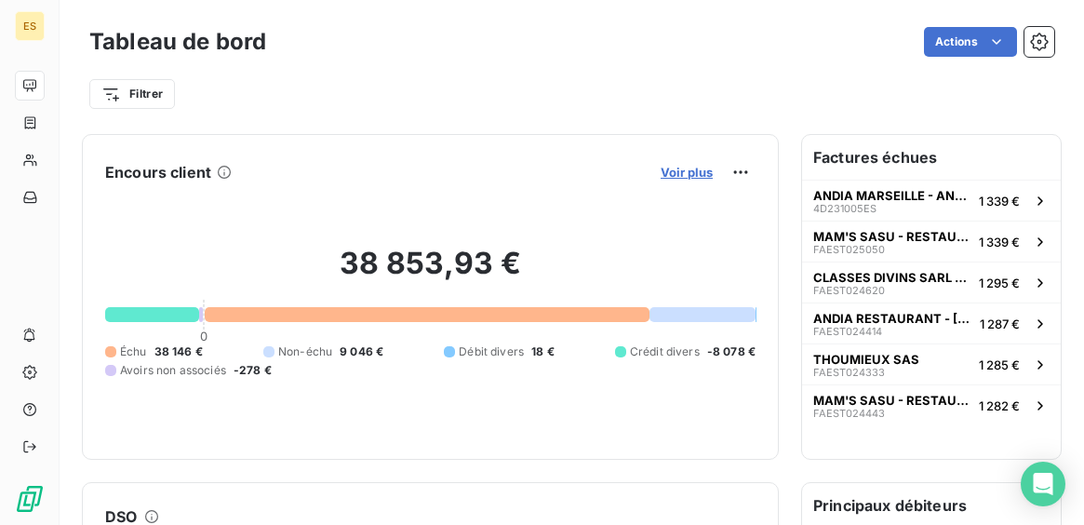
click at [692, 171] on span "Voir plus" at bounding box center [687, 172] width 52 height 15
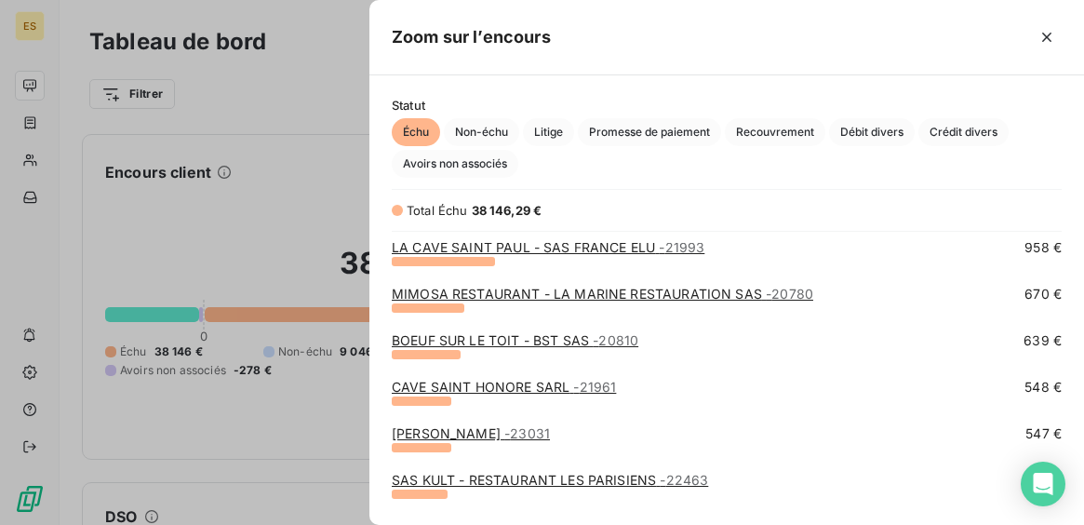
scroll to position [558, 0]
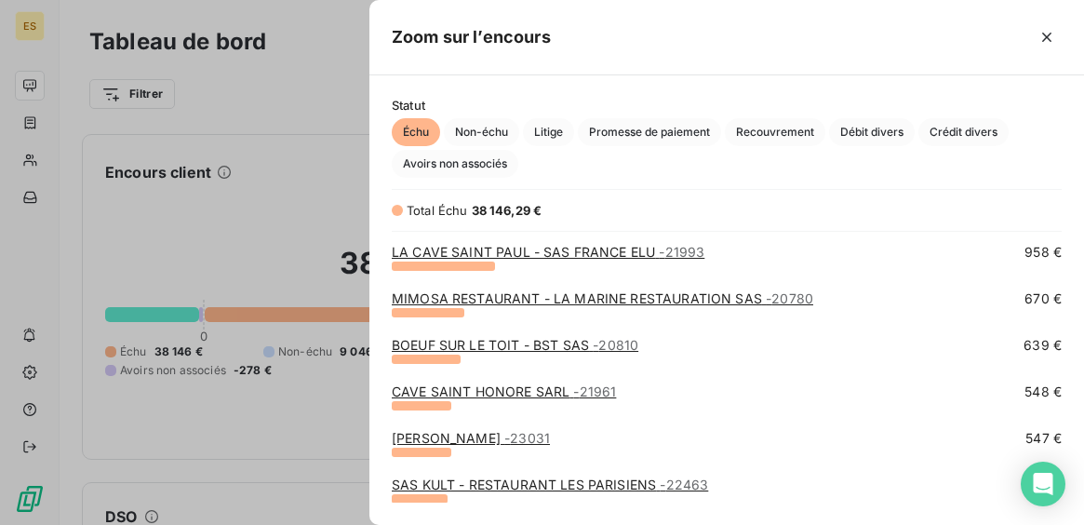
click at [664, 297] on link "MIMOSA RESTAURANT - LA MARINE RESTAURATION SAS - 20780" at bounding box center [603, 298] width 422 height 16
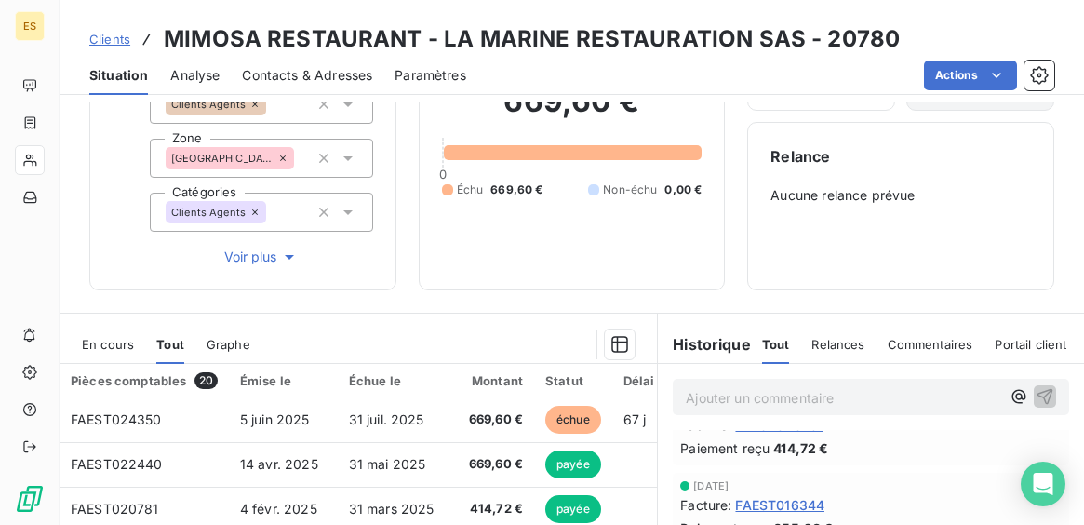
scroll to position [150, 0]
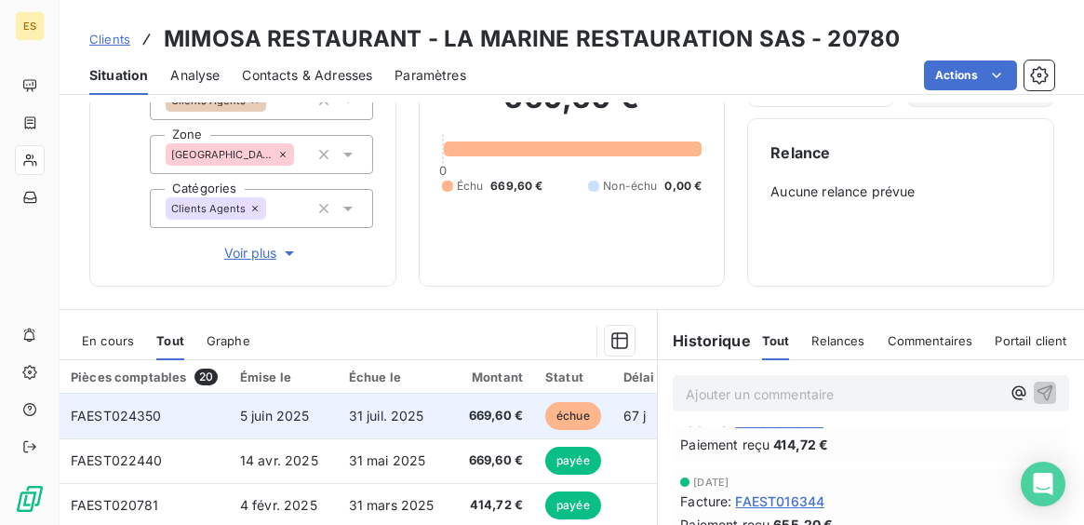
click at [500, 411] on span "669,60 €" at bounding box center [491, 416] width 66 height 19
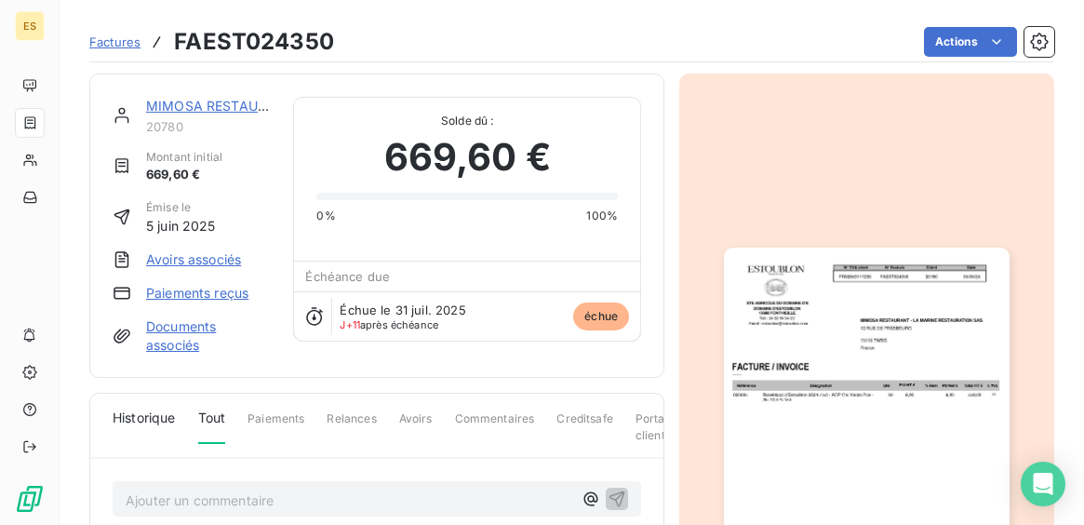
scroll to position [284, 0]
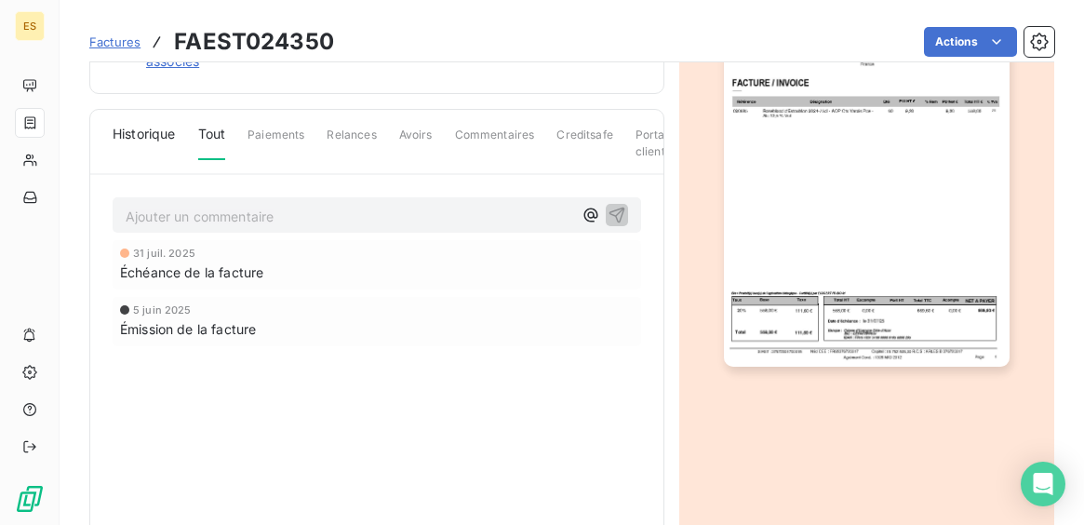
click at [836, 272] on img "button" at bounding box center [866, 165] width 285 height 403
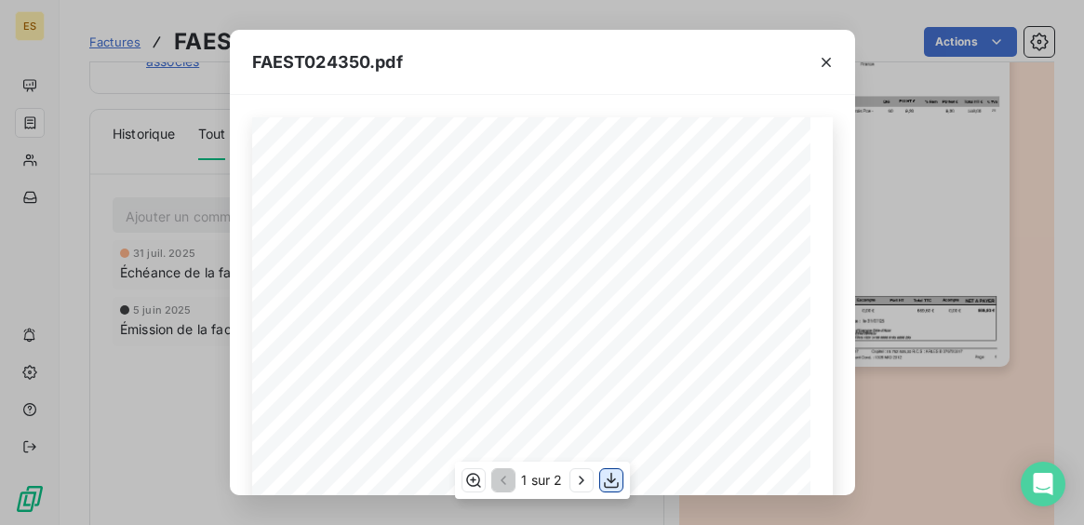
click at [611, 480] on icon "button" at bounding box center [611, 480] width 19 height 19
click at [826, 61] on icon "button" at bounding box center [826, 62] width 9 height 9
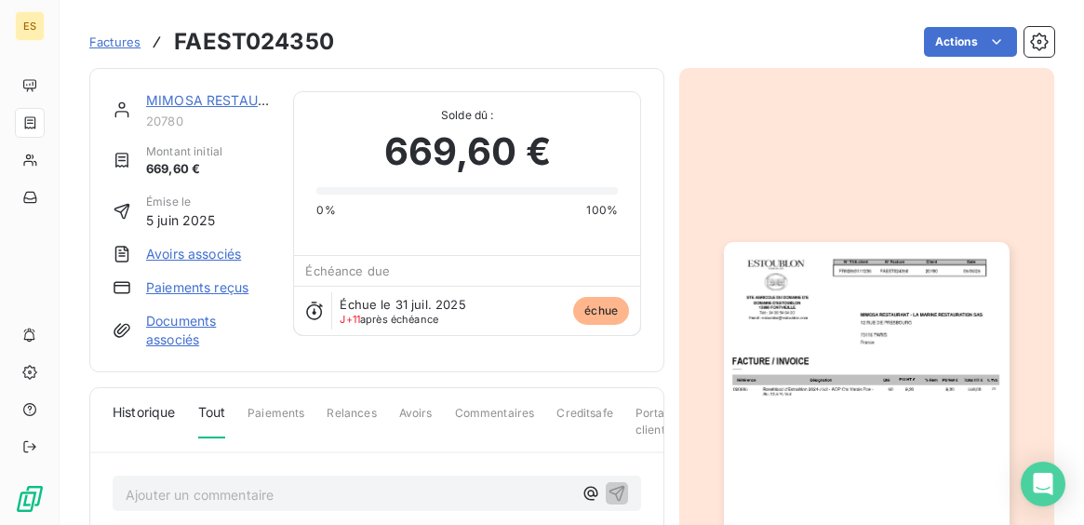
scroll to position [0, 0]
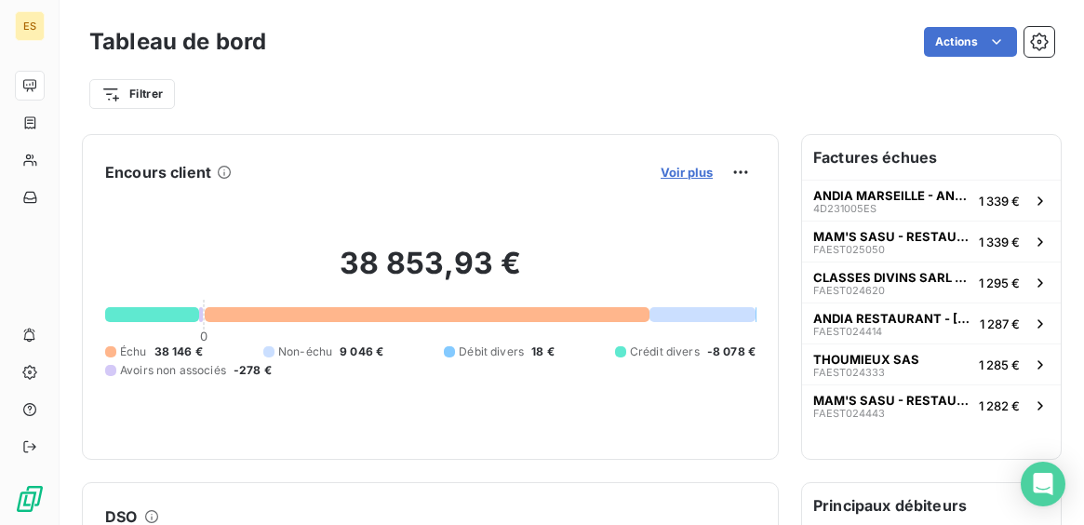
click at [703, 170] on span "Voir plus" at bounding box center [687, 172] width 52 height 15
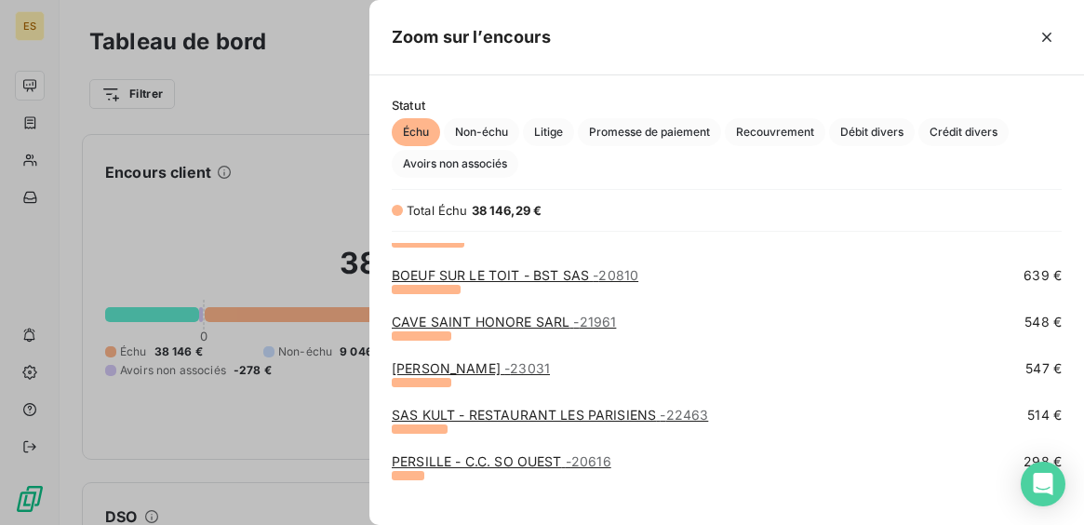
scroll to position [614, 0]
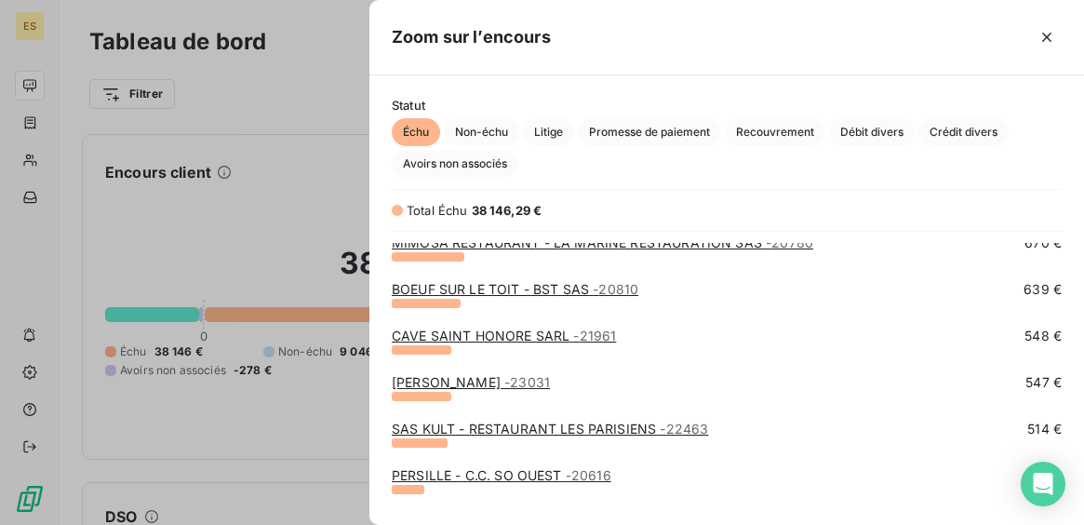
click at [554, 286] on link "BOEUF SUR LE TOIT - BST SAS - 20810" at bounding box center [515, 289] width 247 height 16
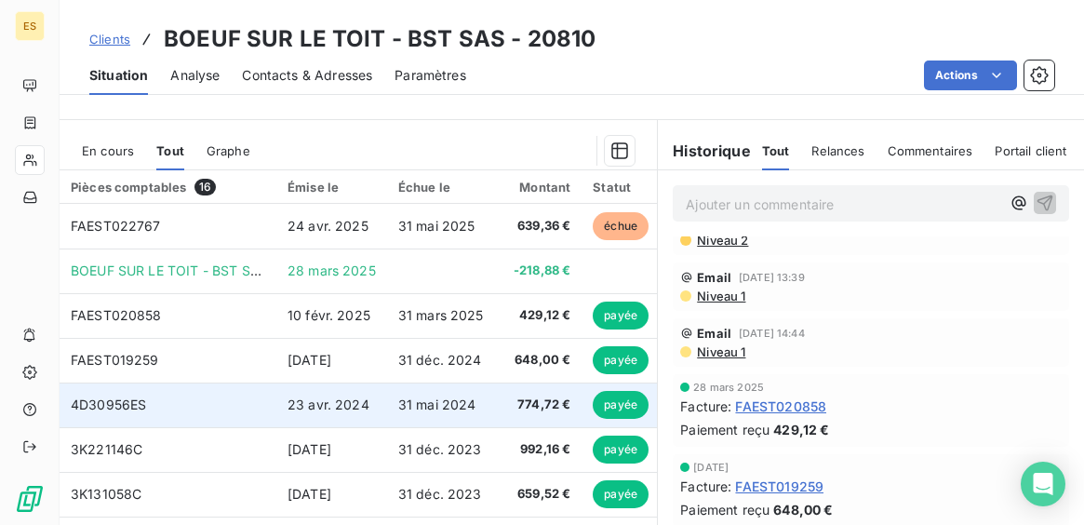
click at [553, 351] on span "648,00 €" at bounding box center [539, 360] width 64 height 19
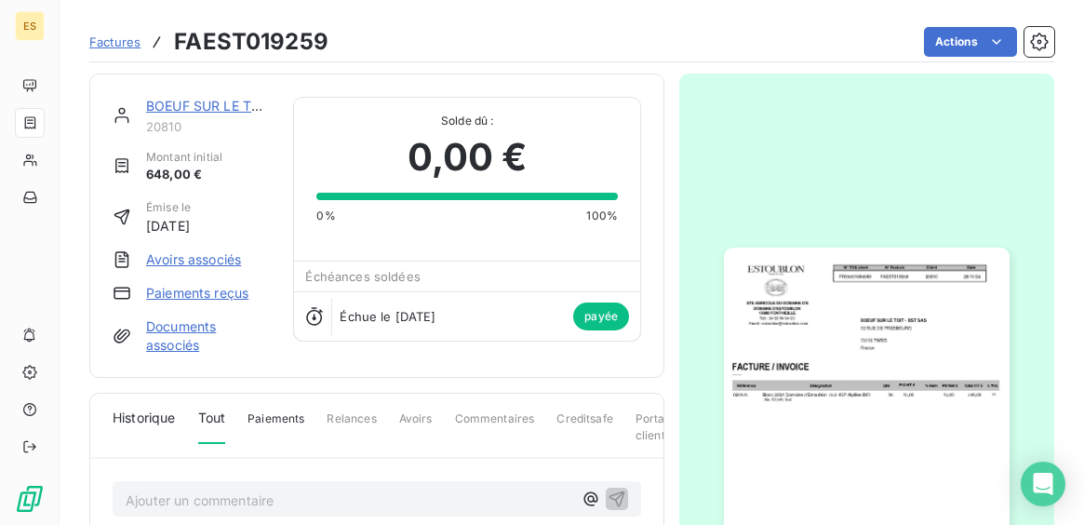
scroll to position [94, 0]
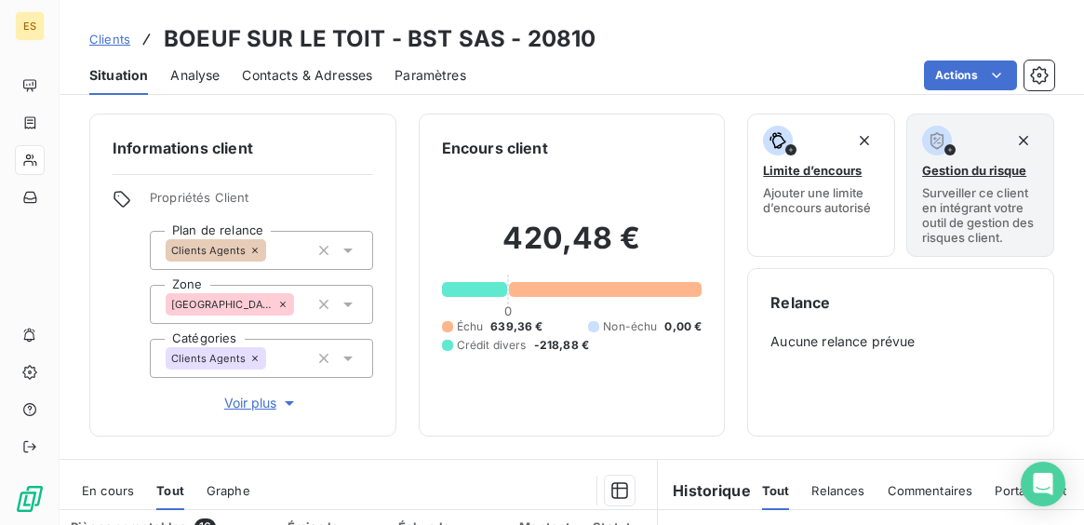
scroll to position [159, 0]
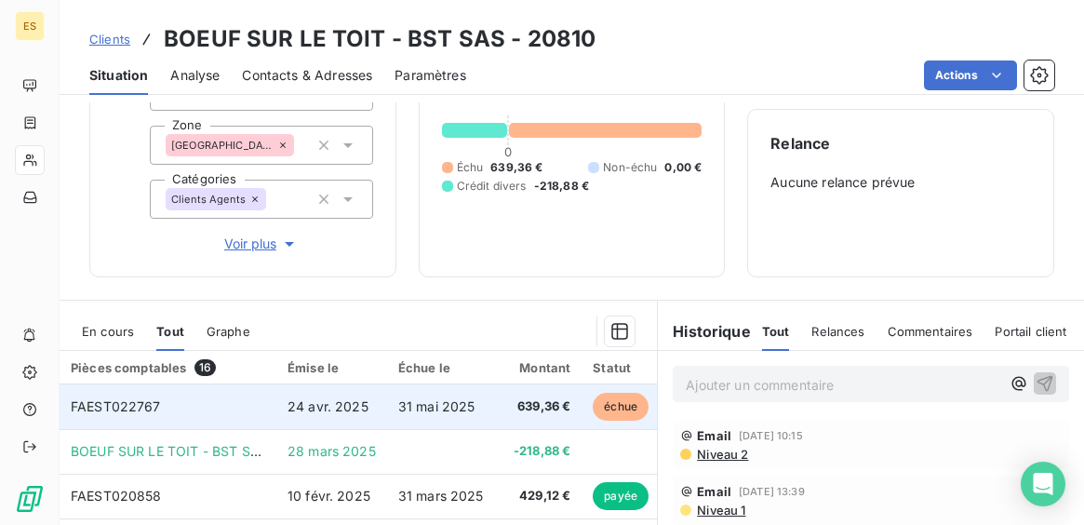
click at [355, 404] on span "24 avr. 2025" at bounding box center [328, 406] width 81 height 16
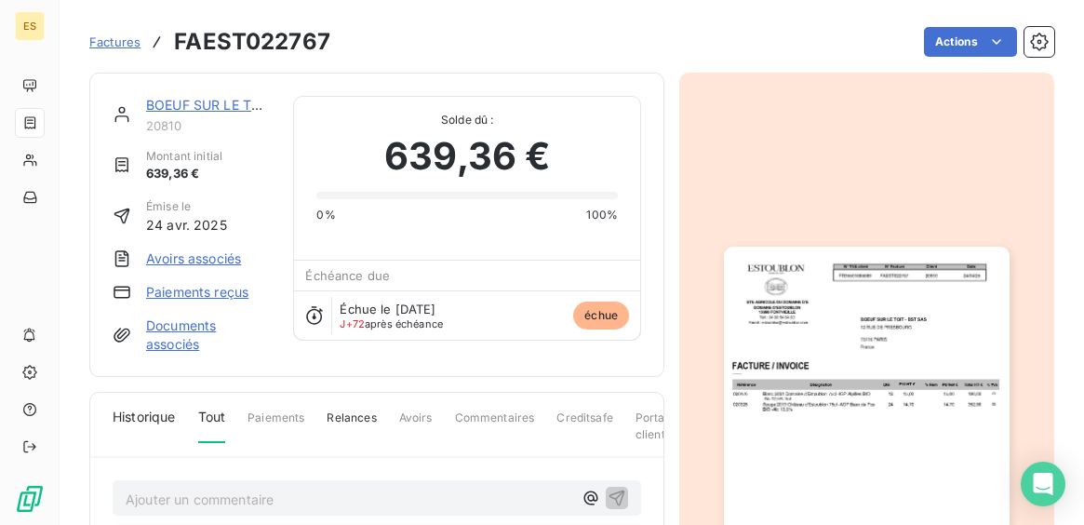
click at [819, 376] on img "button" at bounding box center [866, 448] width 285 height 403
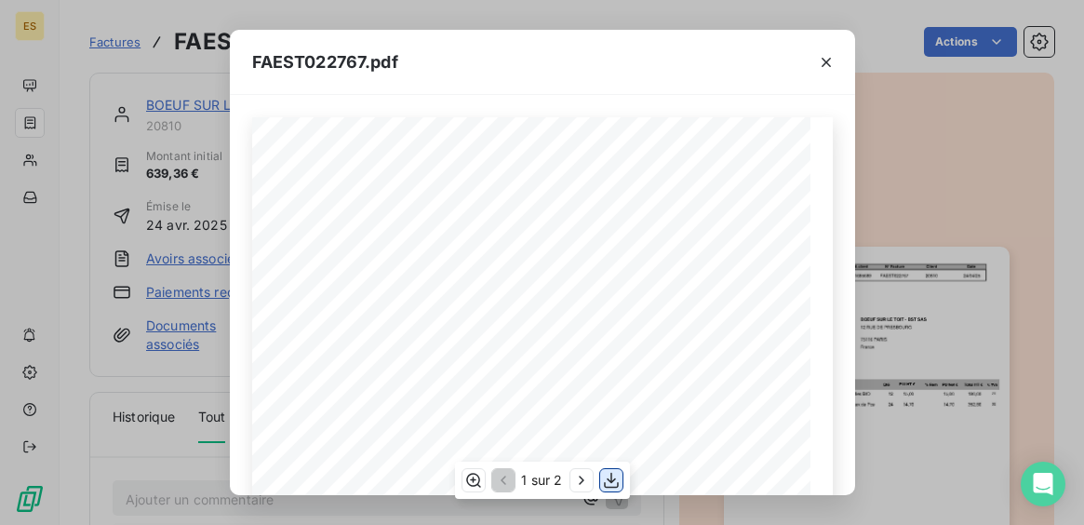
click at [606, 474] on icon "button" at bounding box center [611, 480] width 19 height 19
click at [835, 58] on icon "button" at bounding box center [826, 62] width 19 height 19
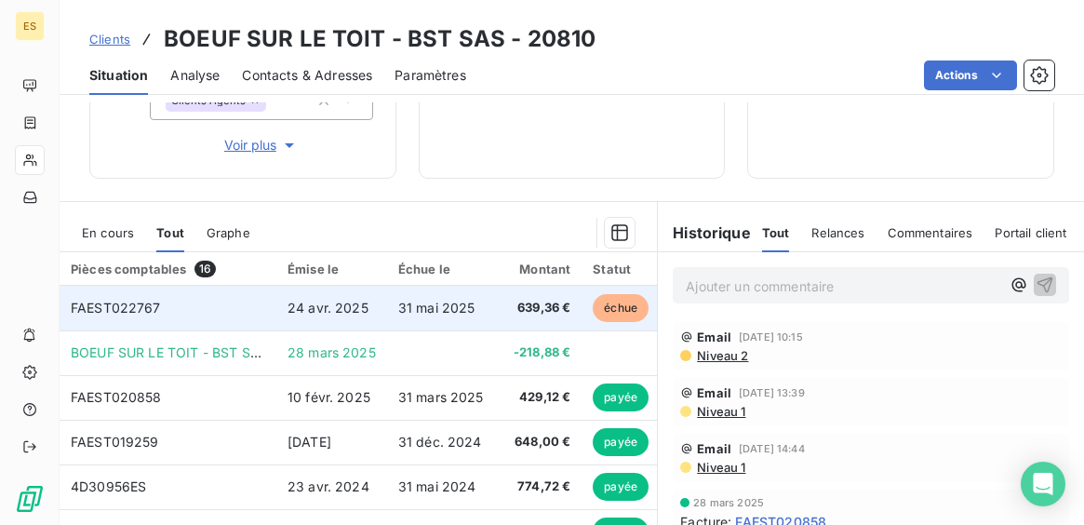
scroll to position [257, 0]
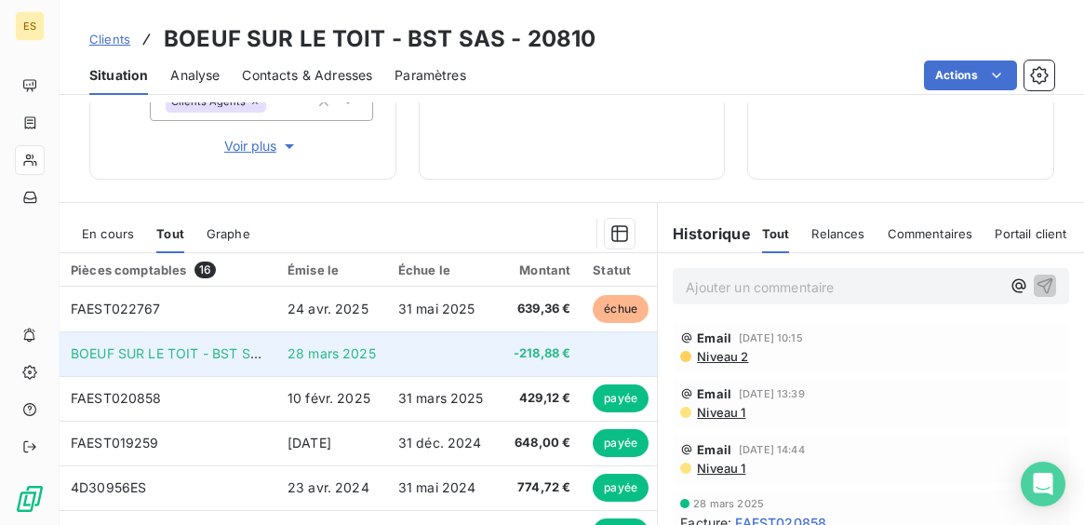
click at [376, 346] on td "28 mars 2025" at bounding box center [331, 353] width 111 height 45
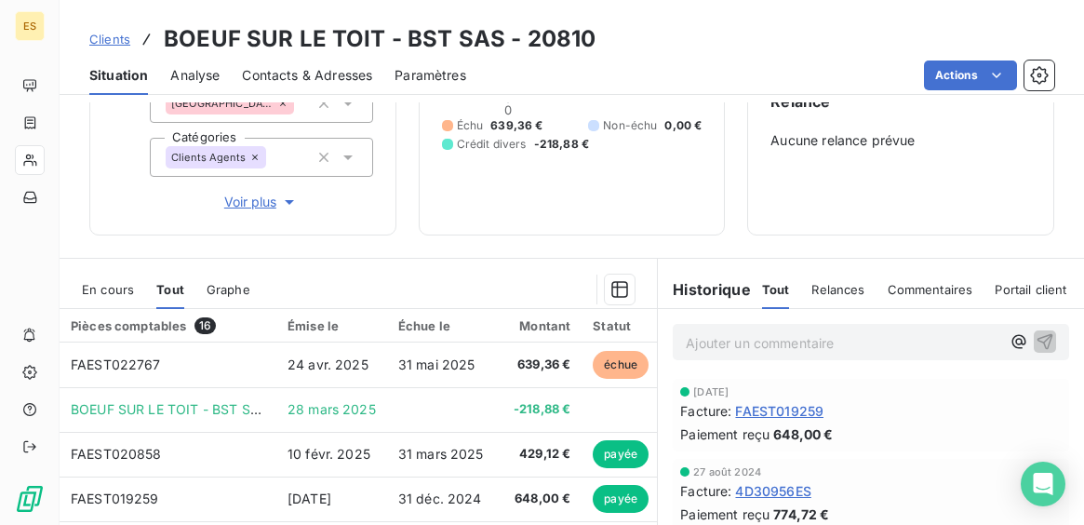
scroll to position [0, 0]
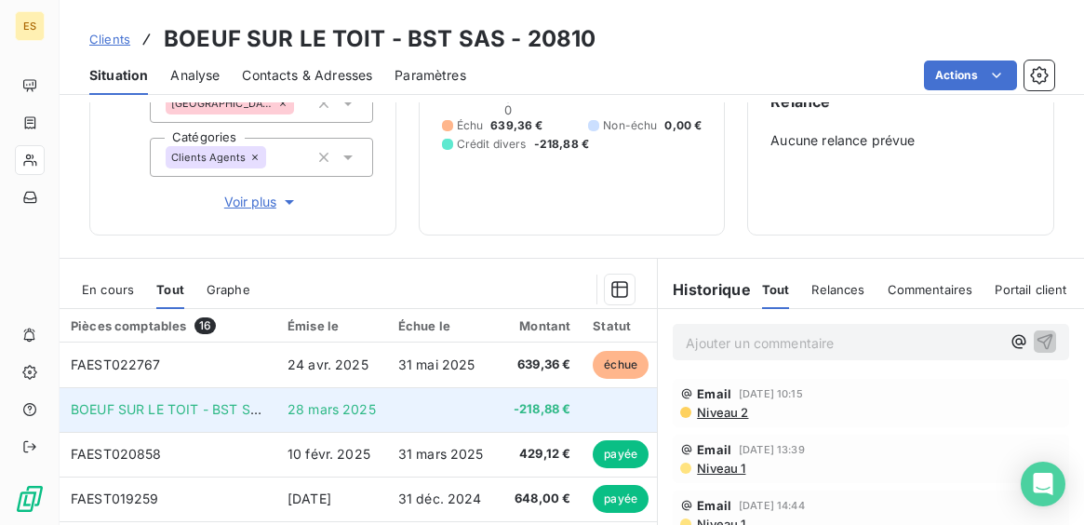
click at [563, 412] on span "-218,88 €" at bounding box center [539, 409] width 64 height 19
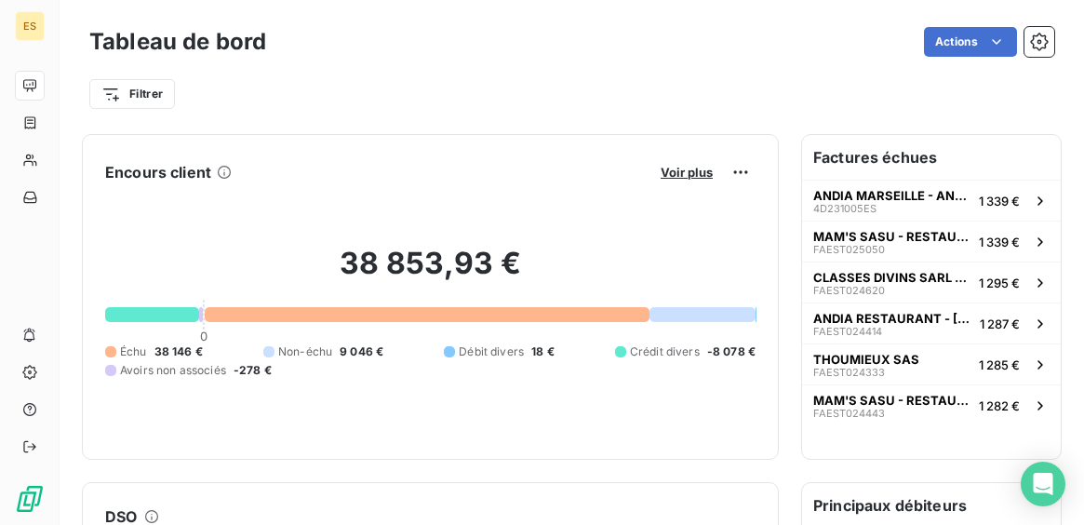
click at [679, 164] on button "Voir plus" at bounding box center [686, 172] width 63 height 17
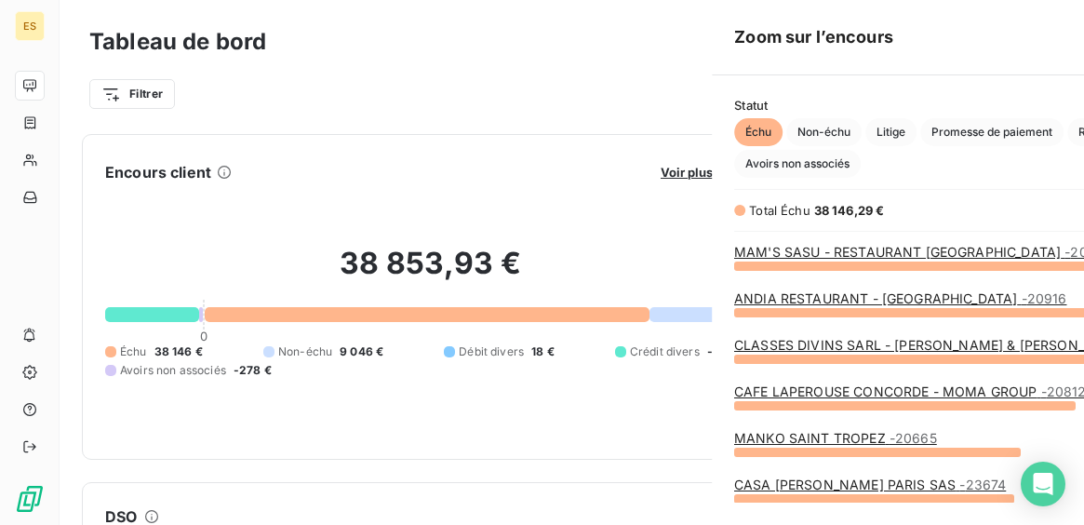
scroll to position [525, 715]
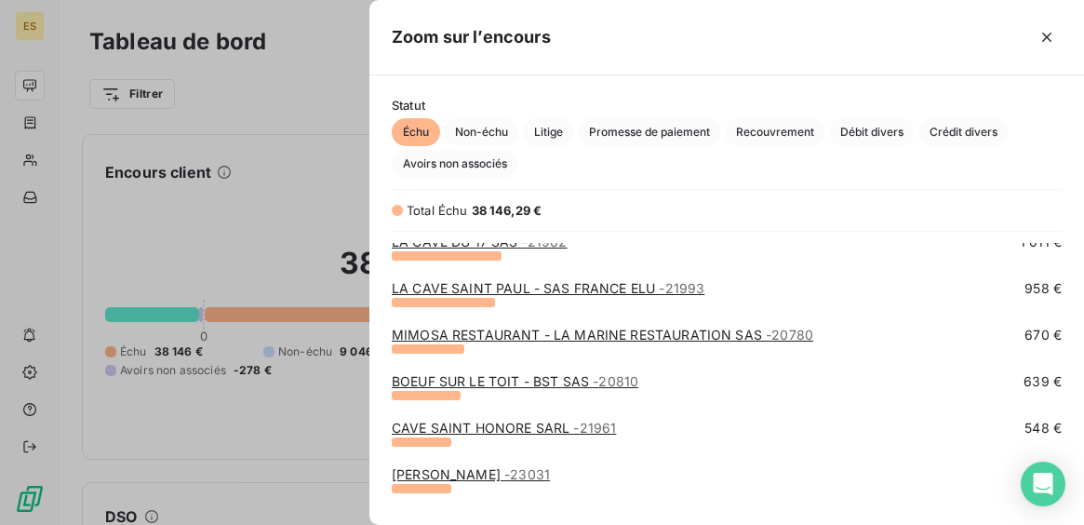
click at [723, 418] on div "BOEUF SUR LE TOIT - BST SAS - 20810 639 €" at bounding box center [727, 395] width 670 height 47
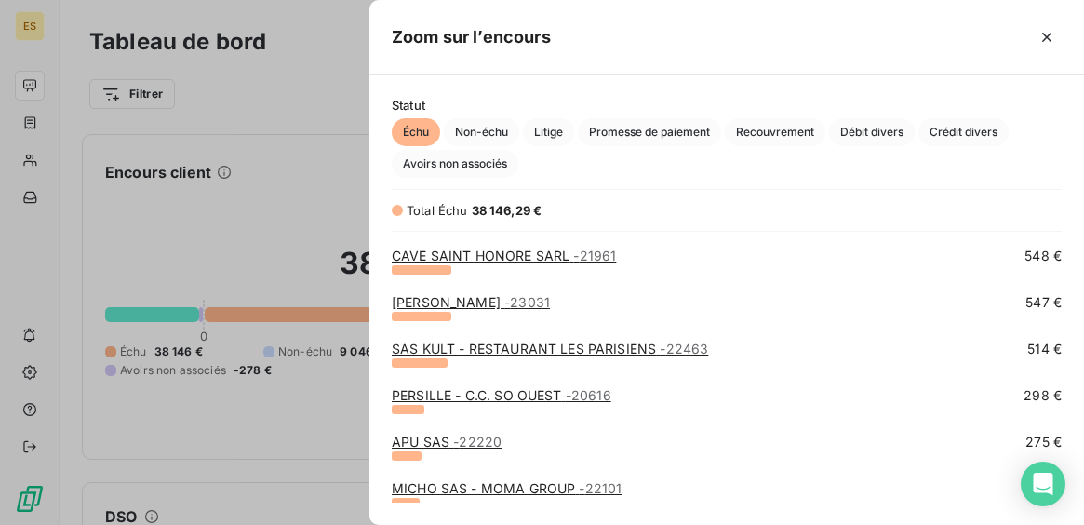
scroll to position [682, 0]
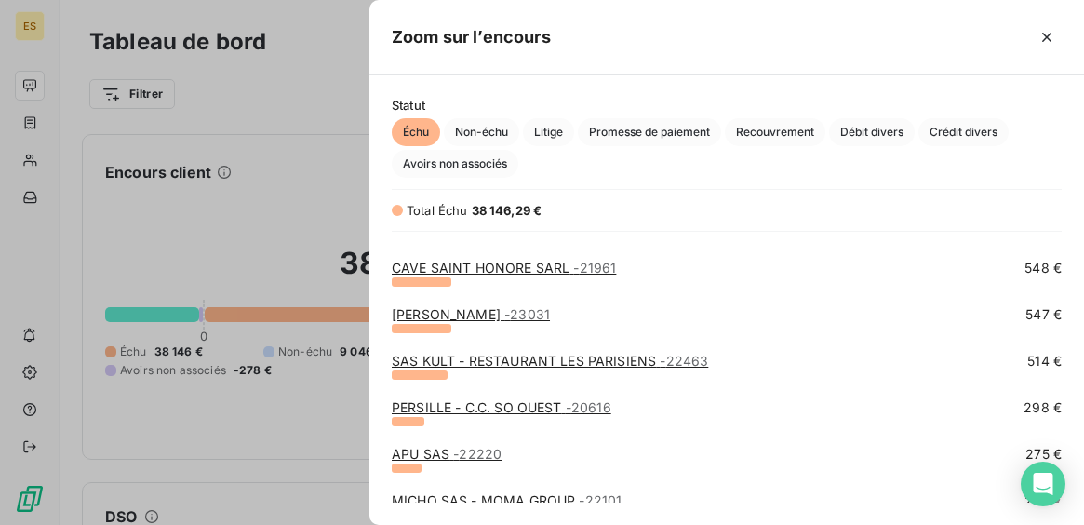
click at [550, 311] on link "[PERSON_NAME] - 23031" at bounding box center [471, 314] width 158 height 16
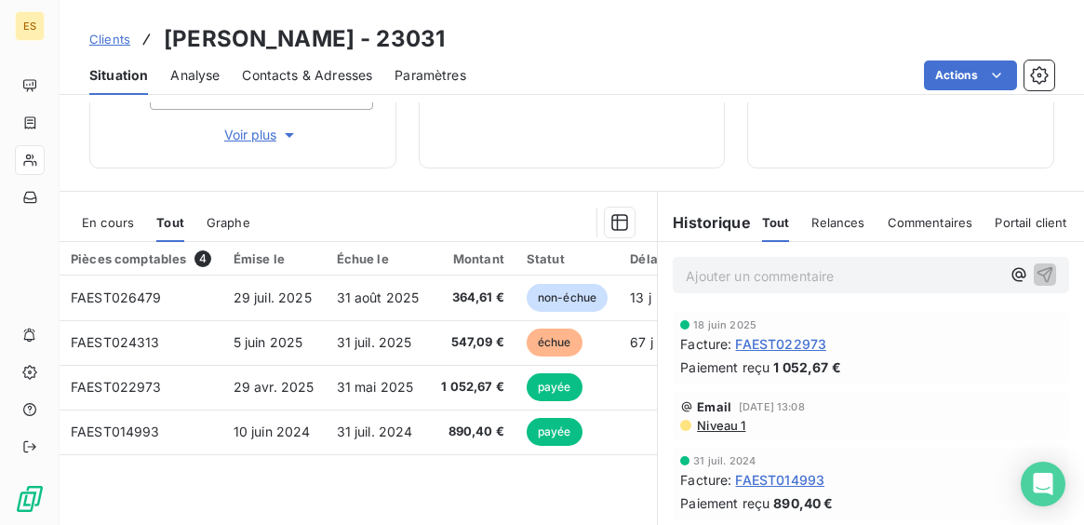
scroll to position [263, 0]
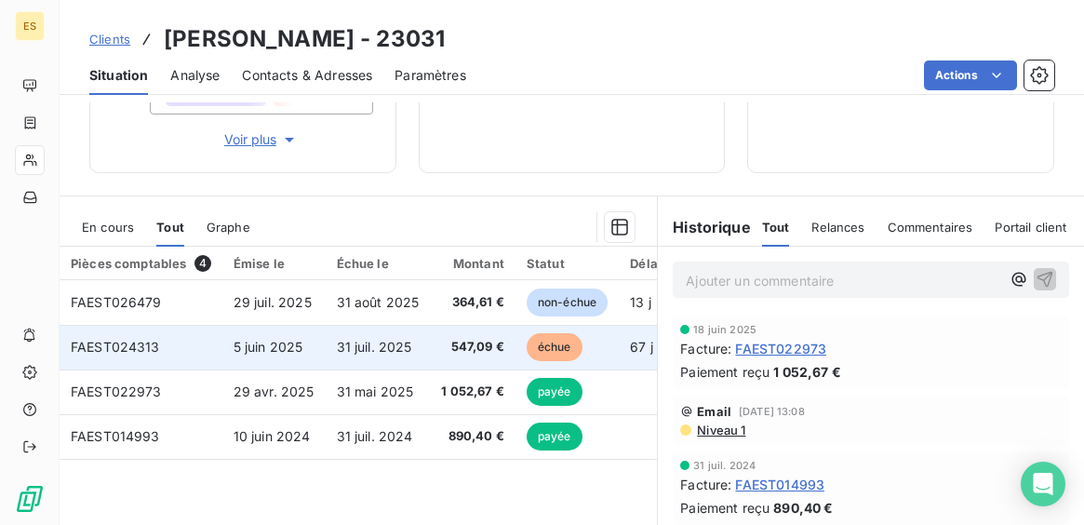
click at [405, 352] on span "31 juil. 2025" at bounding box center [374, 347] width 75 height 16
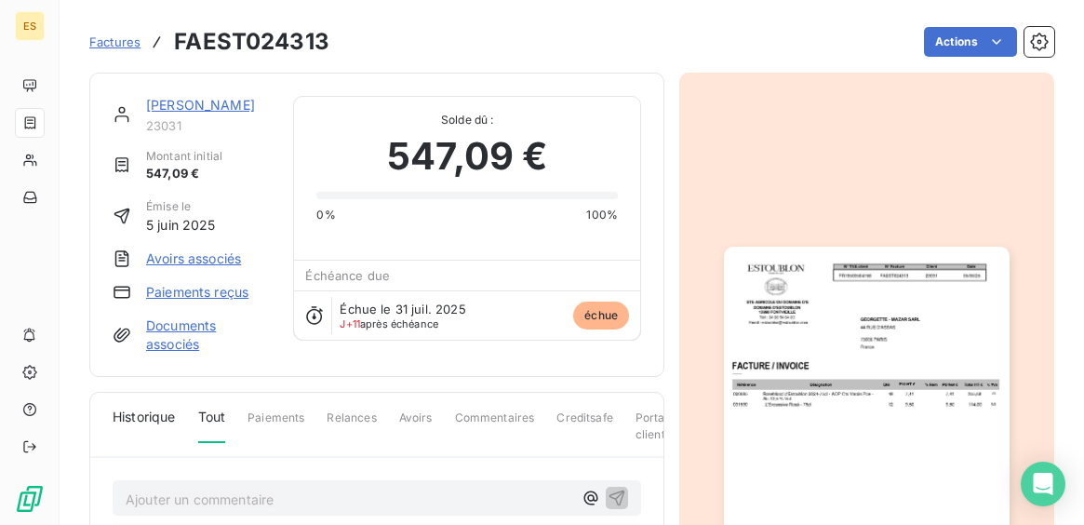
click at [942, 404] on img "button" at bounding box center [866, 448] width 285 height 403
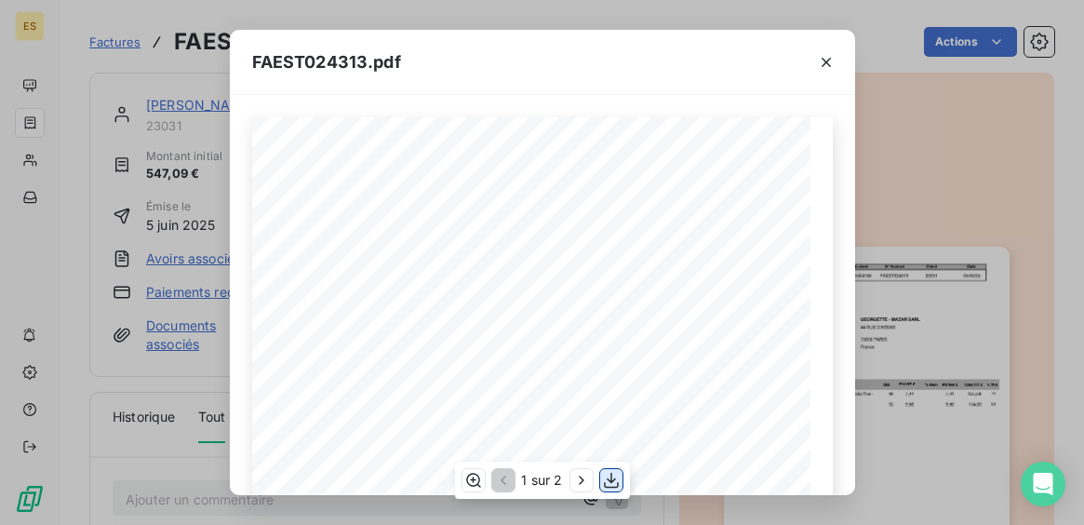
click at [609, 479] on icon "button" at bounding box center [611, 481] width 15 height 16
click at [835, 52] on button "button" at bounding box center [827, 62] width 30 height 30
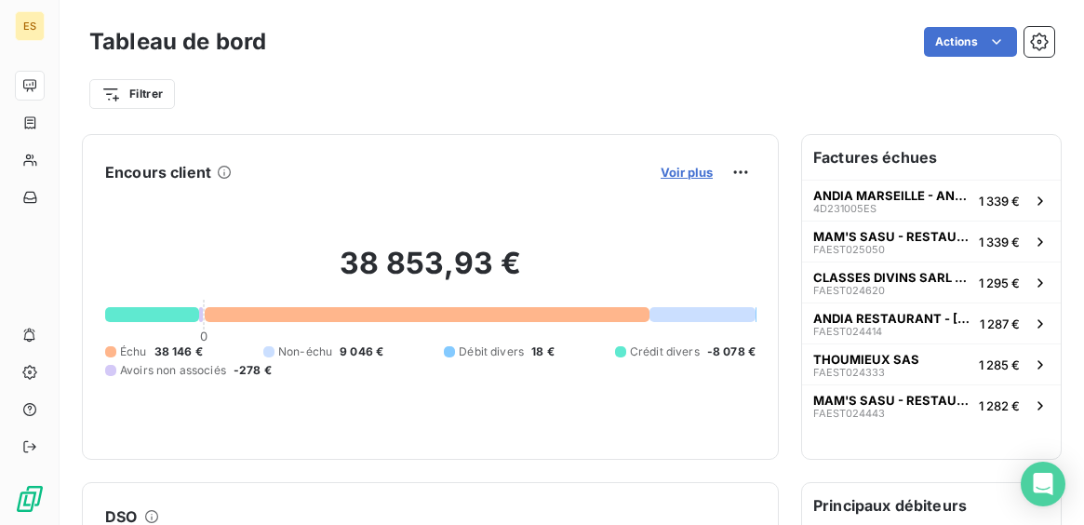
click at [698, 173] on span "Voir plus" at bounding box center [687, 172] width 52 height 15
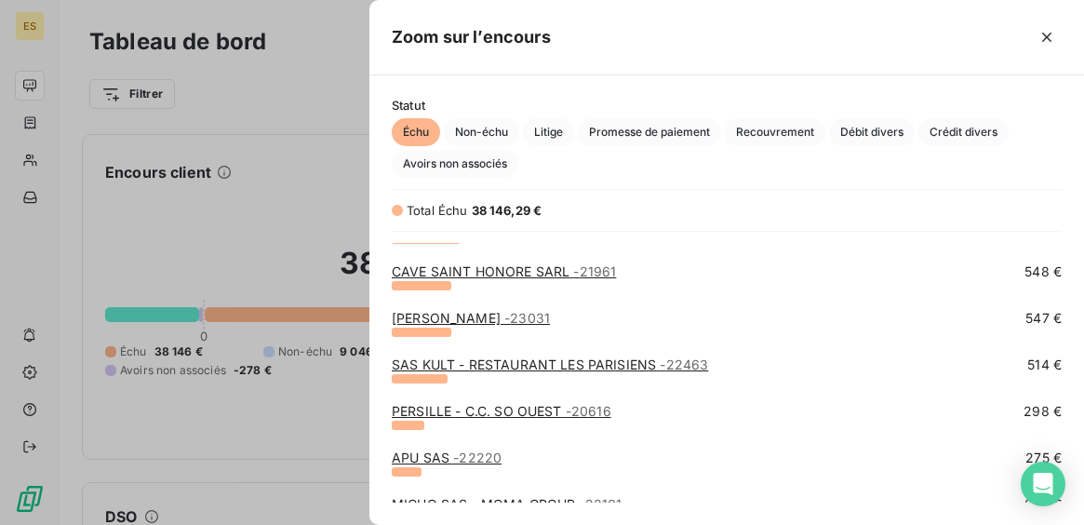
scroll to position [674, 0]
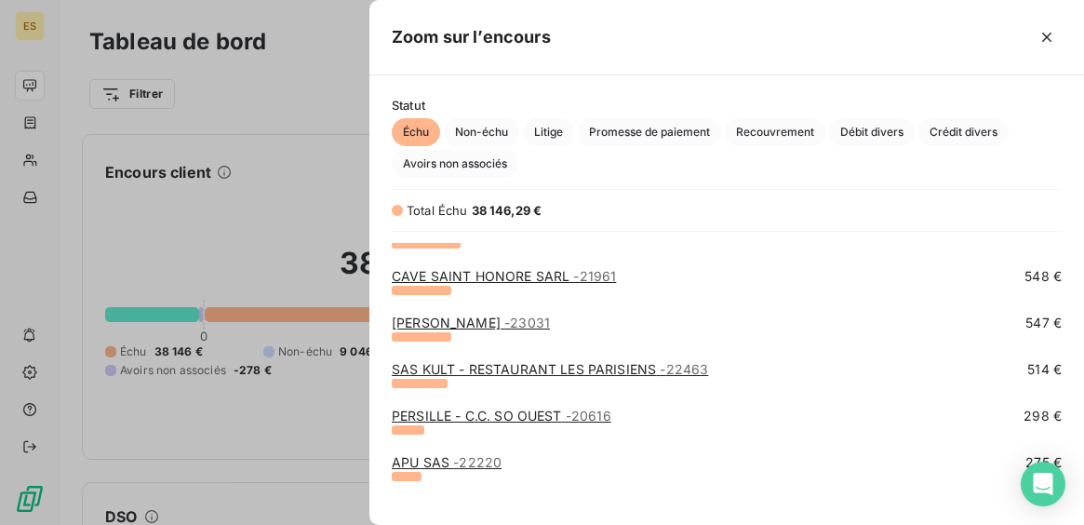
click at [636, 375] on link "SAS KULT - RESTAURANT [GEOGRAPHIC_DATA] - 22463" at bounding box center [550, 369] width 316 height 16
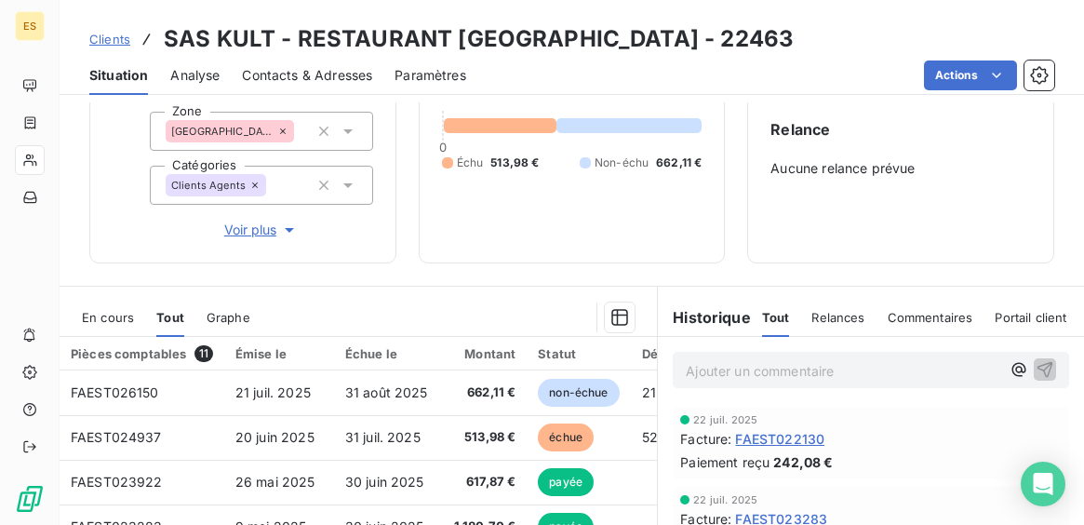
scroll to position [169, 0]
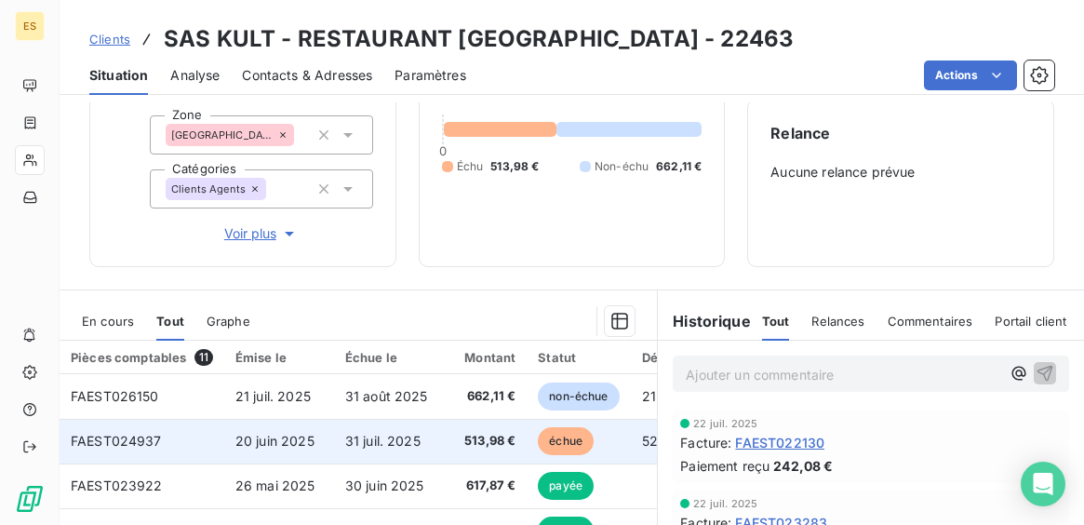
click at [486, 439] on span "513,98 €" at bounding box center [485, 441] width 62 height 19
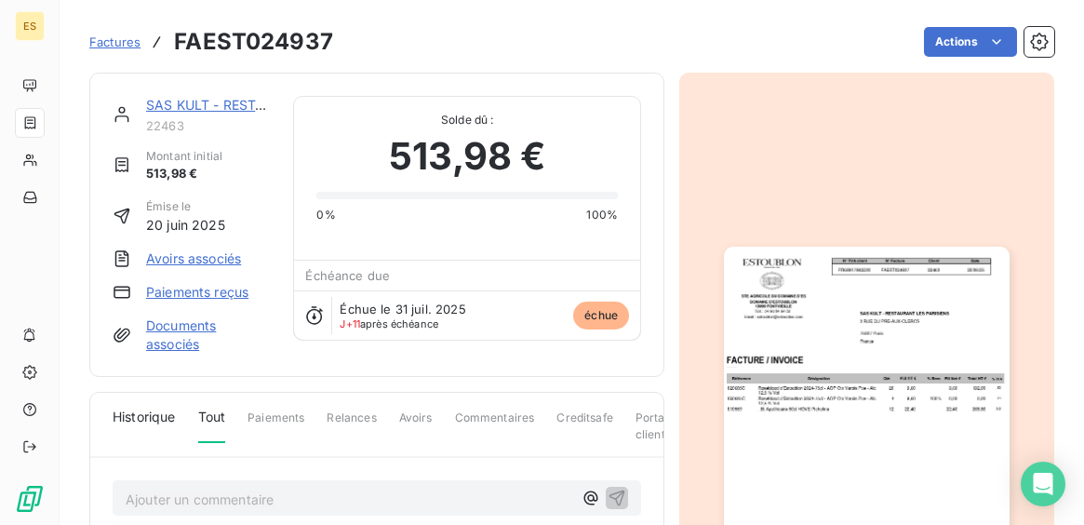
click at [771, 378] on img "button" at bounding box center [866, 448] width 285 height 403
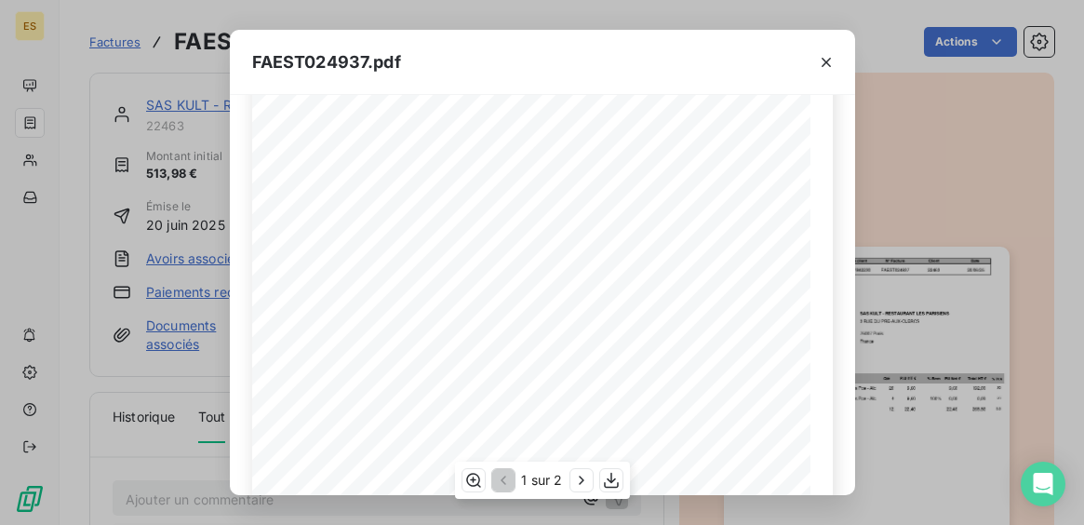
scroll to position [114, 0]
click at [613, 480] on icon "button" at bounding box center [611, 481] width 15 height 16
click at [613, 470] on button "button" at bounding box center [611, 480] width 22 height 22
click at [831, 63] on icon "button" at bounding box center [826, 62] width 19 height 19
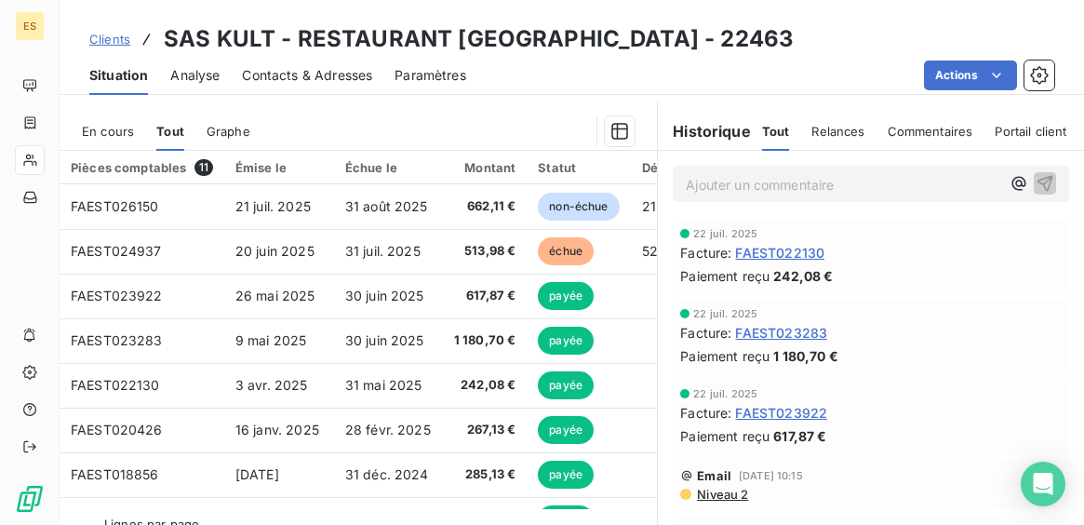
scroll to position [0, 2]
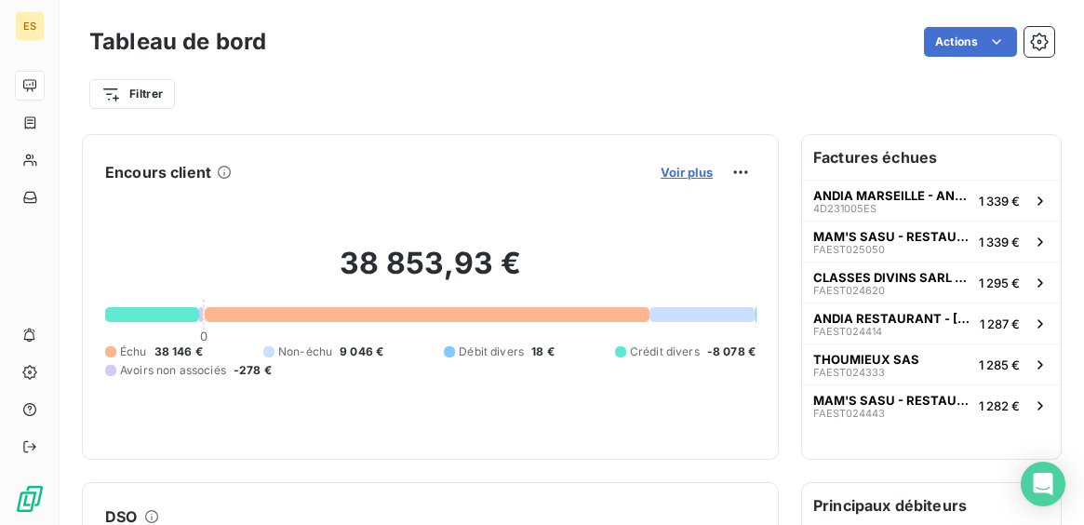
click at [698, 172] on span "Voir plus" at bounding box center [687, 172] width 52 height 15
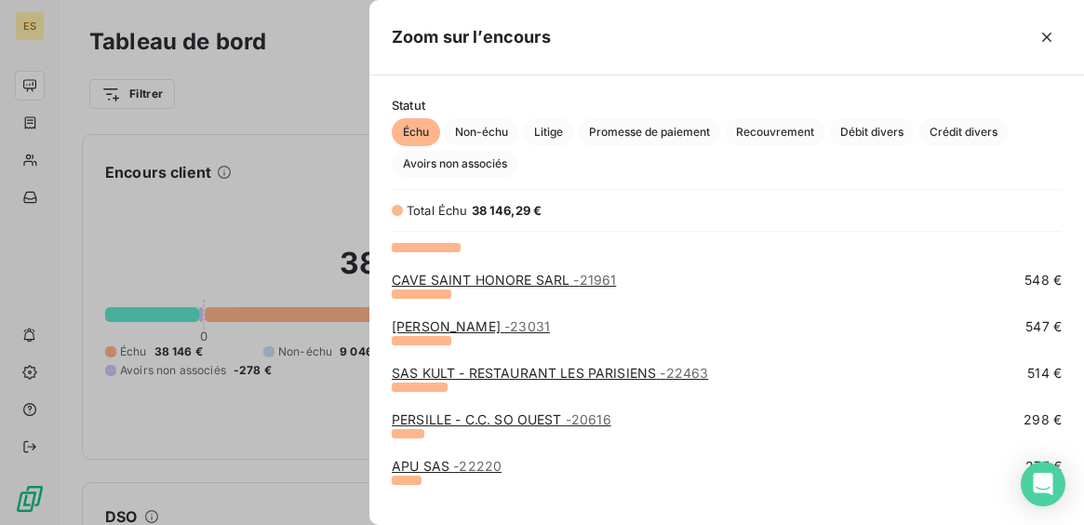
scroll to position [786, 0]
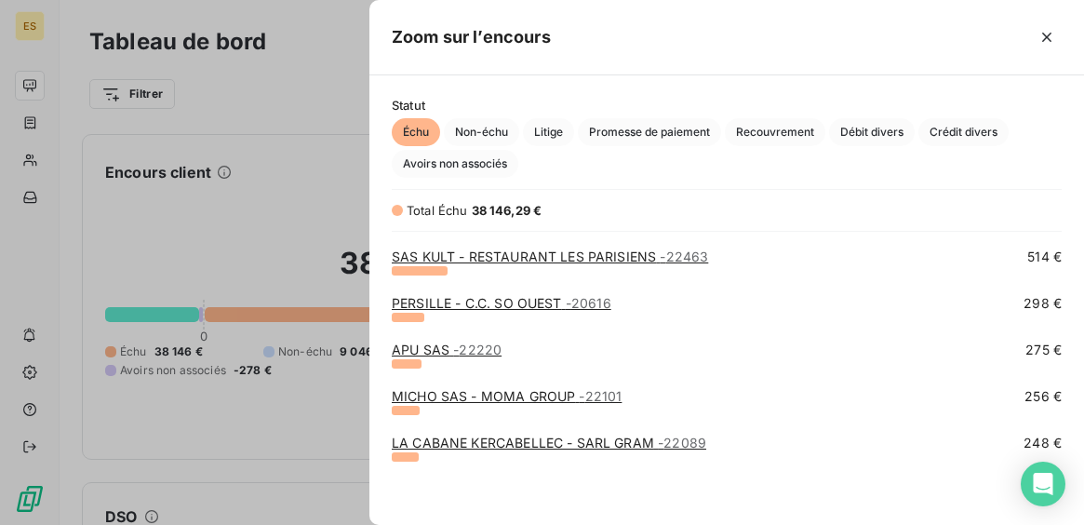
click at [562, 442] on link "LA CABANE KERCABELLEC - SARL GRAM - 22089" at bounding box center [549, 443] width 315 height 16
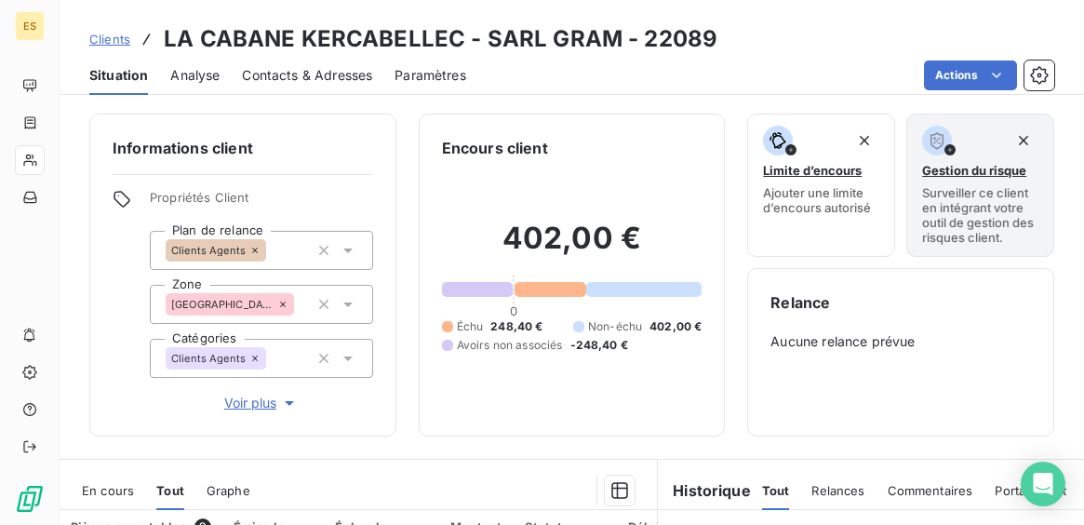
scroll to position [347, 0]
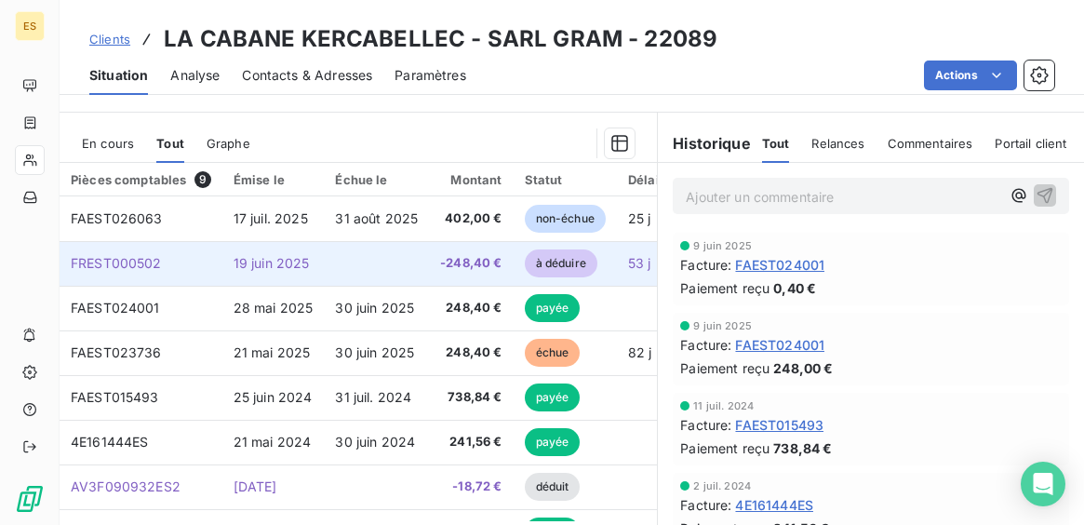
click at [418, 261] on td at bounding box center [376, 263] width 105 height 45
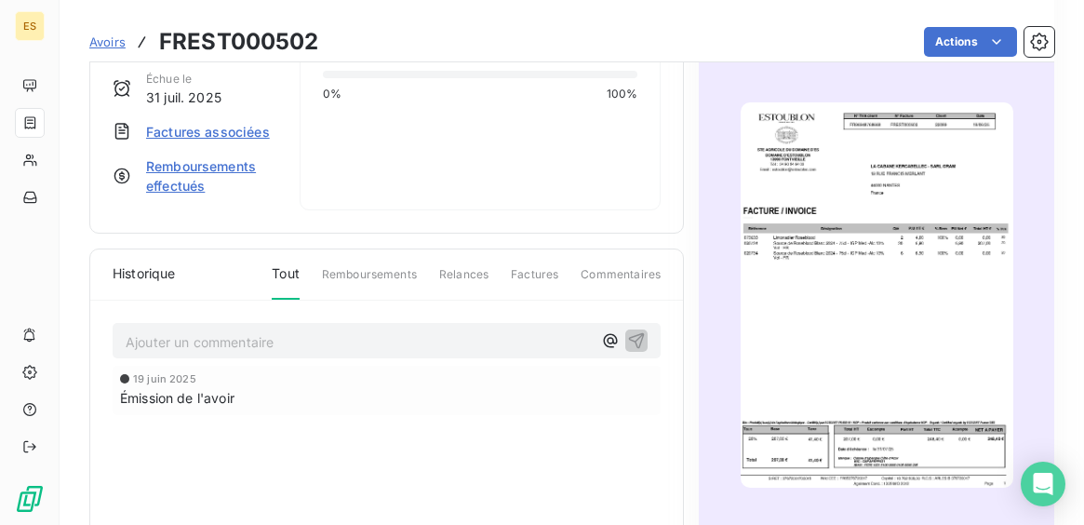
scroll to position [170, 0]
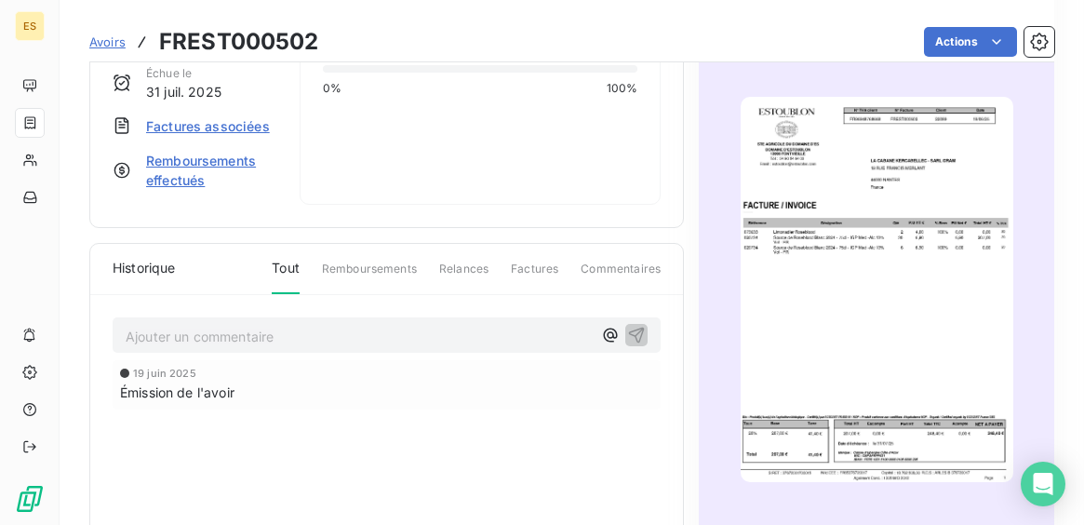
click at [891, 406] on img "button" at bounding box center [877, 289] width 273 height 385
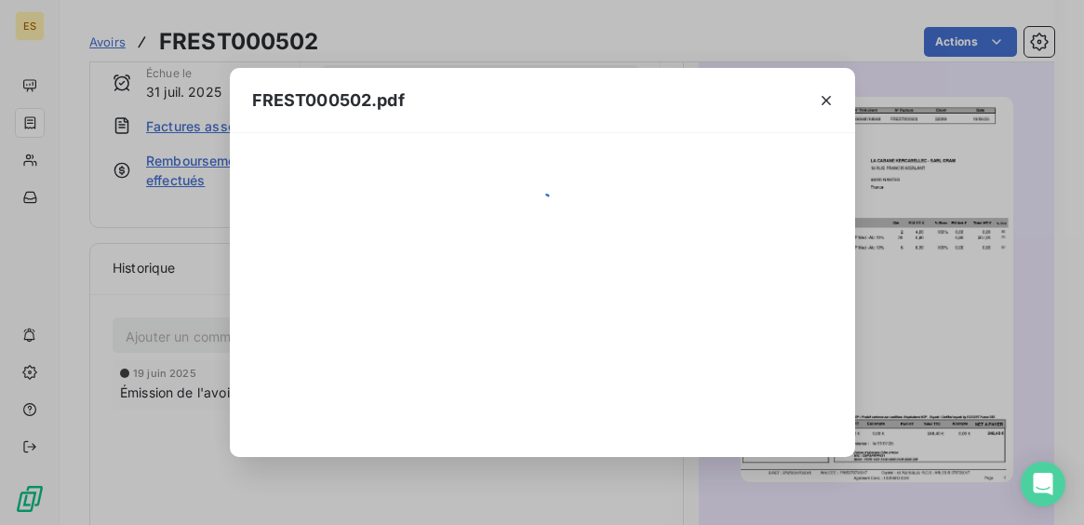
click at [891, 406] on div "FREST000502.pdf" at bounding box center [542, 262] width 1084 height 525
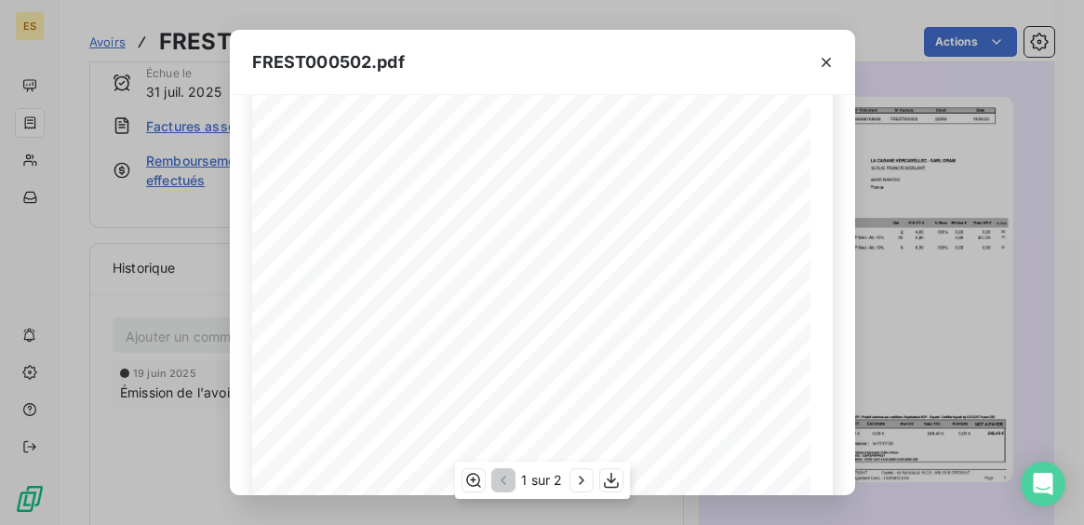
scroll to position [124, 0]
click at [828, 60] on icon "button" at bounding box center [826, 62] width 9 height 9
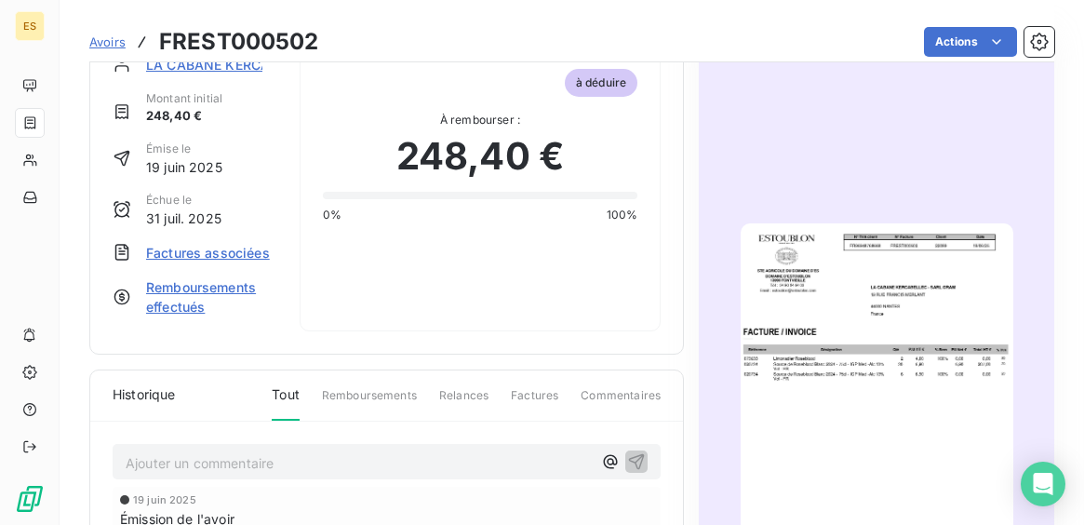
scroll to position [0, 0]
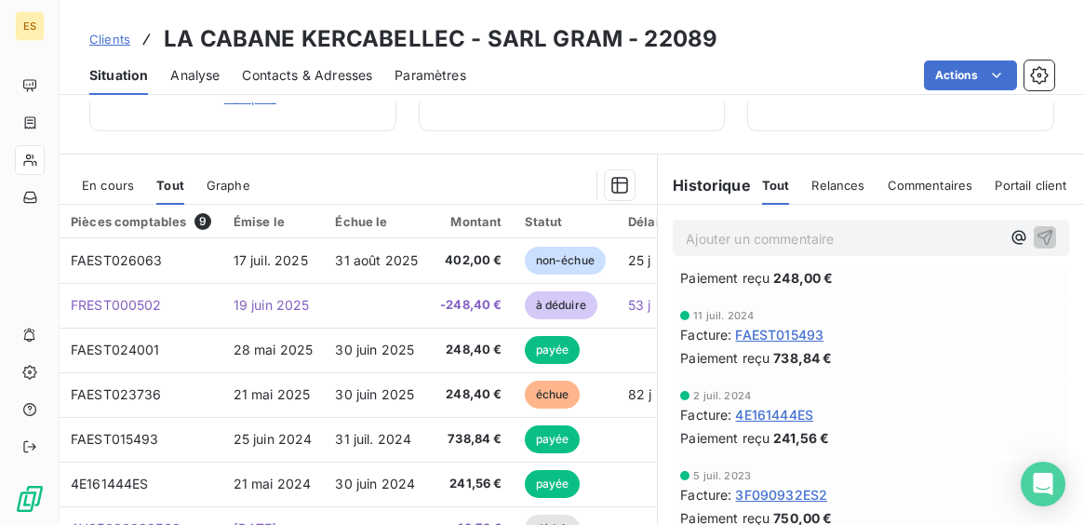
scroll to position [310, 0]
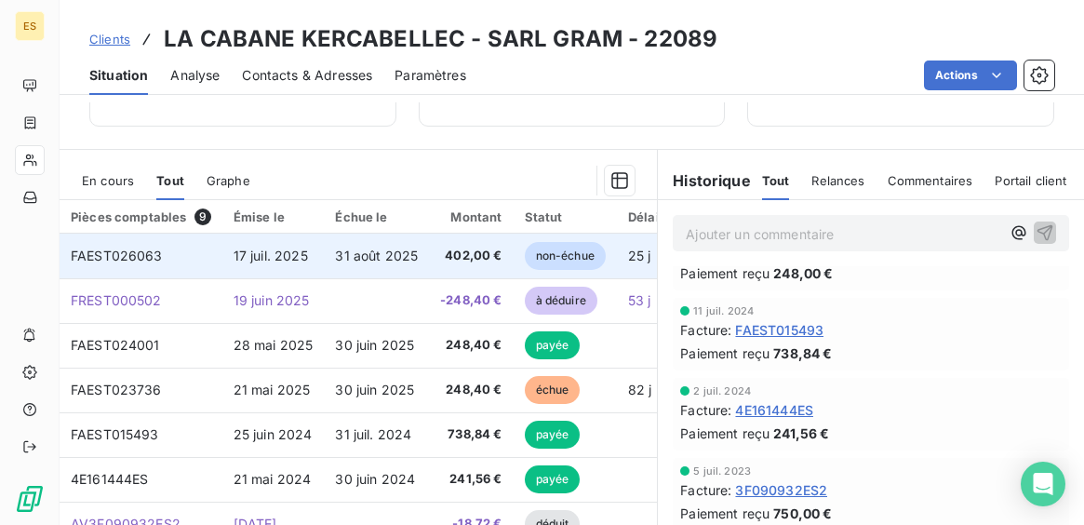
click at [396, 258] on span "31 août 2025" at bounding box center [376, 256] width 83 height 16
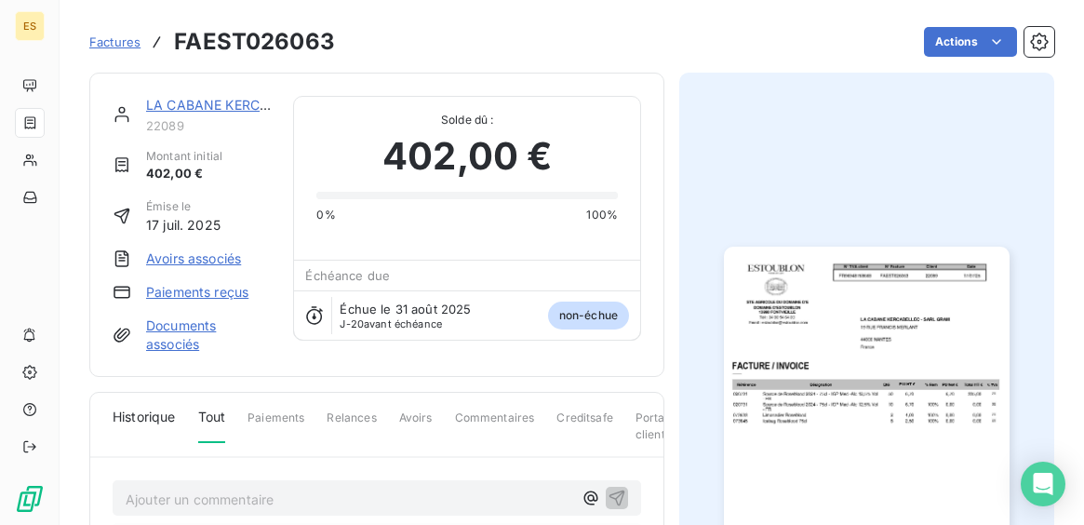
click at [816, 384] on img "button" at bounding box center [866, 448] width 285 height 403
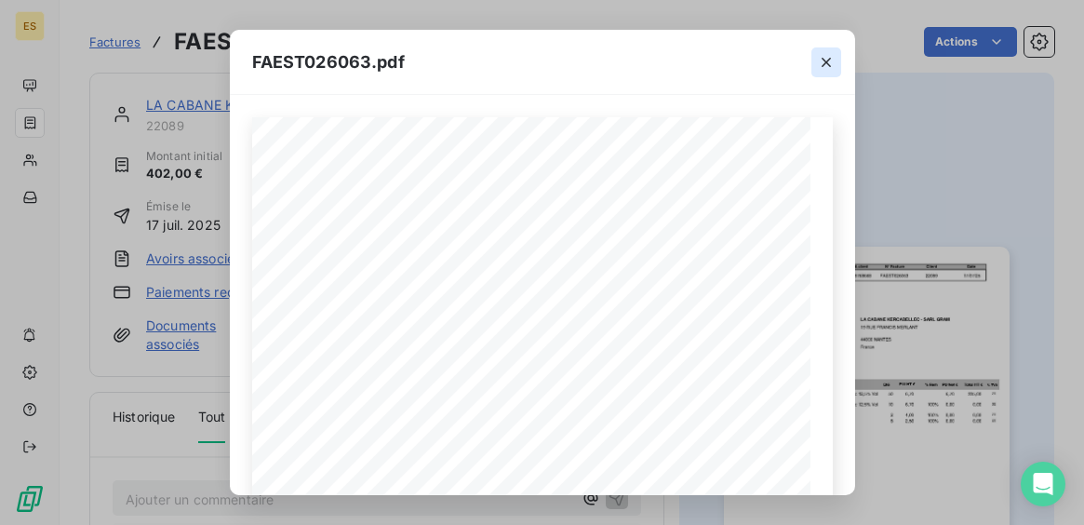
click at [824, 55] on icon "button" at bounding box center [826, 62] width 19 height 19
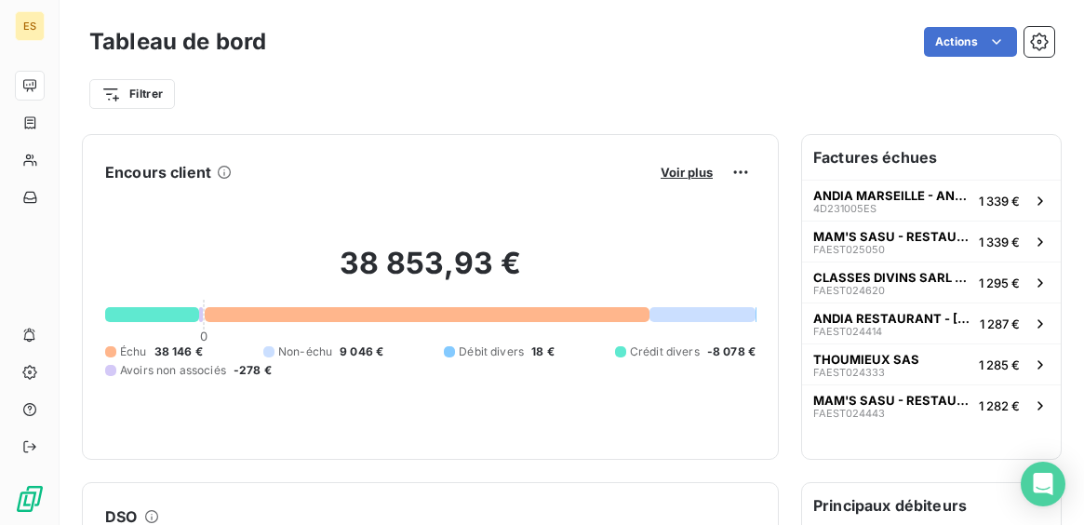
click at [690, 163] on div "Voir plus" at bounding box center [705, 172] width 101 height 30
click at [690, 170] on span "Voir plus" at bounding box center [687, 172] width 52 height 15
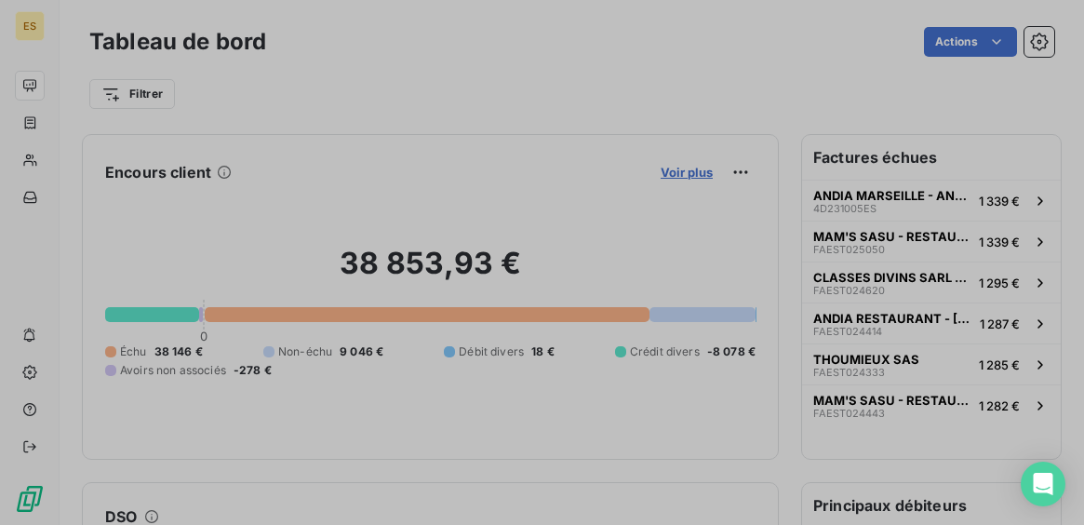
scroll to position [1, 1]
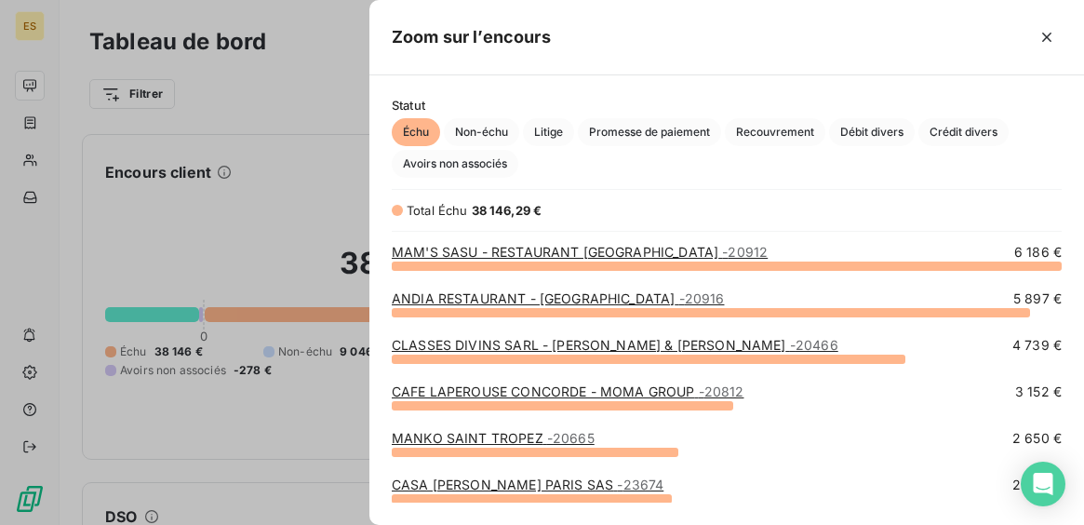
click at [561, 300] on link "ANDIA RESTAURANT - [GEOGRAPHIC_DATA] - 20916" at bounding box center [558, 298] width 332 height 16
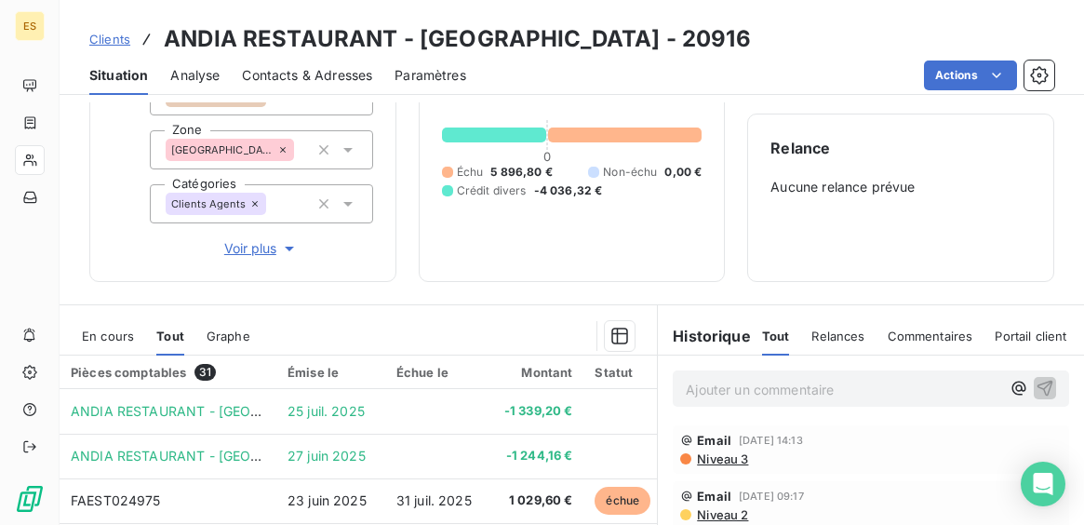
scroll to position [151, 0]
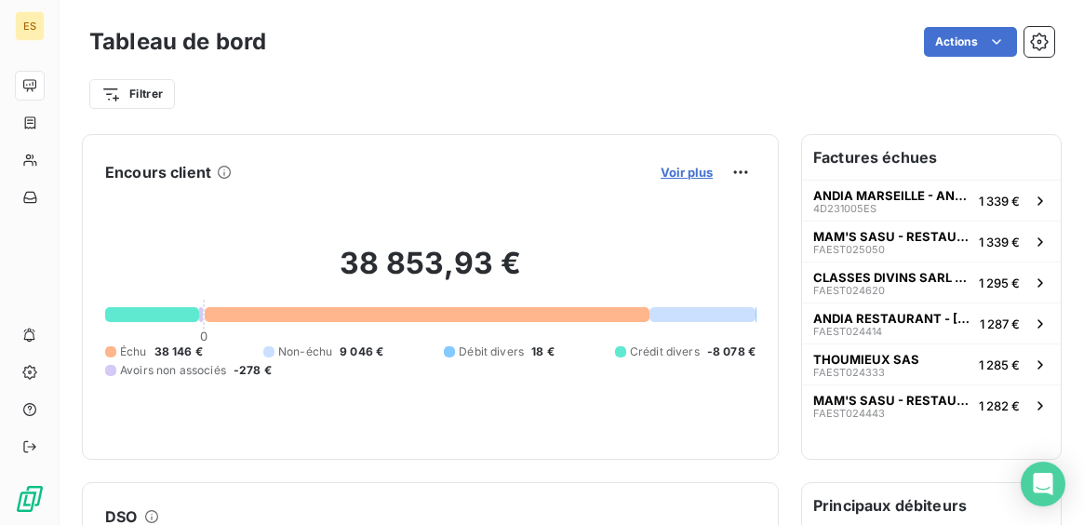
click at [703, 175] on span "Voir plus" at bounding box center [687, 172] width 52 height 15
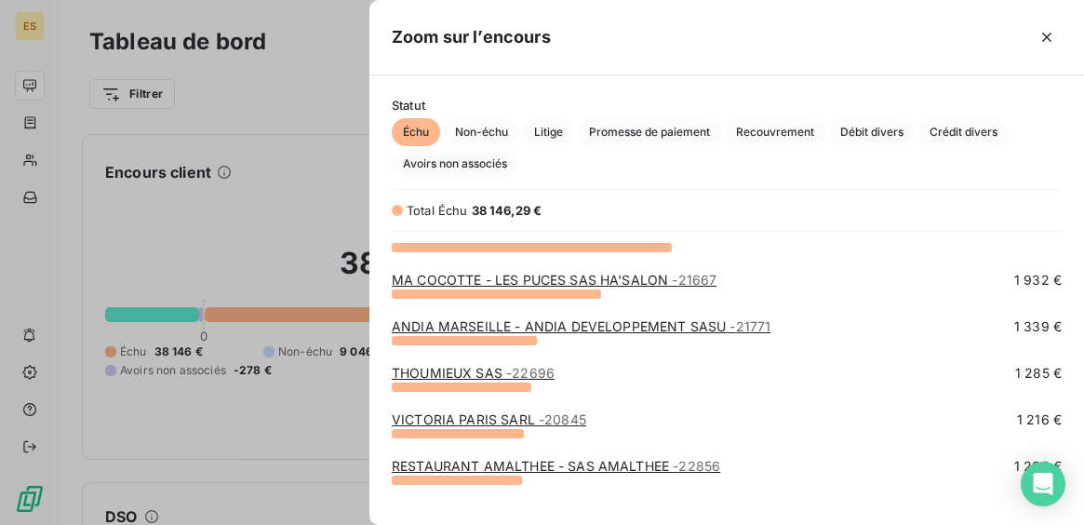
scroll to position [259, 0]
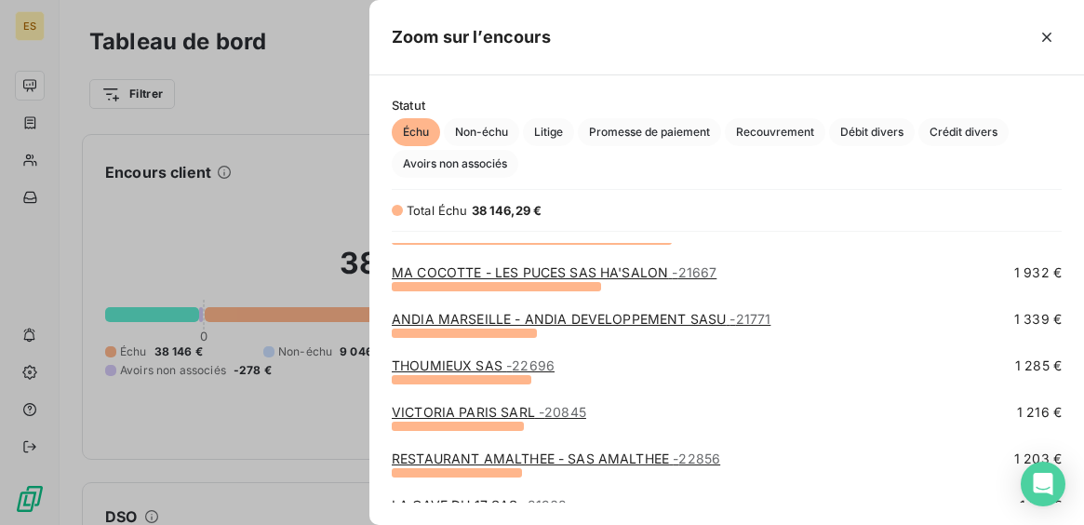
click at [522, 422] on div "VICTORIA PARIS SARL - 20845 1 216 €" at bounding box center [727, 417] width 670 height 28
click at [522, 418] on link "VICTORIA PARIS SARL - 20845" at bounding box center [489, 412] width 195 height 16
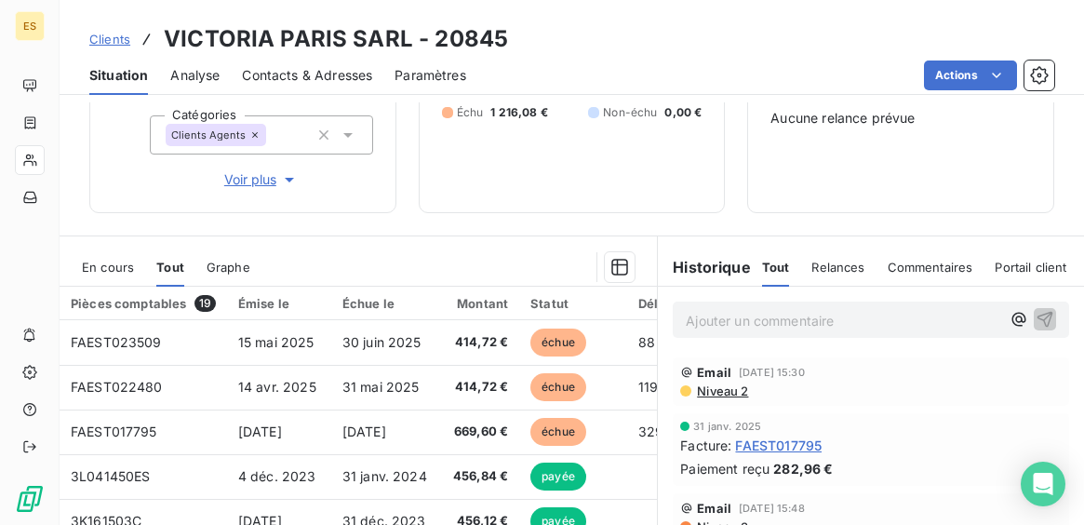
scroll to position [562, 0]
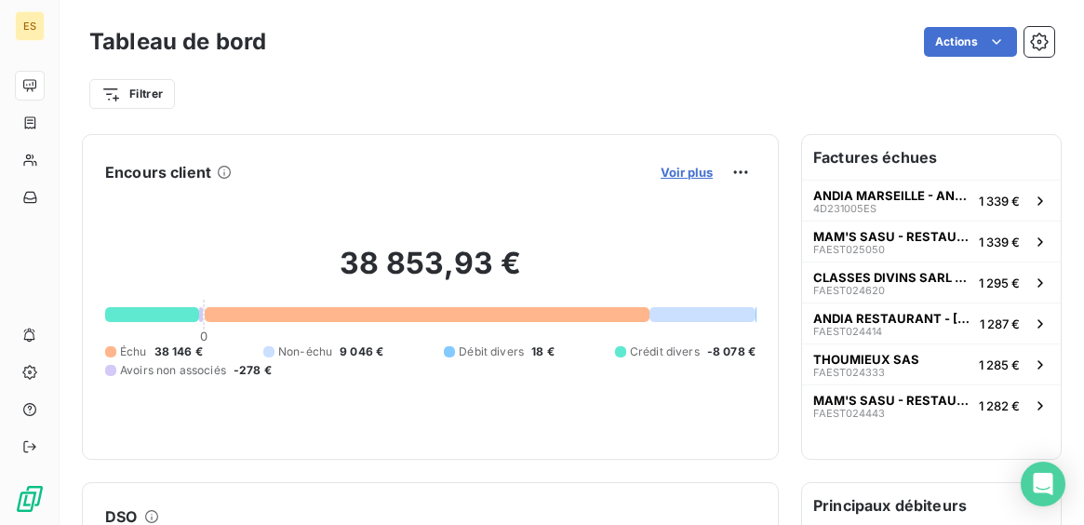
click at [685, 175] on span "Voir plus" at bounding box center [687, 172] width 52 height 15
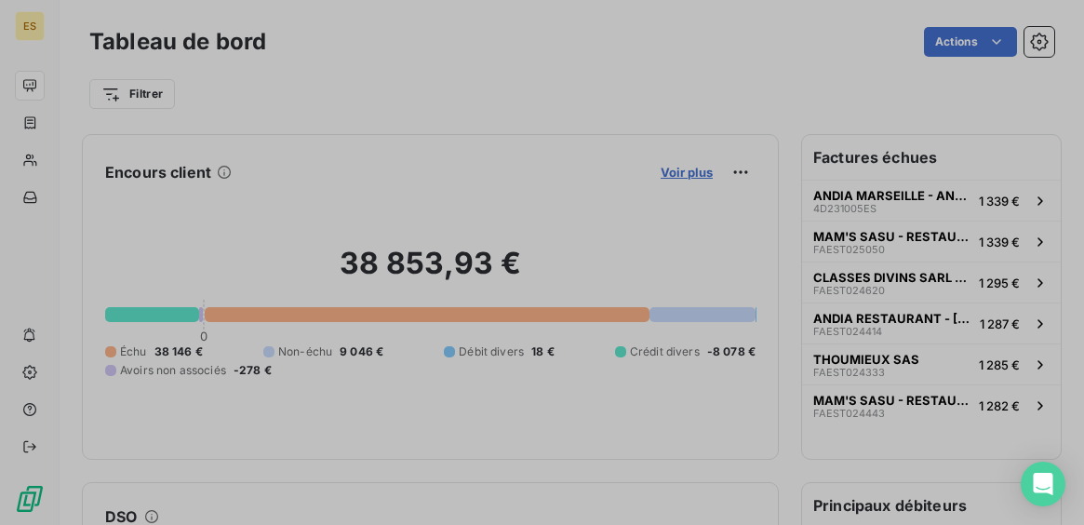
scroll to position [1, 1]
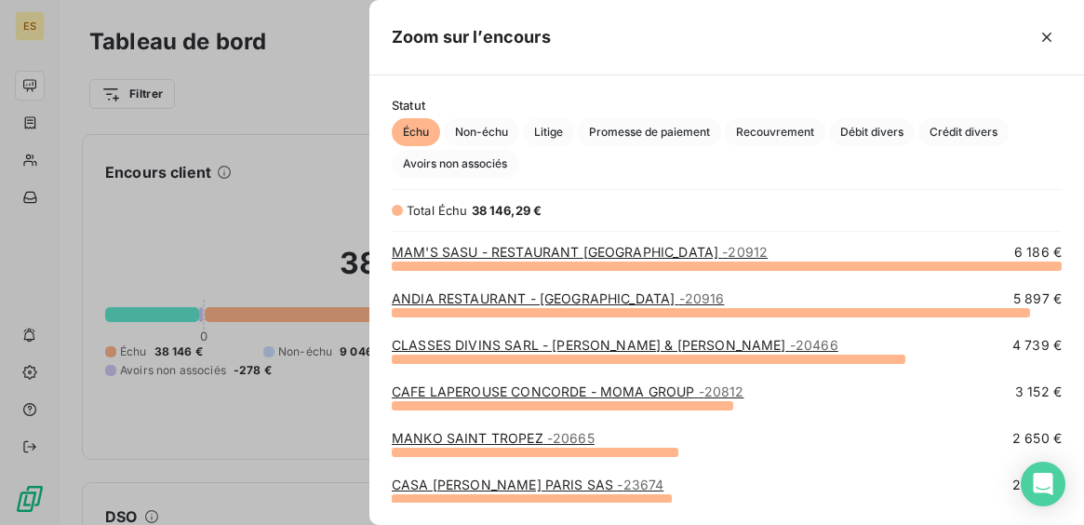
click at [514, 299] on link "ANDIA RESTAURANT - [GEOGRAPHIC_DATA] - 20916" at bounding box center [558, 298] width 332 height 16
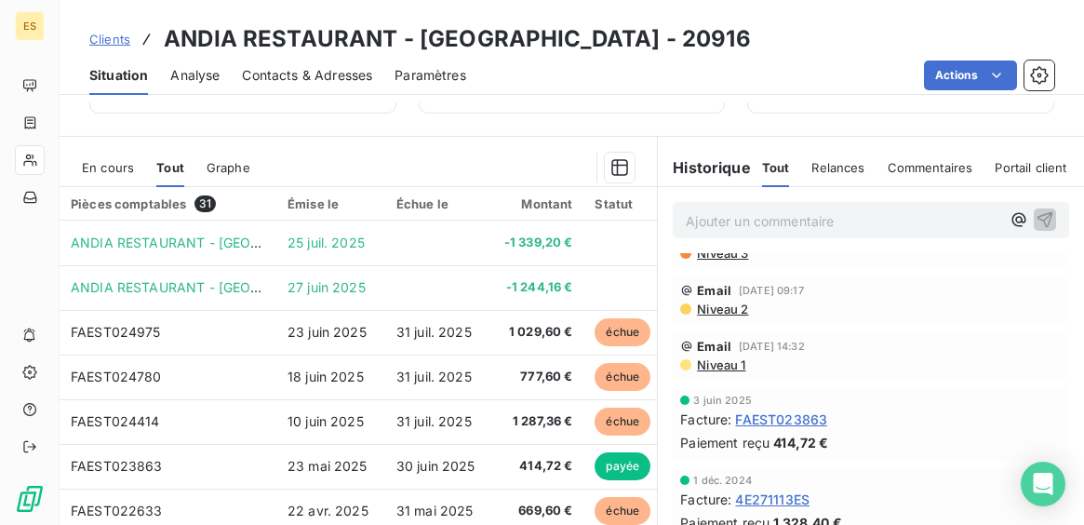
scroll to position [29, 0]
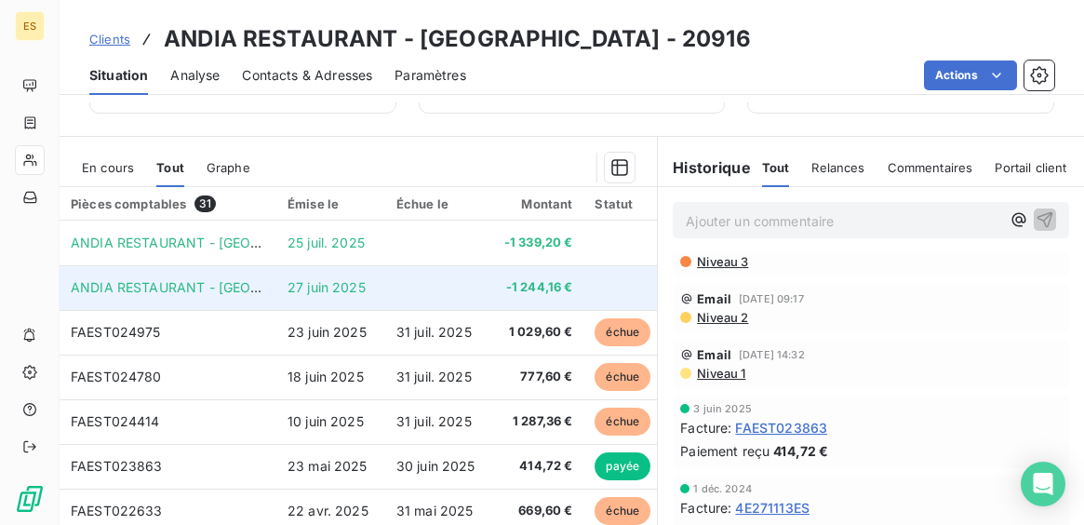
click at [537, 277] on td "-1 244,16 €" at bounding box center [538, 287] width 91 height 45
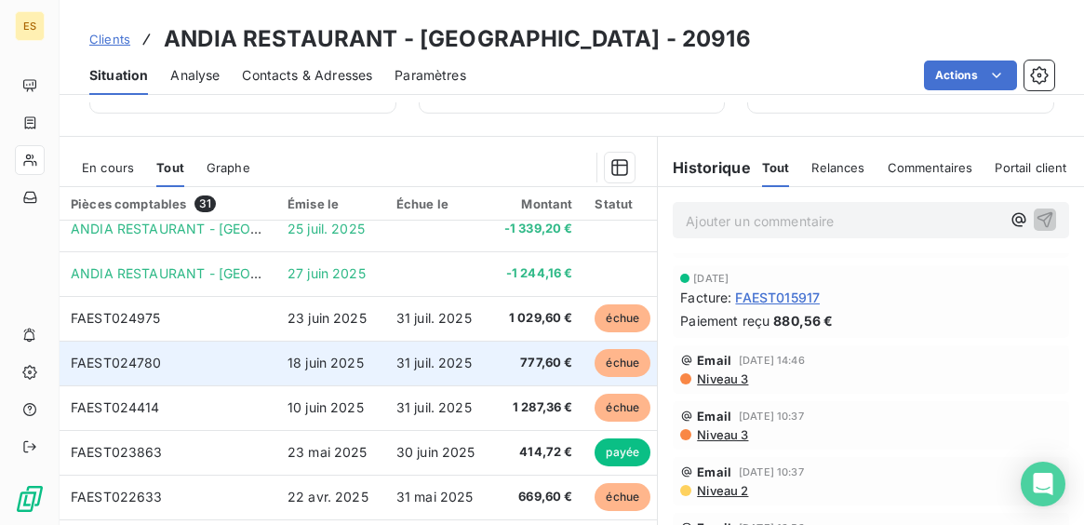
scroll to position [0, 0]
